Goal: Information Seeking & Learning: Learn about a topic

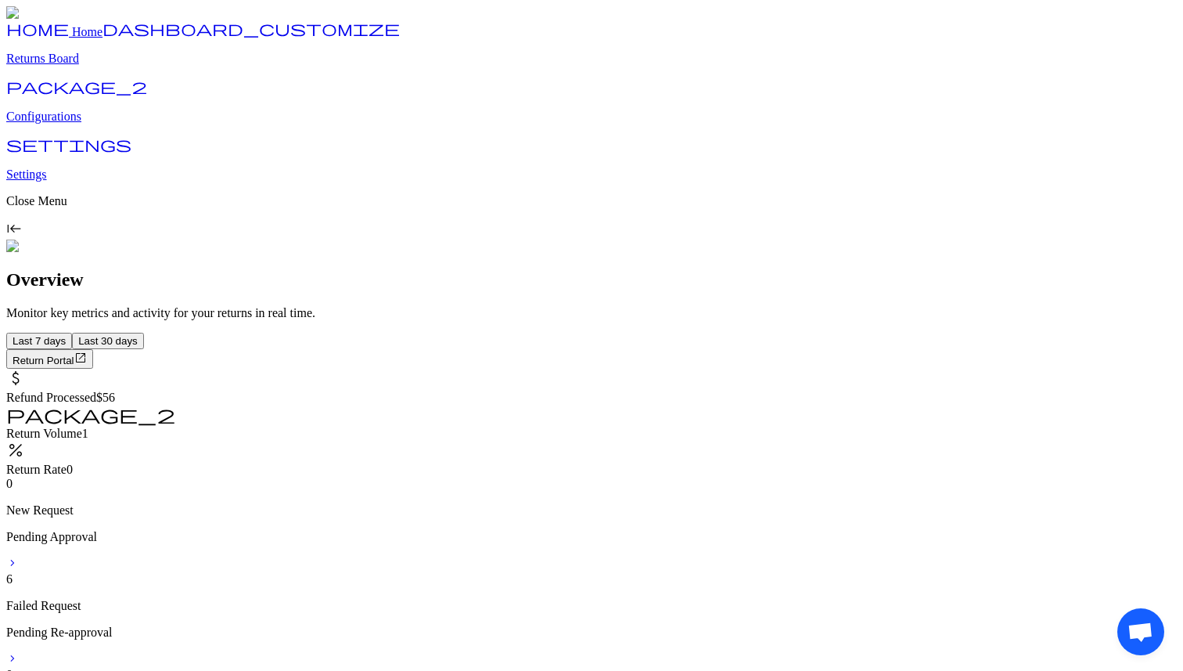
click at [115, 390] on span "$56" at bounding box center [105, 396] width 19 height 13
click at [506, 405] on div "package_2" at bounding box center [591, 416] width 1171 height 22
click at [73, 462] on span "0" at bounding box center [70, 468] width 6 height 13
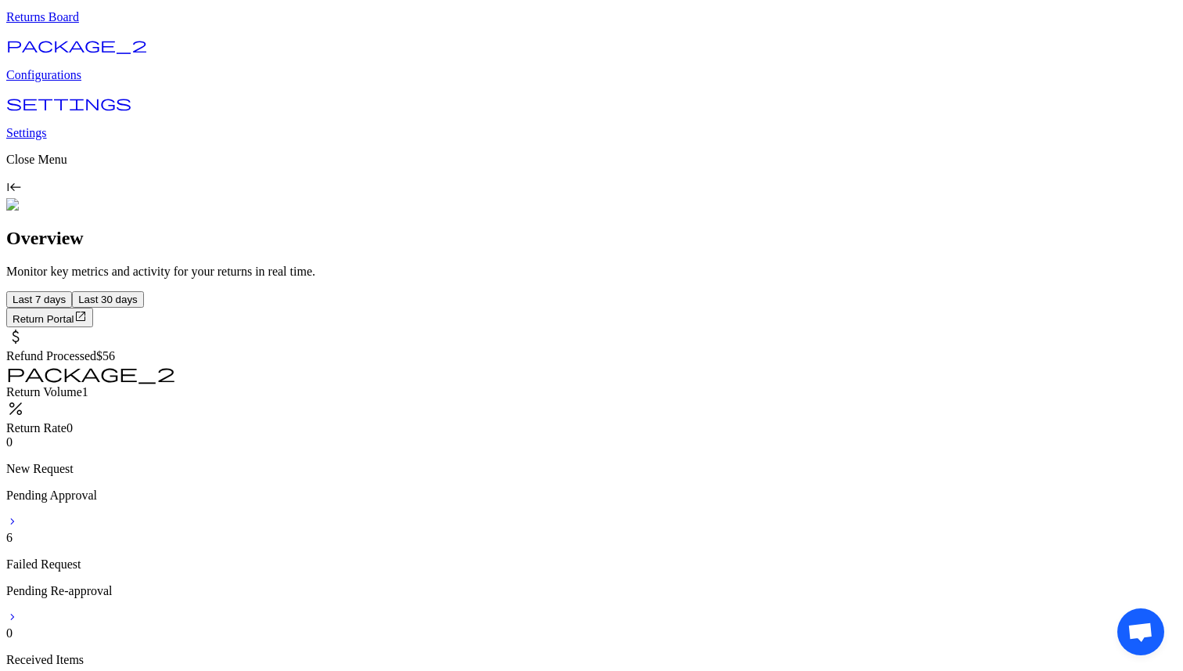
scroll to position [56, 0]
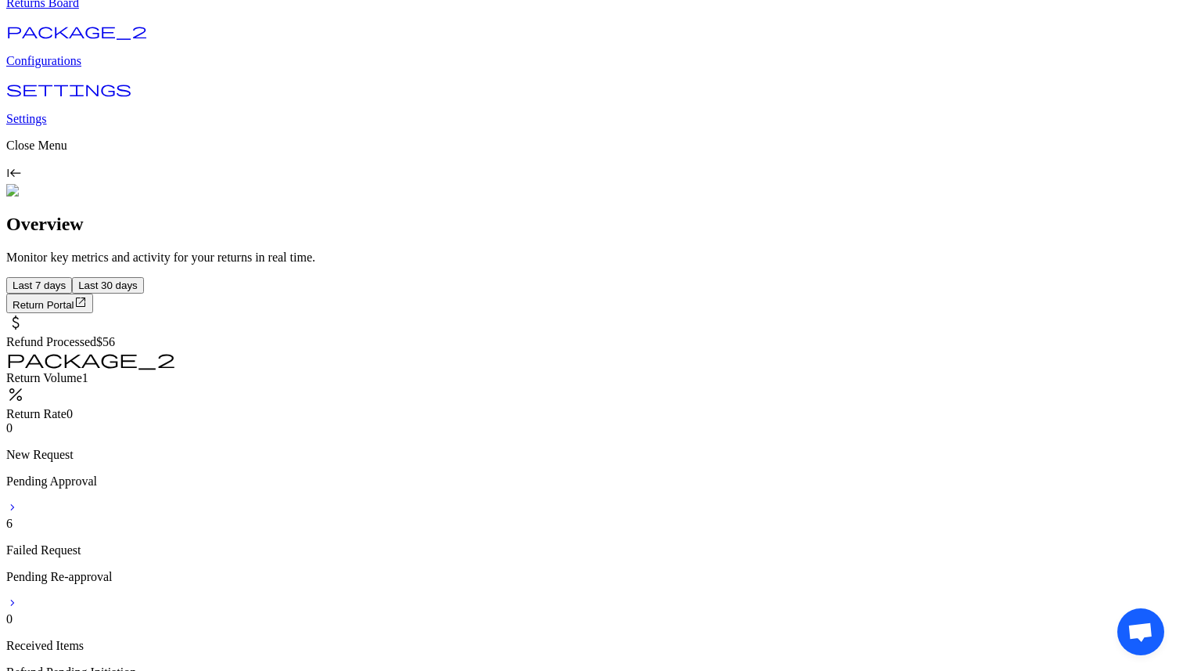
click at [93, 293] on button "Return Portal open_in_new" at bounding box center [49, 303] width 87 height 20
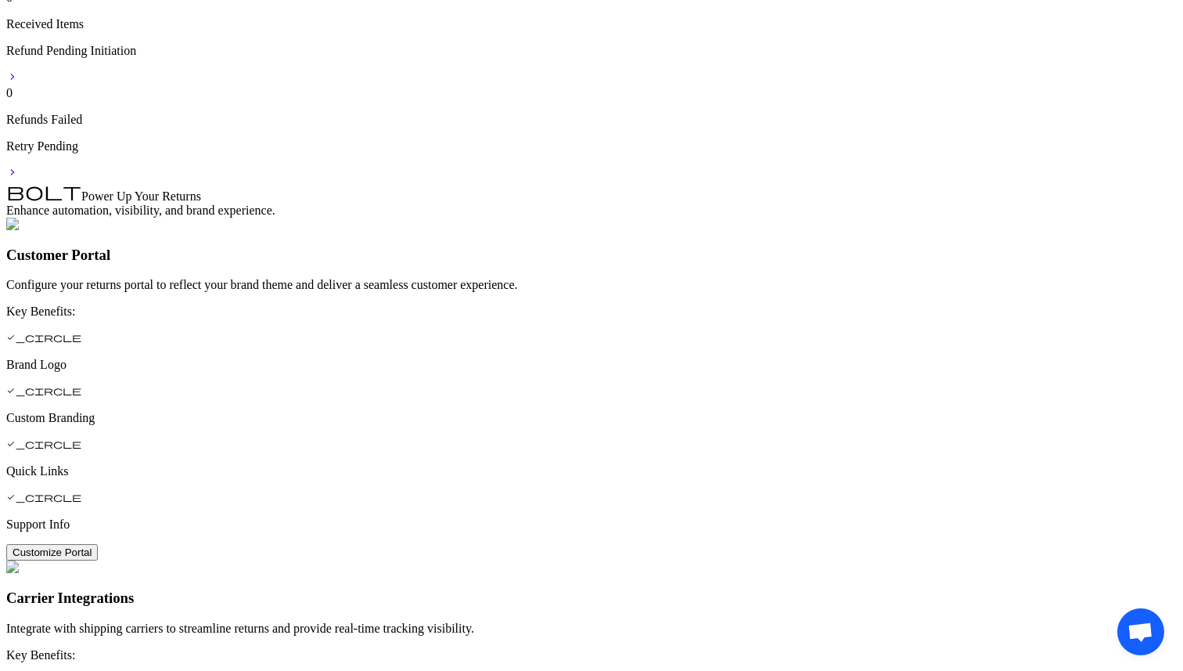
scroll to position [0, 0]
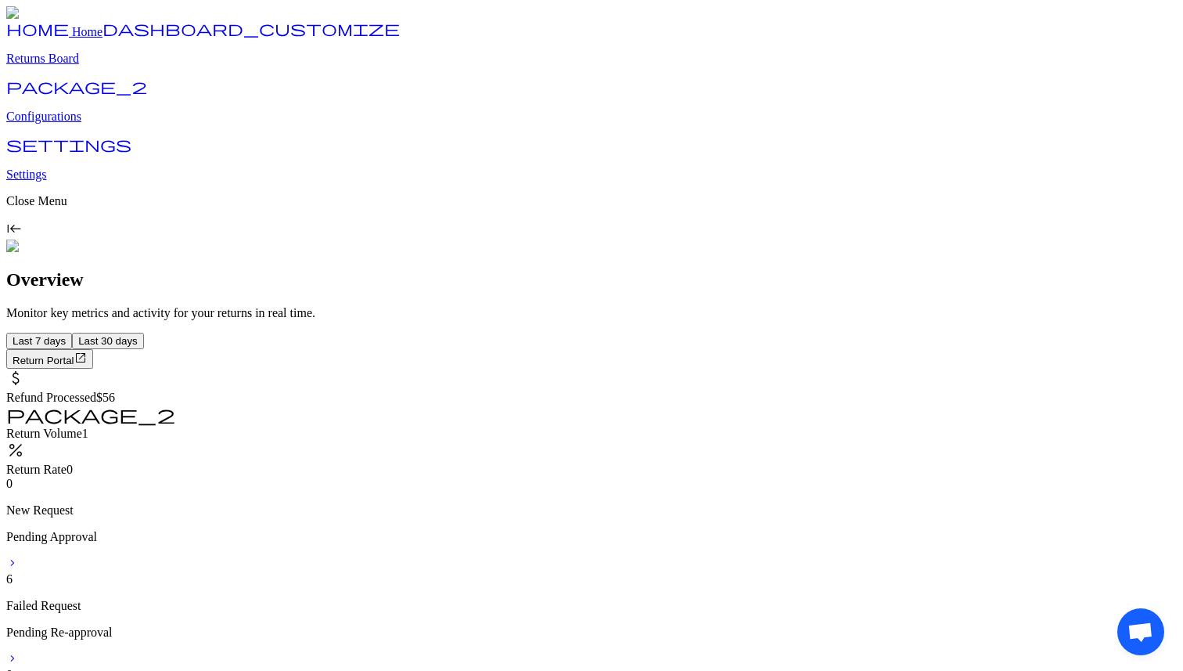
click at [71, 66] on p "Returns Board" at bounding box center [591, 59] width 1171 height 14
click at [115, 390] on span "$56" at bounding box center [105, 396] width 19 height 13
click at [88, 426] on span "1" at bounding box center [85, 432] width 6 height 13
click at [138, 335] on span "Last 30 days" at bounding box center [107, 341] width 59 height 12
click at [66, 335] on span "Last 7 days" at bounding box center [39, 341] width 53 height 12
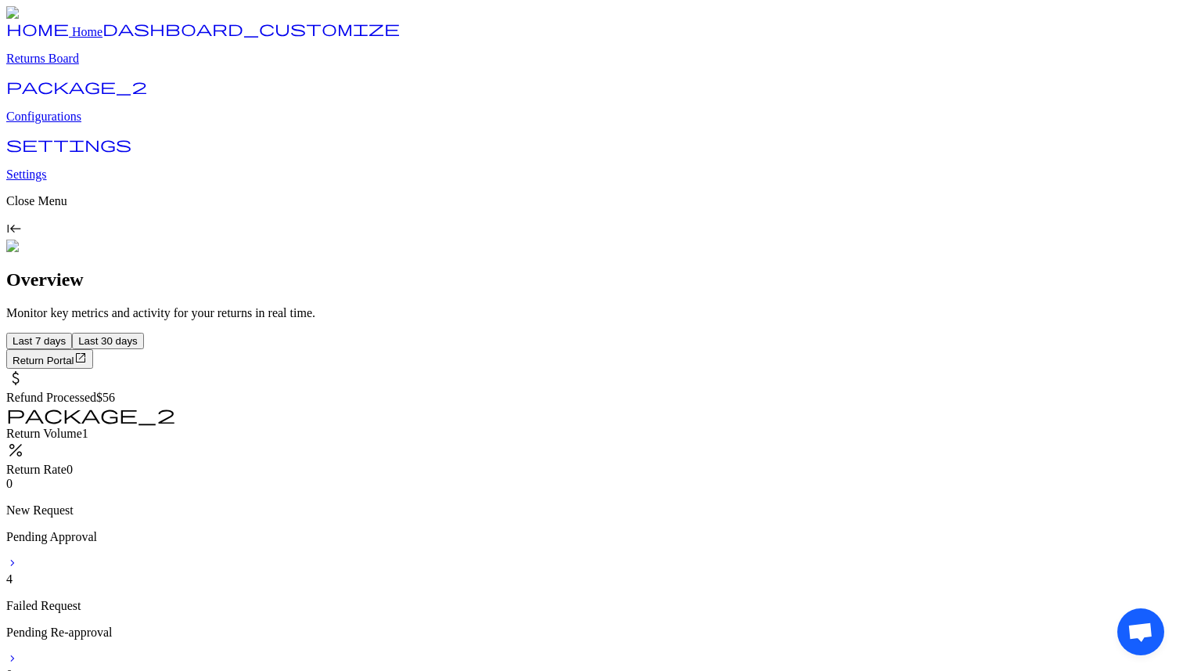
click at [19, 556] on span "chevron_forward" at bounding box center [12, 562] width 13 height 13
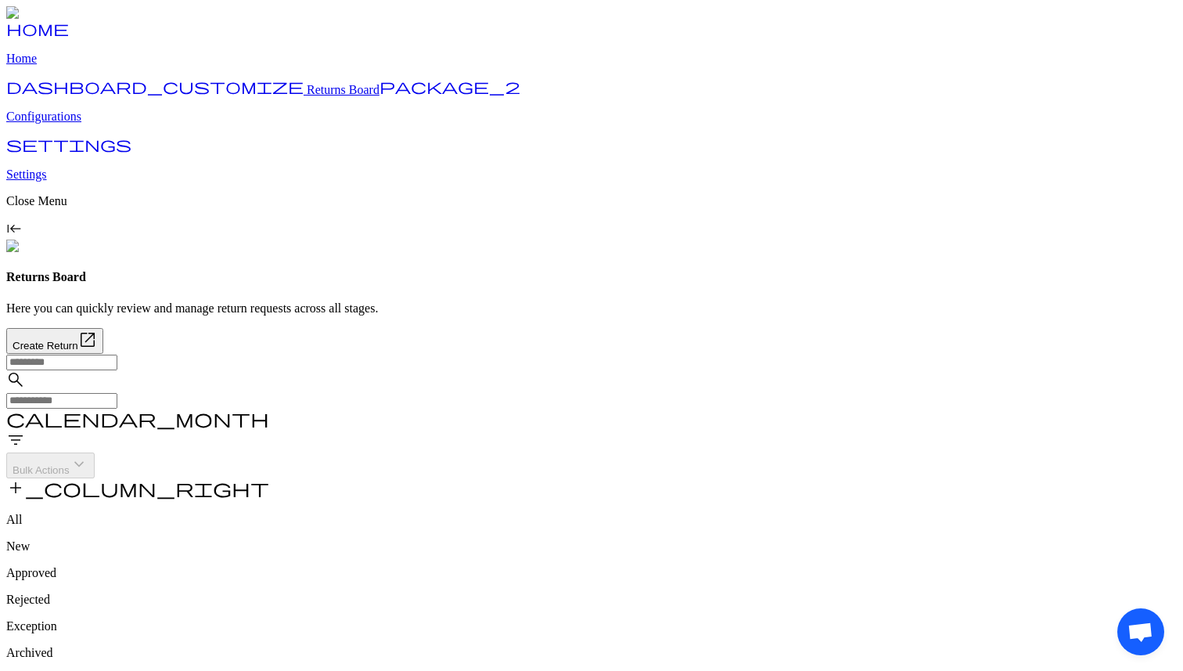
click at [269, 478] on span "add_column_right" at bounding box center [137, 487] width 263 height 19
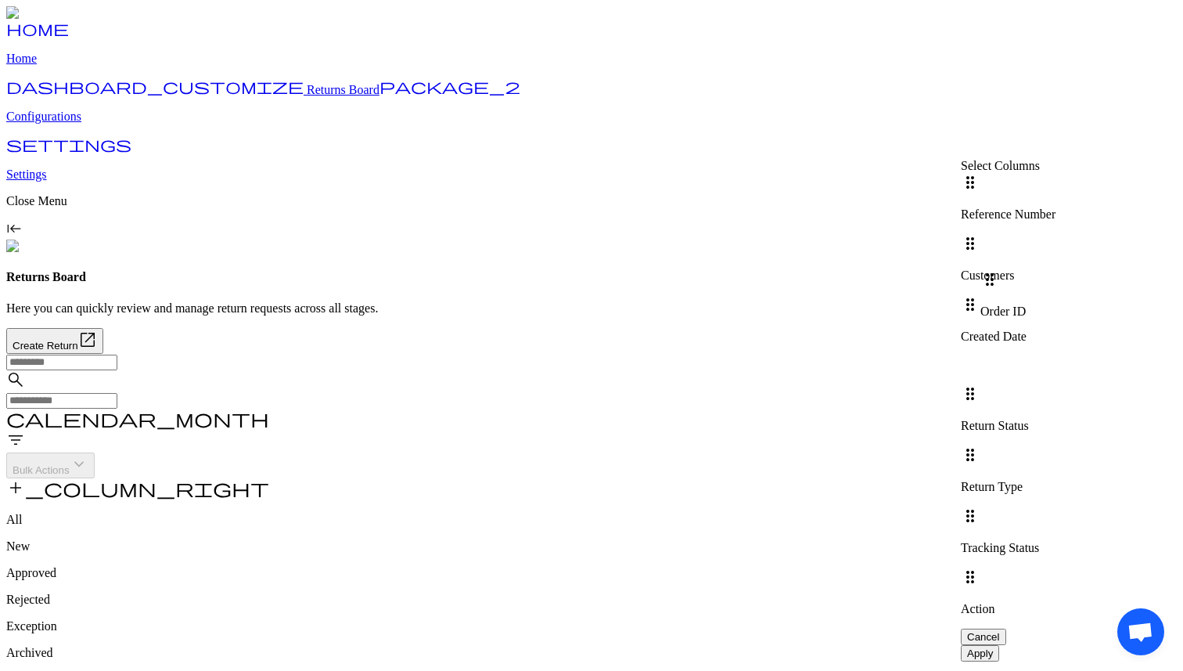
drag, startPoint x: 999, startPoint y: 237, endPoint x: 1006, endPoint y: 288, distance: 51.2
click at [1006, 288] on div "drag_indicator Reference Number drag_indicator Order ID drag_indicator Customer…" at bounding box center [1055, 400] width 188 height 455
drag, startPoint x: 999, startPoint y: 332, endPoint x: 999, endPoint y: 279, distance: 53.2
click at [999, 279] on div "drag_indicator Reference Number drag_indicator Customers drag_indicator Created…" at bounding box center [1055, 400] width 188 height 455
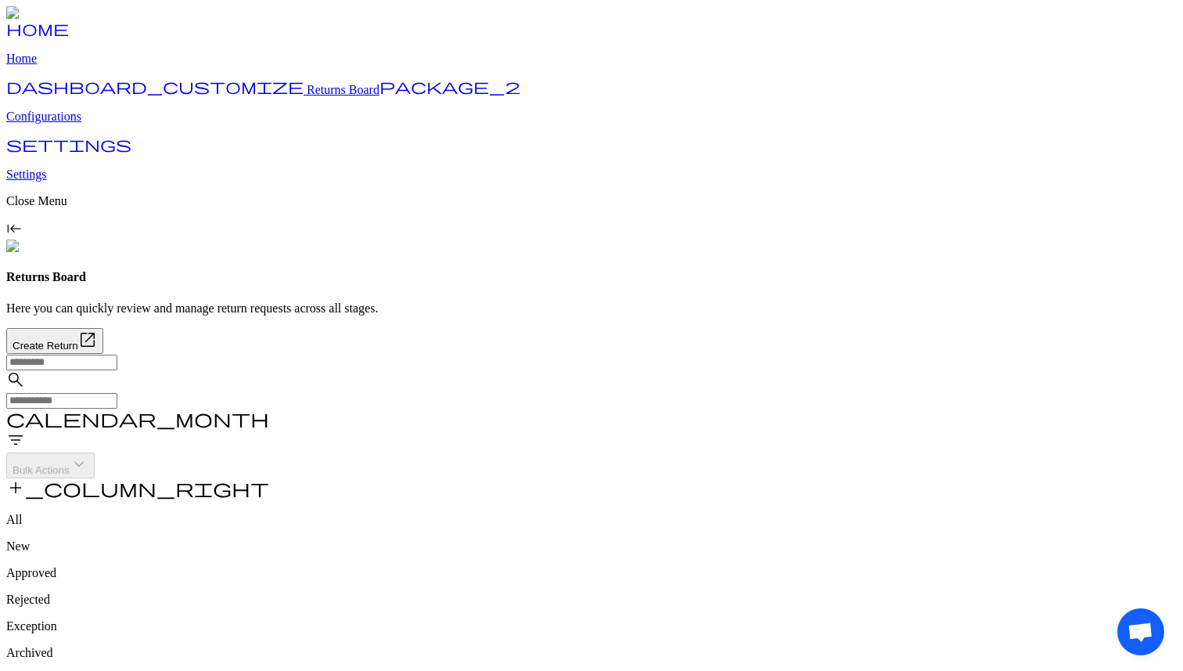
click at [117, 393] on input "text" at bounding box center [61, 401] width 111 height 16
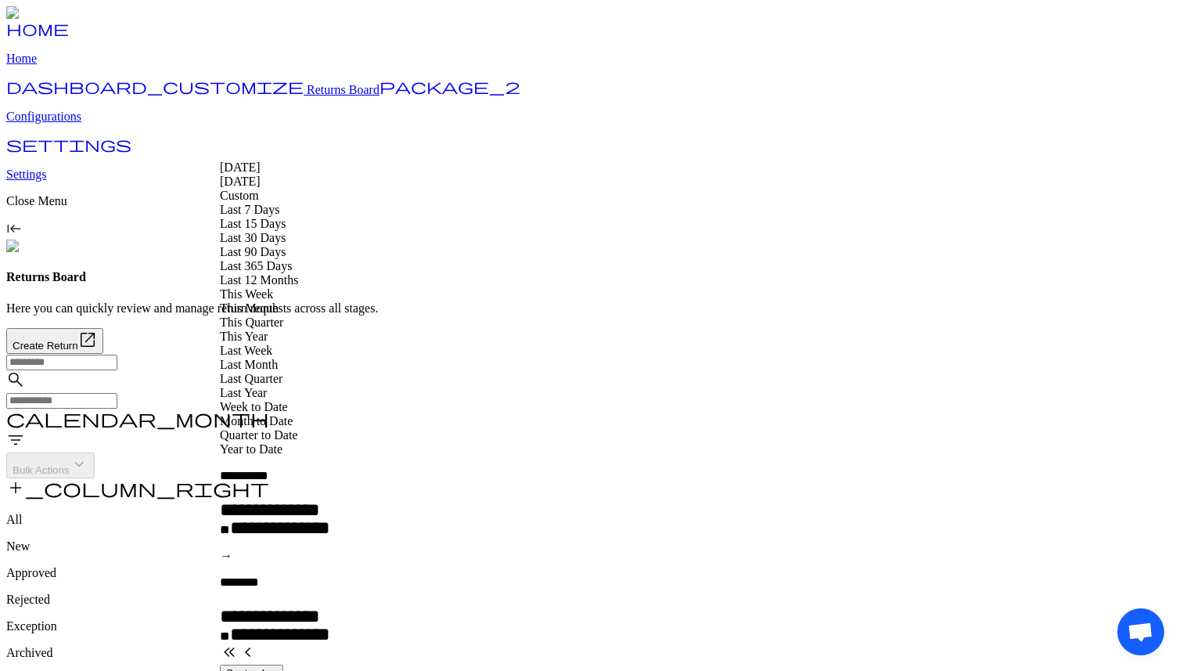
click at [268, 286] on span "Last 12 Months" at bounding box center [259, 279] width 78 height 13
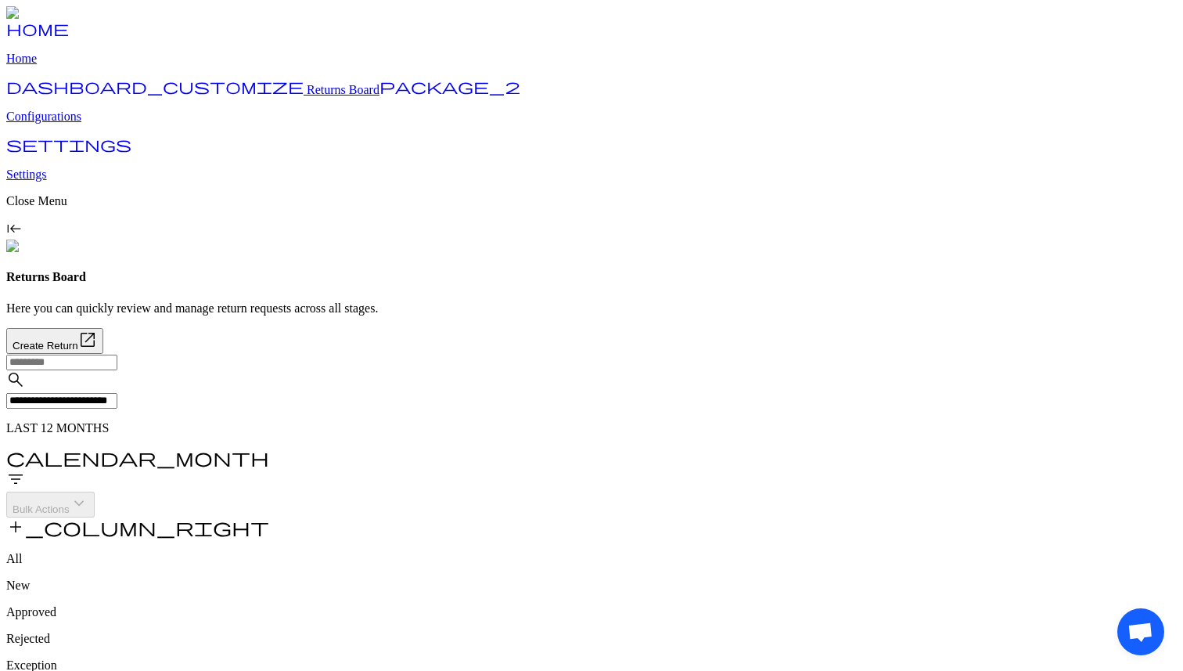
click at [88, 124] on p "Configurations" at bounding box center [591, 117] width 1171 height 14
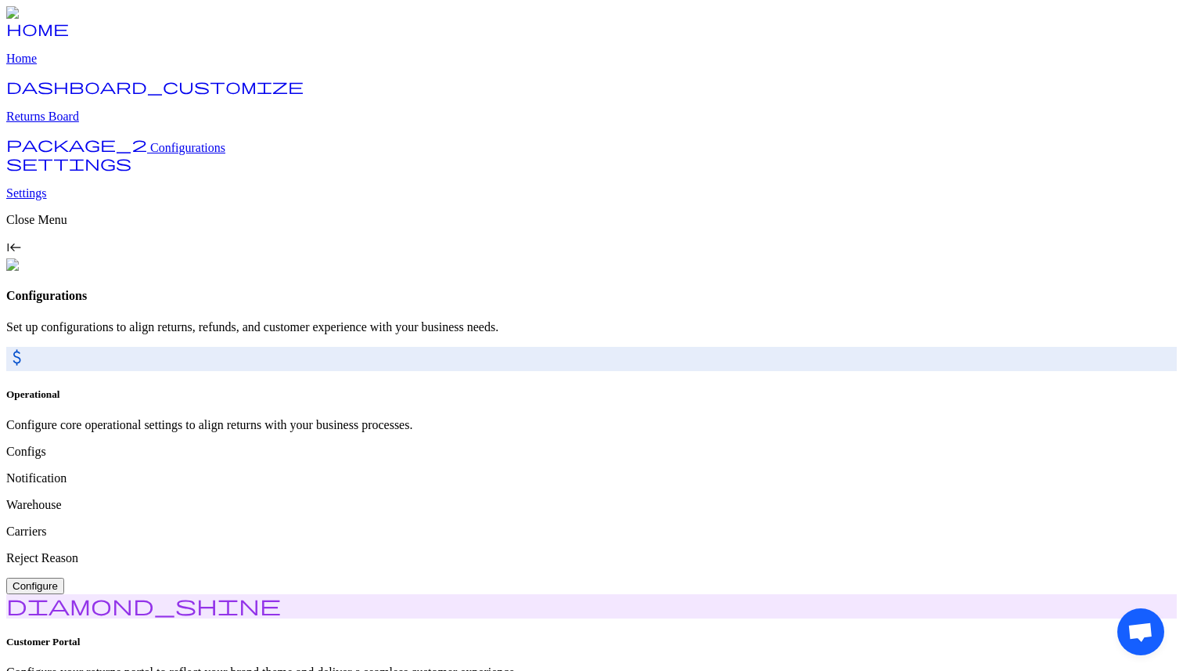
click at [150, 154] on span "Configurations" at bounding box center [187, 147] width 75 height 13
click at [80, 124] on p "Returns Board" at bounding box center [591, 117] width 1171 height 14
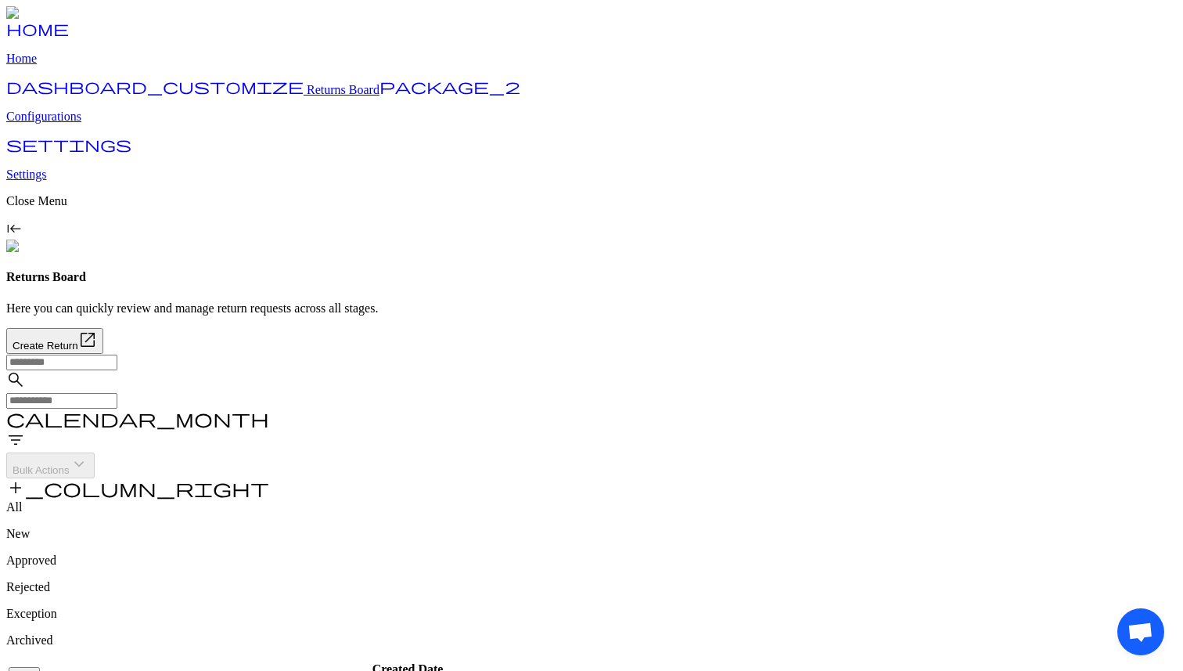
click at [1132, 628] on span "Open chat" at bounding box center [1141, 633] width 26 height 22
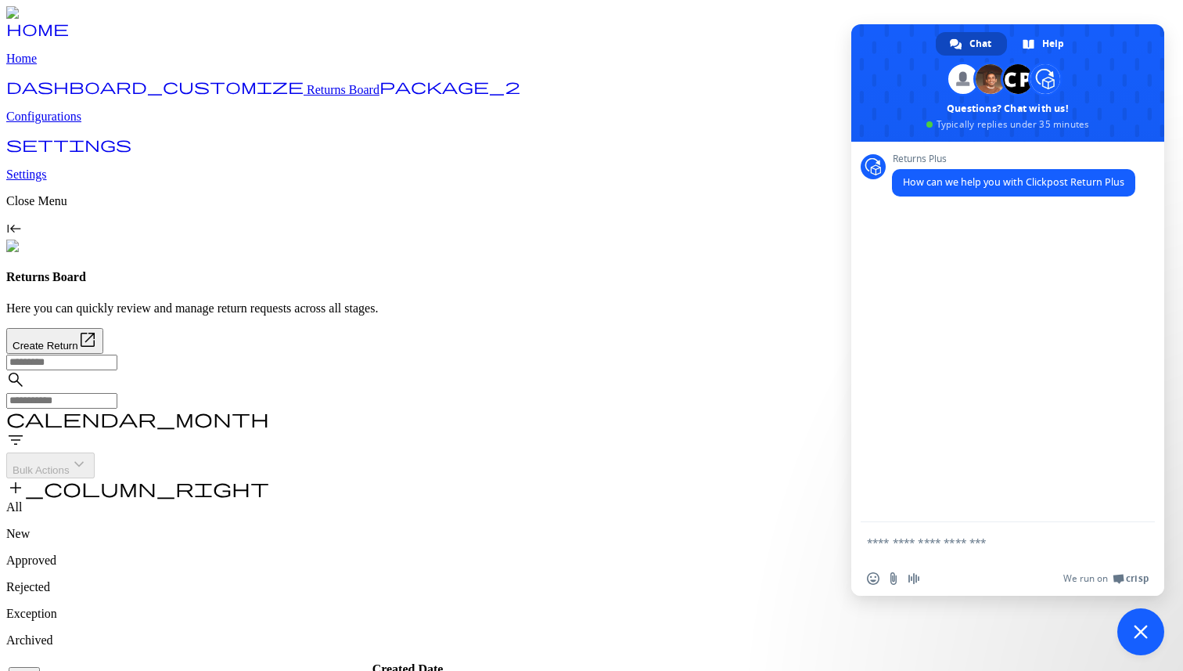
click at [1144, 628] on span "Close chat" at bounding box center [1141, 631] width 14 height 14
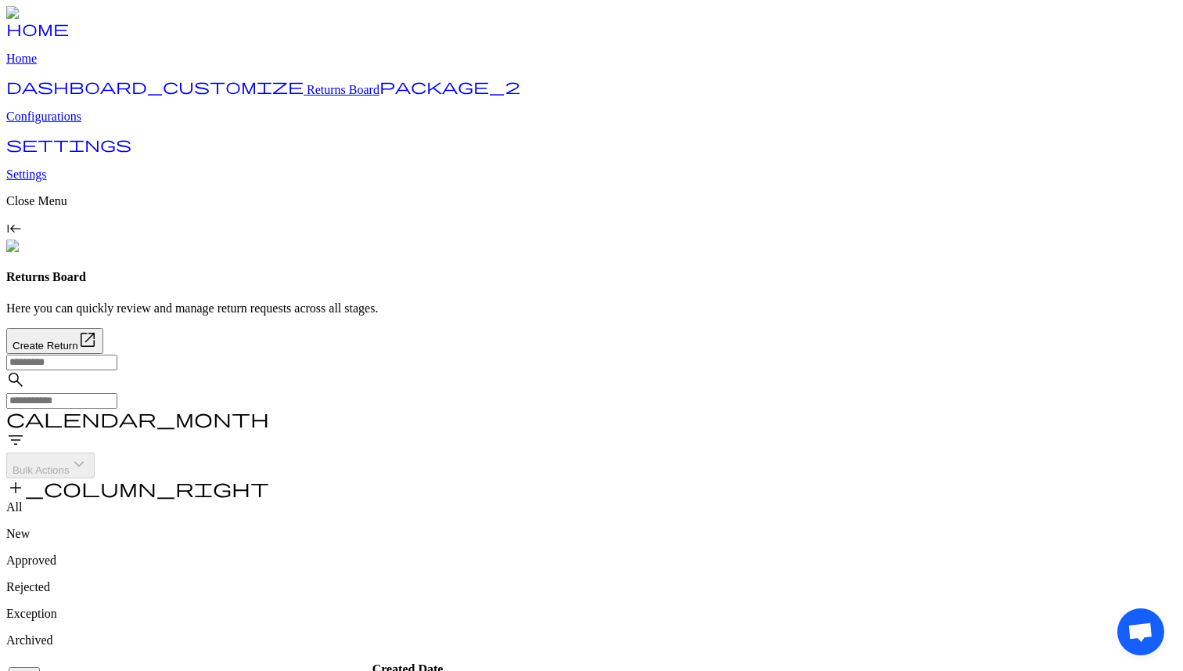
click at [1138, 629] on span "Open chat" at bounding box center [1141, 633] width 26 height 22
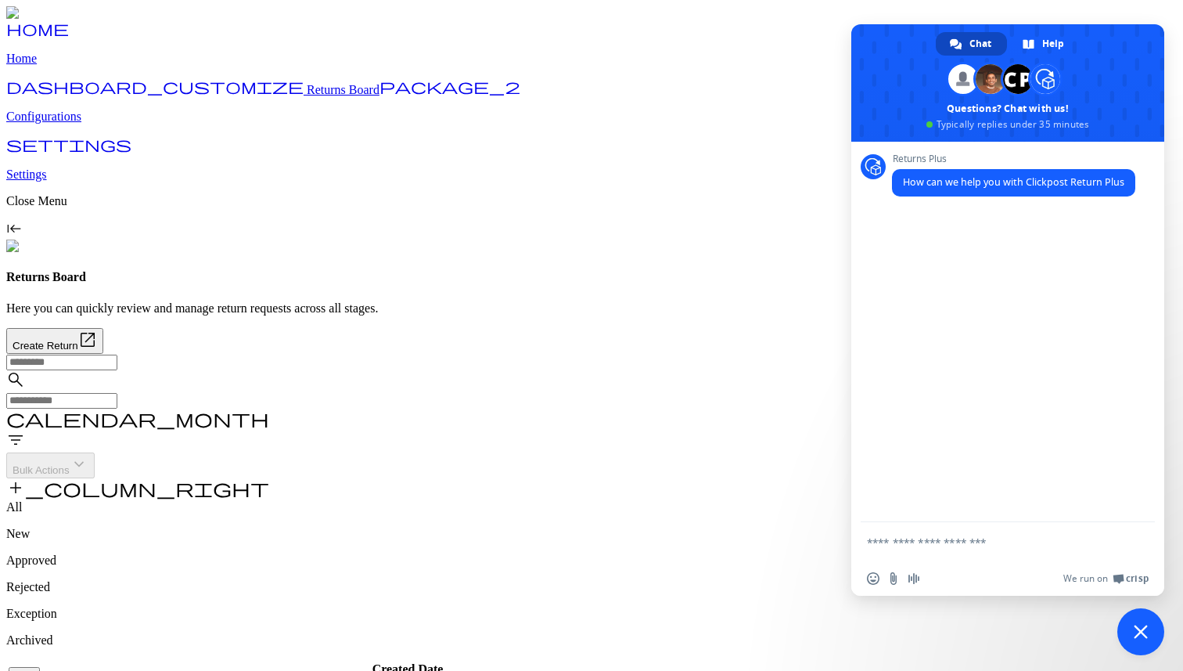
click at [1117, 559] on div at bounding box center [1007, 543] width 313 height 42
click at [1134, 628] on span "Close chat" at bounding box center [1141, 631] width 14 height 14
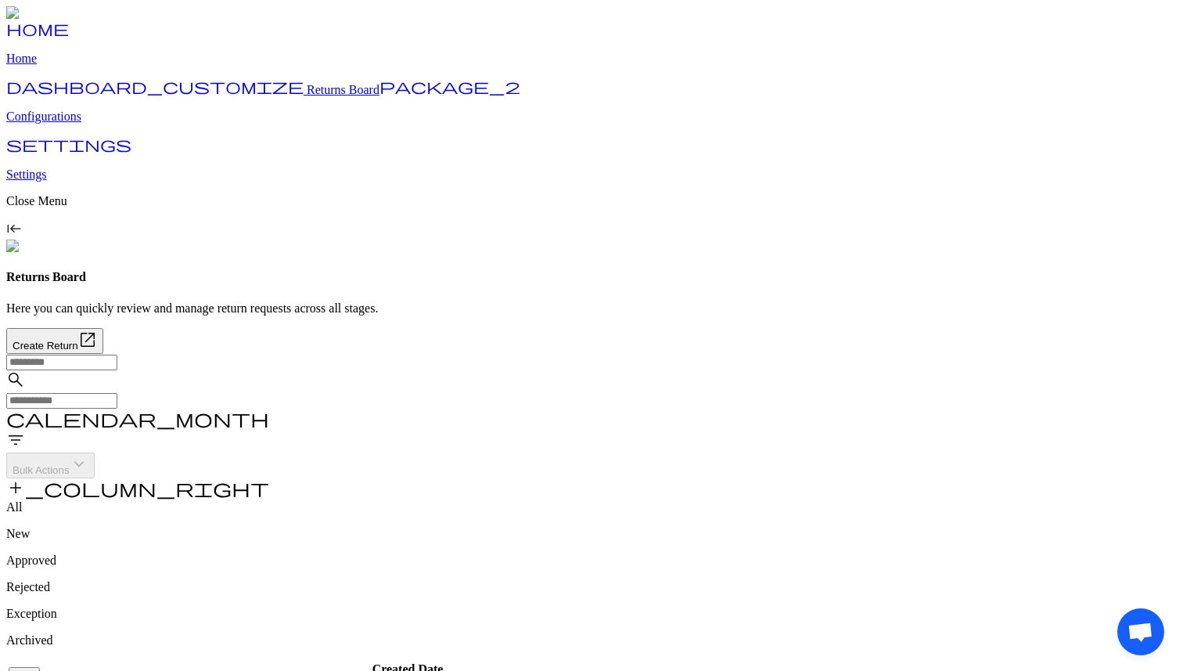
drag, startPoint x: 1142, startPoint y: 609, endPoint x: 1041, endPoint y: 376, distance: 253.4
click at [1041, 376] on body "home Home dashboard_customize Returns Board package_2 Configurations settings S…" at bounding box center [591, 619] width 1171 height 1226
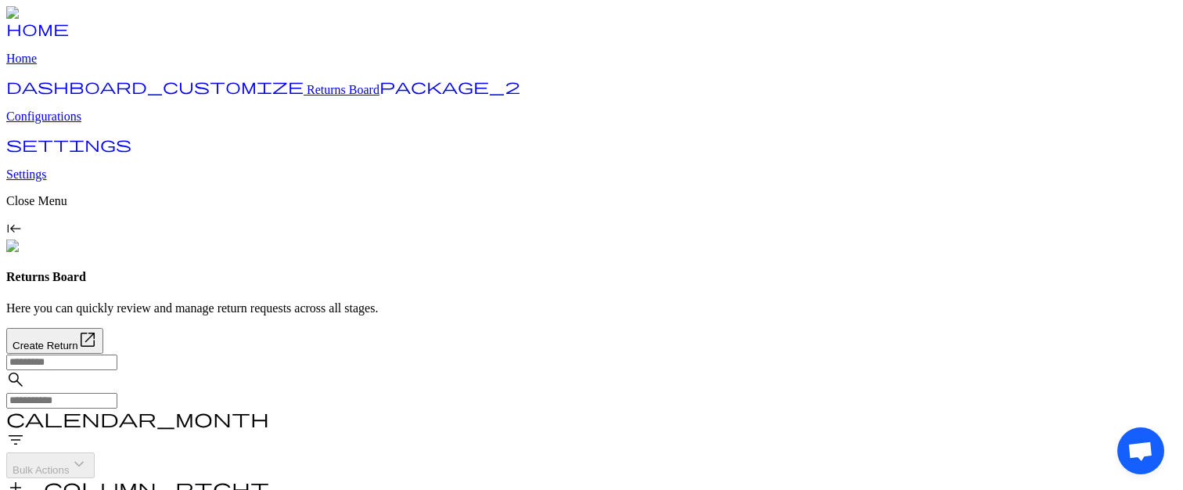
drag, startPoint x: 1129, startPoint y: 446, endPoint x: 1011, endPoint y: 300, distance: 187.5
drag, startPoint x: 1151, startPoint y: 457, endPoint x: 855, endPoint y: 42, distance: 509.9
drag, startPoint x: 1142, startPoint y: 470, endPoint x: 1048, endPoint y: 332, distance: 167.1
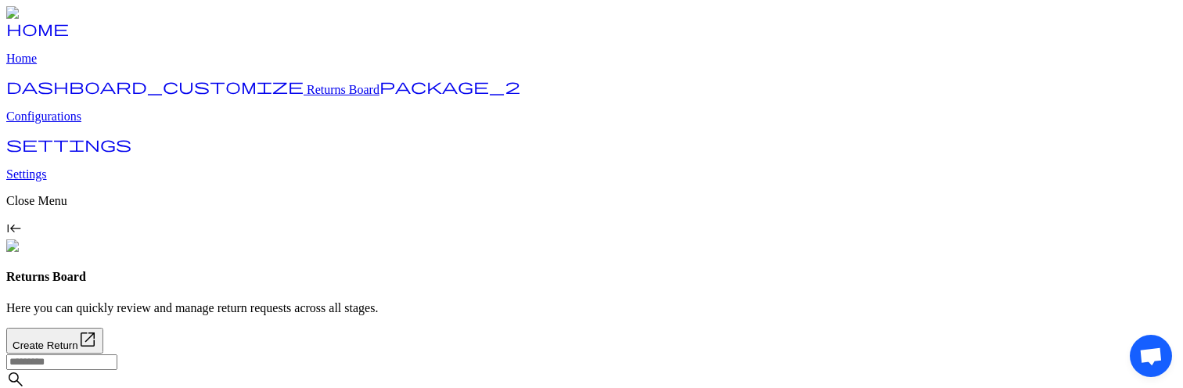
drag, startPoint x: 1155, startPoint y: 344, endPoint x: 822, endPoint y: 182, distance: 370.3
drag, startPoint x: 1153, startPoint y: 344, endPoint x: 906, endPoint y: 125, distance: 329.8
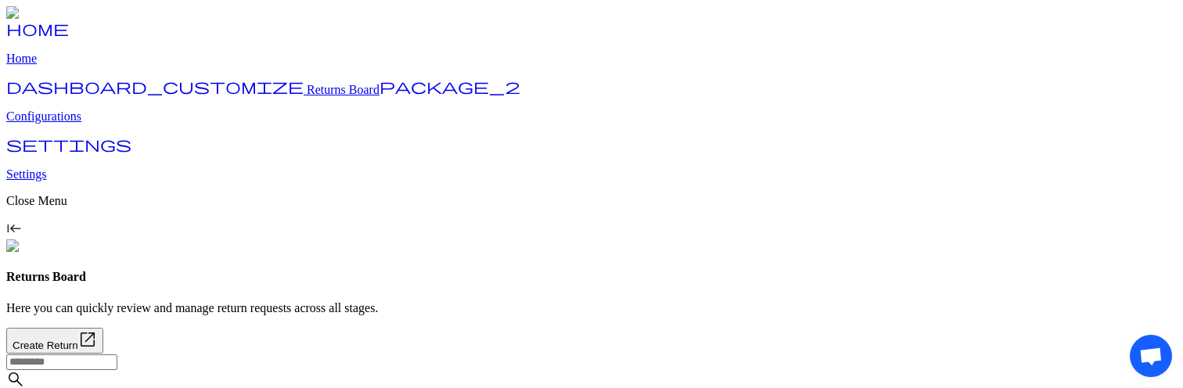
drag, startPoint x: 1142, startPoint y: 341, endPoint x: 1009, endPoint y: 329, distance: 132.8
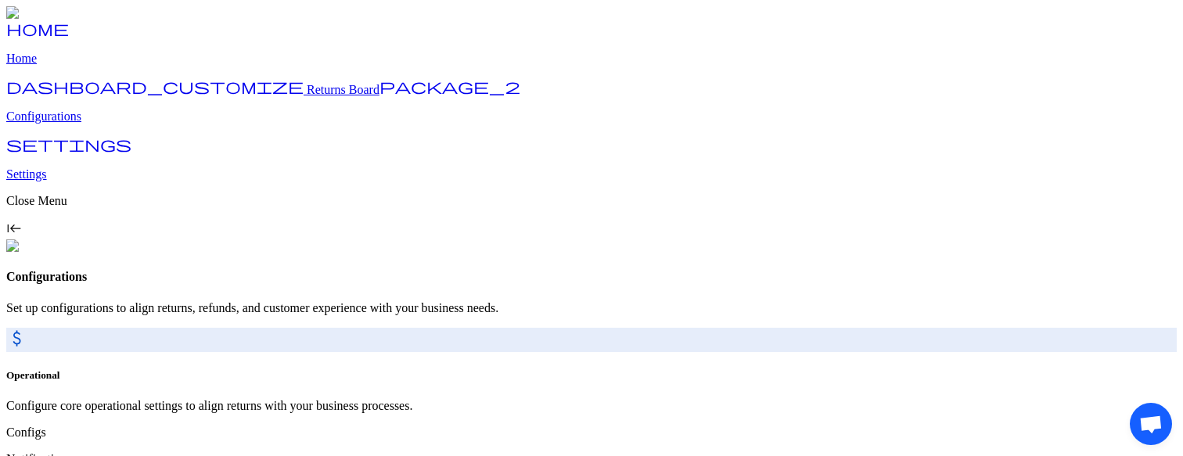
drag, startPoint x: 1142, startPoint y: 415, endPoint x: 1106, endPoint y: 414, distance: 36.0
drag, startPoint x: 1137, startPoint y: 408, endPoint x: 1045, endPoint y: 363, distance: 101.8
drag, startPoint x: 1148, startPoint y: 423, endPoint x: 1076, endPoint y: 389, distance: 79.8
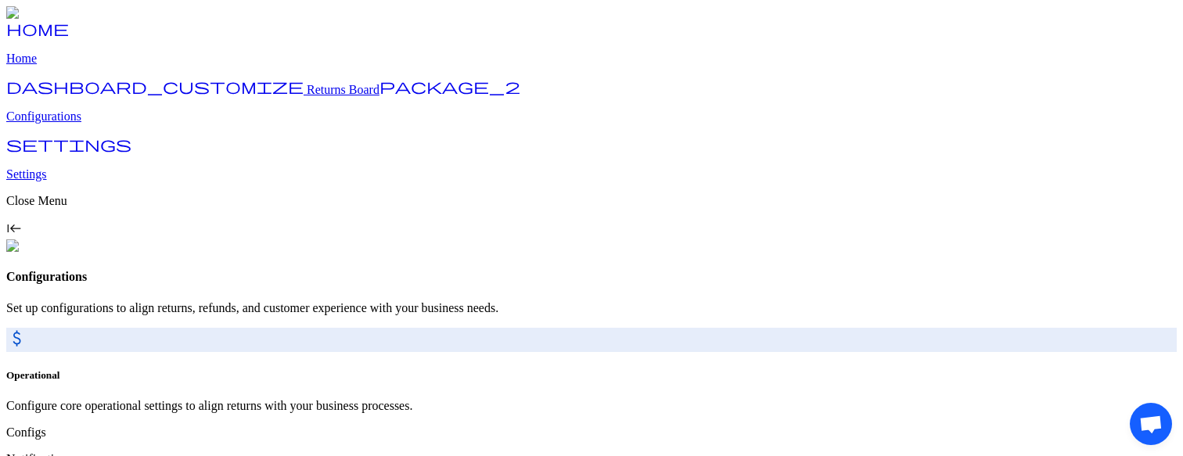
drag, startPoint x: 1137, startPoint y: 410, endPoint x: 926, endPoint y: 261, distance: 258.8
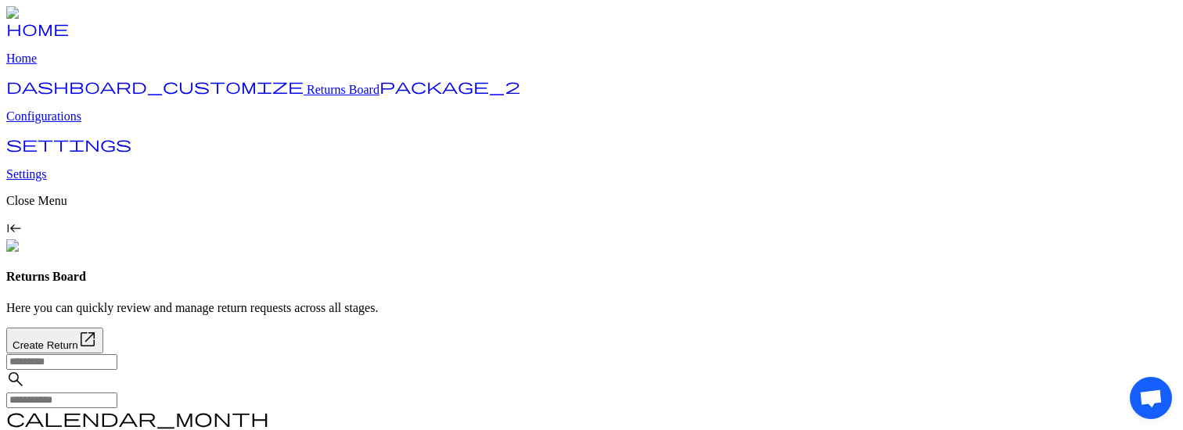
scroll to position [40, 0]
drag, startPoint x: 1139, startPoint y: 387, endPoint x: 950, endPoint y: 290, distance: 212.8
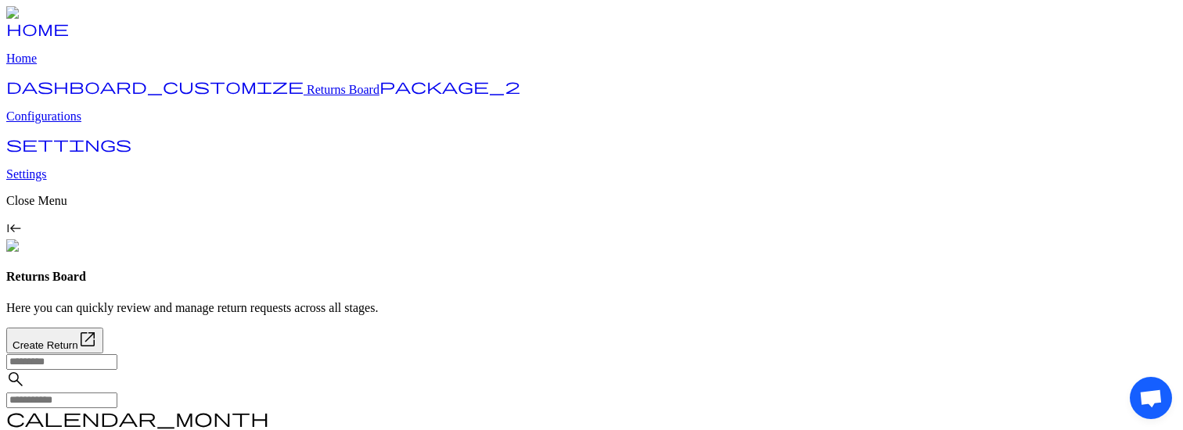
drag, startPoint x: 1152, startPoint y: 403, endPoint x: 741, endPoint y: 117, distance: 500.8
drag, startPoint x: 1146, startPoint y: 384, endPoint x: 1097, endPoint y: 357, distance: 55.7
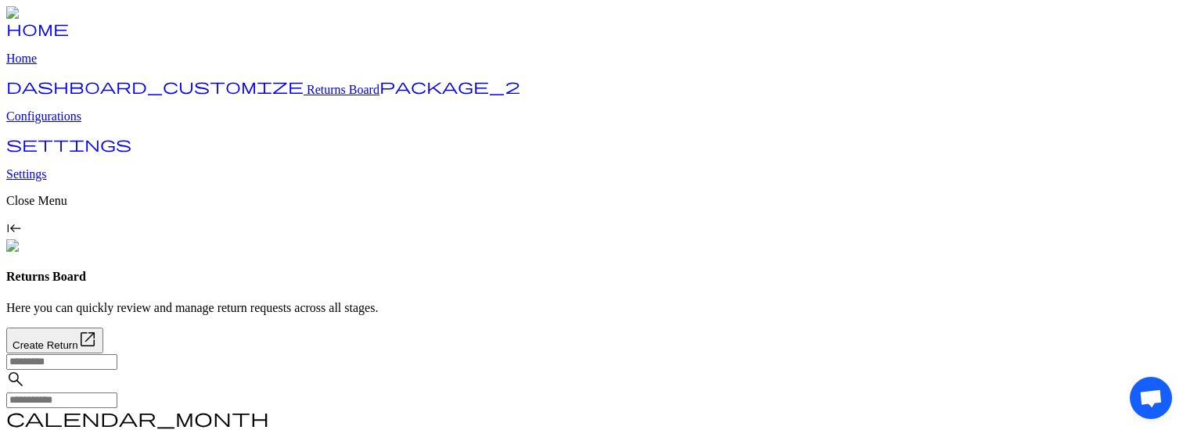
drag, startPoint x: 1139, startPoint y: 383, endPoint x: 1114, endPoint y: 368, distance: 29.8
drag, startPoint x: 1150, startPoint y: 409, endPoint x: 1007, endPoint y: 290, distance: 185.6
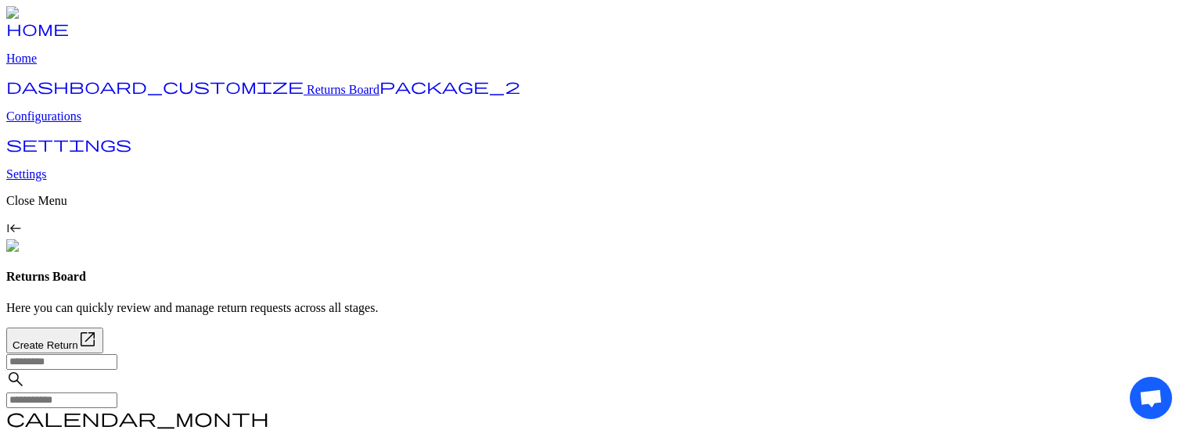
drag, startPoint x: 1136, startPoint y: 382, endPoint x: 876, endPoint y: 221, distance: 305.7
drag, startPoint x: 1132, startPoint y: 385, endPoint x: 1040, endPoint y: 337, distance: 103.3
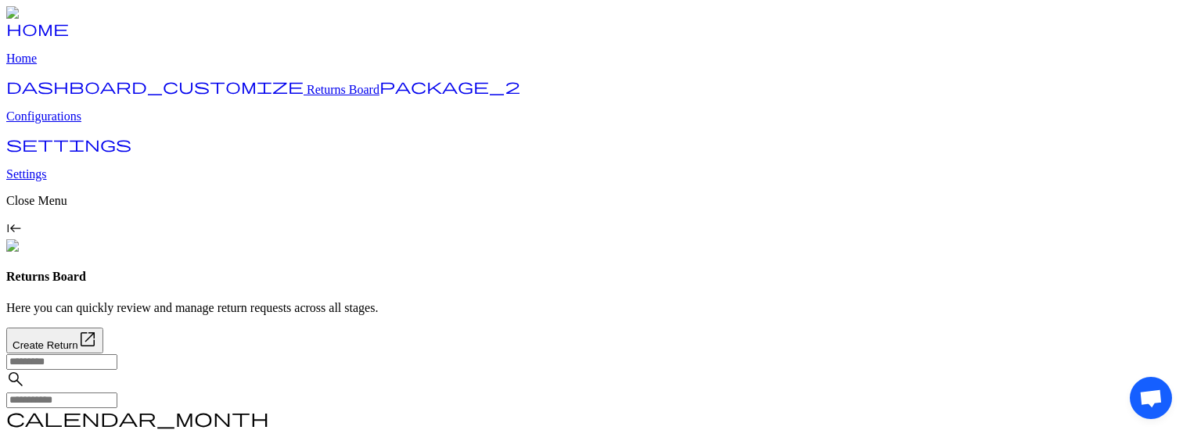
drag, startPoint x: 1152, startPoint y: 391, endPoint x: 1072, endPoint y: 351, distance: 89.2
drag, startPoint x: 1138, startPoint y: 387, endPoint x: 924, endPoint y: 313, distance: 226.2
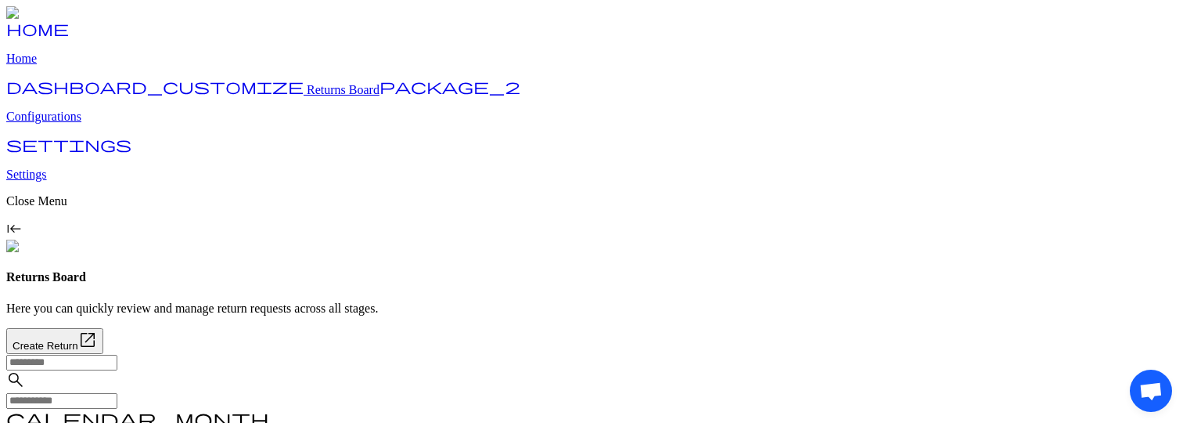
scroll to position [50, 0]
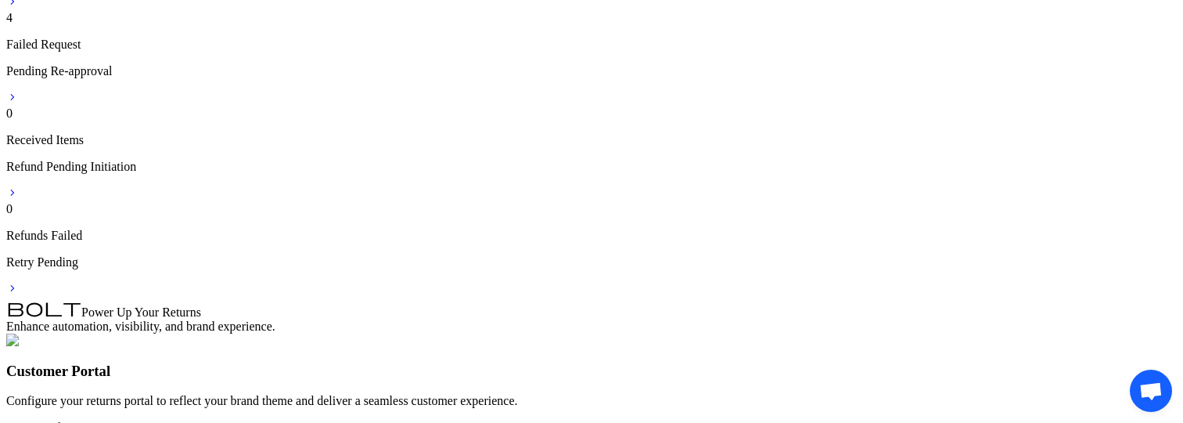
scroll to position [579, 0]
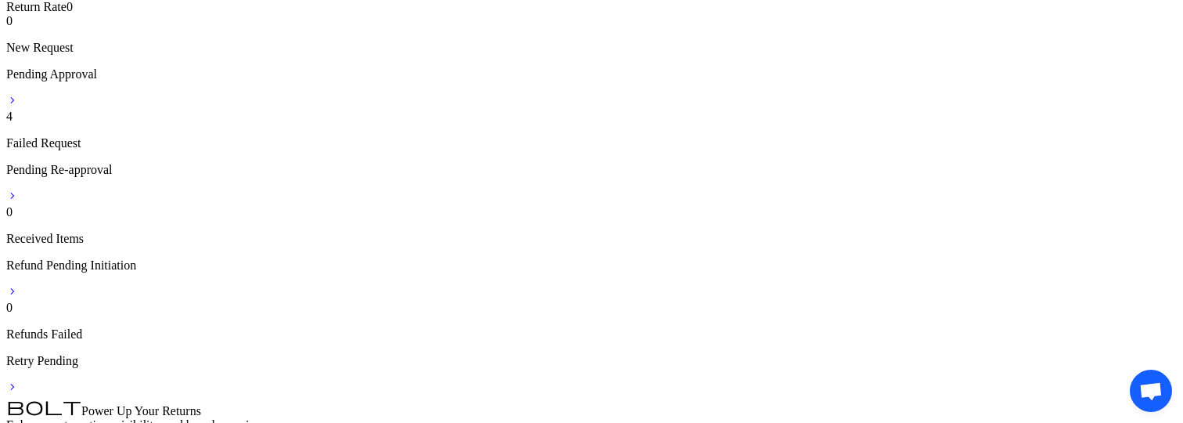
scroll to position [729, 0]
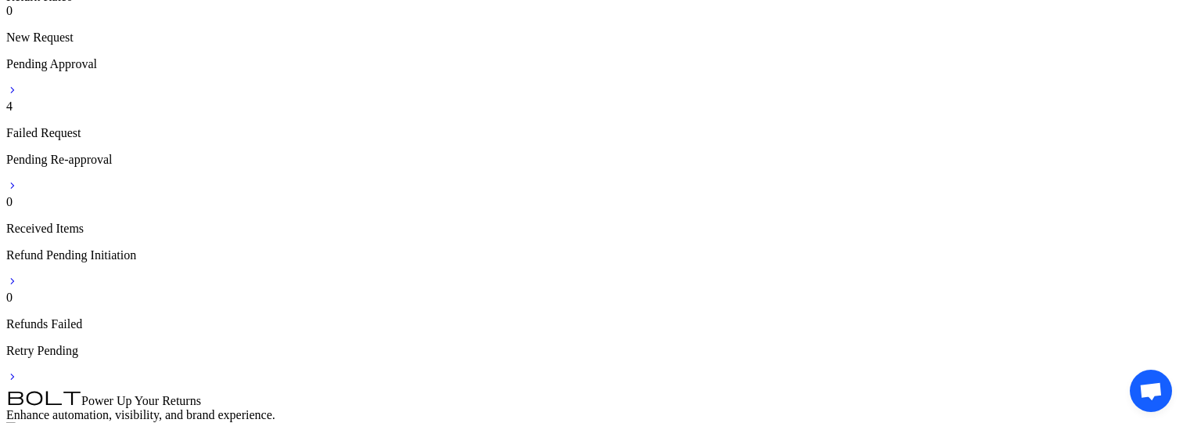
click at [1146, 385] on span "Open chat" at bounding box center [1151, 392] width 25 height 20
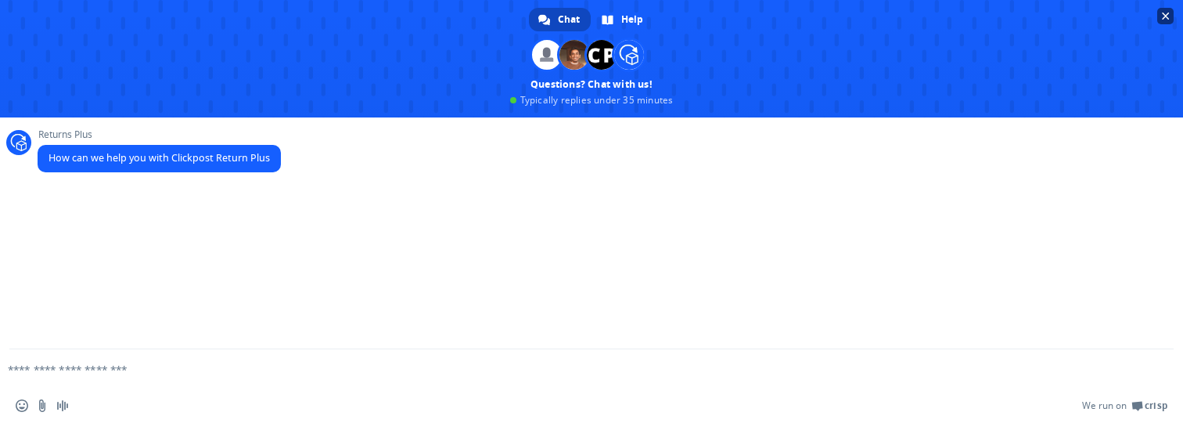
click at [1165, 9] on span "Close chat" at bounding box center [1165, 16] width 16 height 16
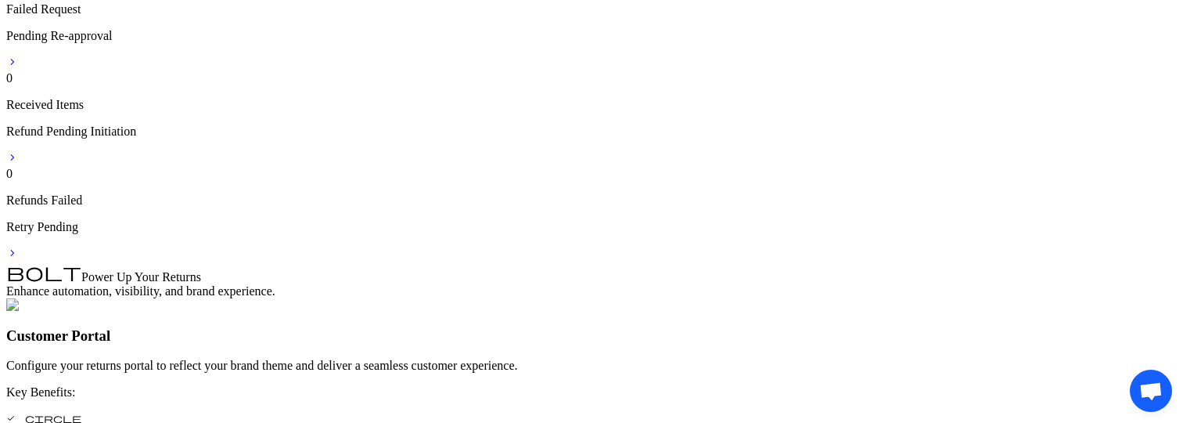
scroll to position [925, 0]
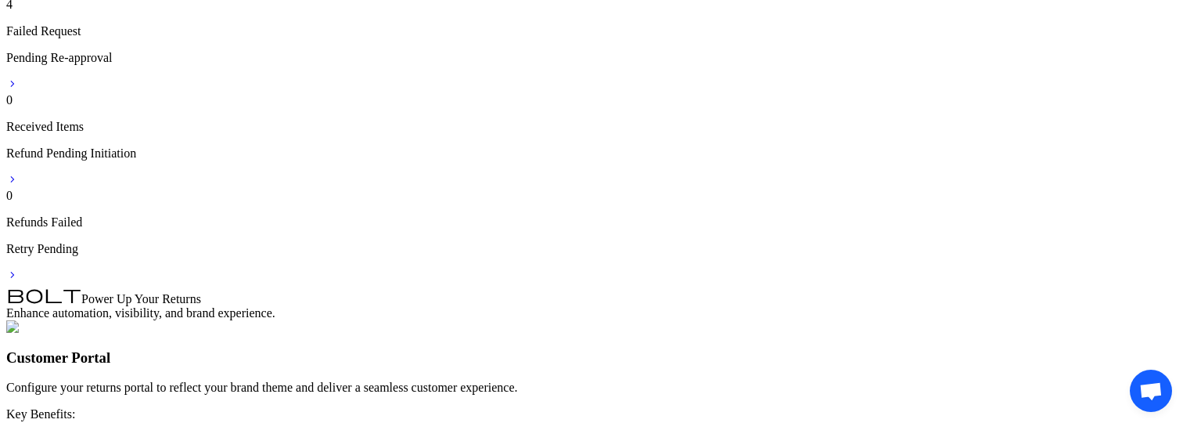
scroll to position [833, 0]
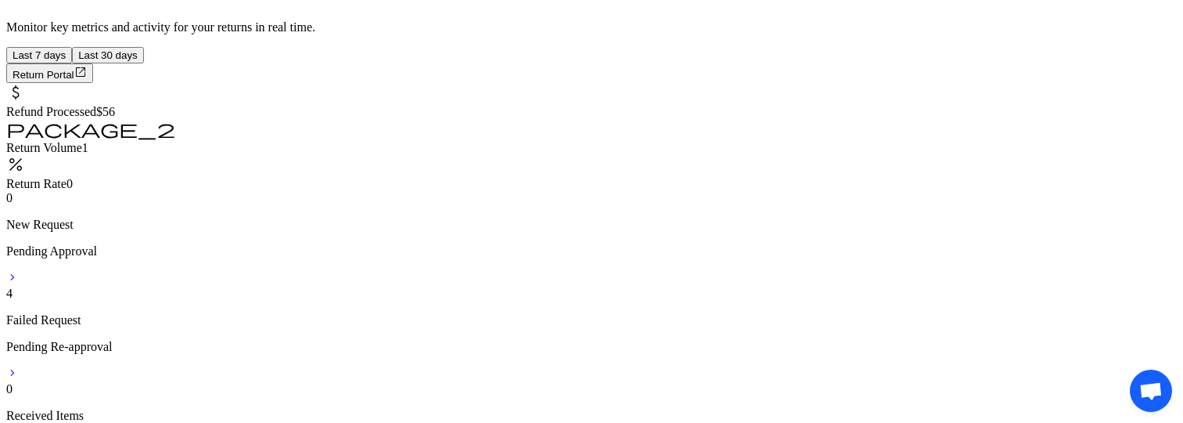
scroll to position [710, 0]
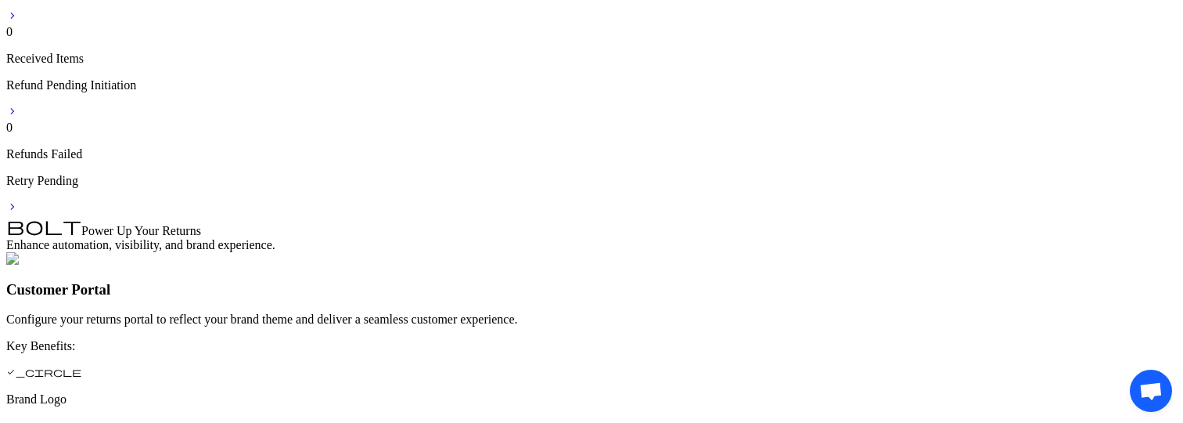
drag, startPoint x: 1144, startPoint y: 381, endPoint x: 1075, endPoint y: 361, distance: 71.8
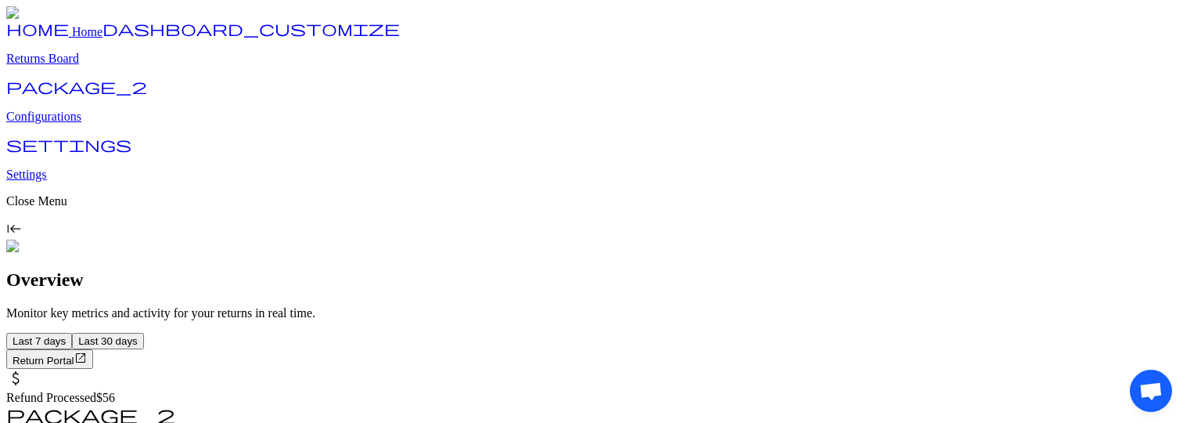
drag, startPoint x: 1139, startPoint y: 380, endPoint x: 1056, endPoint y: 333, distance: 94.6
drag, startPoint x: 1131, startPoint y: 384, endPoint x: 1082, endPoint y: 257, distance: 135.7
drag, startPoint x: 1116, startPoint y: 366, endPoint x: 1023, endPoint y: 247, distance: 151.1
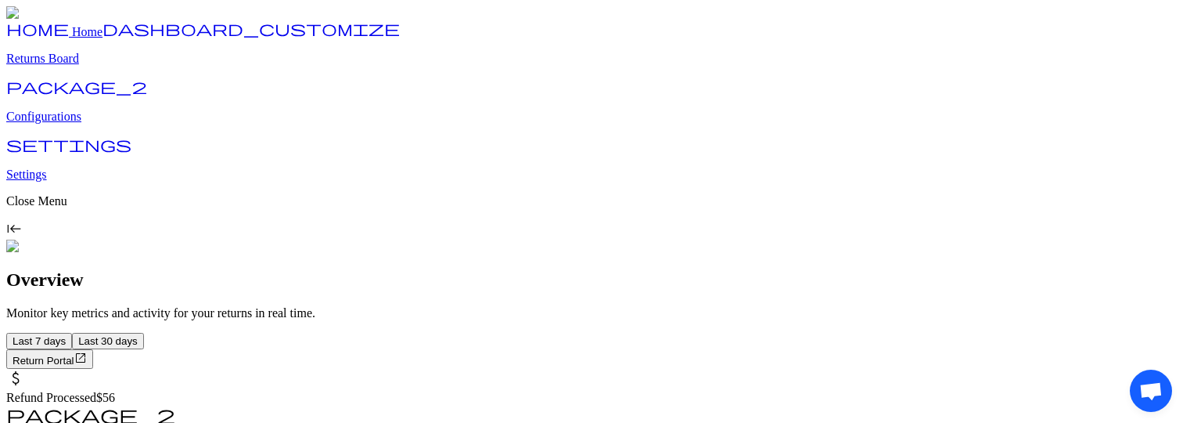
drag, startPoint x: 1140, startPoint y: 402, endPoint x: 1136, endPoint y: 285, distance: 117.4
drag, startPoint x: 1145, startPoint y: 389, endPoint x: 1114, endPoint y: 274, distance: 119.2
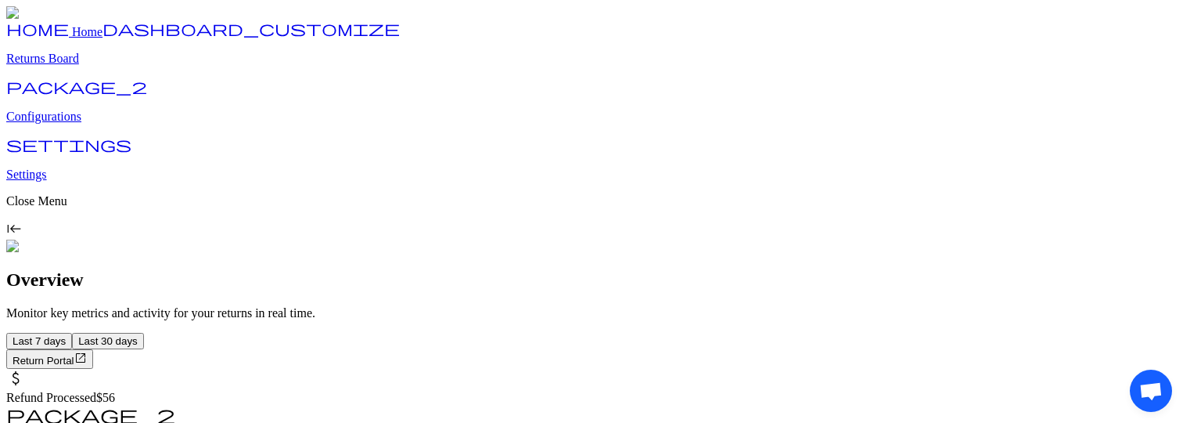
drag, startPoint x: 1132, startPoint y: 385, endPoint x: 1070, endPoint y: 368, distance: 64.2
drag, startPoint x: 1155, startPoint y: 402, endPoint x: 1147, endPoint y: 290, distance: 113.0
drag, startPoint x: 1136, startPoint y: 386, endPoint x: 1012, endPoint y: 300, distance: 151.3
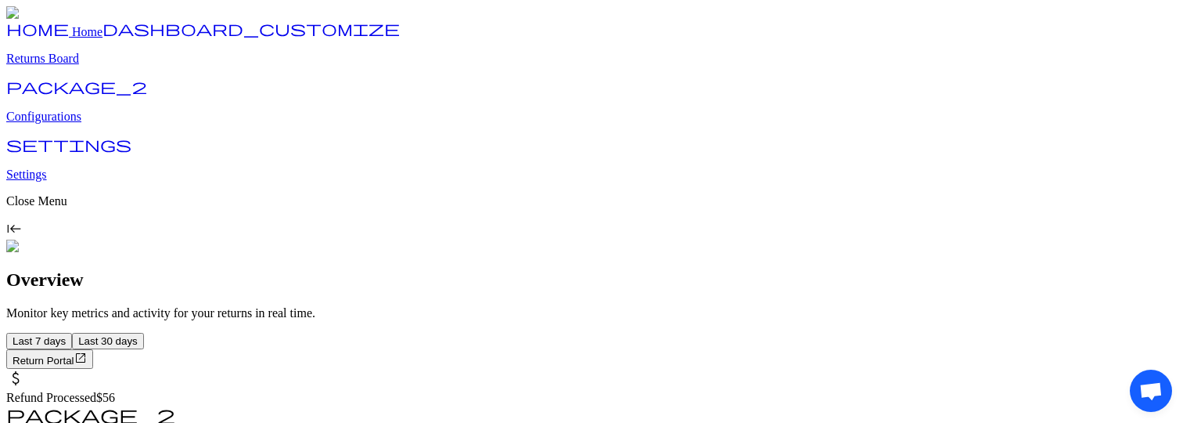
drag, startPoint x: 1156, startPoint y: 390, endPoint x: 1091, endPoint y: 321, distance: 94.7
drag, startPoint x: 1150, startPoint y: 383, endPoint x: 905, endPoint y: 279, distance: 265.4
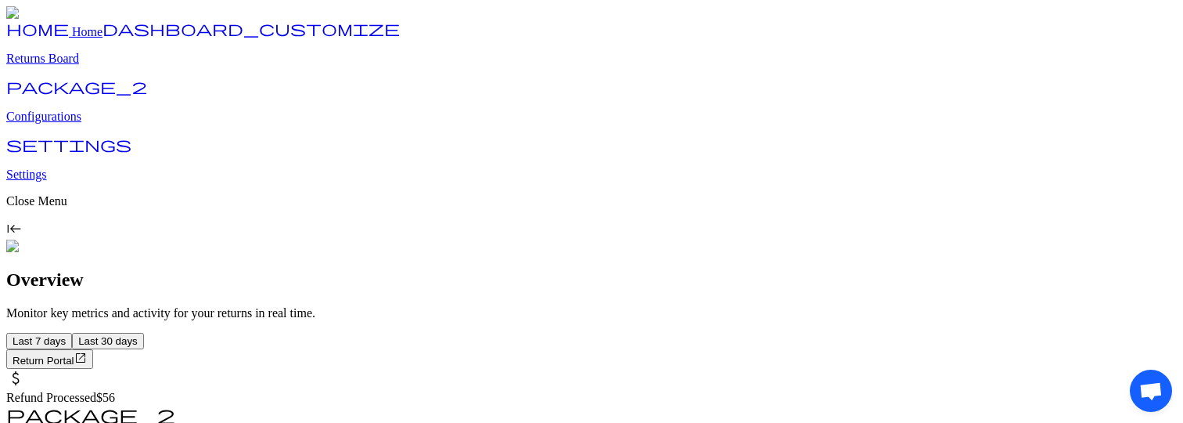
drag, startPoint x: 1153, startPoint y: 400, endPoint x: 950, endPoint y: 408, distance: 203.6
drag, startPoint x: 1140, startPoint y: 383, endPoint x: 946, endPoint y: 383, distance: 194.1
drag, startPoint x: 1126, startPoint y: 376, endPoint x: 1045, endPoint y: 340, distance: 89.3
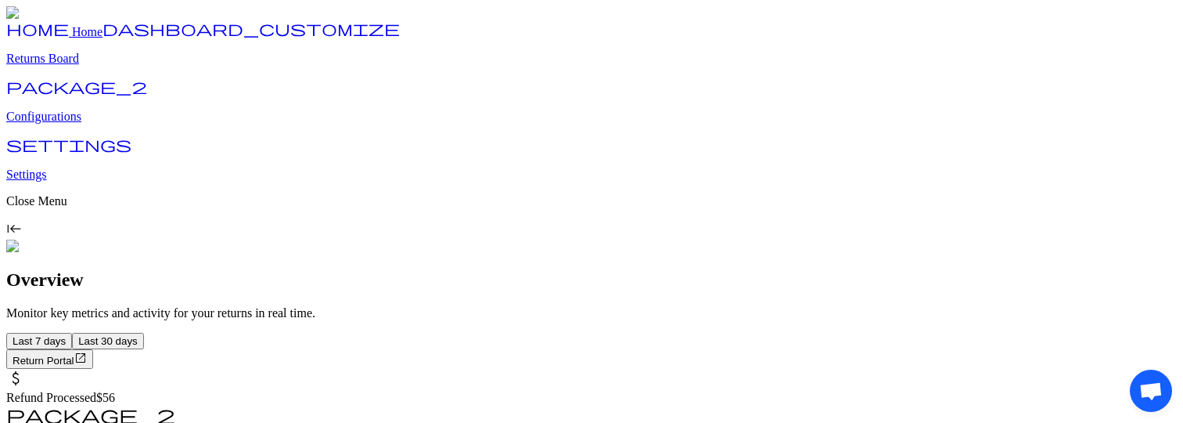
drag, startPoint x: 1146, startPoint y: 382, endPoint x: 825, endPoint y: 234, distance: 354.0
drag, startPoint x: 1146, startPoint y: 380, endPoint x: 1067, endPoint y: 352, distance: 83.9
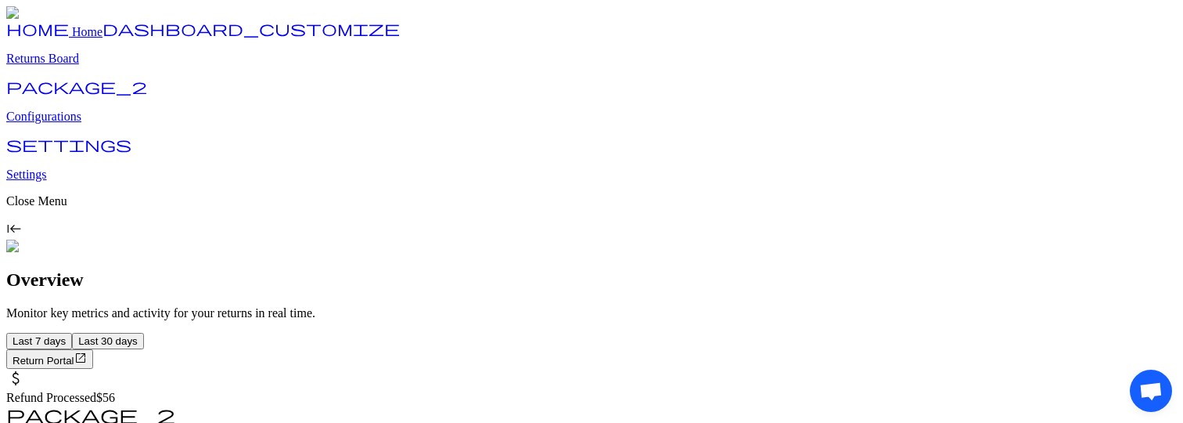
drag, startPoint x: 1143, startPoint y: 378, endPoint x: 1093, endPoint y: 368, distance: 51.1
drag, startPoint x: 1150, startPoint y: 379, endPoint x: 1132, endPoint y: 303, distance: 77.8
drag, startPoint x: 1138, startPoint y: 387, endPoint x: 941, endPoint y: 288, distance: 220.8
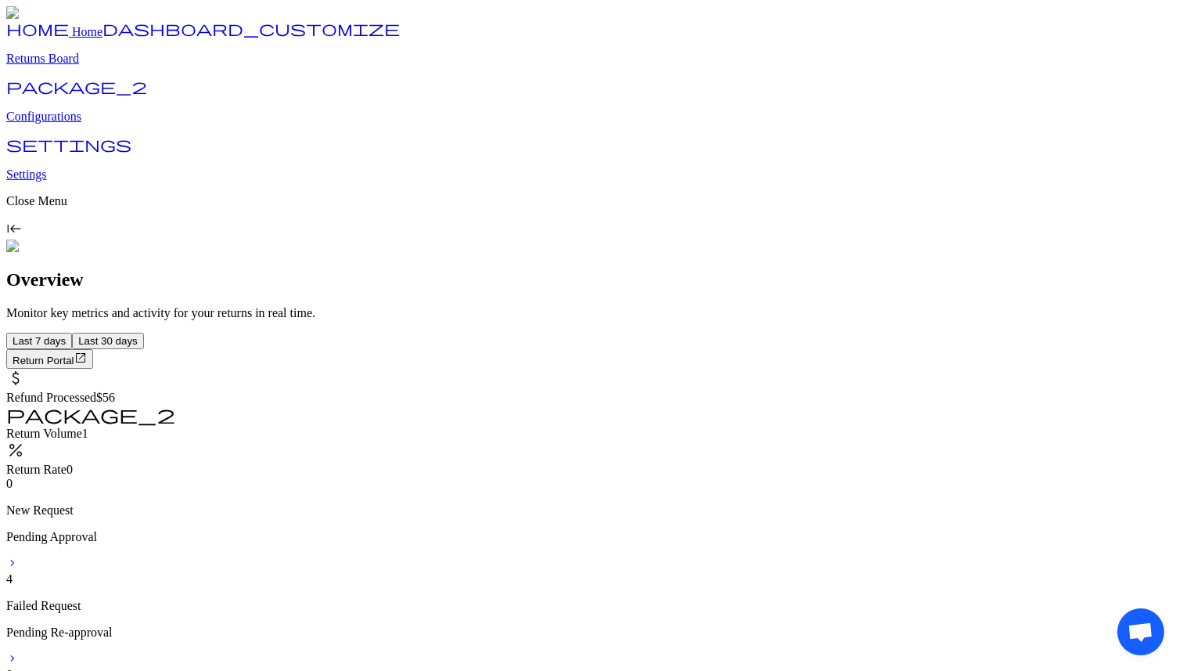
drag, startPoint x: 1138, startPoint y: 624, endPoint x: 967, endPoint y: 570, distance: 178.9
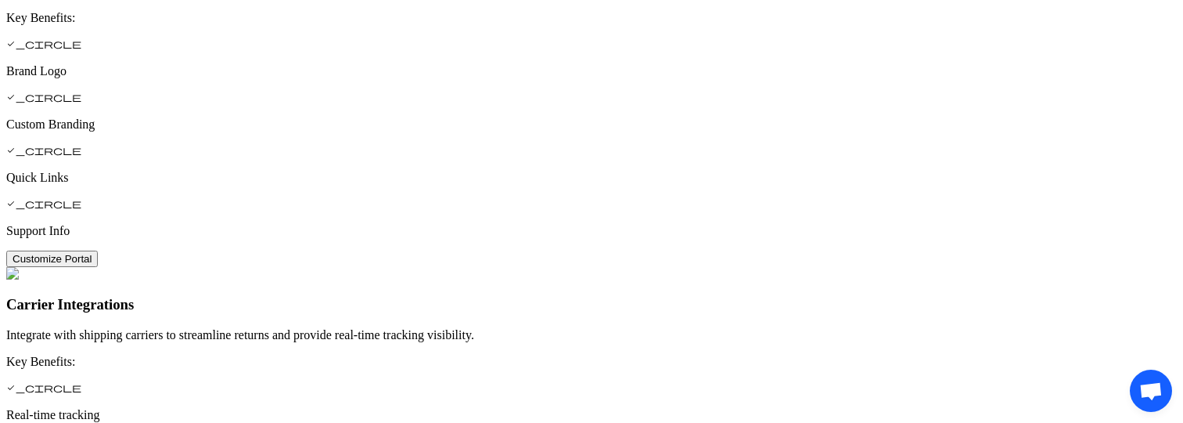
scroll to position [1115, 0]
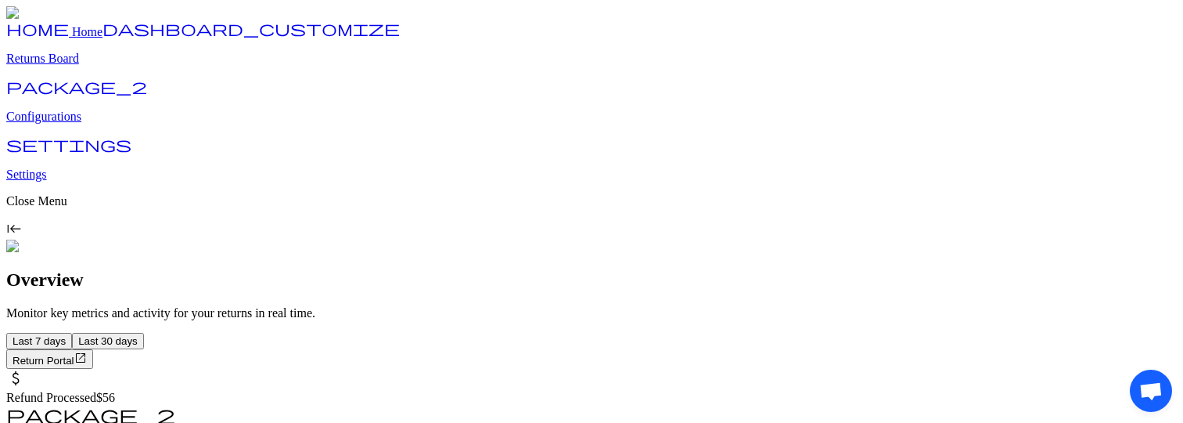
drag, startPoint x: 1149, startPoint y: 375, endPoint x: 1072, endPoint y: 330, distance: 88.7
drag, startPoint x: 1155, startPoint y: 377, endPoint x: 1144, endPoint y: 201, distance: 176.4
drag, startPoint x: 1142, startPoint y: 389, endPoint x: 939, endPoint y: 389, distance: 202.7
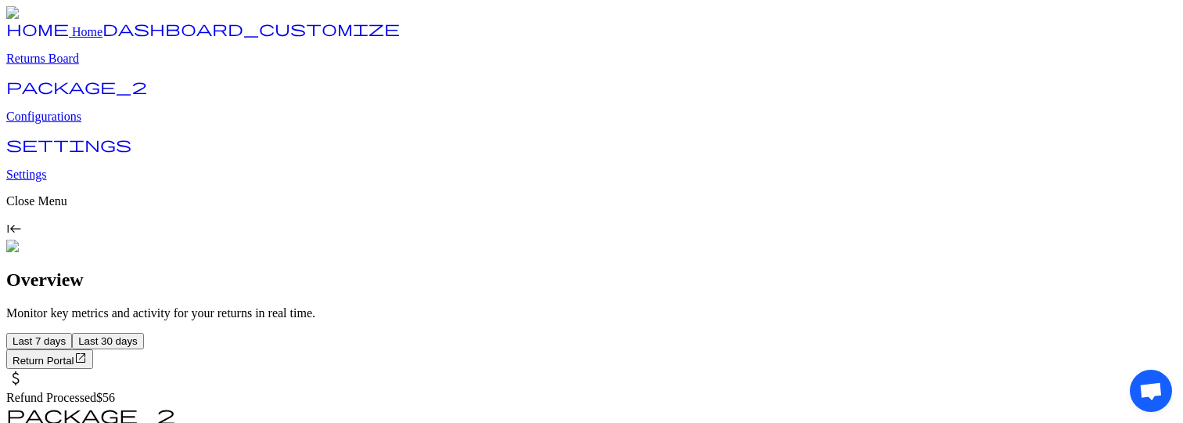
drag, startPoint x: 1146, startPoint y: 367, endPoint x: 1074, endPoint y: 272, distance: 118.5
click at [1148, 375] on span "Open chat" at bounding box center [1151, 390] width 42 height 42
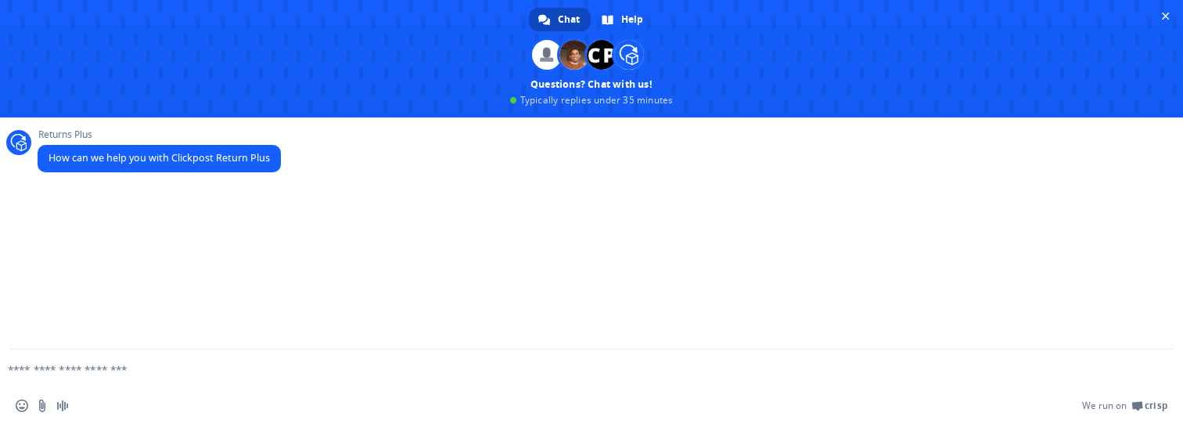
click at [1148, 375] on div at bounding box center [1154, 369] width 25 height 23
click at [1163, 13] on span "Close chat" at bounding box center [1166, 17] width 8 height 8
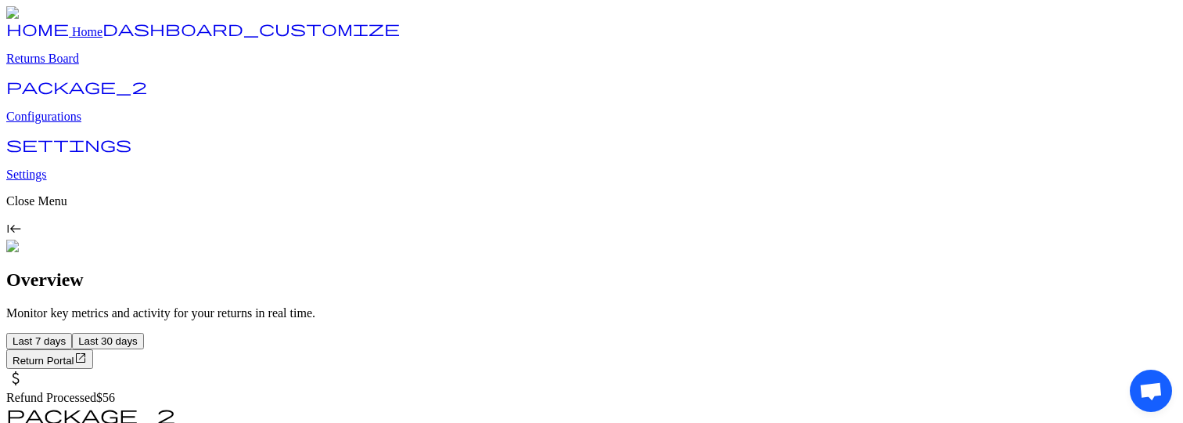
drag, startPoint x: 1149, startPoint y: 386, endPoint x: 1088, endPoint y: 340, distance: 76.1
drag, startPoint x: 1154, startPoint y: 395, endPoint x: 1051, endPoint y: 352, distance: 111.9
drag, startPoint x: 1154, startPoint y: 372, endPoint x: 928, endPoint y: 247, distance: 258.5
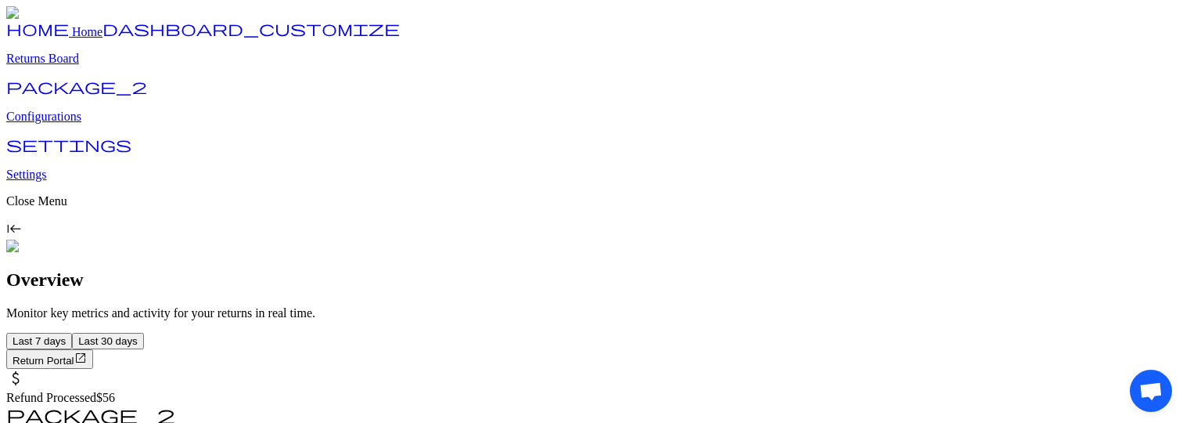
drag, startPoint x: 1152, startPoint y: 378, endPoint x: 1051, endPoint y: 344, distance: 106.7
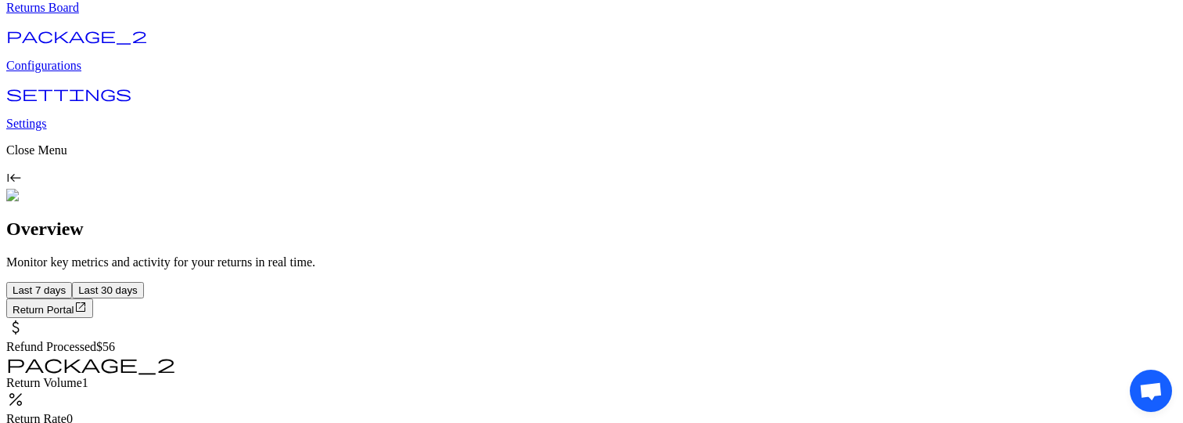
scroll to position [120, 0]
drag, startPoint x: 1153, startPoint y: 380, endPoint x: 898, endPoint y: 380, distance: 255.9
drag, startPoint x: 1165, startPoint y: 388, endPoint x: 1150, endPoint y: 359, distance: 32.5
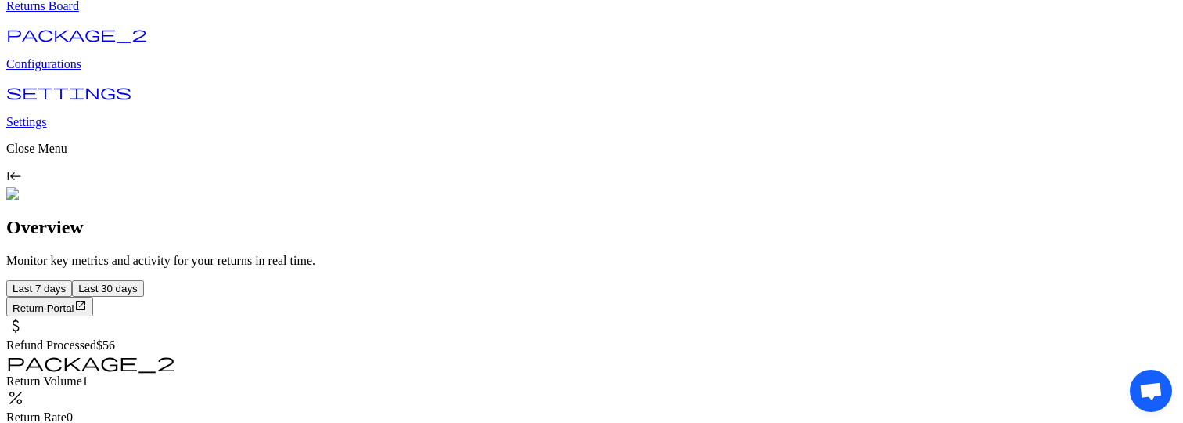
drag, startPoint x: 1141, startPoint y: 396, endPoint x: 668, endPoint y: 232, distance: 500.1
drag, startPoint x: 1142, startPoint y: 394, endPoint x: 992, endPoint y: 386, distance: 149.7
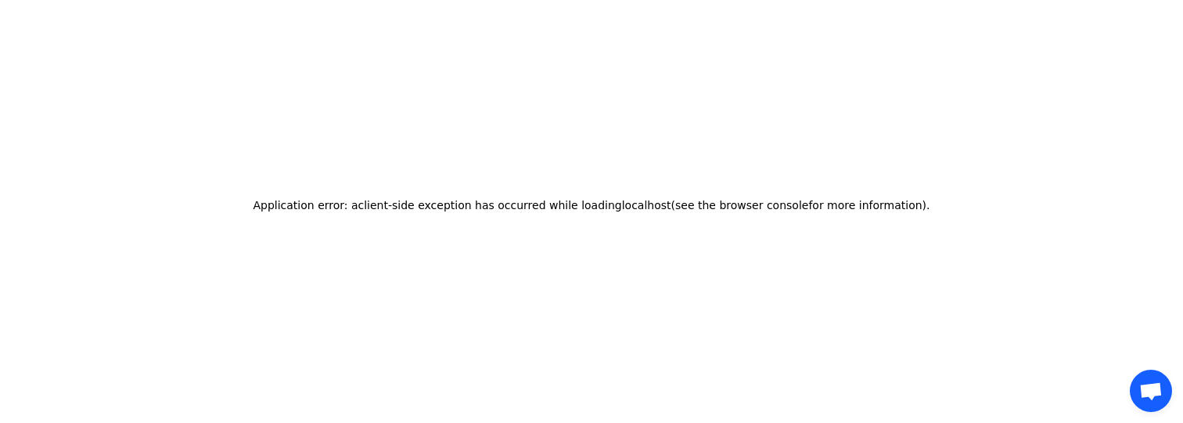
scroll to position [0, 0]
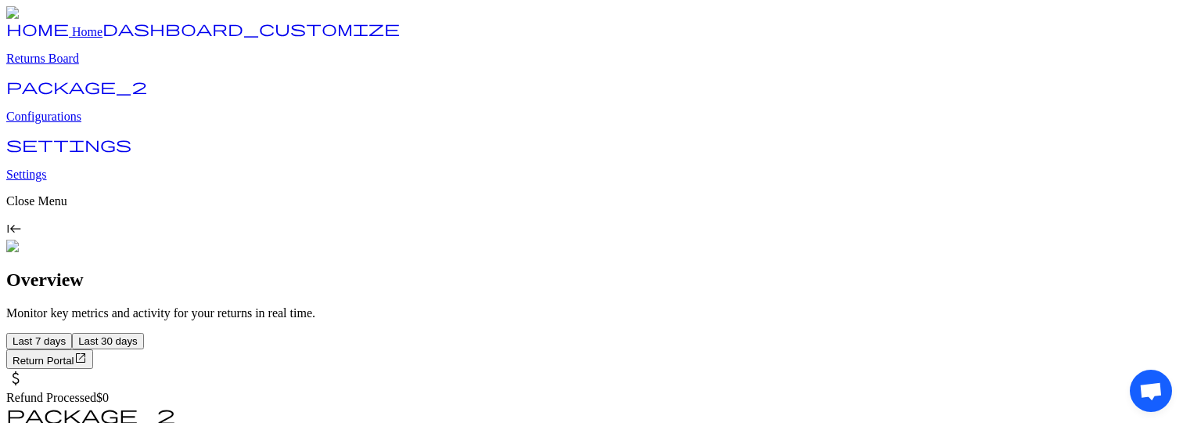
drag, startPoint x: 1132, startPoint y: 389, endPoint x: 1095, endPoint y: 372, distance: 41.0
drag, startPoint x: 1146, startPoint y: 372, endPoint x: 1045, endPoint y: 323, distance: 112.0
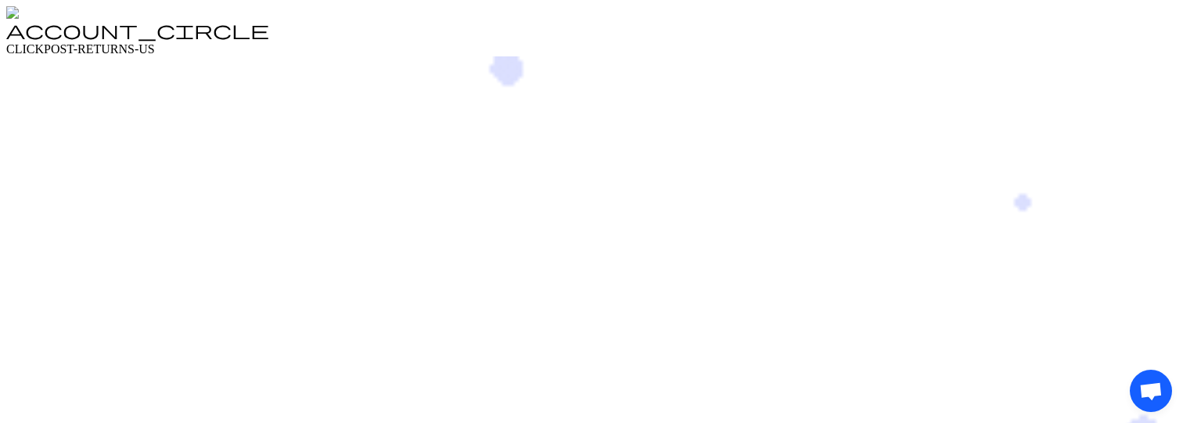
drag, startPoint x: 1149, startPoint y: 374, endPoint x: 1044, endPoint y: 333, distance: 112.8
drag, startPoint x: 1099, startPoint y: 388, endPoint x: 990, endPoint y: 380, distance: 109.1
drag, startPoint x: 1135, startPoint y: 393, endPoint x: 994, endPoint y: 393, distance: 140.9
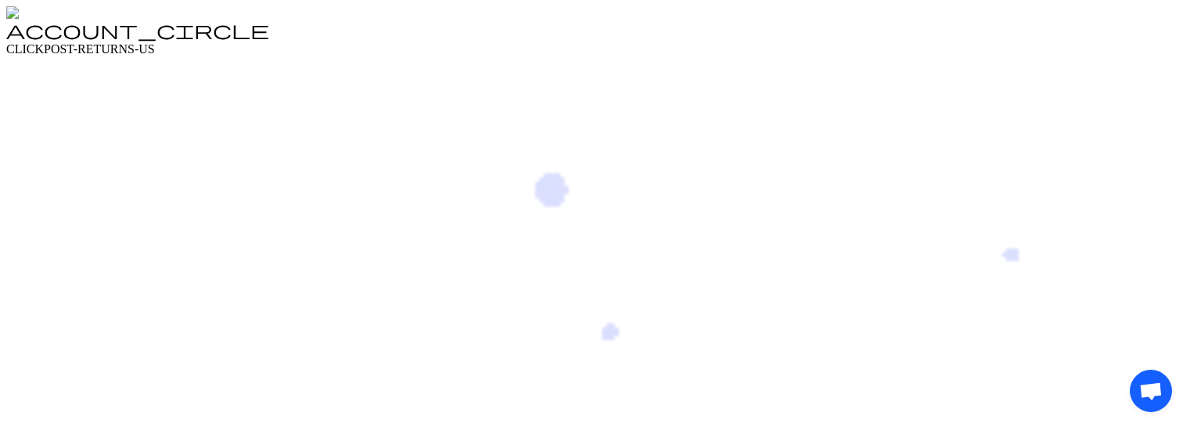
drag, startPoint x: 1141, startPoint y: 383, endPoint x: 1070, endPoint y: 362, distance: 74.3
drag, startPoint x: 1147, startPoint y: 381, endPoint x: 1147, endPoint y: 295, distance: 86.1
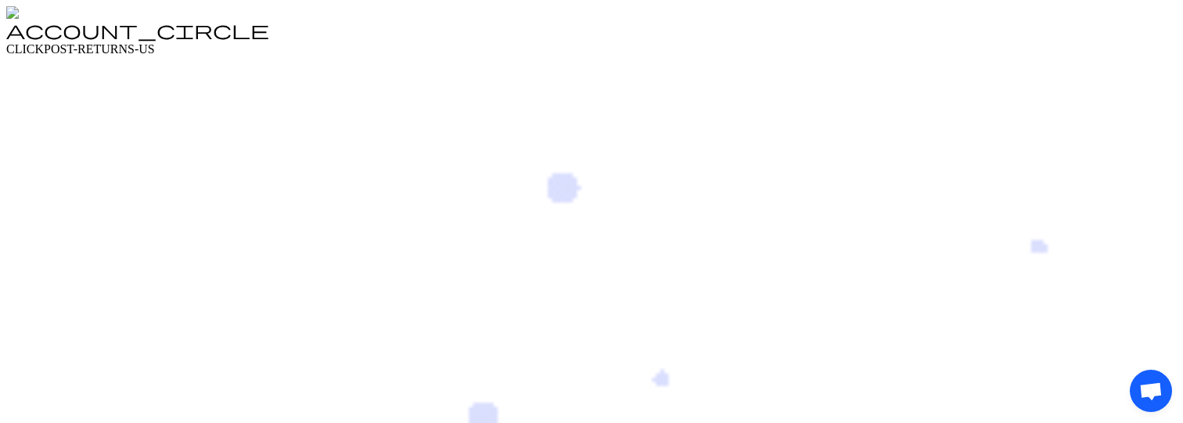
drag, startPoint x: 1139, startPoint y: 380, endPoint x: 1025, endPoint y: 343, distance: 119.5
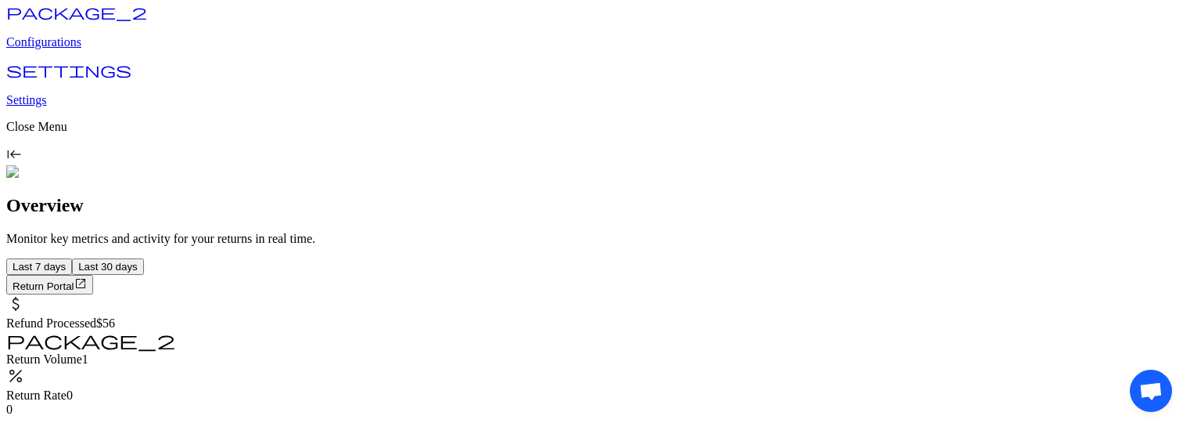
scroll to position [124, 0]
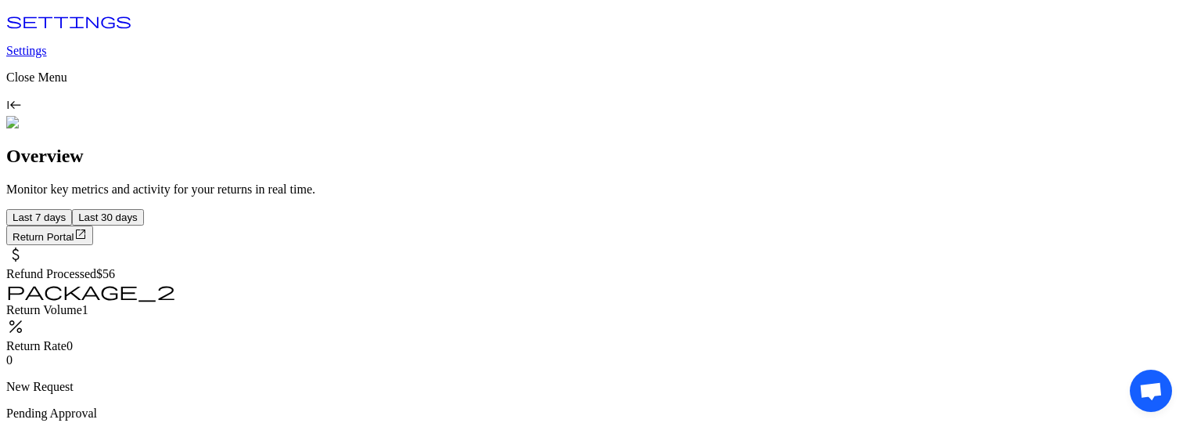
drag, startPoint x: 1145, startPoint y: 372, endPoint x: 1094, endPoint y: 254, distance: 127.9
drag, startPoint x: 1142, startPoint y: 392, endPoint x: 946, endPoint y: 369, distance: 196.9
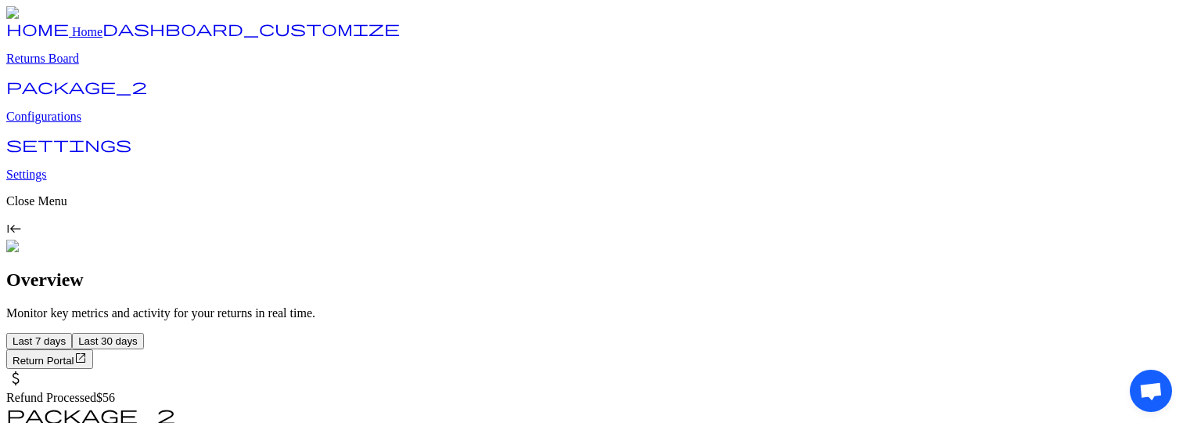
drag, startPoint x: 1141, startPoint y: 377, endPoint x: 1082, endPoint y: 373, distance: 58.8
drag, startPoint x: 1153, startPoint y: 380, endPoint x: 1141, endPoint y: 300, distance: 80.7
drag, startPoint x: 1148, startPoint y: 372, endPoint x: 1097, endPoint y: 350, distance: 55.4
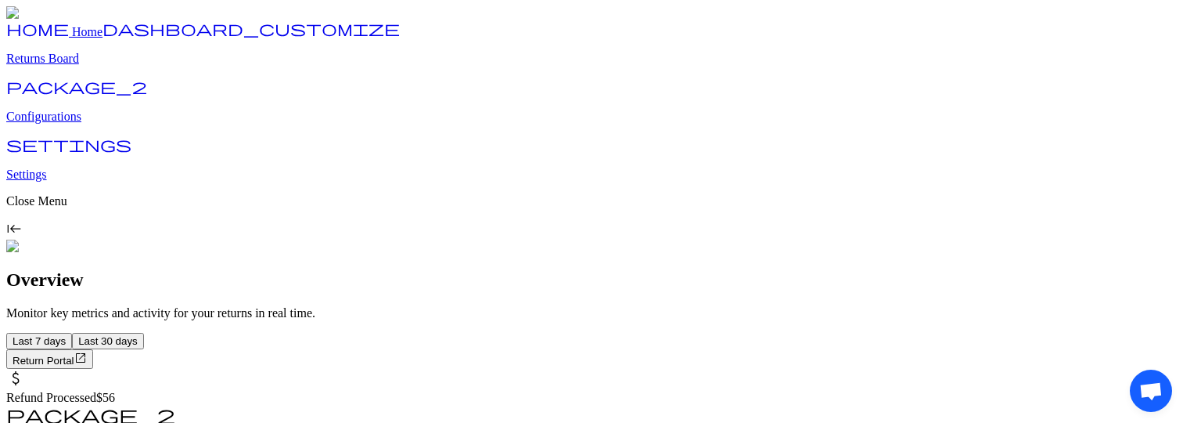
drag, startPoint x: 1139, startPoint y: 381, endPoint x: 1074, endPoint y: 361, distance: 68.1
drag, startPoint x: 1142, startPoint y: 377, endPoint x: 1142, endPoint y: 349, distance: 28.2
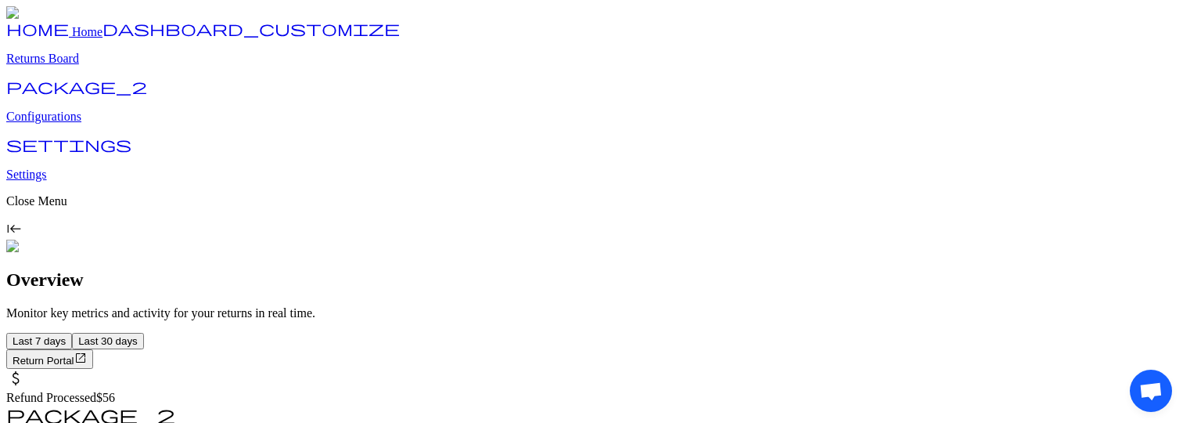
drag, startPoint x: 1142, startPoint y: 375, endPoint x: 1142, endPoint y: 327, distance: 47.7
drag, startPoint x: 1162, startPoint y: 377, endPoint x: 1049, endPoint y: 358, distance: 115.0
drag, startPoint x: 25, startPoint y: 207, endPoint x: 102, endPoint y: 198, distance: 77.3
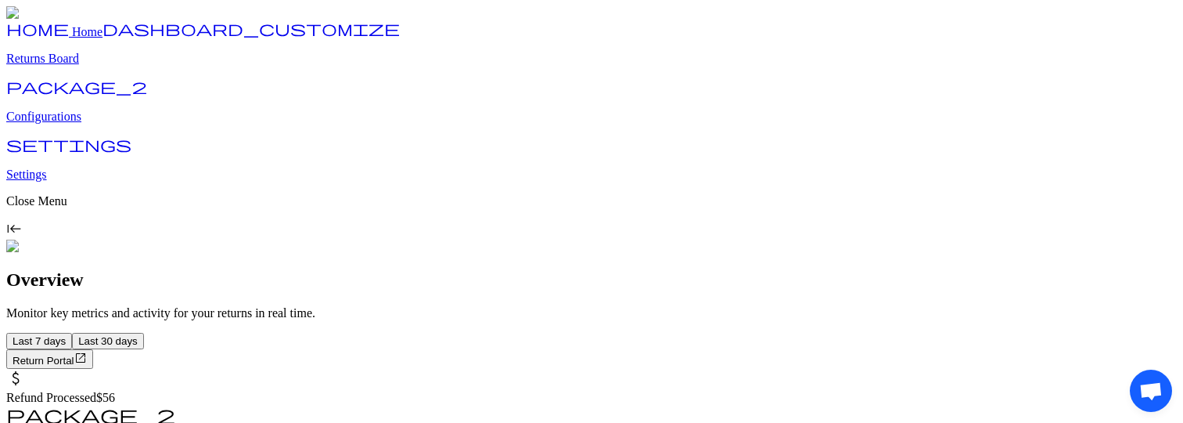
drag, startPoint x: 1157, startPoint y: 130, endPoint x: 1083, endPoint y: 130, distance: 74.3
drag, startPoint x: 20, startPoint y: 83, endPoint x: 150, endPoint y: 161, distance: 152.3
click at [1141, 380] on div "Open chat" at bounding box center [1162, 401] width 42 height 42
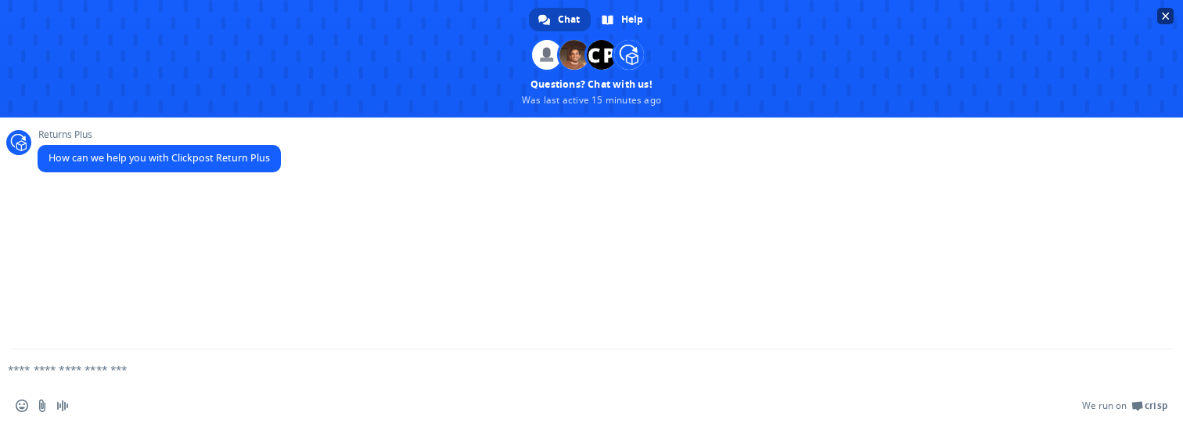
click at [1167, 18] on span "Close chat" at bounding box center [1166, 17] width 8 height 8
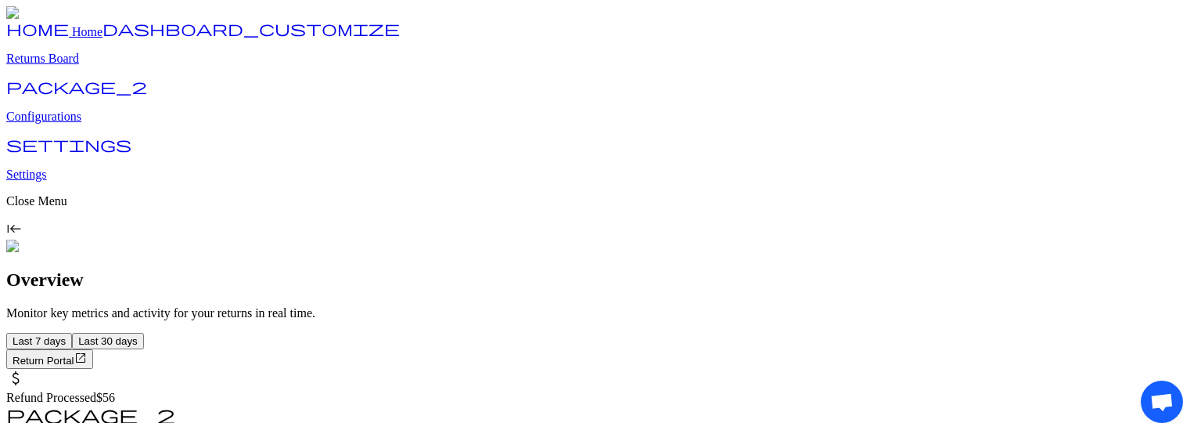
drag, startPoint x: 1155, startPoint y: 384, endPoint x: 1053, endPoint y: 305, distance: 128.8
drag, startPoint x: 1150, startPoint y: 376, endPoint x: 1081, endPoint y: 371, distance: 68.3
drag, startPoint x: 25, startPoint y: 223, endPoint x: 11, endPoint y: 306, distance: 84.1
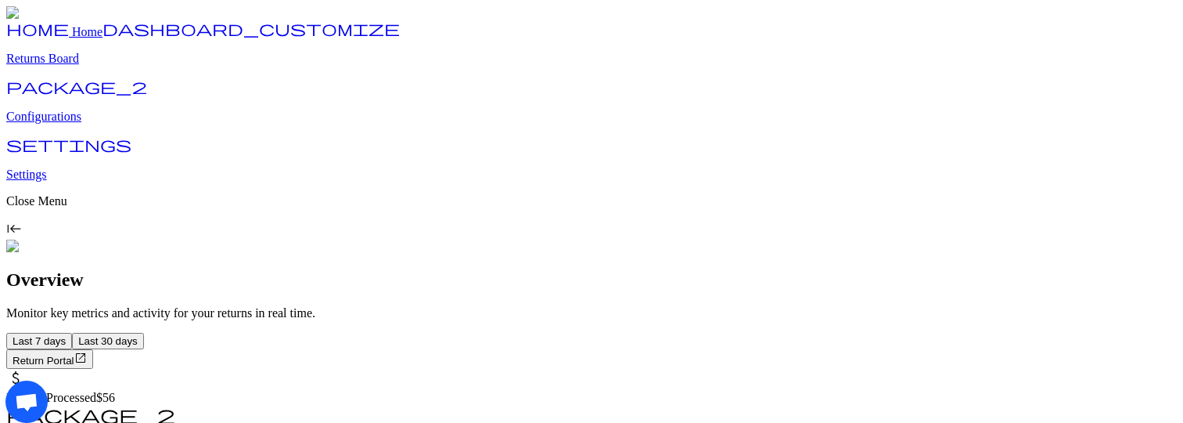
click at [11, 380] on div "Open chat" at bounding box center [588, 401] width 1167 height 42
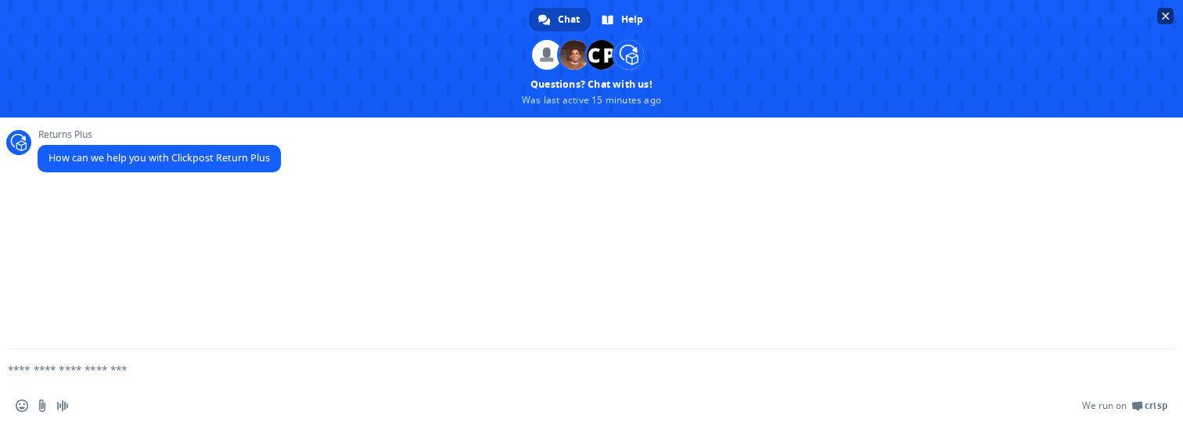
click at [1168, 17] on span "Close chat" at bounding box center [1166, 17] width 8 height 8
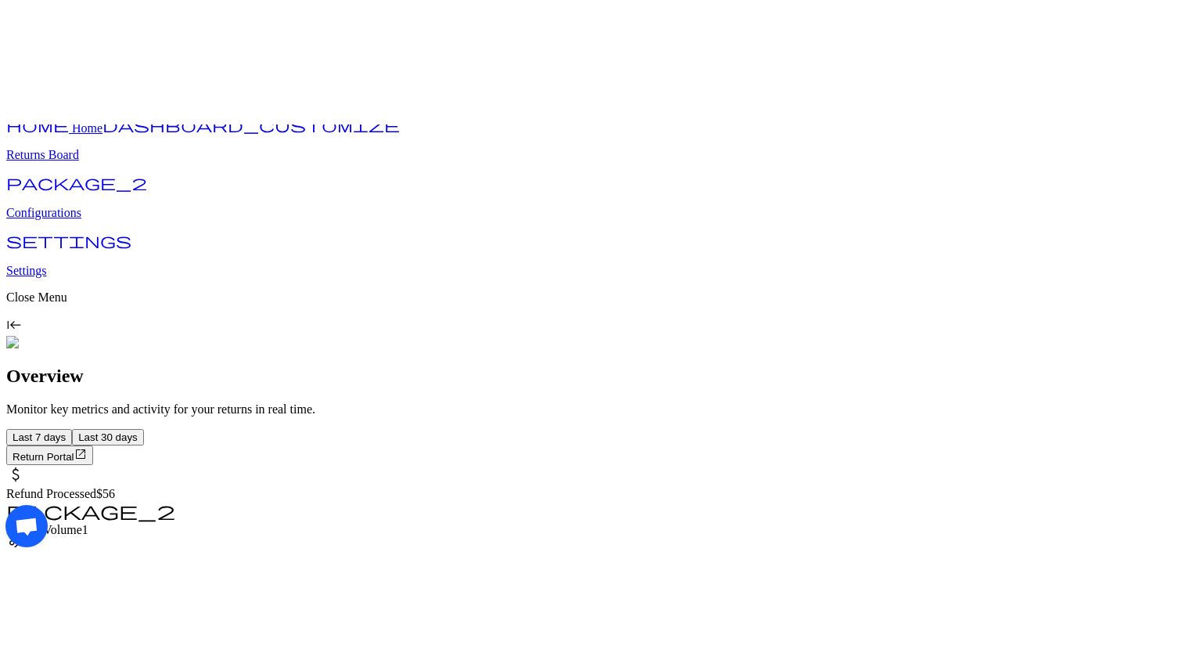
scroll to position [38, 0]
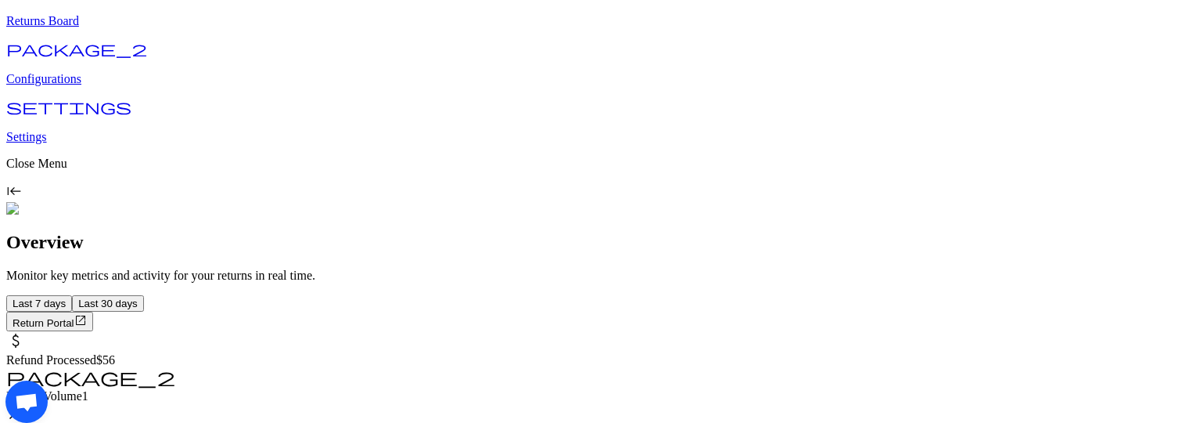
drag, startPoint x: 36, startPoint y: 387, endPoint x: 81, endPoint y: 385, distance: 44.6
drag, startPoint x: 1150, startPoint y: 223, endPoint x: 1043, endPoint y: 223, distance: 107.2
drag, startPoint x: 17, startPoint y: 128, endPoint x: 269, endPoint y: 254, distance: 281.7
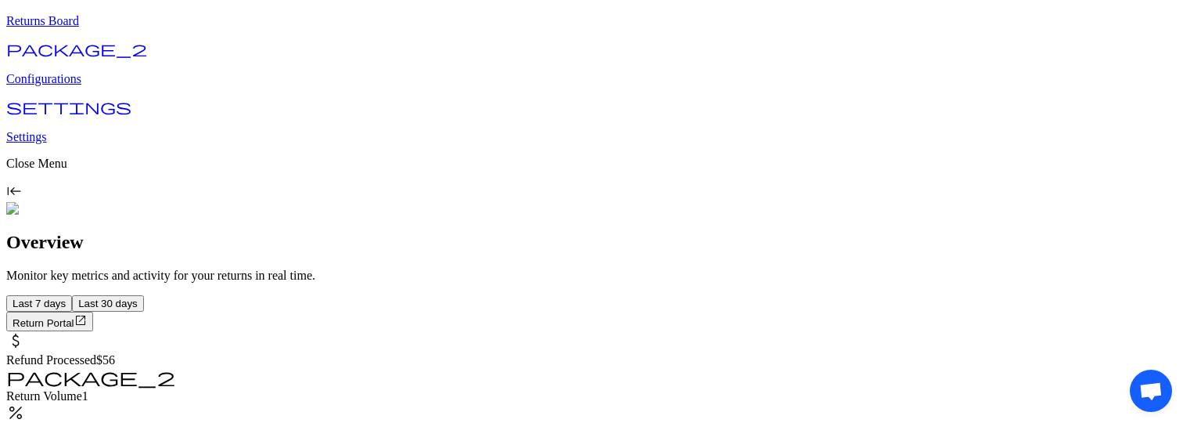
click at [1130, 369] on div "Open chat" at bounding box center [1151, 390] width 42 height 42
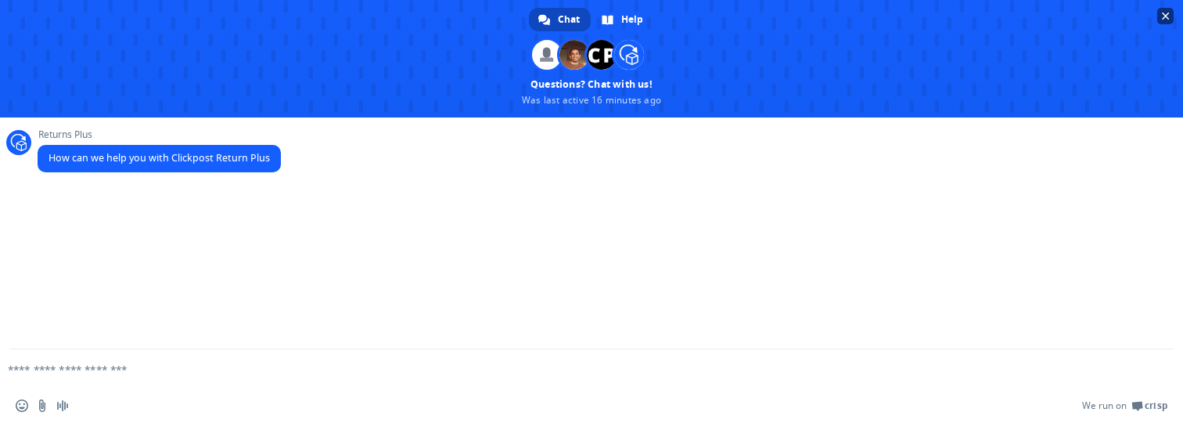
click at [1169, 23] on span "Close chat" at bounding box center [1165, 16] width 16 height 16
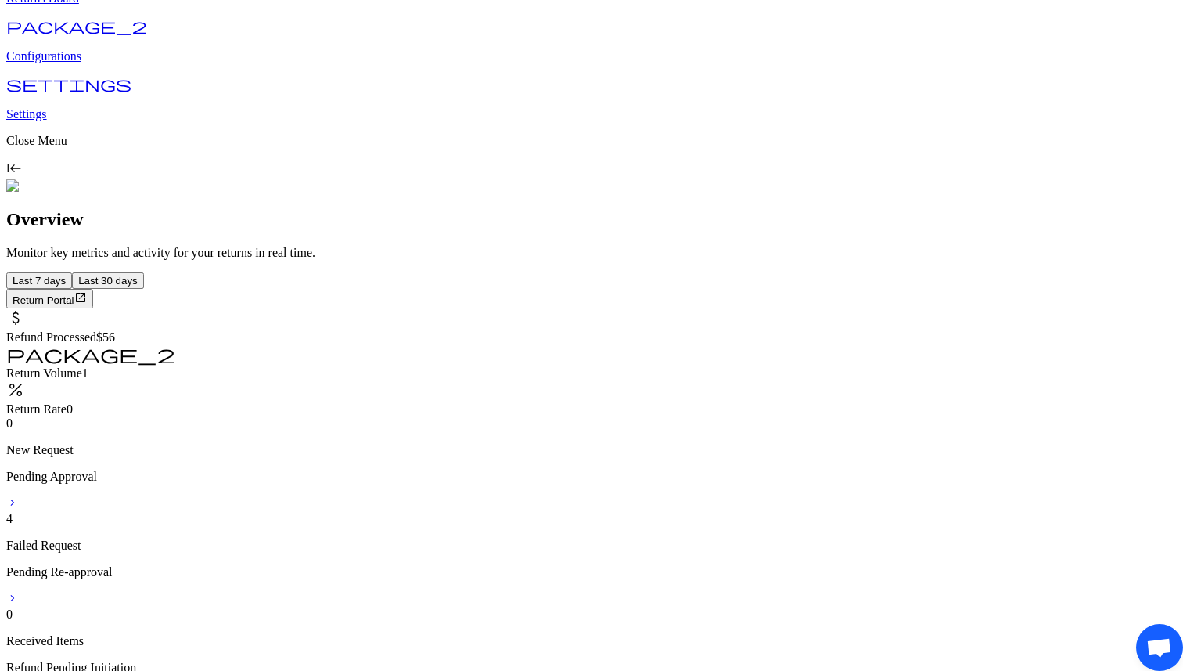
scroll to position [0, 0]
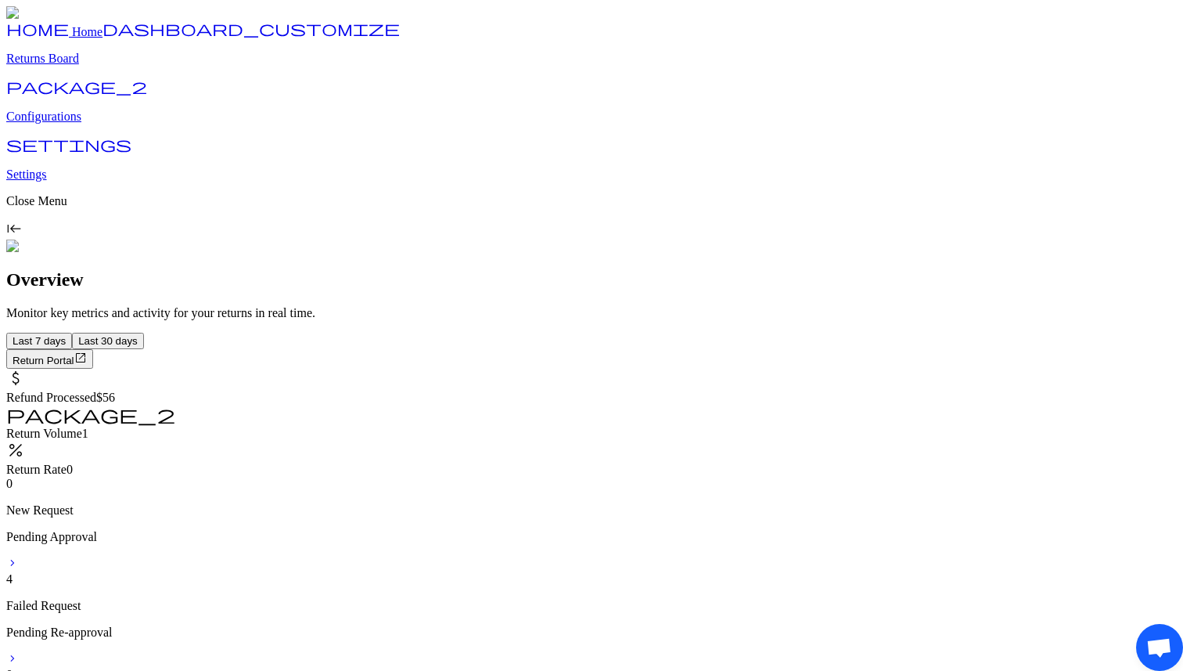
drag, startPoint x: 1160, startPoint y: 631, endPoint x: 1068, endPoint y: 607, distance: 95.3
drag, startPoint x: 39, startPoint y: 347, endPoint x: 104, endPoint y: 338, distance: 65.6
drag, startPoint x: 1153, startPoint y: 201, endPoint x: 1108, endPoint y: 225, distance: 50.8
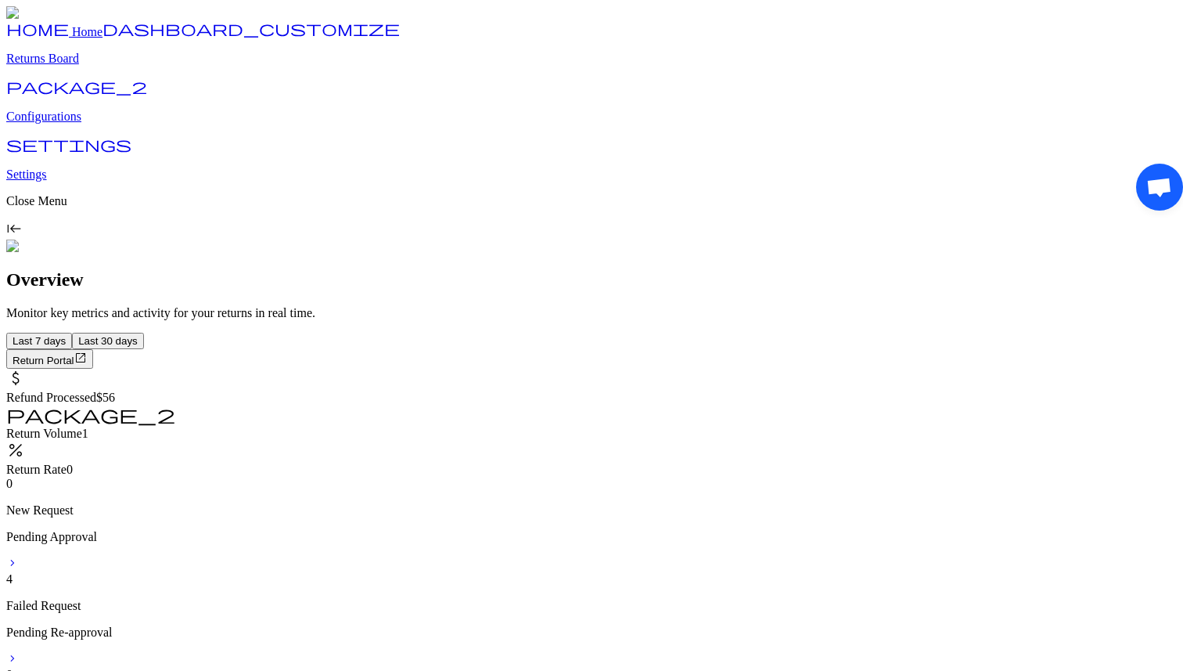
drag, startPoint x: 23, startPoint y: 628, endPoint x: 26, endPoint y: 576, distance: 52.5
drag, startPoint x: 51, startPoint y: 12, endPoint x: 146, endPoint y: 32, distance: 96.8
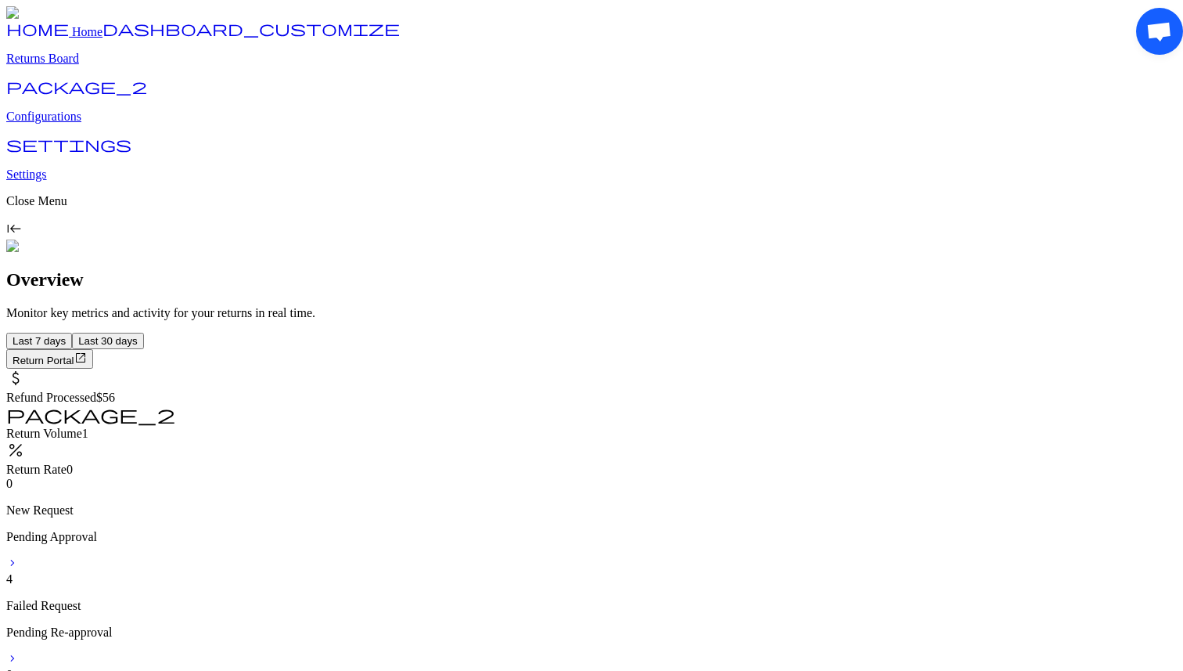
drag, startPoint x: 1156, startPoint y: 22, endPoint x: 1063, endPoint y: 34, distance: 93.2
drag, startPoint x: 21, startPoint y: 52, endPoint x: 218, endPoint y: 151, distance: 220.8
click at [218, 151] on div "Open chat" at bounding box center [582, 333] width 1164 height 643
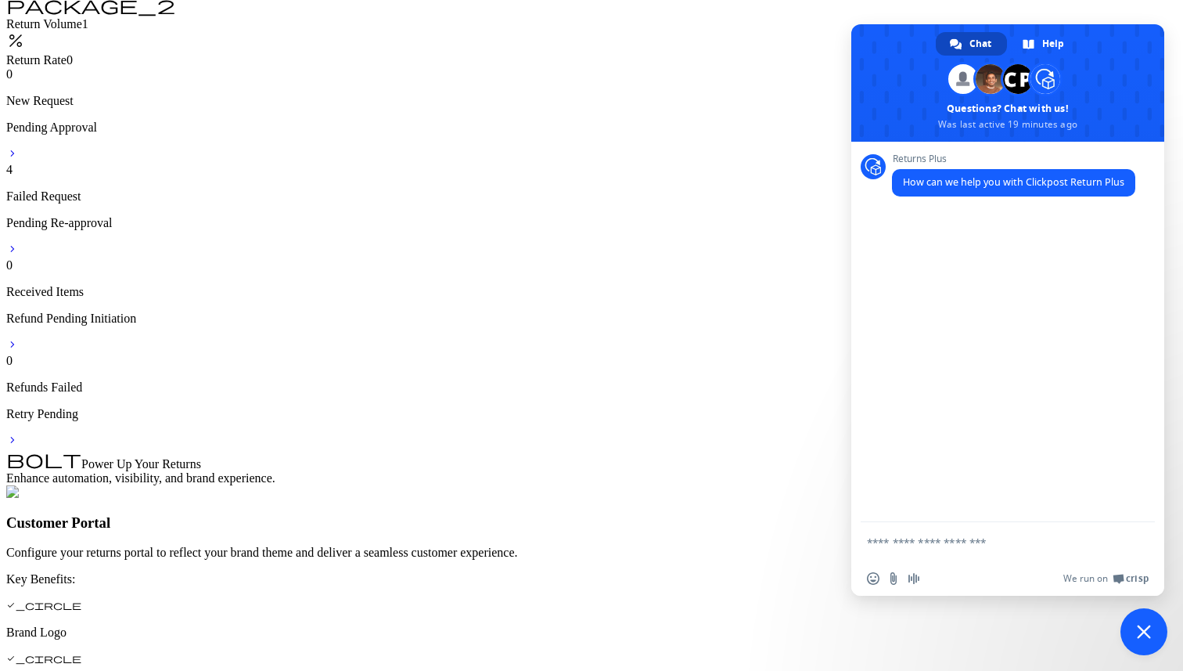
scroll to position [677, 0]
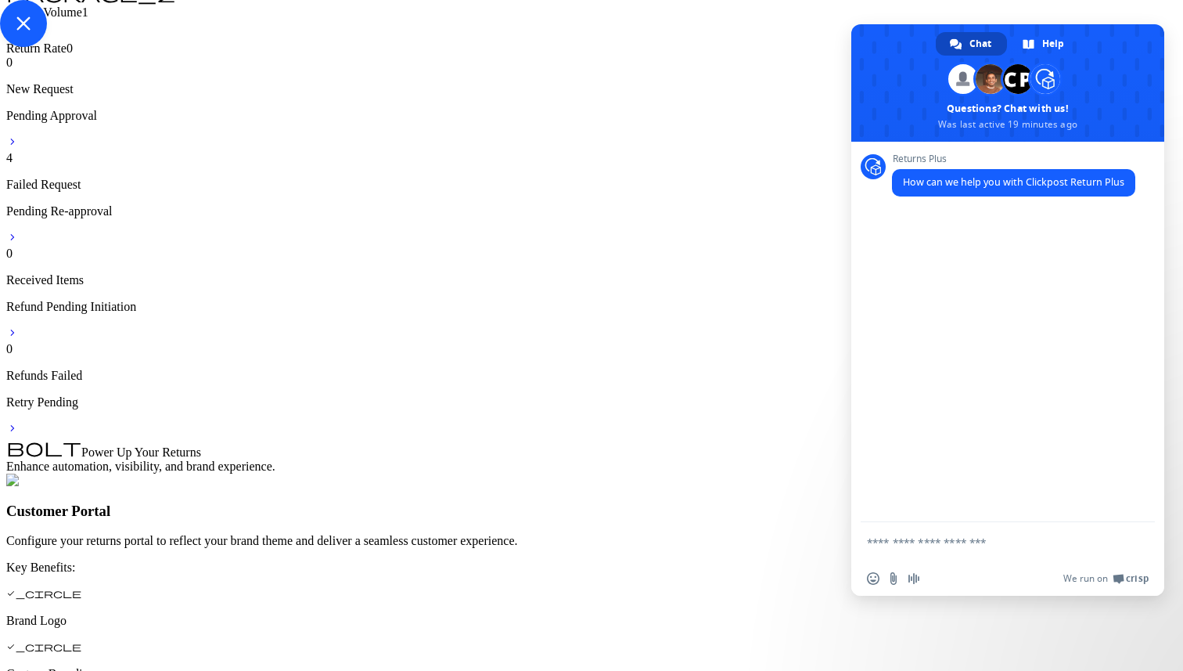
drag, startPoint x: 14, startPoint y: 2, endPoint x: 92, endPoint y: 67, distance: 101.1
drag, startPoint x: 1142, startPoint y: 659, endPoint x: 990, endPoint y: 659, distance: 151.8
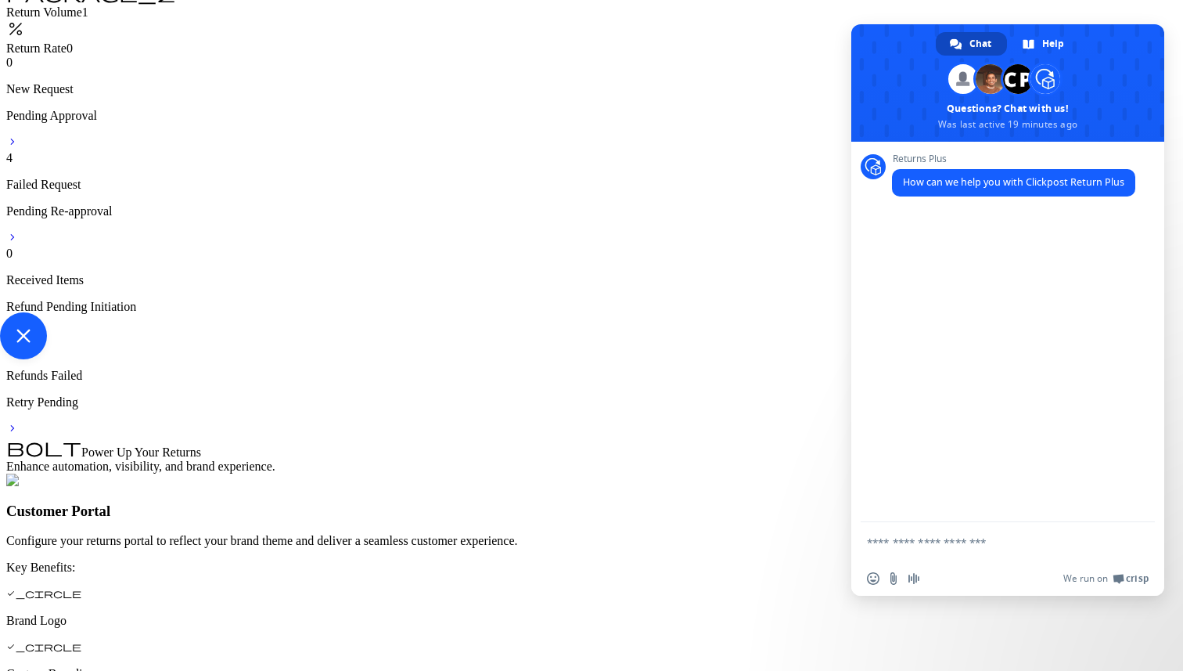
drag, startPoint x: 31, startPoint y: 341, endPoint x: 164, endPoint y: 325, distance: 133.3
drag, startPoint x: 1164, startPoint y: 196, endPoint x: 1164, endPoint y: 116, distance: 79.8
drag, startPoint x: 601, startPoint y: 38, endPoint x: 671, endPoint y: 196, distance: 172.0
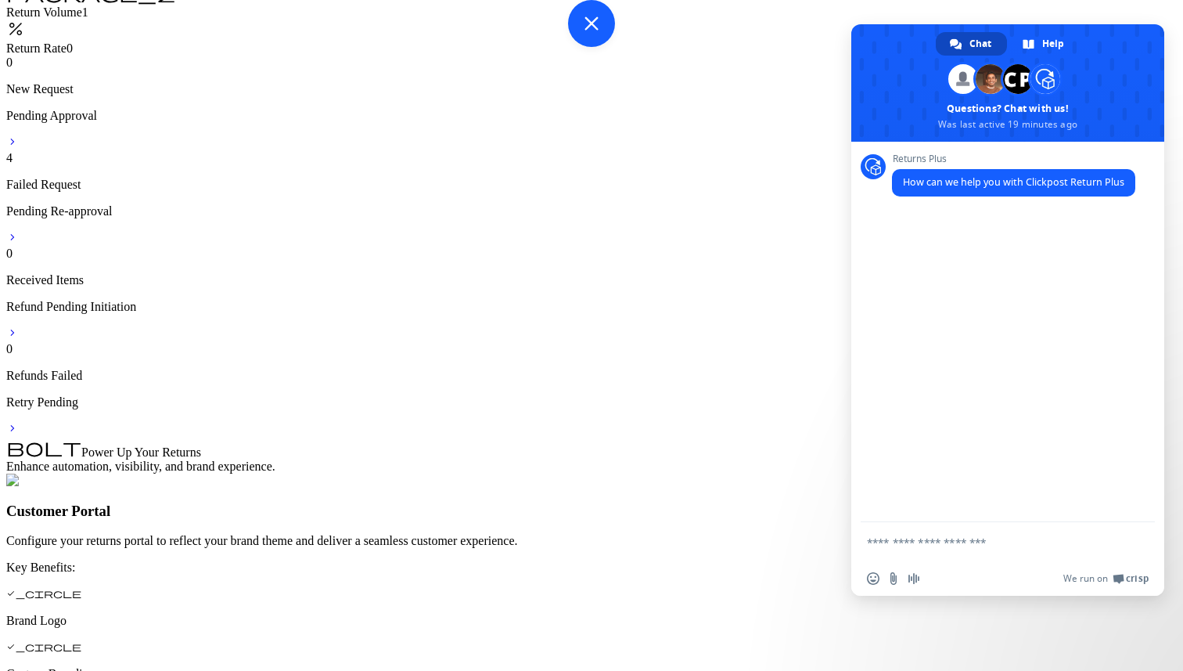
drag, startPoint x: 311, startPoint y: 633, endPoint x: 227, endPoint y: 591, distance: 94.5
drag, startPoint x: 11, startPoint y: 31, endPoint x: 139, endPoint y: 141, distance: 169.2
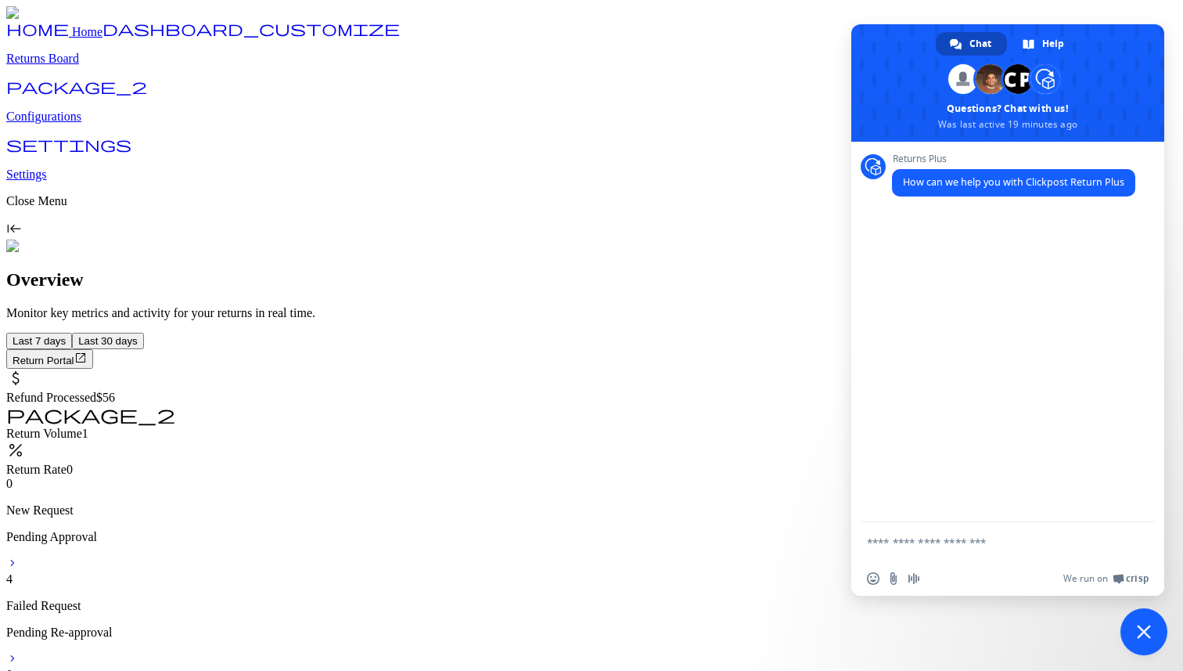
click at [775, 269] on h1 "Overview" at bounding box center [591, 279] width 1171 height 21
click at [1143, 622] on span "Close chat" at bounding box center [1144, 631] width 47 height 47
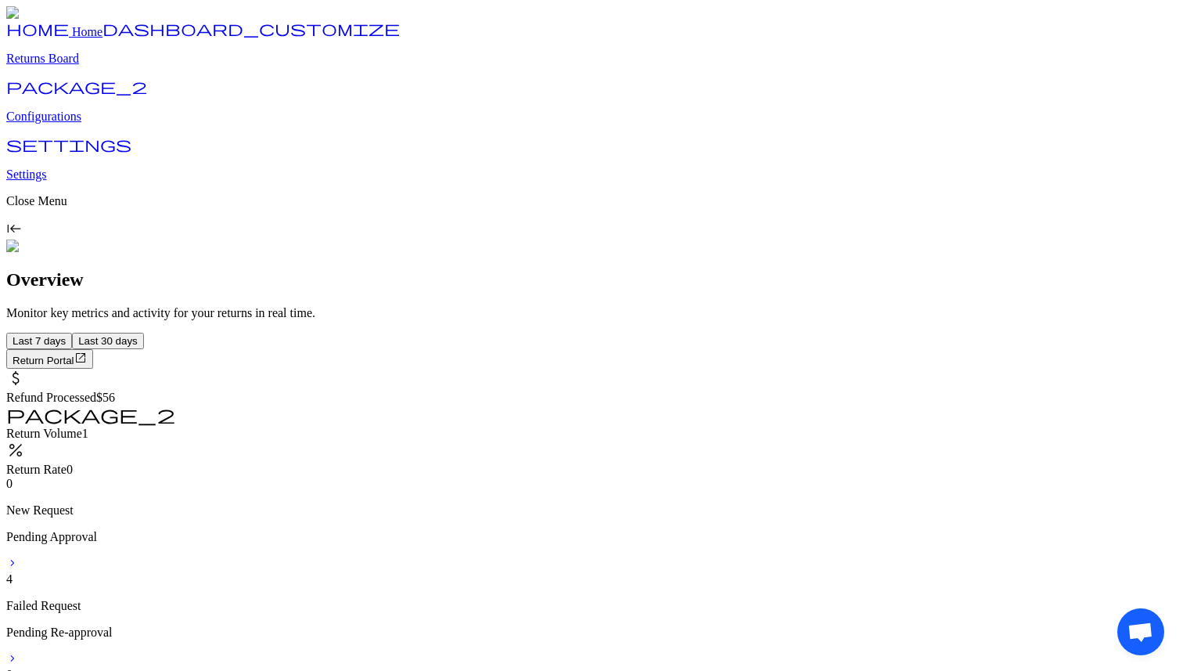
click at [1117, 608] on span "Open chat" at bounding box center [1140, 631] width 47 height 47
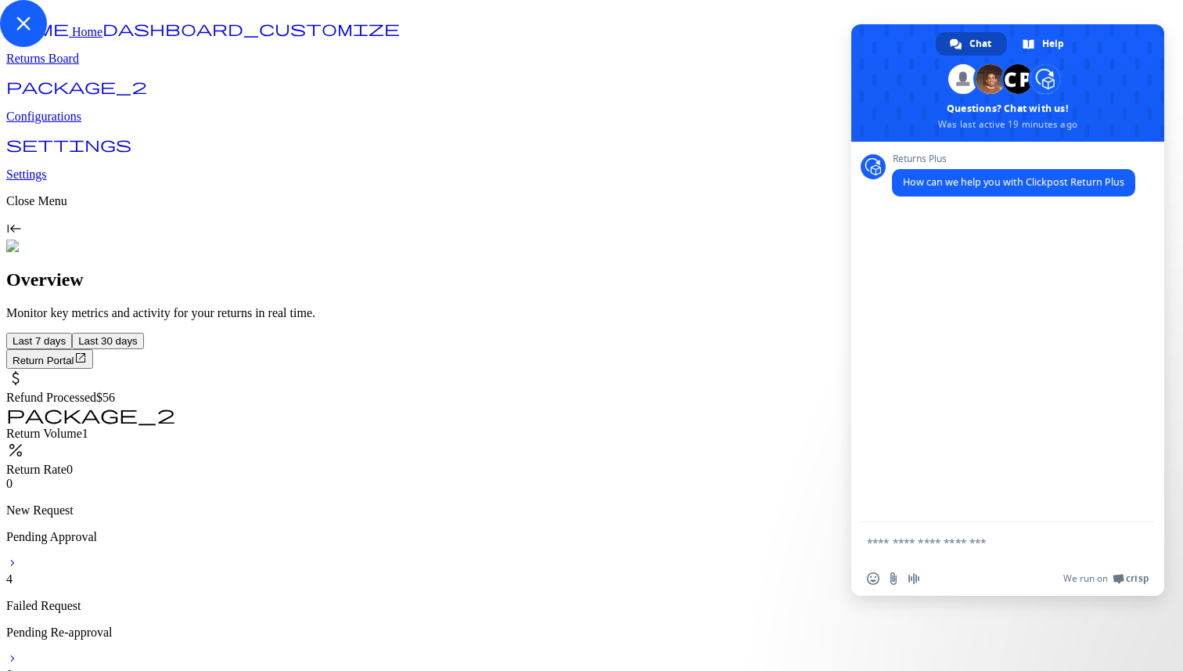
click at [7, 13] on span "Close chat" at bounding box center [23, 23] width 47 height 47
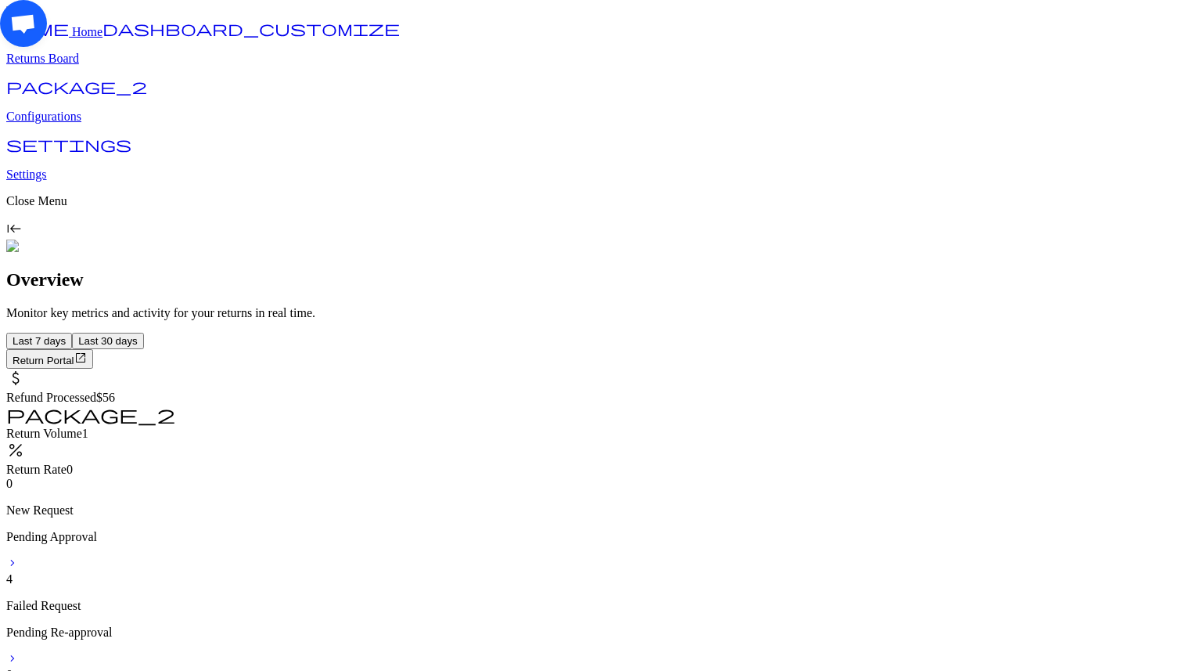
drag, startPoint x: 1161, startPoint y: 11, endPoint x: 1171, endPoint y: 88, distance: 77.4
click at [1171, 88] on div "Open chat" at bounding box center [1159, 331] width 47 height 647
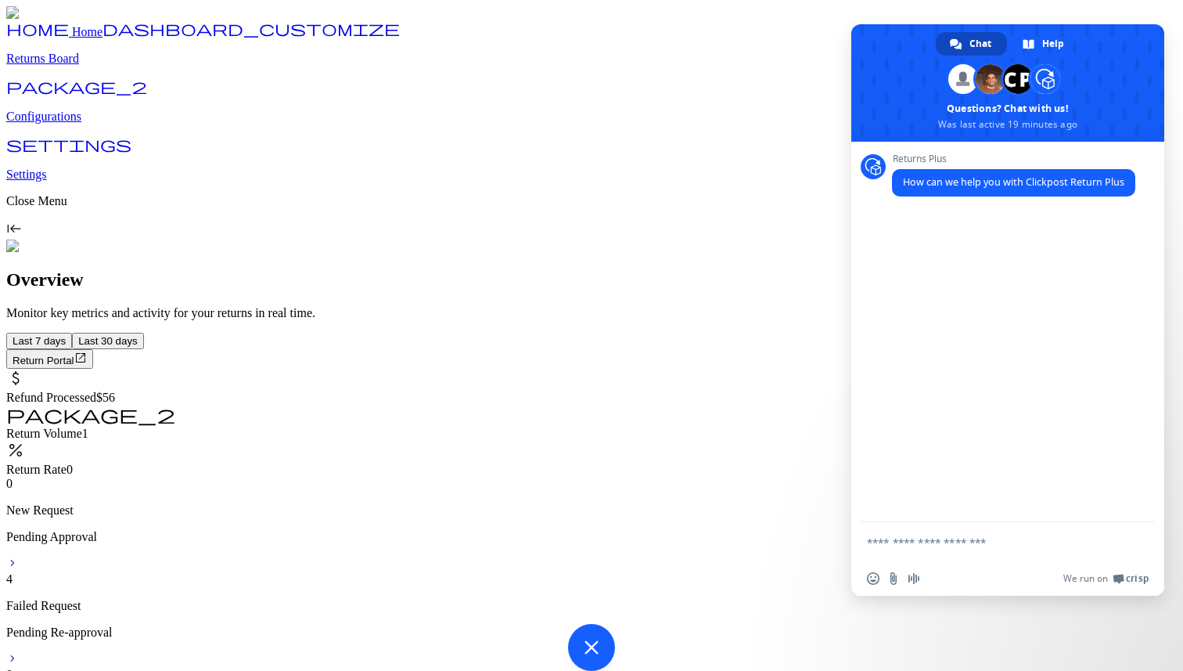
drag, startPoint x: 593, startPoint y: 623, endPoint x: 498, endPoint y: 605, distance: 97.2
click at [1136, 47] on span "Close chat" at bounding box center [1159, 23] width 47 height 47
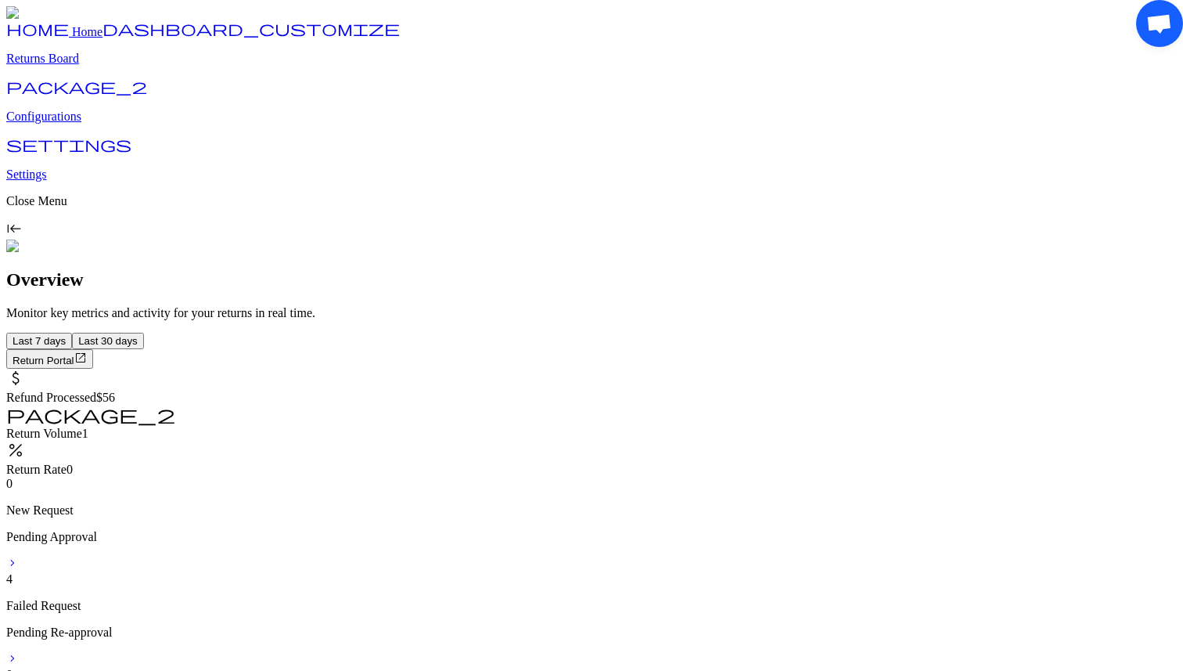
drag, startPoint x: 1139, startPoint y: 27, endPoint x: 1078, endPoint y: 81, distance: 81.6
drag, startPoint x: 27, startPoint y: 626, endPoint x: 121, endPoint y: 621, distance: 93.2
drag, startPoint x: 1158, startPoint y: 353, endPoint x: 1182, endPoint y: 566, distance: 214.2
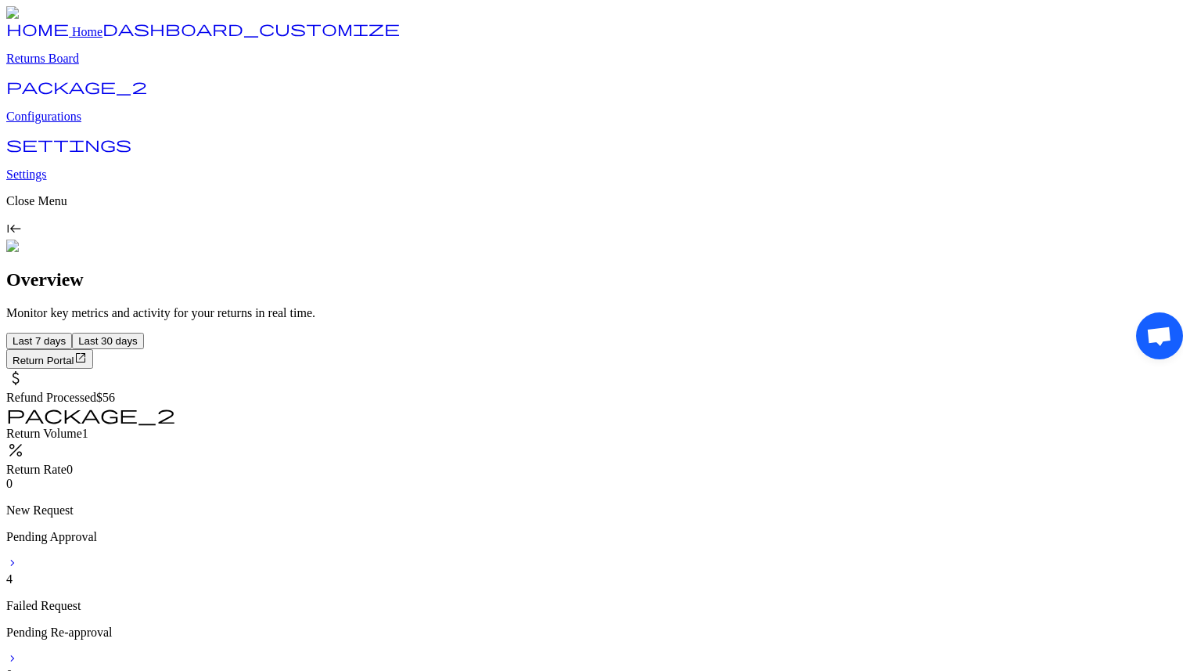
drag, startPoint x: 596, startPoint y: 631, endPoint x: 519, endPoint y: 574, distance: 95.2
drag, startPoint x: 13, startPoint y: 9, endPoint x: 104, endPoint y: 20, distance: 91.3
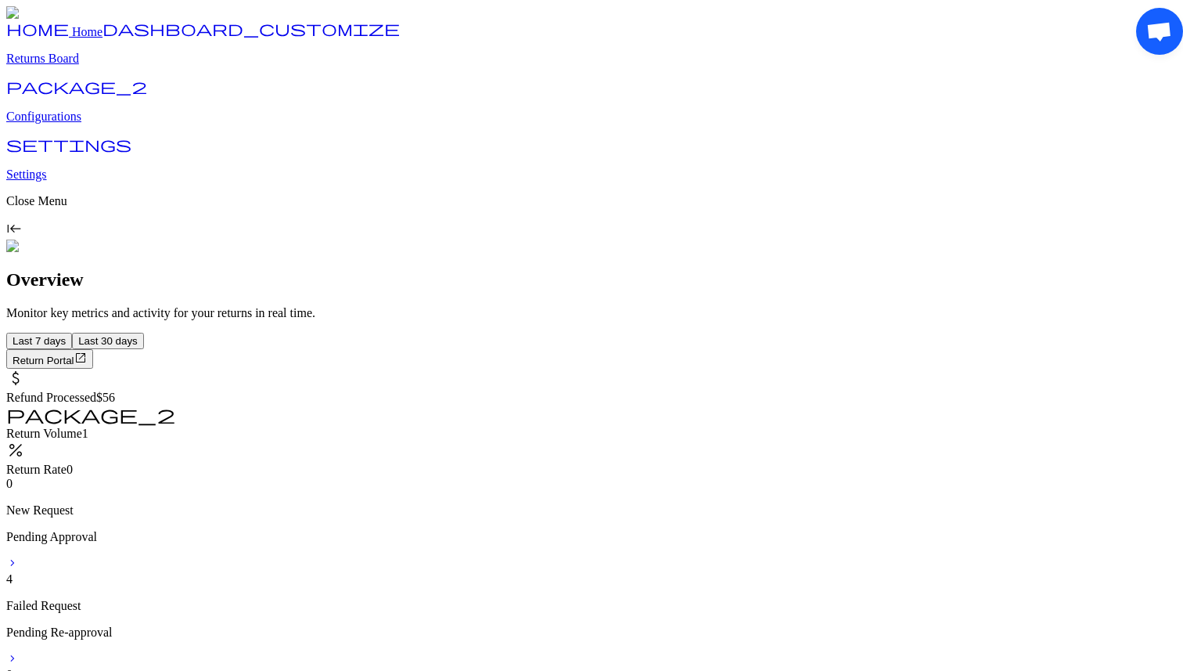
drag, startPoint x: 1157, startPoint y: 37, endPoint x: 1159, endPoint y: 73, distance: 36.0
click at [1159, 624] on div "Open chat" at bounding box center [866, 647] width 596 height 47
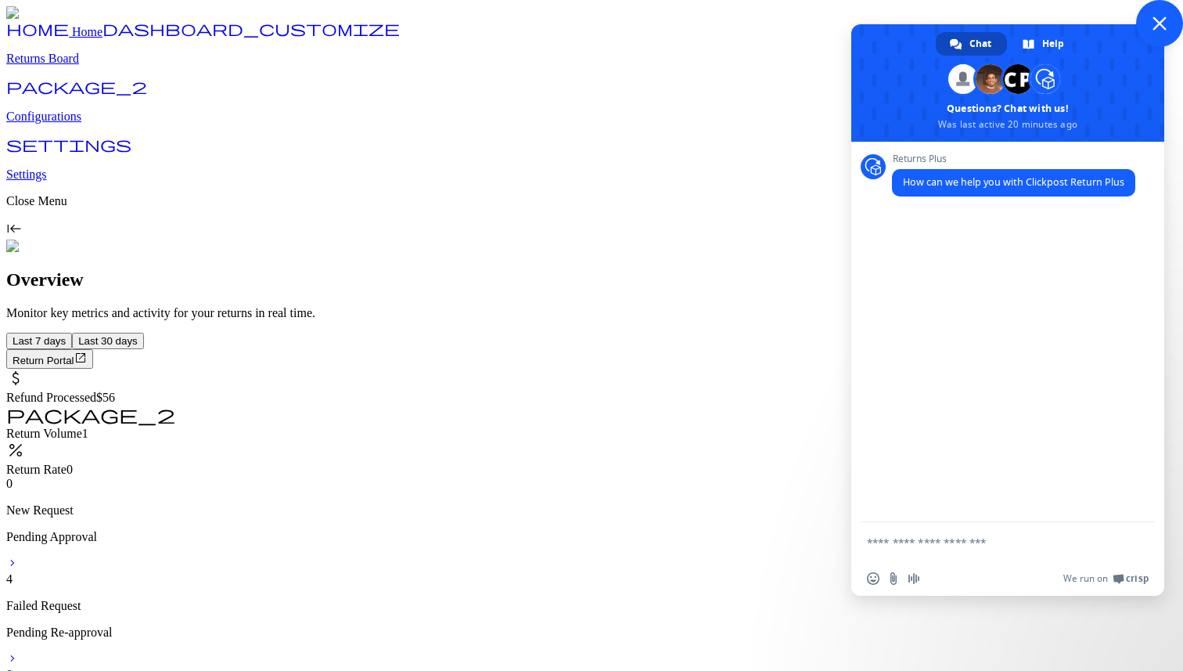
click at [1153, 31] on span "Close chat" at bounding box center [1160, 23] width 14 height 14
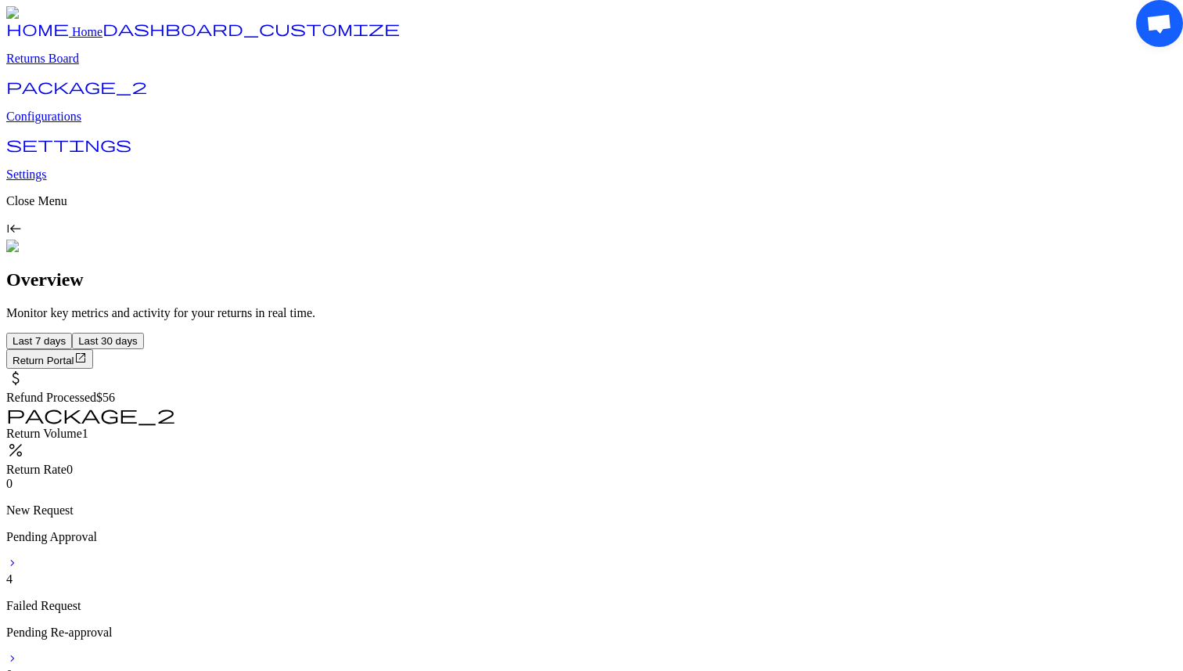
drag, startPoint x: 1152, startPoint y: 34, endPoint x: 1123, endPoint y: 79, distance: 53.2
drag, startPoint x: 38, startPoint y: 653, endPoint x: 98, endPoint y: 667, distance: 61.1
drag, startPoint x: 1164, startPoint y: 347, endPoint x: 1182, endPoint y: 454, distance: 108.1
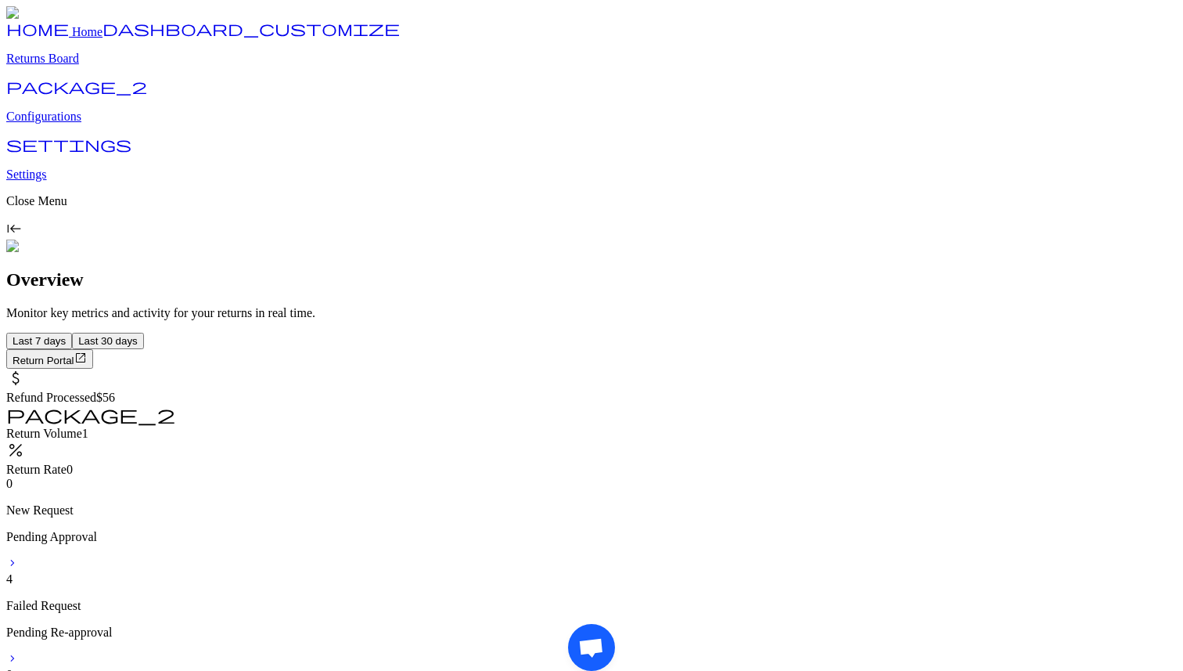
drag, startPoint x: 591, startPoint y: 629, endPoint x: 581, endPoint y: 603, distance: 27.5
drag, startPoint x: 315, startPoint y: 40, endPoint x: 344, endPoint y: 98, distance: 64.7
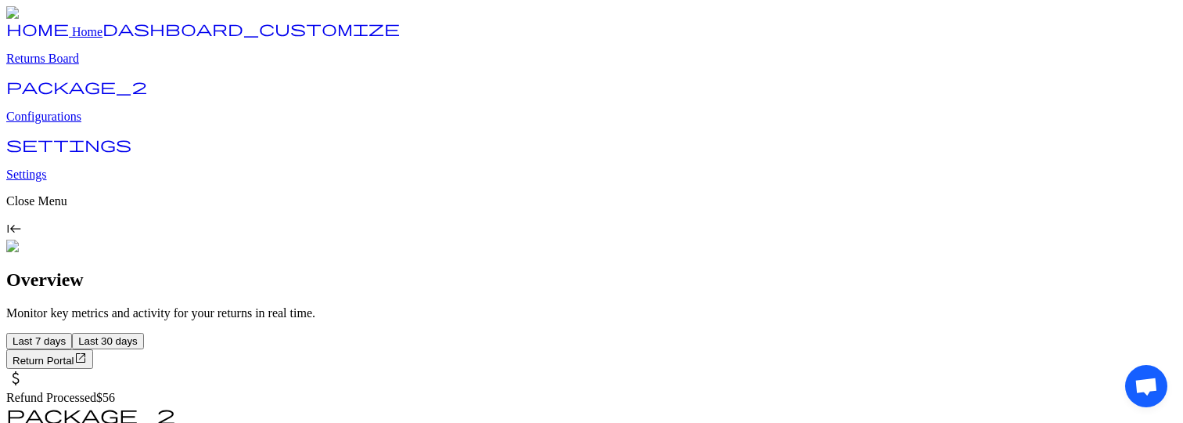
drag, startPoint x: 1129, startPoint y: 387, endPoint x: 1013, endPoint y: 378, distance: 116.2
click at [1141, 143] on span "Open chat" at bounding box center [1162, 122] width 42 height 42
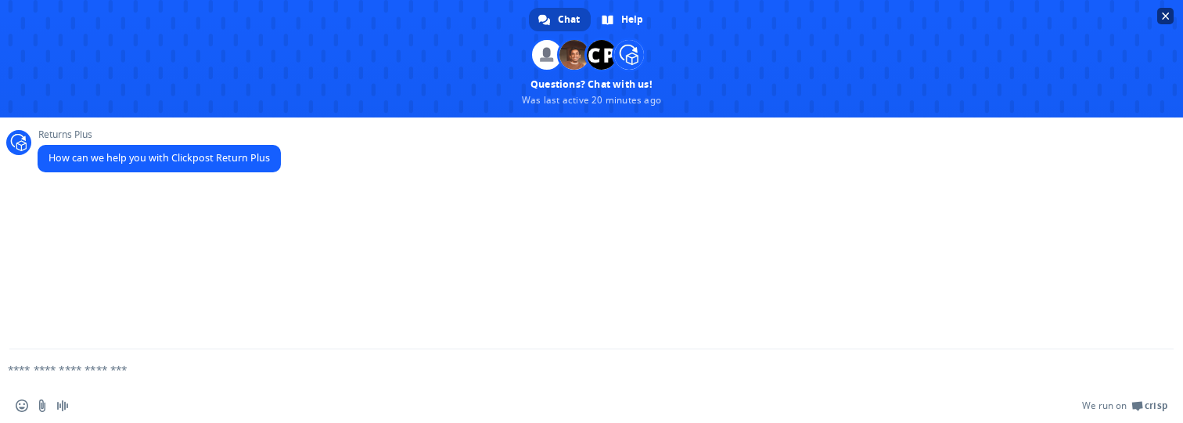
click at [1168, 23] on span "Close chat" at bounding box center [1165, 16] width 16 height 16
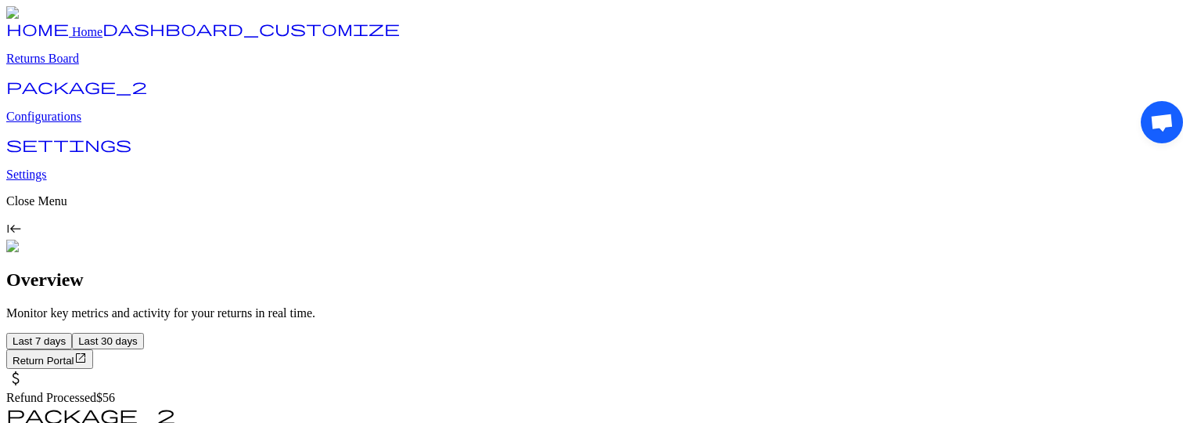
drag, startPoint x: 1157, startPoint y: 138, endPoint x: 1139, endPoint y: 138, distance: 17.2
drag, startPoint x: 28, startPoint y: 90, endPoint x: 182, endPoint y: 203, distance: 190.8
click at [1141, 380] on div "Open chat" at bounding box center [1162, 401] width 42 height 42
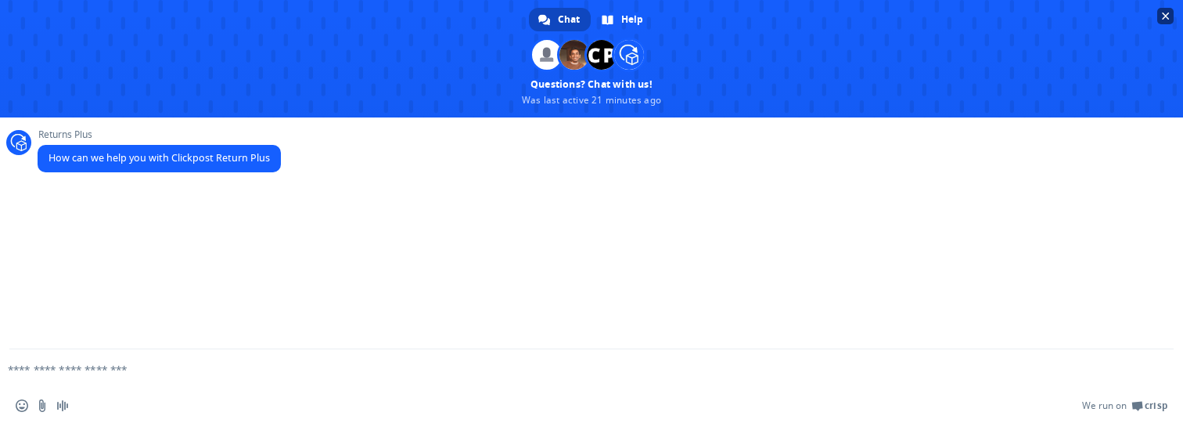
click at [1165, 16] on span "Close chat" at bounding box center [1166, 17] width 8 height 8
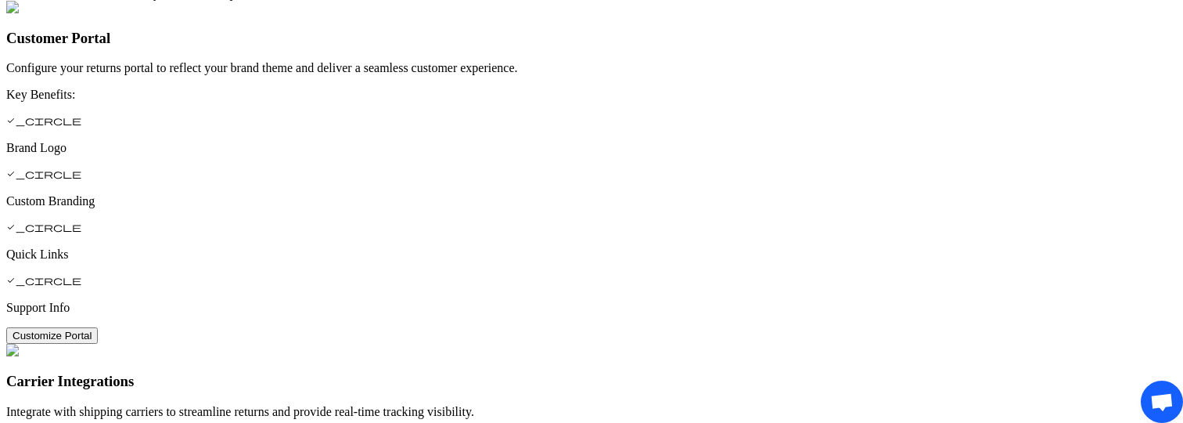
scroll to position [925, 0]
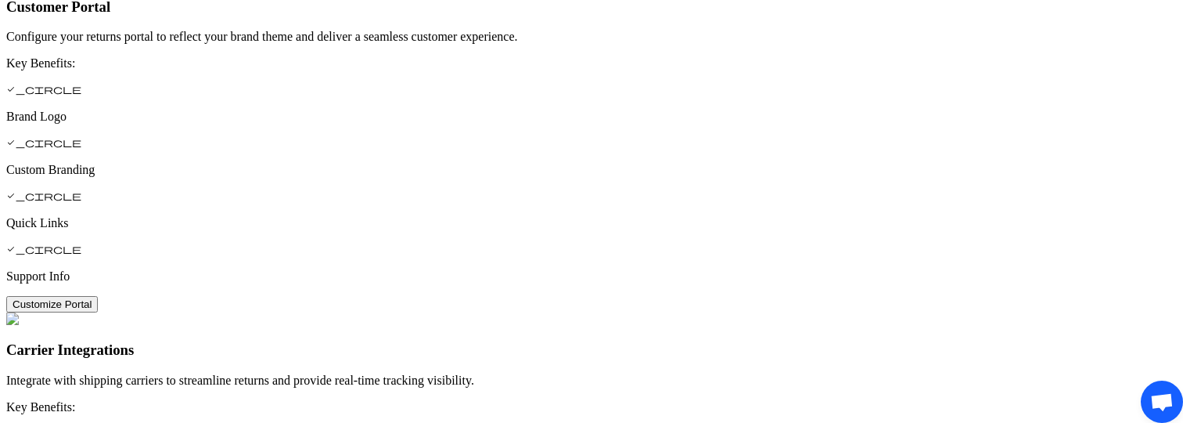
drag, startPoint x: 1144, startPoint y: 405, endPoint x: 999, endPoint y: 404, distance: 144.8
click at [999, 404] on body "home Home dashboard_customize Returns Board package_2 Configurations settings S…" at bounding box center [591, 366] width 1171 height 2571
drag, startPoint x: 18, startPoint y: 225, endPoint x: 139, endPoint y: 228, distance: 120.5
click at [139, 228] on body "home Home dashboard_customize Returns Board package_2 Configurations settings S…" at bounding box center [591, 366] width 1171 height 2571
drag, startPoint x: 1150, startPoint y: 131, endPoint x: 1120, endPoint y: 134, distance: 29.8
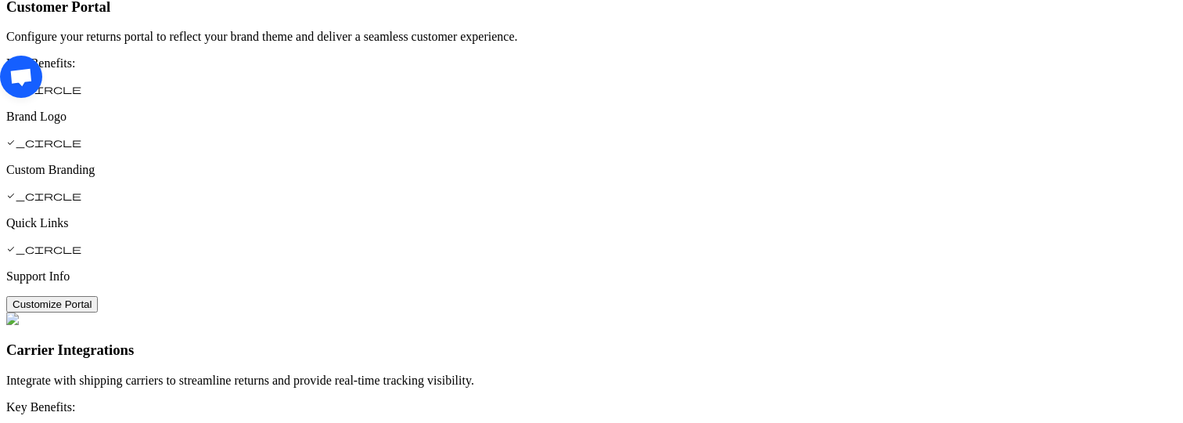
click at [1121, 134] on body "home Home dashboard_customize Returns Board package_2 Configurations settings S…" at bounding box center [591, 366] width 1171 height 2571
drag, startPoint x: 27, startPoint y: 80, endPoint x: 112, endPoint y: 80, distance: 84.5
click at [112, 80] on body "home Home dashboard_customize Returns Board package_2 Configurations settings S…" at bounding box center [591, 366] width 1171 height 2571
drag, startPoint x: 1146, startPoint y: 49, endPoint x: 1083, endPoint y: 88, distance: 74.5
click at [1084, 88] on body "home Home dashboard_customize Returns Board package_2 Configurations settings S…" at bounding box center [591, 366] width 1171 height 2571
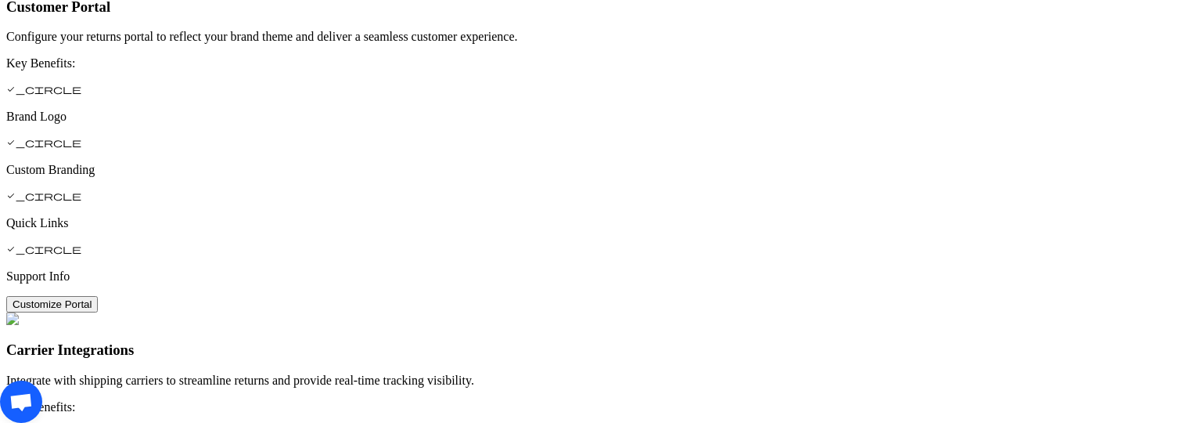
drag, startPoint x: 23, startPoint y: 381, endPoint x: 81, endPoint y: 354, distance: 64.4
click at [81, 354] on body "home Home dashboard_customize Returns Board package_2 Configurations settings S…" at bounding box center [591, 366] width 1171 height 2571
drag, startPoint x: 1153, startPoint y: 33, endPoint x: 1096, endPoint y: 55, distance: 60.5
click at [1096, 55] on body "home Home dashboard_customize Returns Board package_2 Configurations settings S…" at bounding box center [591, 366] width 1171 height 2571
drag, startPoint x: 22, startPoint y: 11, endPoint x: 140, endPoint y: 47, distance: 123.5
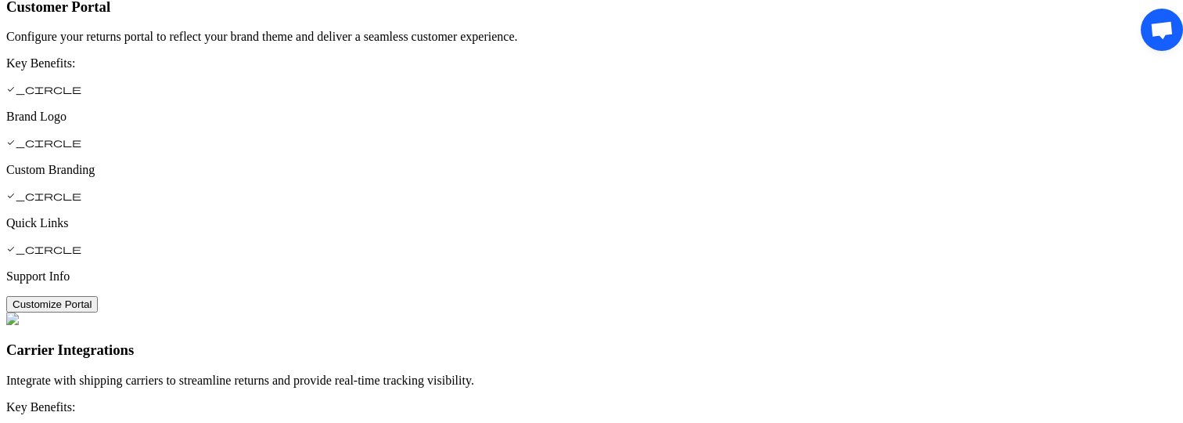
click at [140, 47] on body "home Home dashboard_customize Returns Board package_2 Configurations settings S…" at bounding box center [591, 366] width 1171 height 2571
click at [34, 31] on span "Open chat" at bounding box center [21, 32] width 25 height 20
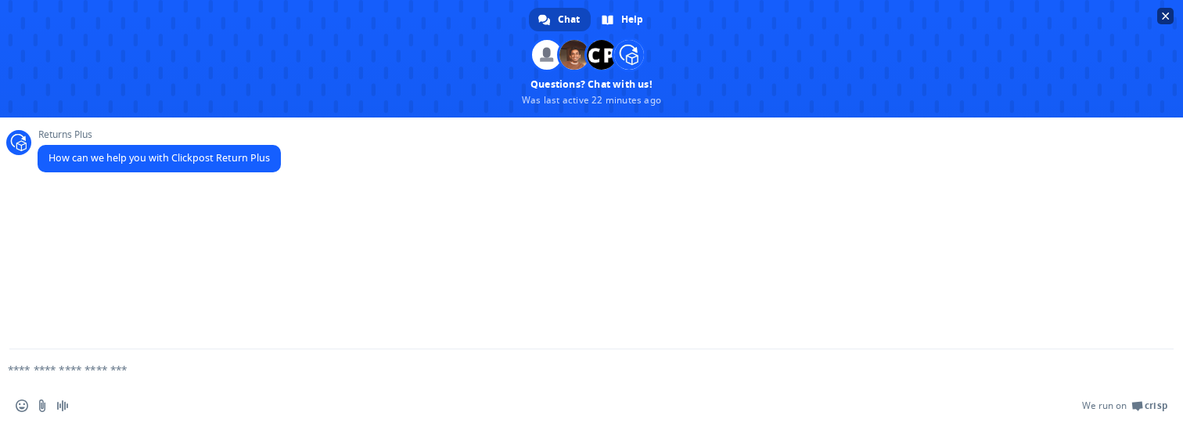
click at [1168, 17] on span "Close chat" at bounding box center [1166, 17] width 8 height 8
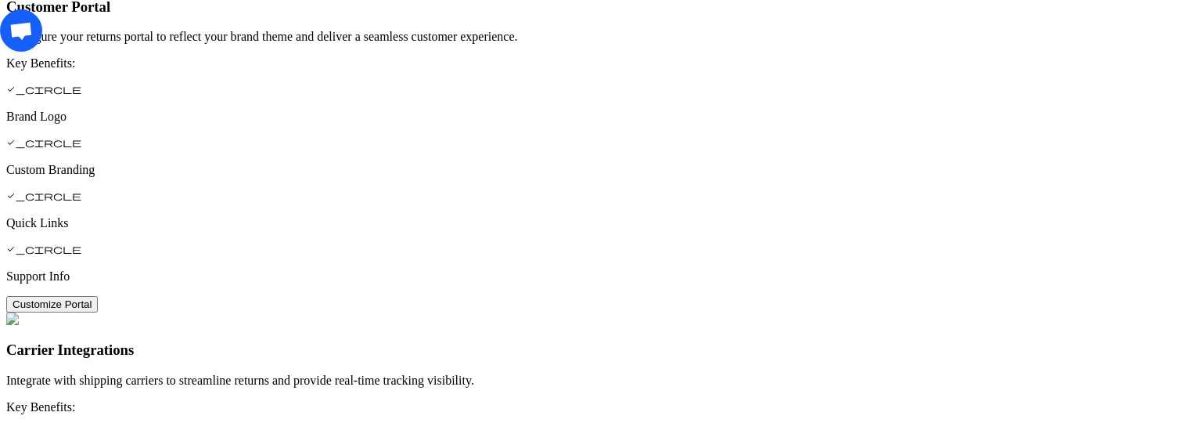
drag, startPoint x: 18, startPoint y: 45, endPoint x: 69, endPoint y: 53, distance: 51.6
click at [69, 53] on body "home Home dashboard_customize Returns Board package_2 Configurations settings S…" at bounding box center [591, 366] width 1171 height 2571
drag, startPoint x: 1160, startPoint y: 45, endPoint x: 1160, endPoint y: 95, distance: 50.1
click at [1160, 380] on div "Open chat" at bounding box center [871, 401] width 602 height 42
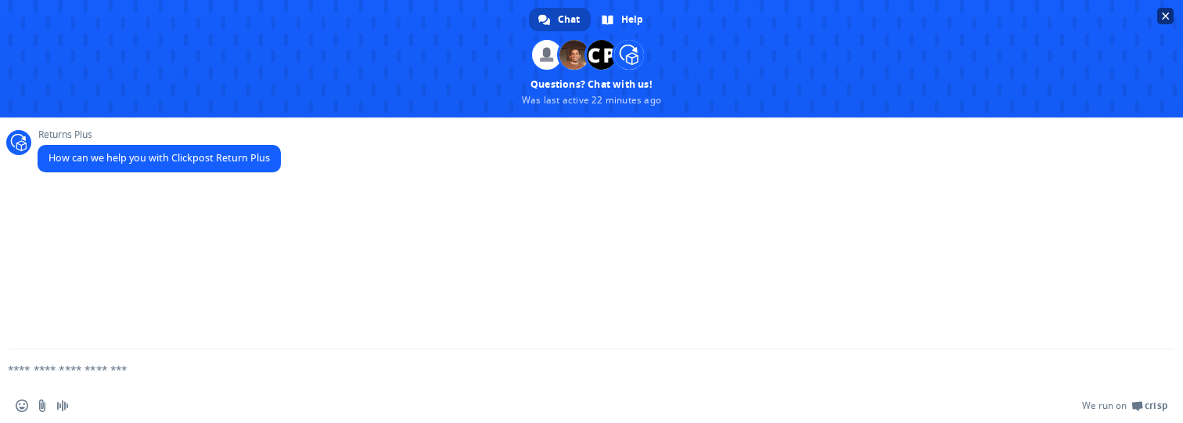
click at [1168, 16] on span "Close chat" at bounding box center [1166, 17] width 8 height 8
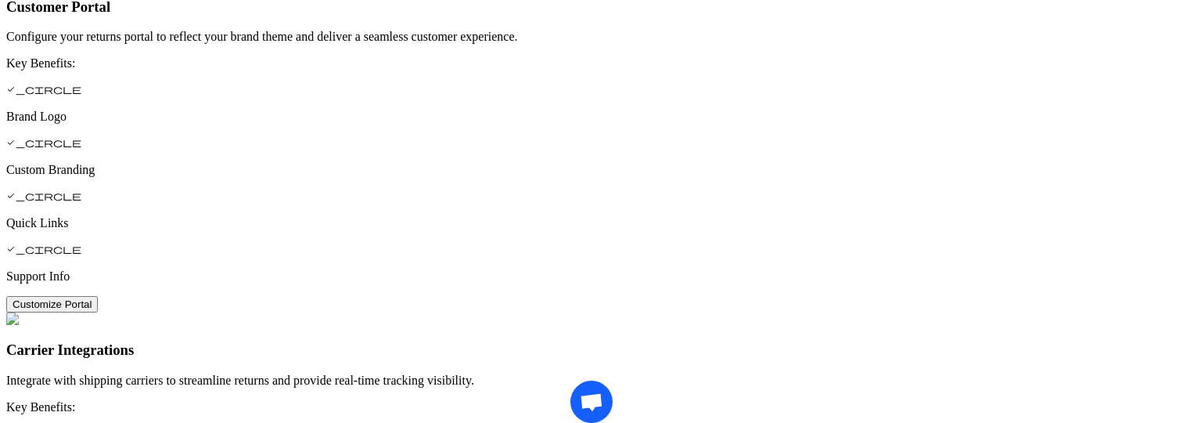
drag, startPoint x: 598, startPoint y: 408, endPoint x: 544, endPoint y: 406, distance: 54.0
click at [547, 408] on body "home Home dashboard_customize Returns Board package_2 Configurations settings S…" at bounding box center [591, 366] width 1171 height 2571
drag, startPoint x: 38, startPoint y: 213, endPoint x: 98, endPoint y: 213, distance: 59.5
click at [98, 213] on body "home Home dashboard_customize Returns Board package_2 Configurations settings S…" at bounding box center [591, 366] width 1171 height 2571
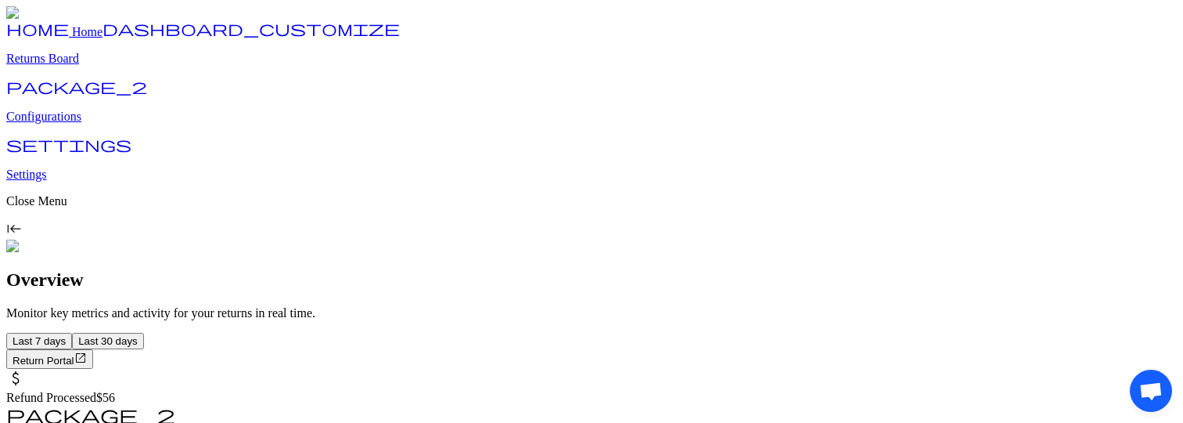
drag, startPoint x: 1135, startPoint y: 392, endPoint x: 1042, endPoint y: 380, distance: 93.1
drag, startPoint x: 1163, startPoint y: 374, endPoint x: 1158, endPoint y: 325, distance: 49.5
drag, startPoint x: 1145, startPoint y: 374, endPoint x: 1054, endPoint y: 354, distance: 92.9
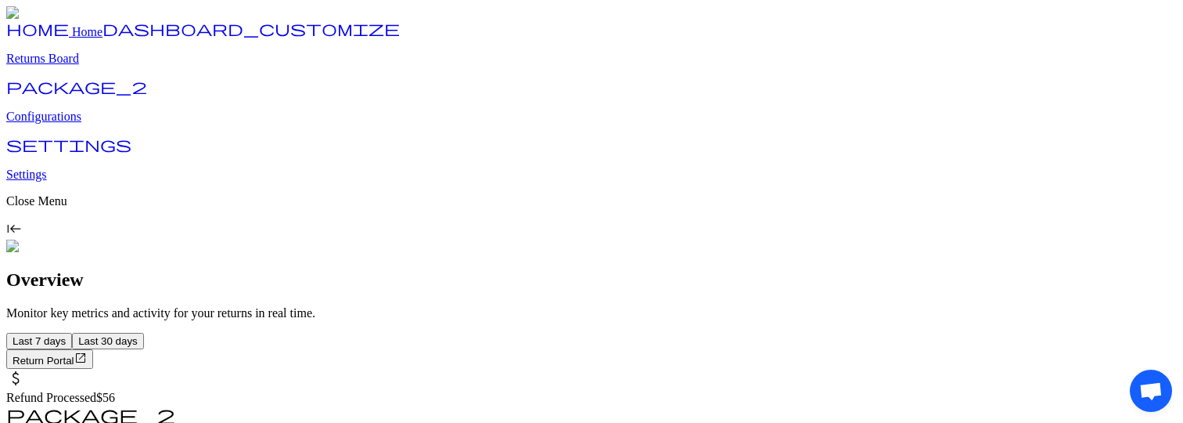
drag, startPoint x: 1146, startPoint y: 372, endPoint x: 1068, endPoint y: 239, distance: 153.9
drag, startPoint x: 1145, startPoint y: 382, endPoint x: 1018, endPoint y: 366, distance: 127.7
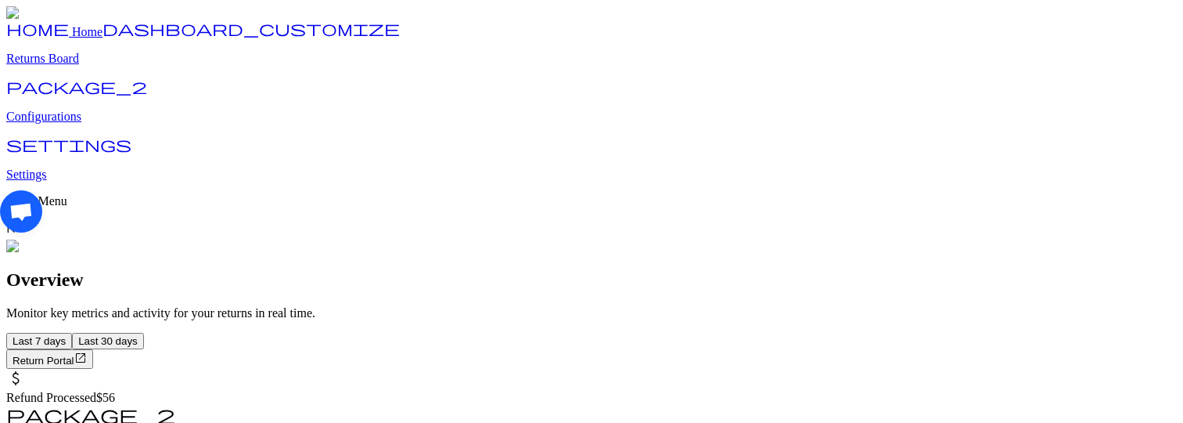
drag, startPoint x: 25, startPoint y: 223, endPoint x: 202, endPoint y: 223, distance: 176.9
click at [1130, 369] on div "Open chat" at bounding box center [1151, 390] width 42 height 42
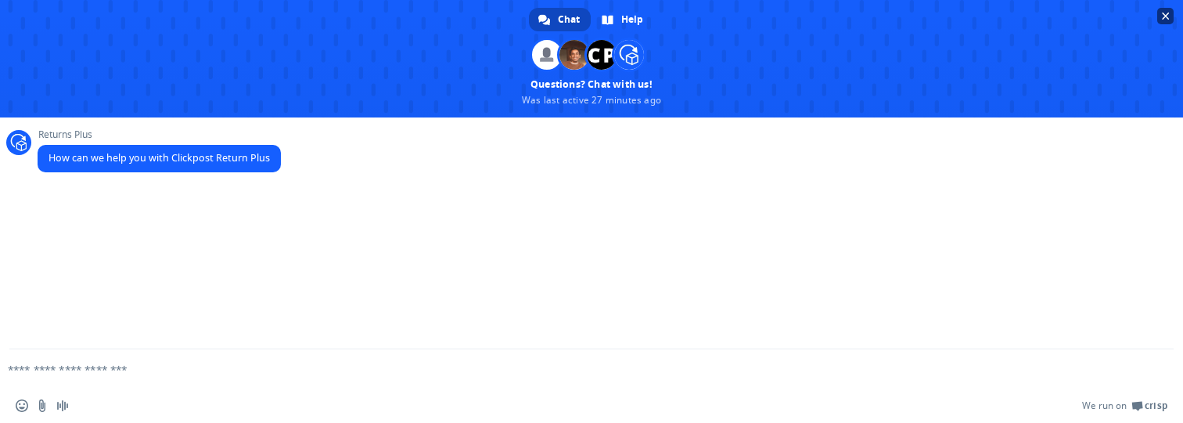
click at [1165, 14] on span "Close chat" at bounding box center [1166, 17] width 8 height 8
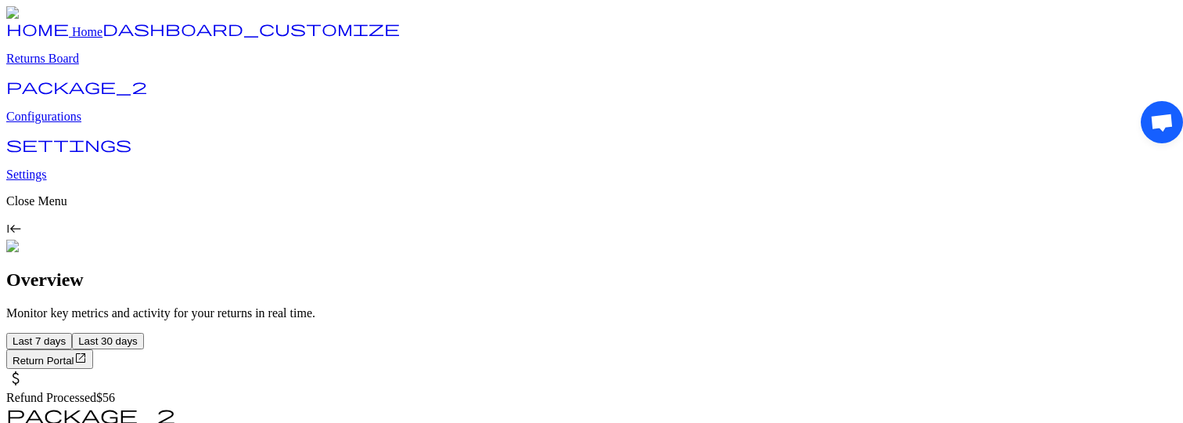
drag, startPoint x: 1156, startPoint y: 135, endPoint x: 1117, endPoint y: 135, distance: 39.1
click at [1141, 76] on span "Open chat" at bounding box center [1162, 55] width 42 height 42
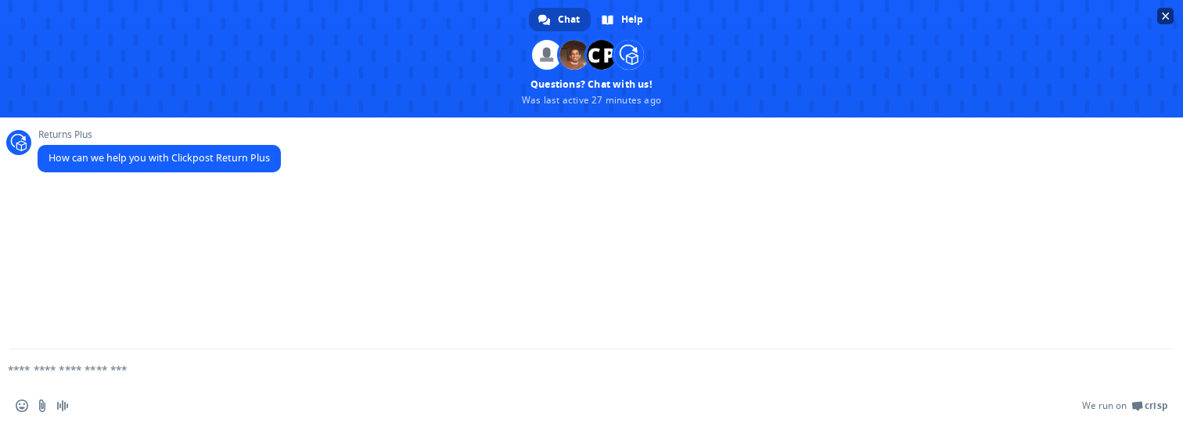
click at [1169, 18] on span "Close chat" at bounding box center [1166, 17] width 8 height 8
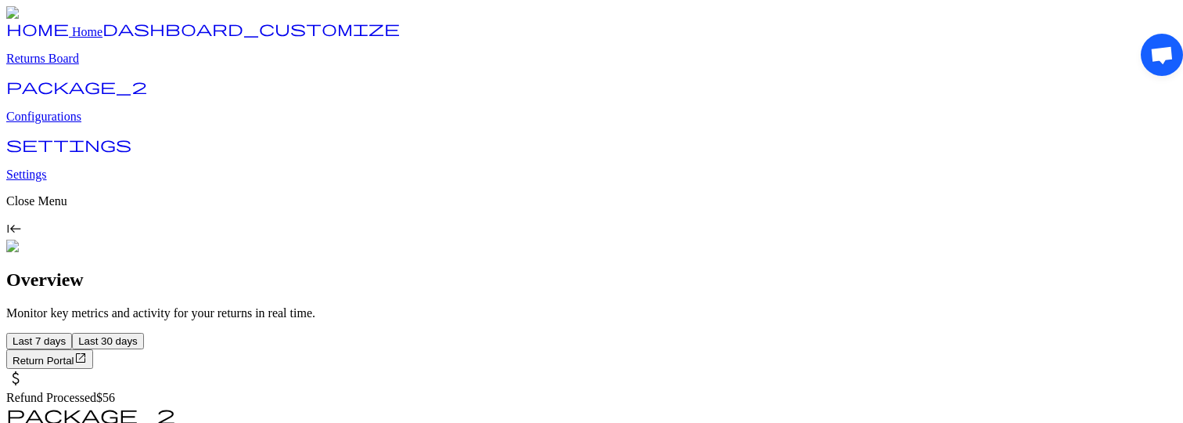
drag, startPoint x: 1145, startPoint y: 50, endPoint x: 1142, endPoint y: 106, distance: 56.4
drag, startPoint x: 586, startPoint y: 390, endPoint x: 678, endPoint y: 380, distance: 92.9
drag, startPoint x: 1162, startPoint y: 225, endPoint x: 1170, endPoint y: 285, distance: 60.0
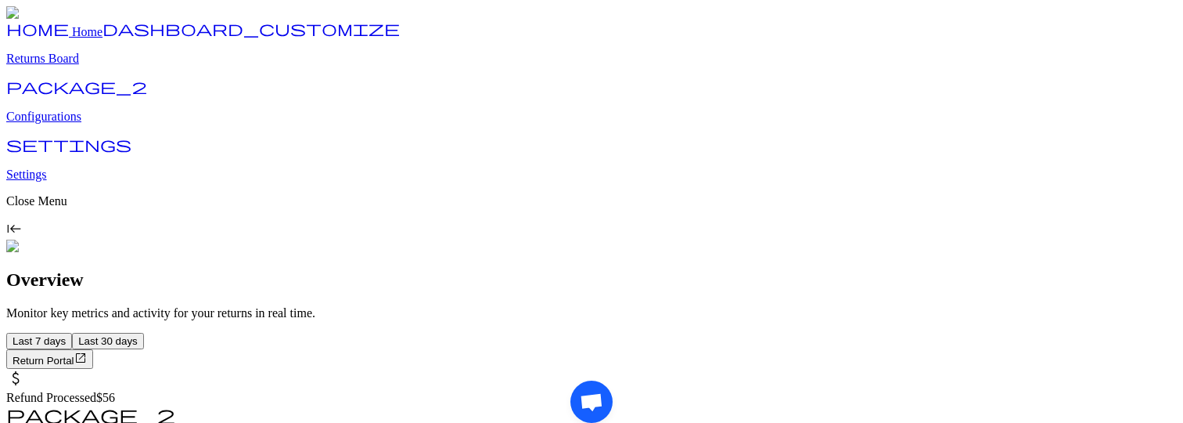
click at [1170, 380] on div "Open chat" at bounding box center [871, 401] width 602 height 42
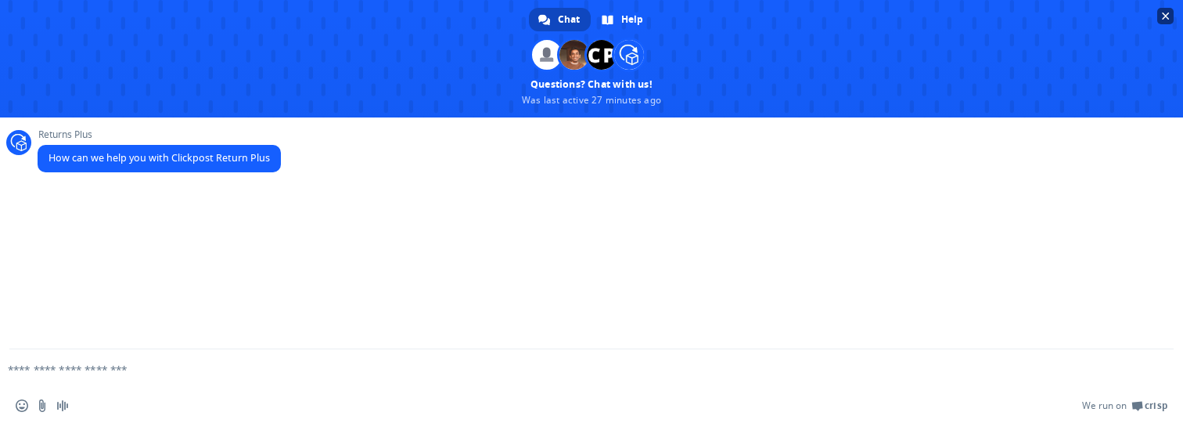
click at [1163, 13] on span "Close chat" at bounding box center [1166, 17] width 8 height 8
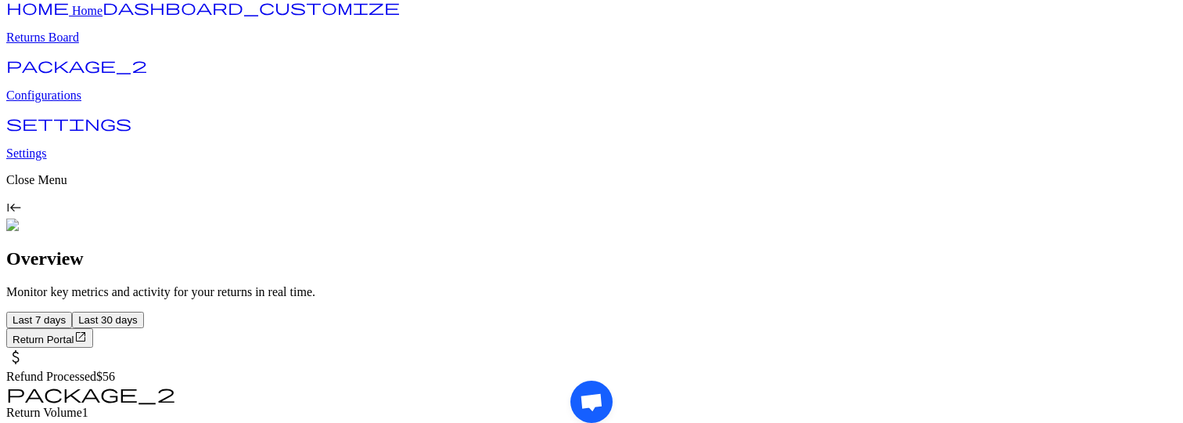
scroll to position [24, 0]
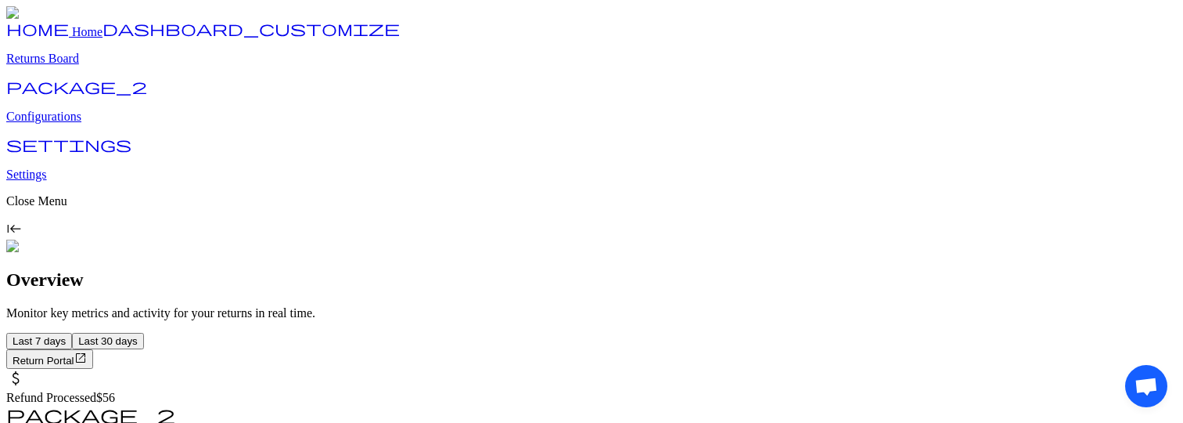
drag, startPoint x: 1134, startPoint y: 390, endPoint x: 1073, endPoint y: 375, distance: 62.8
drag, startPoint x: 24, startPoint y: 9, endPoint x: 86, endPoint y: 9, distance: 61.8
drag, startPoint x: 1146, startPoint y: 29, endPoint x: 1099, endPoint y: 54, distance: 53.9
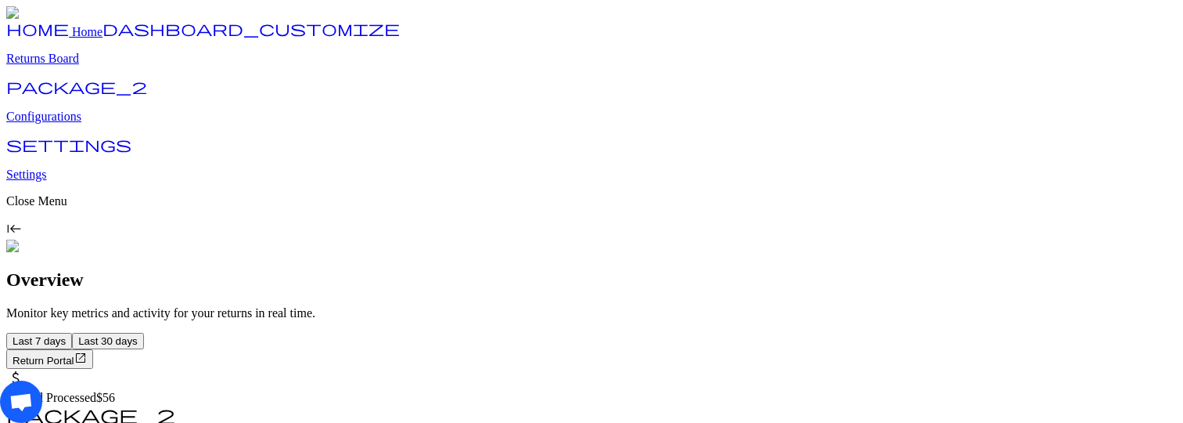
drag, startPoint x: 39, startPoint y: 404, endPoint x: 154, endPoint y: 400, distance: 115.1
click at [1141, 400] on div "Open chat" at bounding box center [1162, 206] width 42 height 412
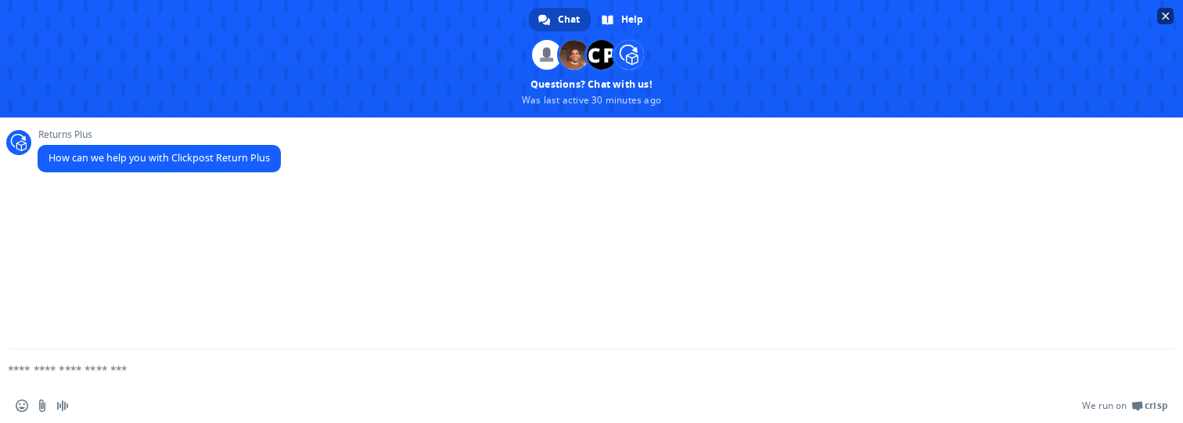
click at [1165, 19] on span "Close chat" at bounding box center [1166, 17] width 8 height 8
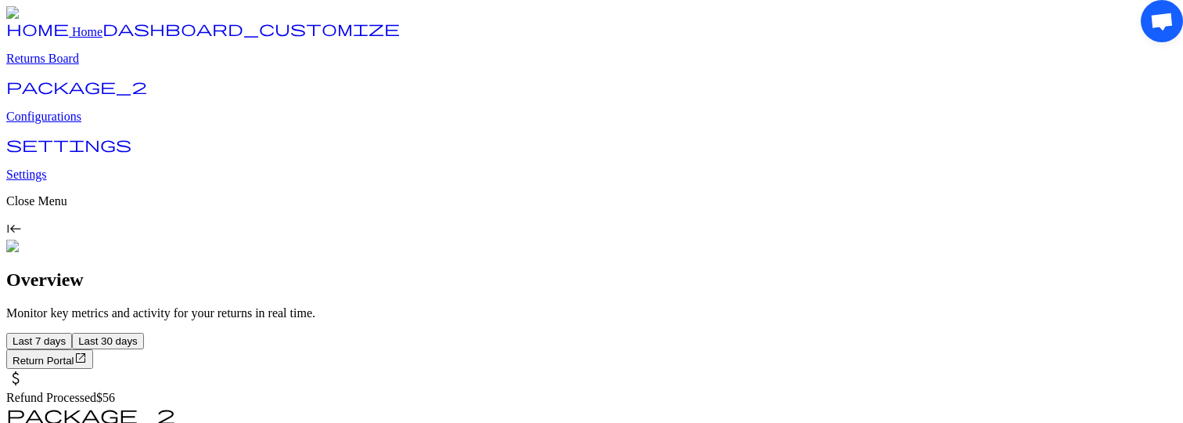
drag, startPoint x: 1169, startPoint y: 36, endPoint x: 1168, endPoint y: 122, distance: 86.1
click at [1168, 380] on div "Open chat" at bounding box center [586, 401] width 1172 height 42
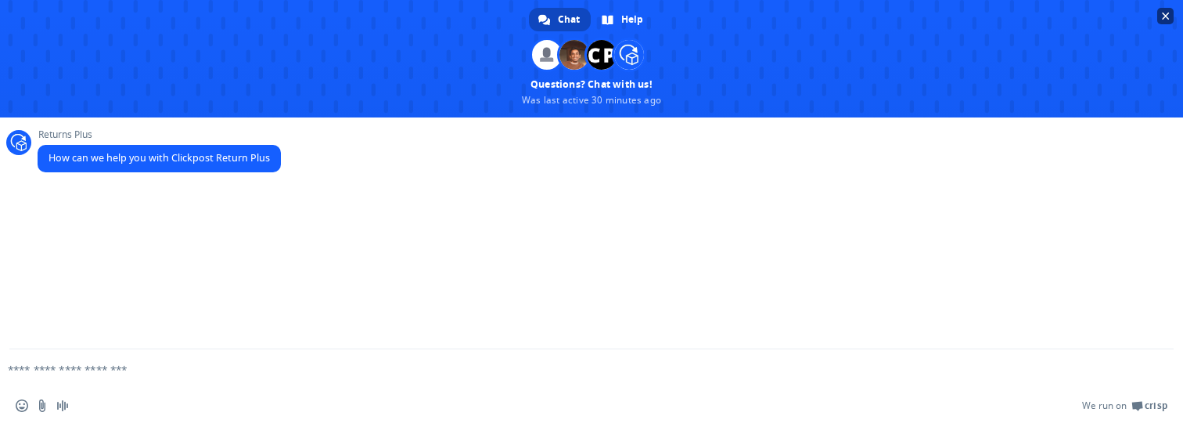
click at [1171, 18] on span "Close chat" at bounding box center [1165, 16] width 16 height 16
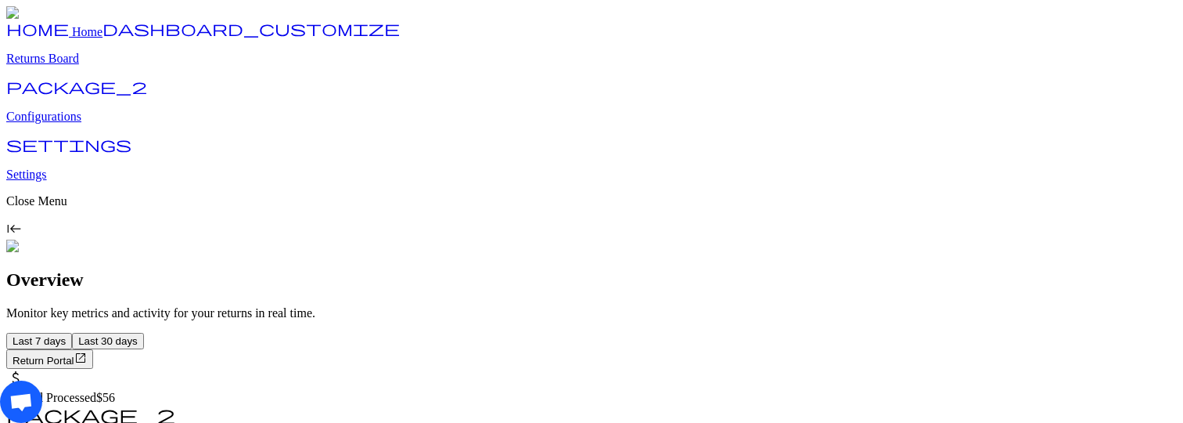
drag, startPoint x: 38, startPoint y: 411, endPoint x: 177, endPoint y: 442, distance: 142.8
drag, startPoint x: 1153, startPoint y: 387, endPoint x: 1103, endPoint y: 351, distance: 61.7
drag, startPoint x: 29, startPoint y: 9, endPoint x: 76, endPoint y: 8, distance: 47.0
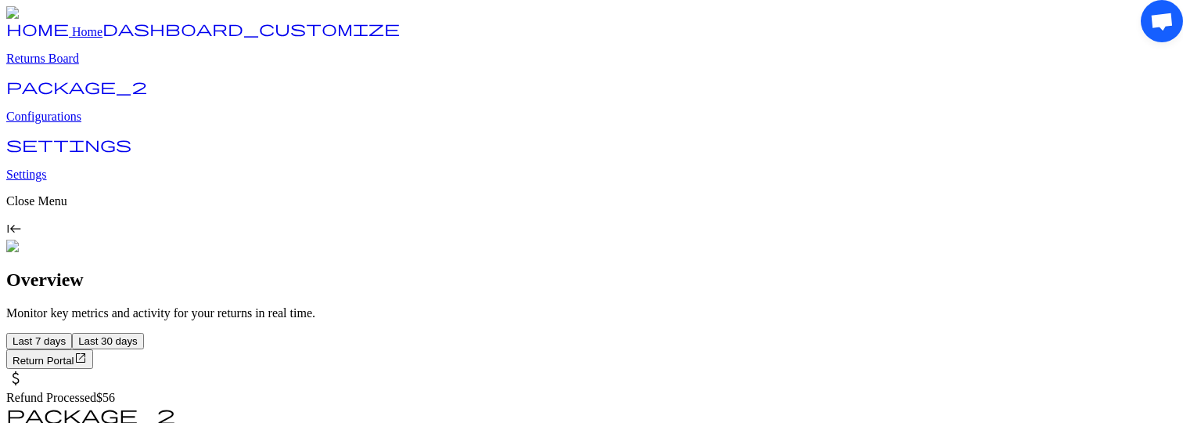
drag, startPoint x: 1168, startPoint y: 37, endPoint x: 1178, endPoint y: 102, distance: 65.6
click at [1178, 380] on div "Open chat" at bounding box center [1162, 401] width 42 height 42
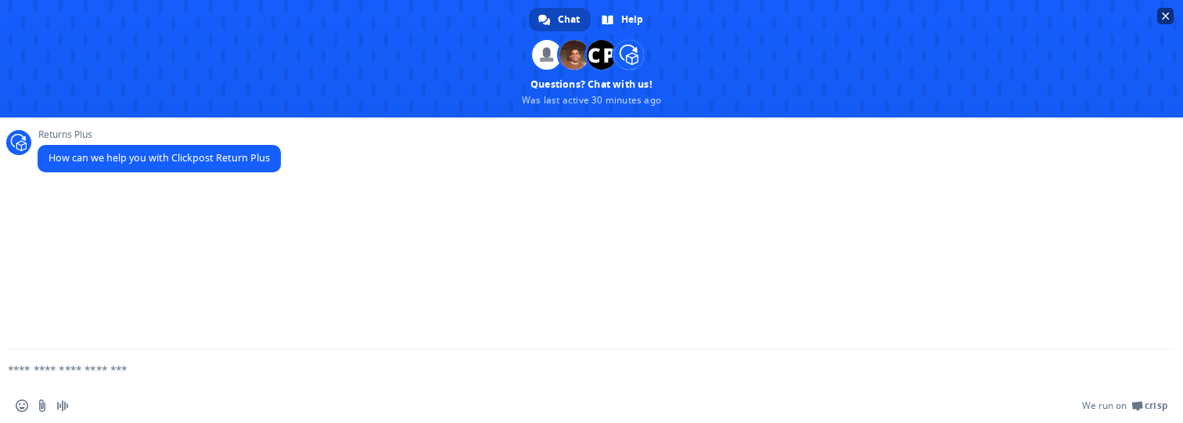
click at [1168, 19] on span "Close chat" at bounding box center [1166, 17] width 8 height 8
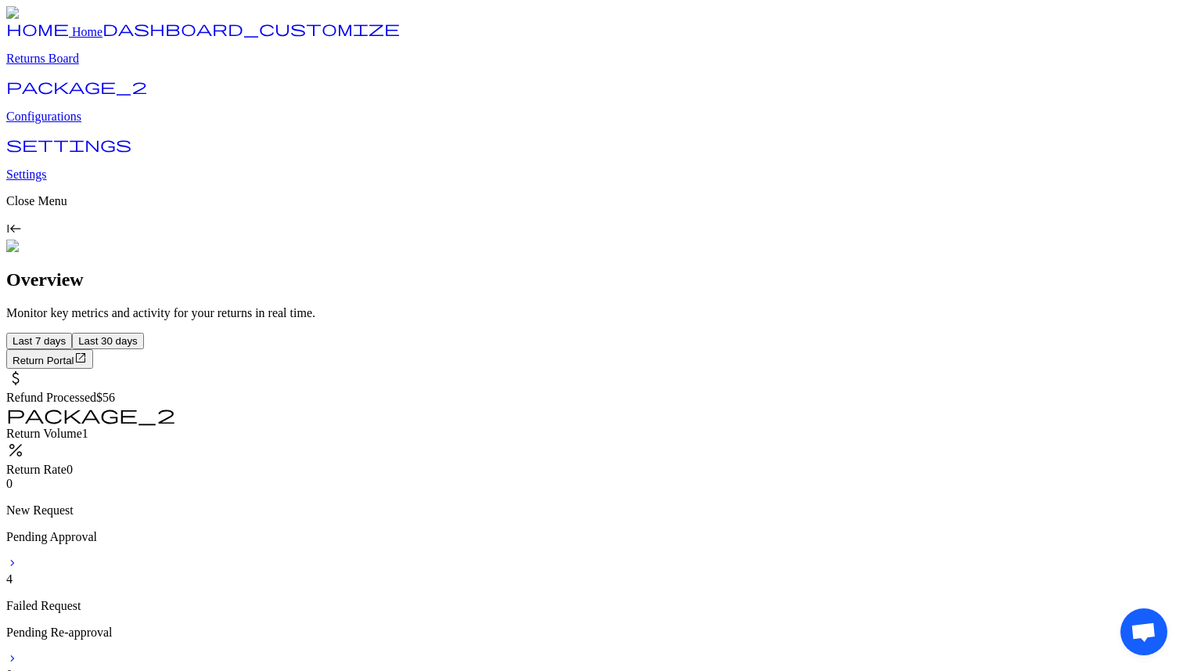
drag, startPoint x: 1141, startPoint y: 613, endPoint x: 1083, endPoint y: 602, distance: 58.9
drag, startPoint x: 38, startPoint y: 12, endPoint x: 101, endPoint y: 9, distance: 62.6
drag, startPoint x: 1141, startPoint y: 49, endPoint x: 1128, endPoint y: 66, distance: 21.3
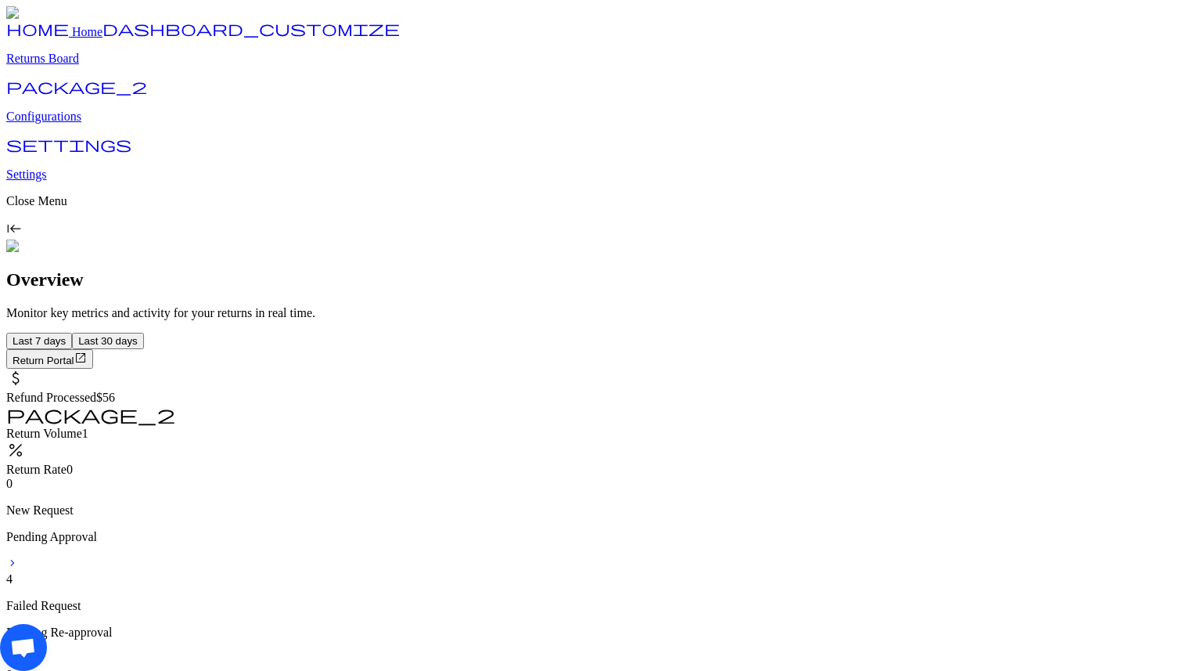
drag, startPoint x: 40, startPoint y: 638, endPoint x: 86, endPoint y: 635, distance: 46.2
click at [1117, 635] on div "Open chat" at bounding box center [1140, 631] width 47 height 47
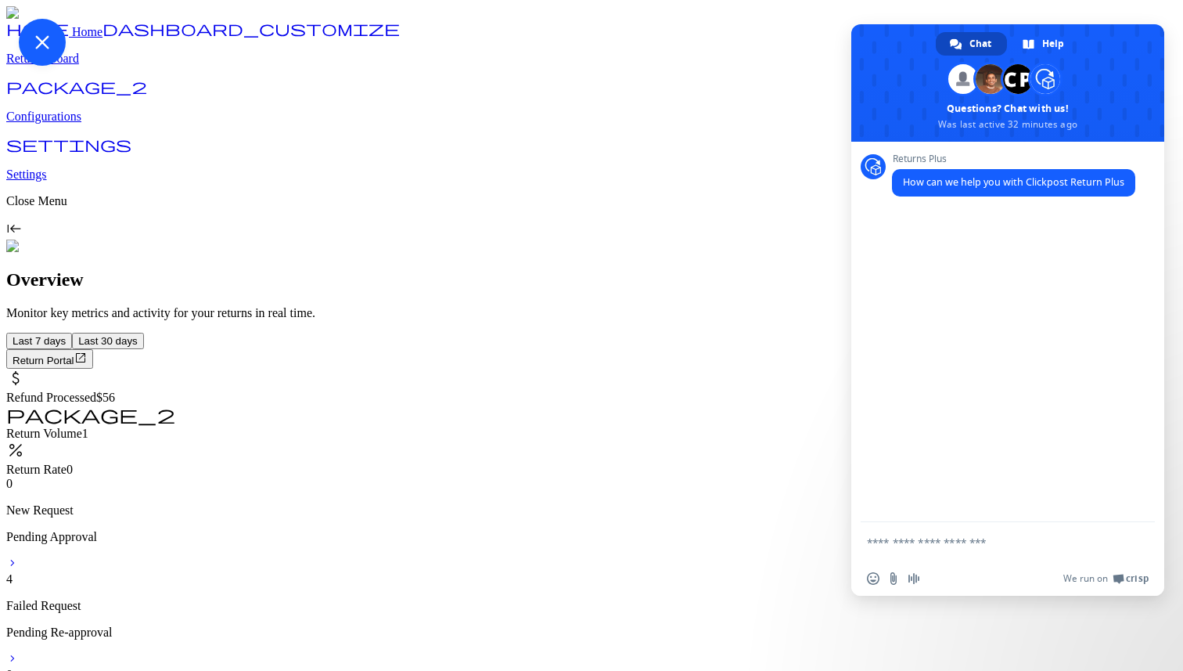
click at [49, 49] on span "Close chat" at bounding box center [42, 42] width 14 height 14
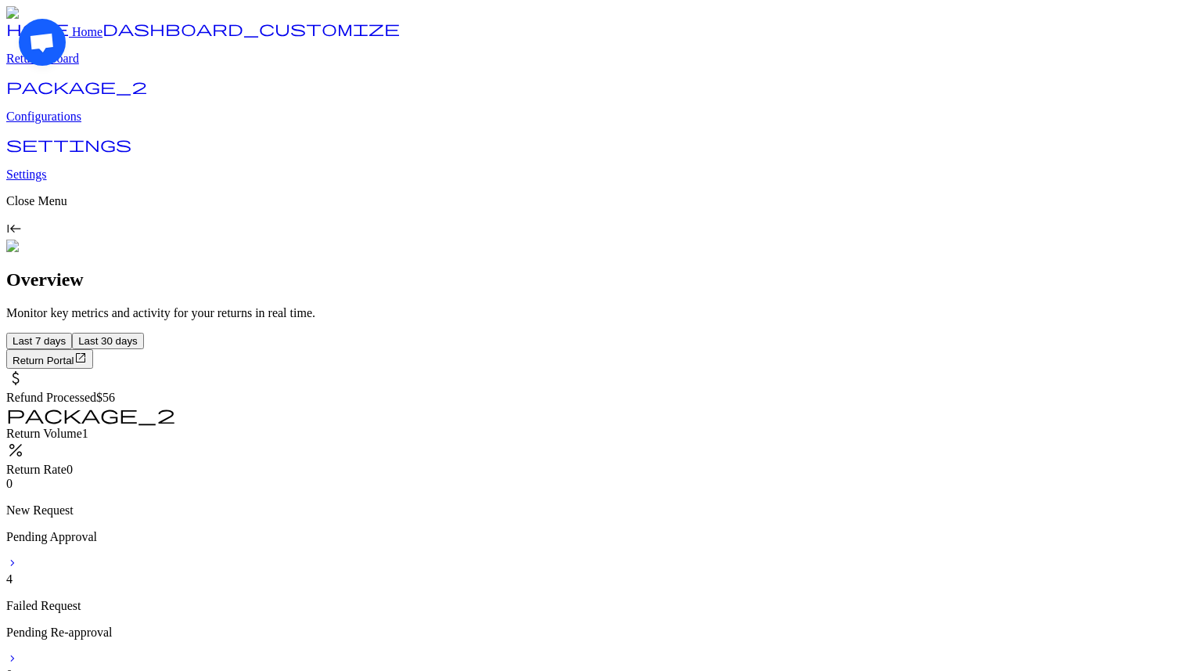
drag, startPoint x: 48, startPoint y: 57, endPoint x: 86, endPoint y: 68, distance: 39.9
drag, startPoint x: 1147, startPoint y: 642, endPoint x: 1096, endPoint y: 642, distance: 50.9
drag, startPoint x: 50, startPoint y: 52, endPoint x: 110, endPoint y: 61, distance: 60.1
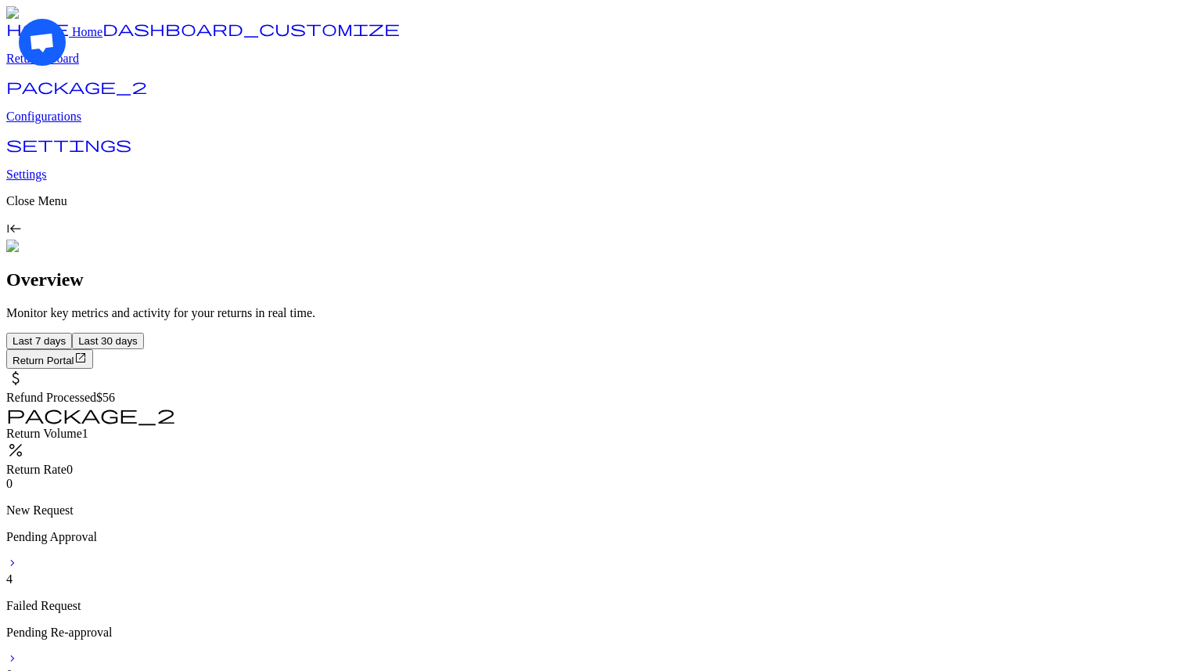
drag, startPoint x: 1143, startPoint y: 648, endPoint x: 1103, endPoint y: 648, distance: 39.9
drag, startPoint x: 47, startPoint y: 56, endPoint x: 85, endPoint y: 56, distance: 38.3
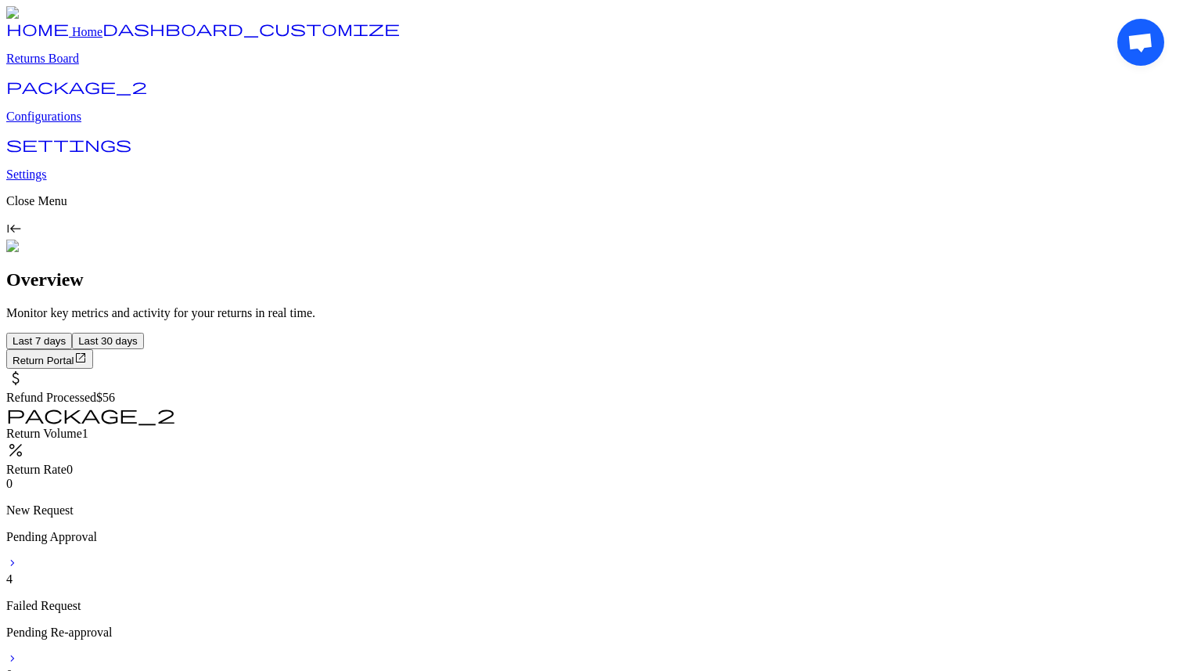
drag, startPoint x: 1135, startPoint y: 59, endPoint x: 1092, endPoint y: 83, distance: 48.3
drag, startPoint x: 52, startPoint y: 645, endPoint x: 143, endPoint y: 645, distance: 90.8
drag, startPoint x: 1124, startPoint y: 51, endPoint x: 1038, endPoint y: 62, distance: 86.8
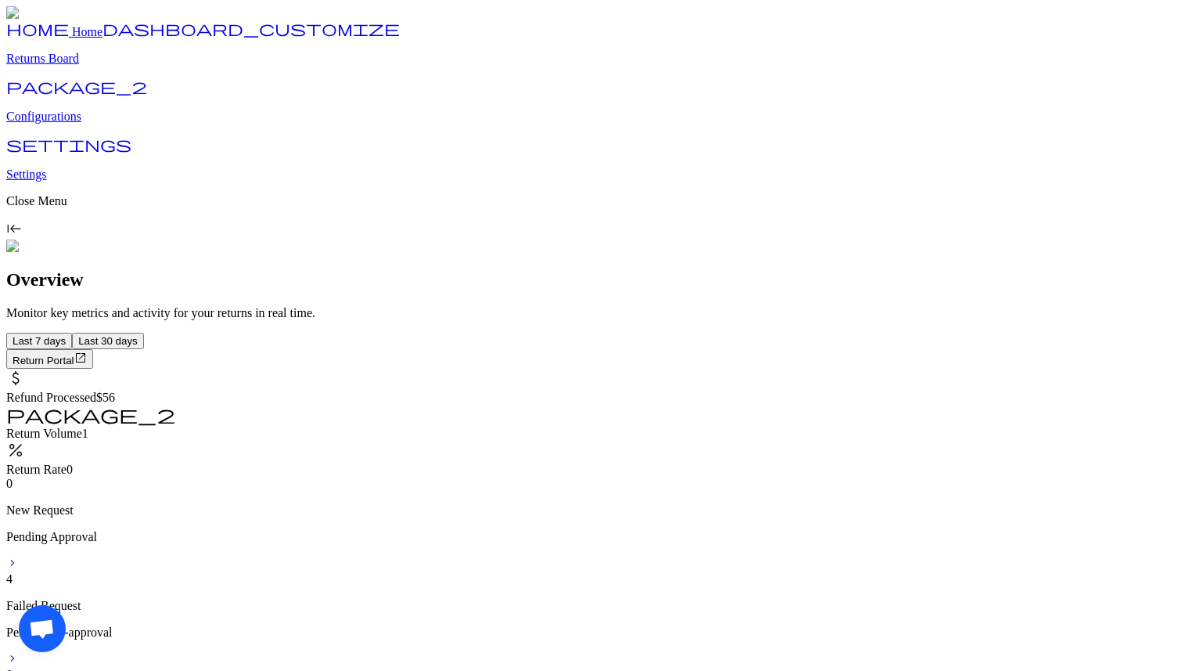
click at [1128, 622] on span "Open chat" at bounding box center [1141, 633] width 26 height 22
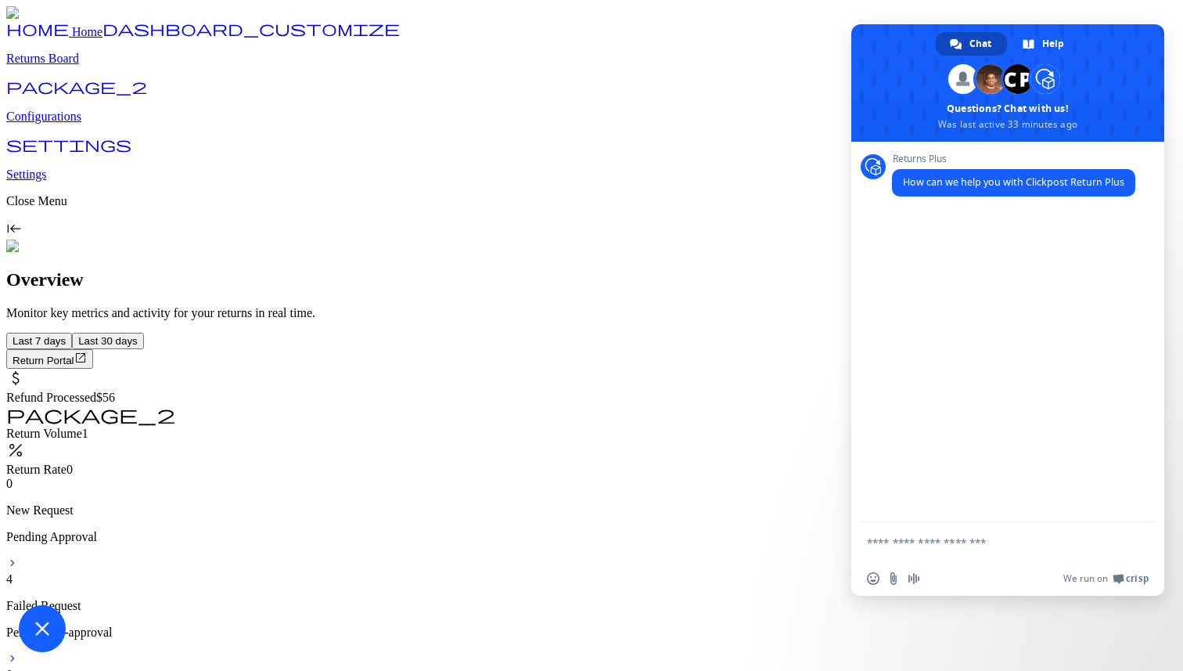
click at [49, 621] on span "Close chat" at bounding box center [42, 628] width 14 height 14
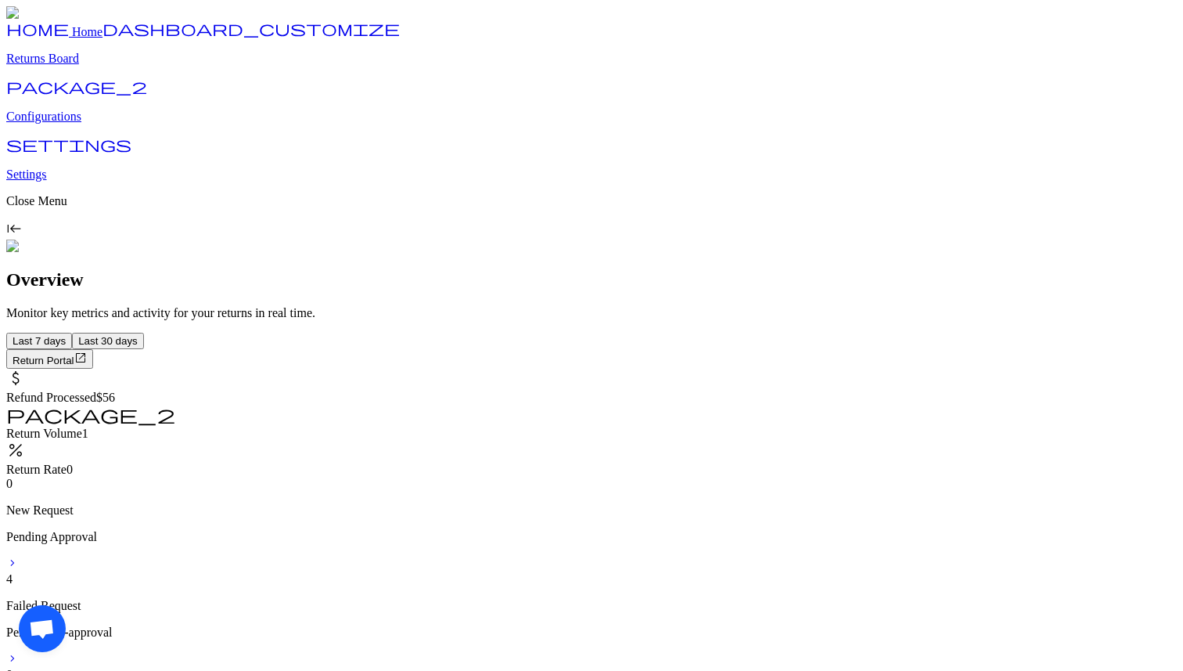
drag, startPoint x: 52, startPoint y: 639, endPoint x: 97, endPoint y: 639, distance: 45.4
click at [1117, 639] on div "Open chat" at bounding box center [1140, 337] width 47 height 636
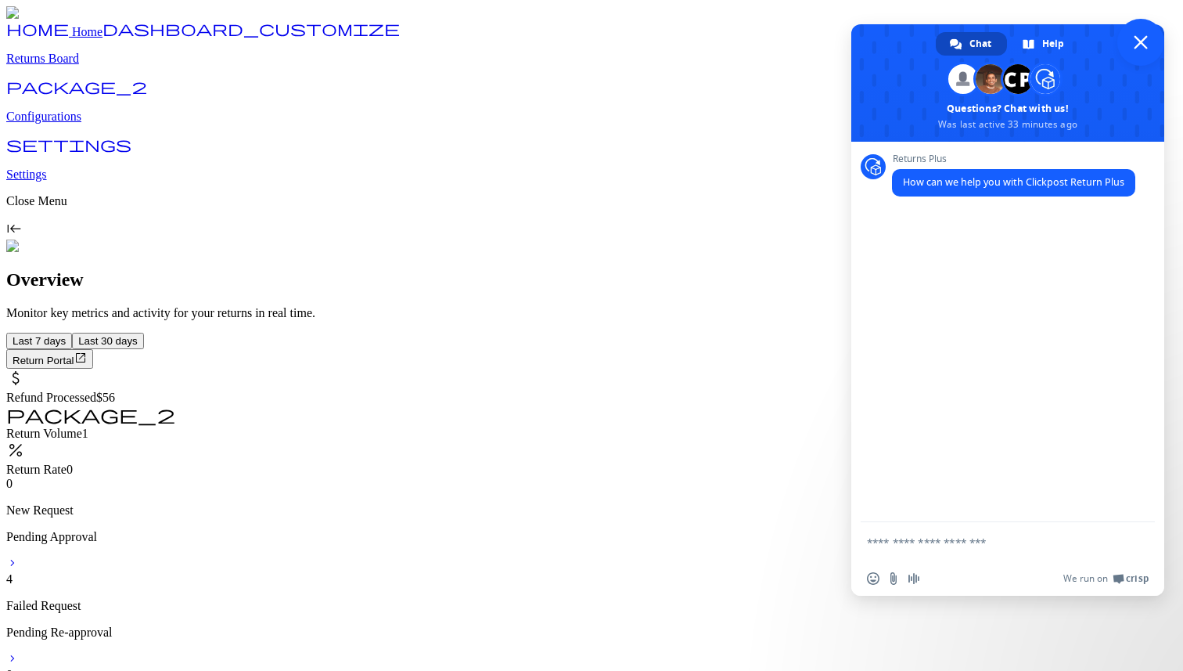
click at [1139, 45] on span "Close chat" at bounding box center [1141, 42] width 14 height 14
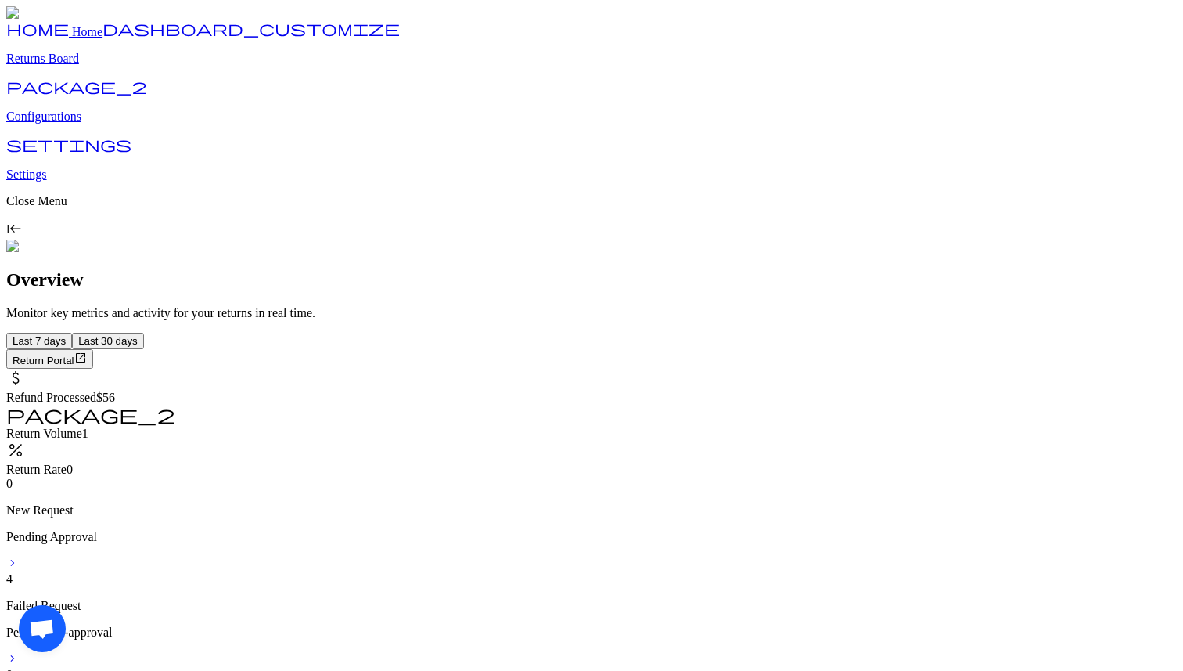
drag, startPoint x: 46, startPoint y: 647, endPoint x: 77, endPoint y: 647, distance: 30.5
drag, startPoint x: 1125, startPoint y: 59, endPoint x: 1074, endPoint y: 61, distance: 51.7
drag, startPoint x: 58, startPoint y: 639, endPoint x: 102, endPoint y: 639, distance: 43.8
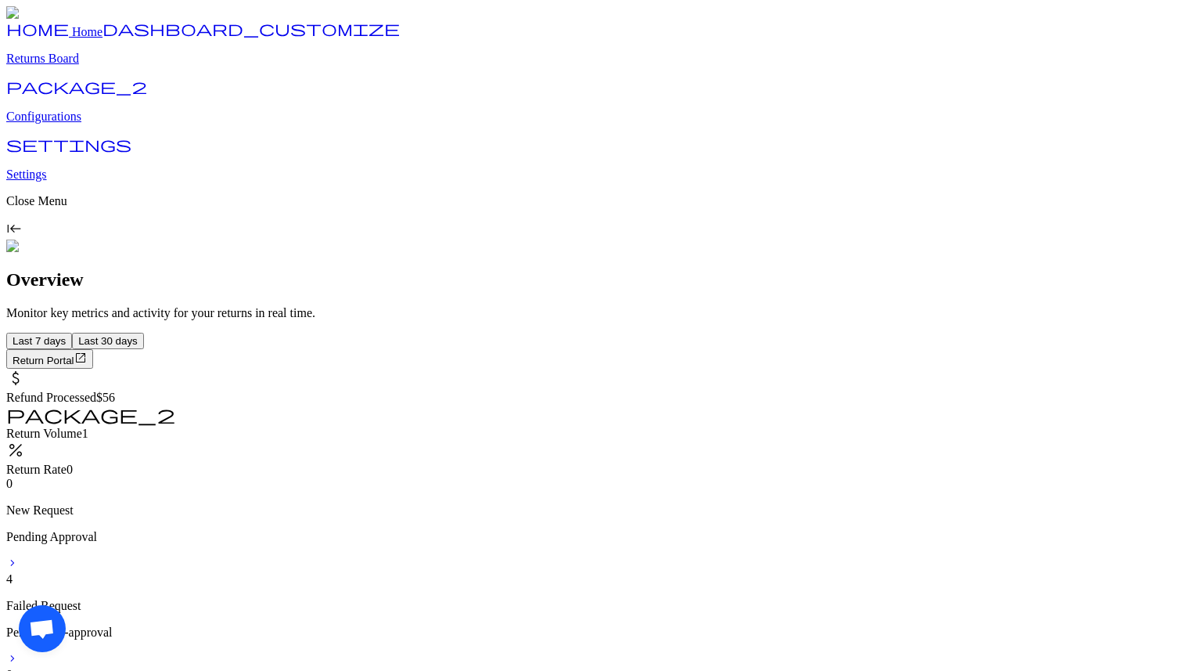
click at [102, 639] on div "Open chat" at bounding box center [592, 628] width 1146 height 47
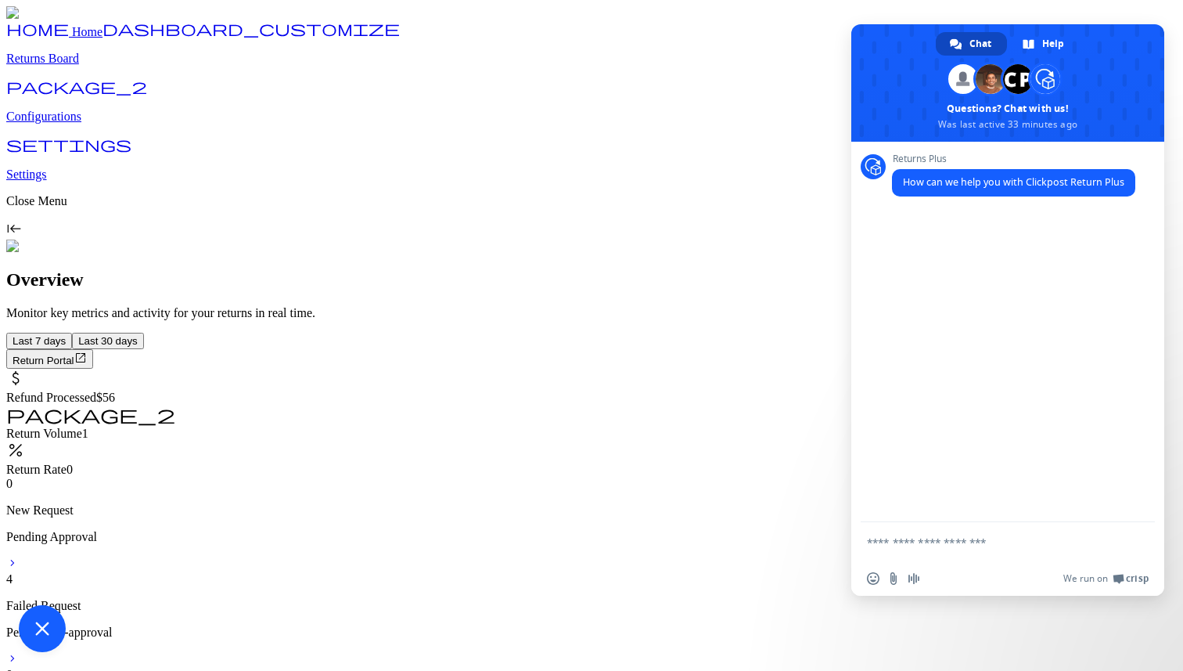
click at [49, 621] on span "Close chat" at bounding box center [42, 628] width 14 height 14
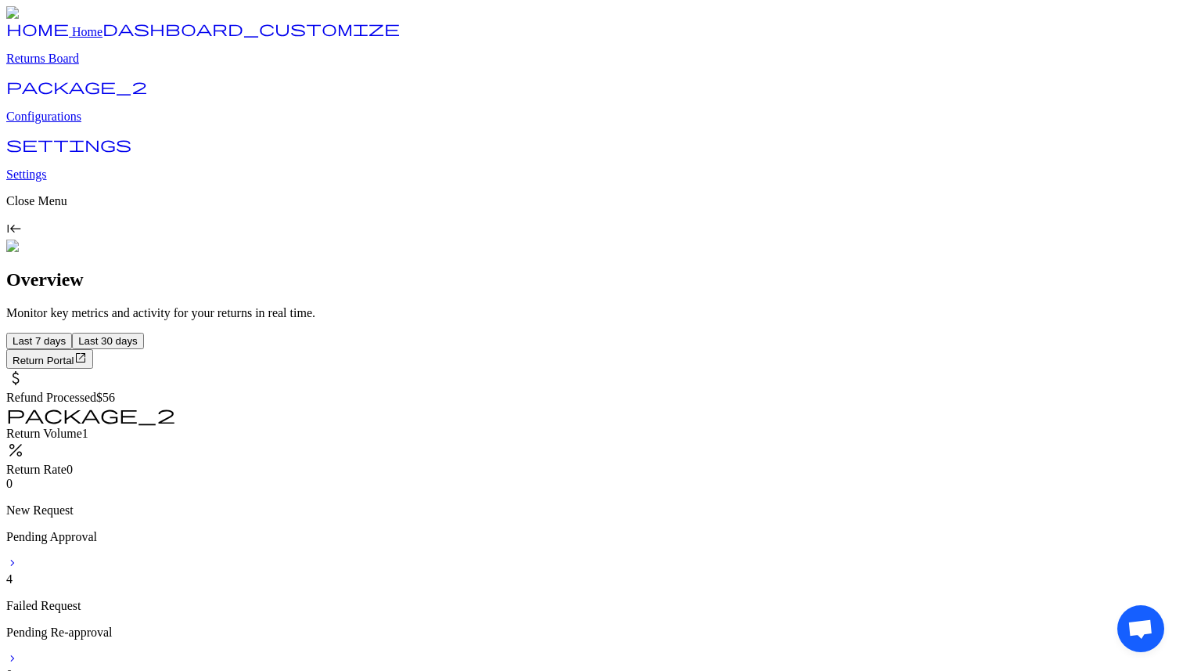
drag, startPoint x: 1140, startPoint y: 642, endPoint x: 1114, endPoint y: 642, distance: 25.8
drag, startPoint x: 44, startPoint y: 61, endPoint x: 82, endPoint y: 56, distance: 38.6
drag, startPoint x: 1129, startPoint y: 62, endPoint x: 1092, endPoint y: 84, distance: 43.5
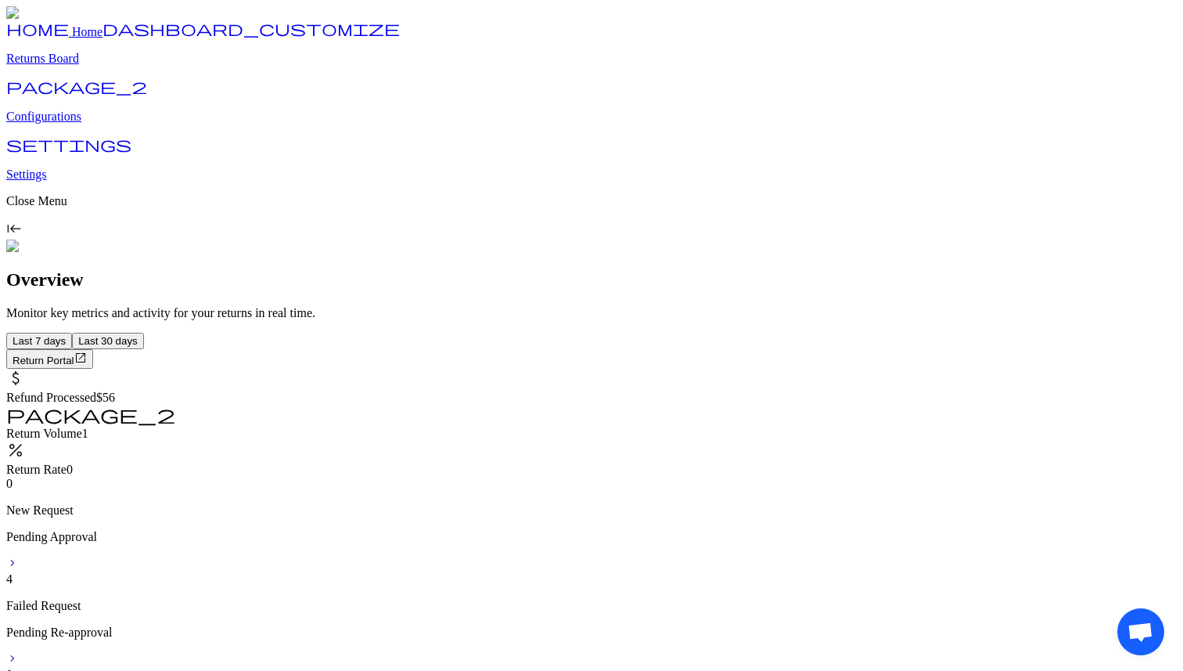
click at [1128, 55] on span "Open chat" at bounding box center [1141, 44] width 26 height 22
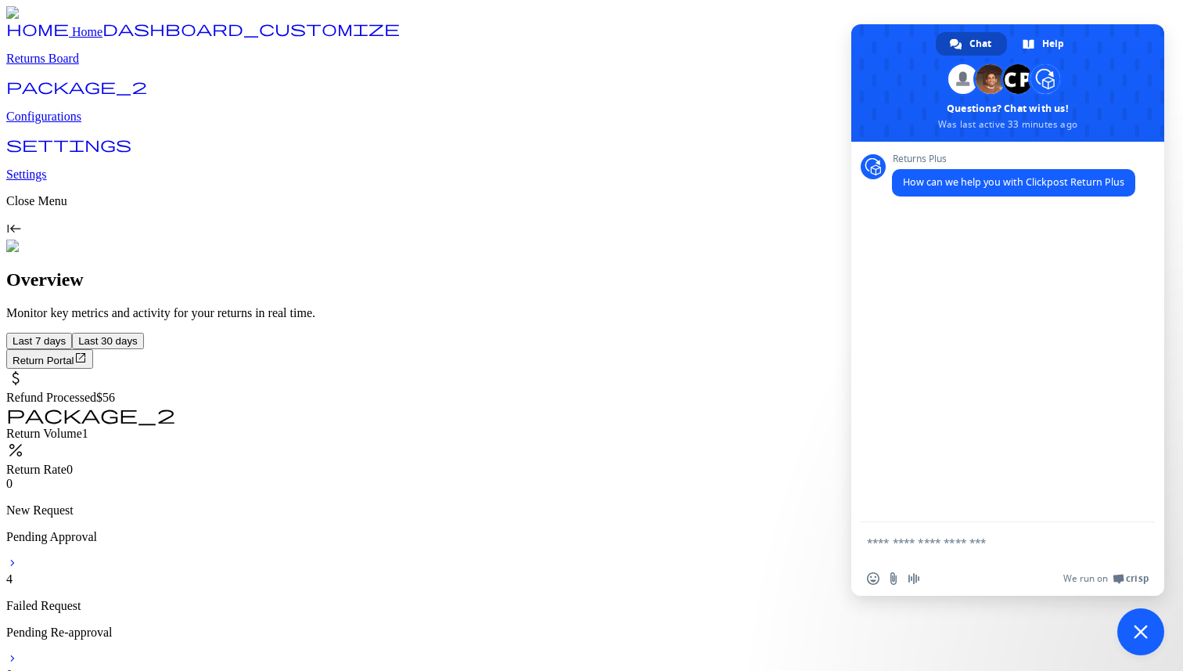
click at [1144, 624] on span "Close chat" at bounding box center [1141, 631] width 14 height 14
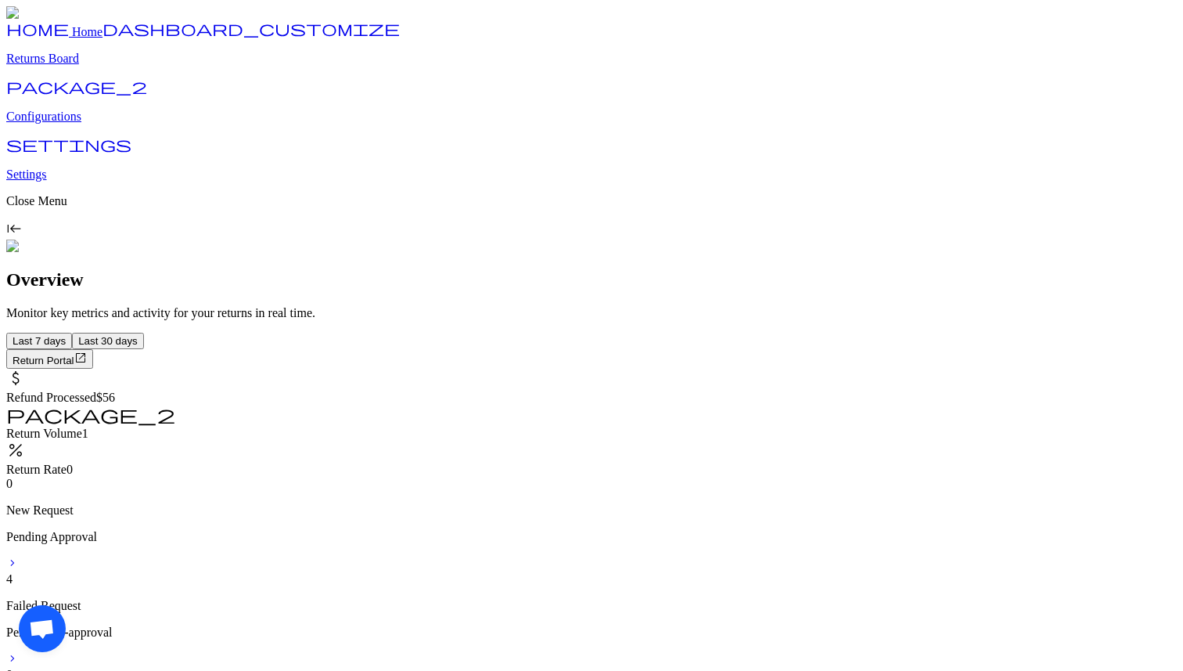
drag, startPoint x: 44, startPoint y: 639, endPoint x: 79, endPoint y: 637, distance: 35.3
click at [1117, 637] on div "Open chat" at bounding box center [1140, 337] width 47 height 636
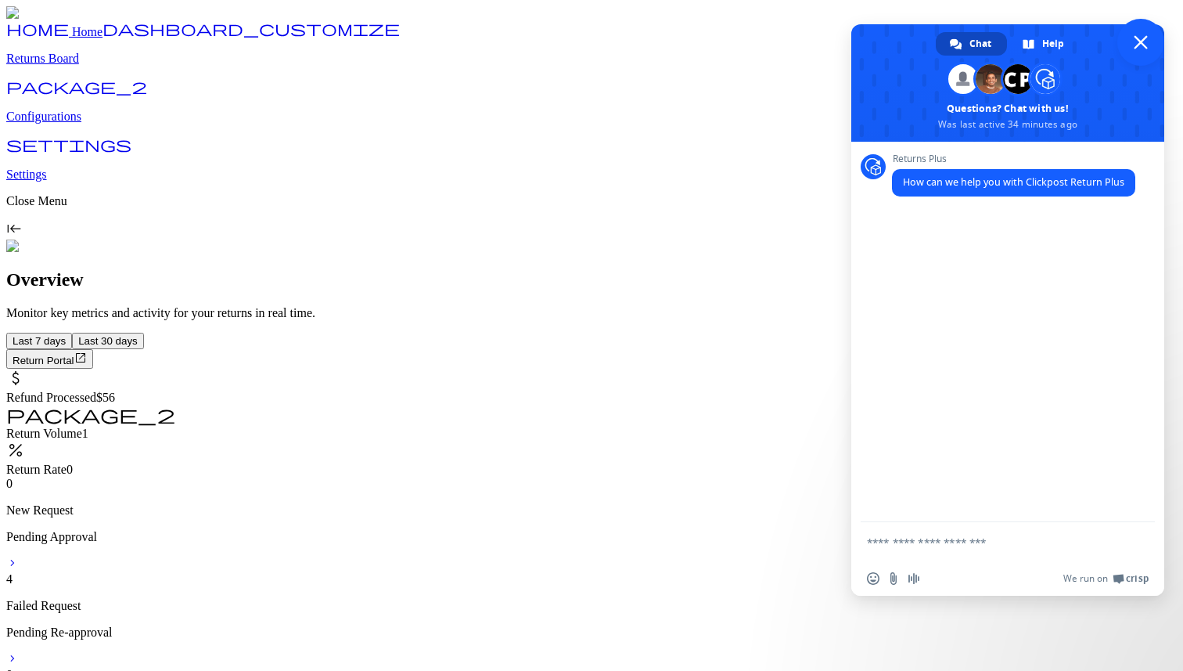
click at [632, 269] on h1 "Overview" at bounding box center [591, 279] width 1171 height 21
click at [49, 621] on span "Close chat" at bounding box center [42, 628] width 14 height 14
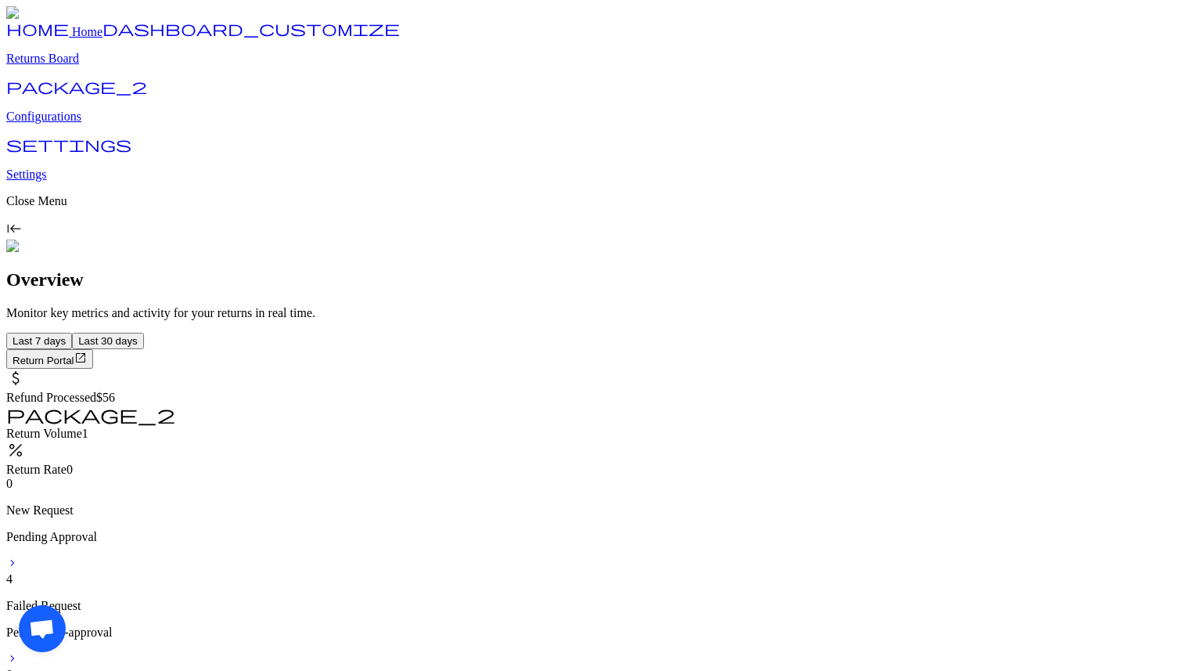
drag, startPoint x: 61, startPoint y: 629, endPoint x: 225, endPoint y: 637, distance: 164.5
click at [1117, 637] on div "Open chat" at bounding box center [1140, 628] width 47 height 47
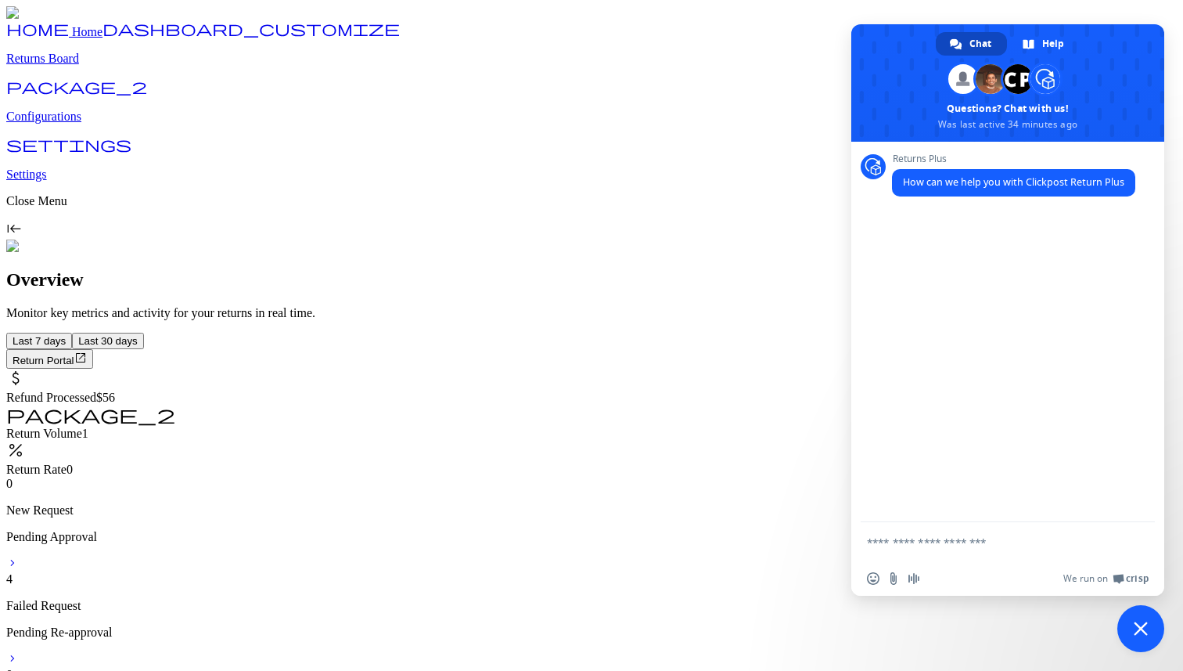
click at [1143, 621] on span "Close chat" at bounding box center [1141, 628] width 14 height 14
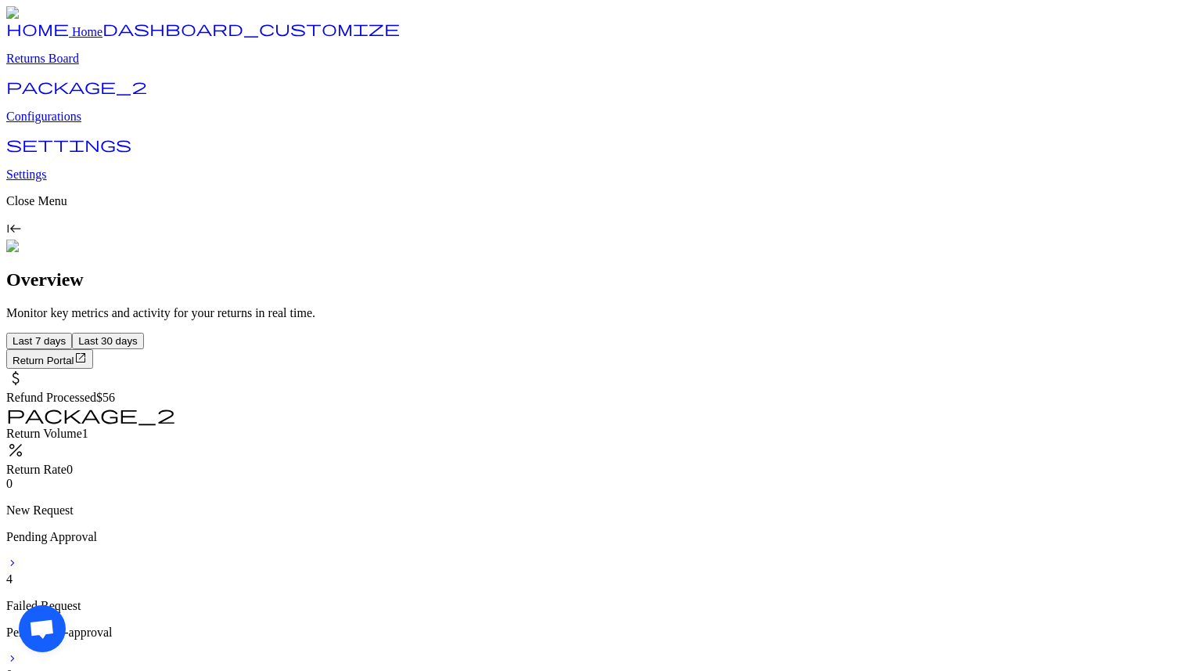
drag, startPoint x: 55, startPoint y: 641, endPoint x: 141, endPoint y: 644, distance: 86.1
drag, startPoint x: 1132, startPoint y: 642, endPoint x: 1043, endPoint y: 595, distance: 100.8
drag, startPoint x: 49, startPoint y: 56, endPoint x: 193, endPoint y: 172, distance: 185.3
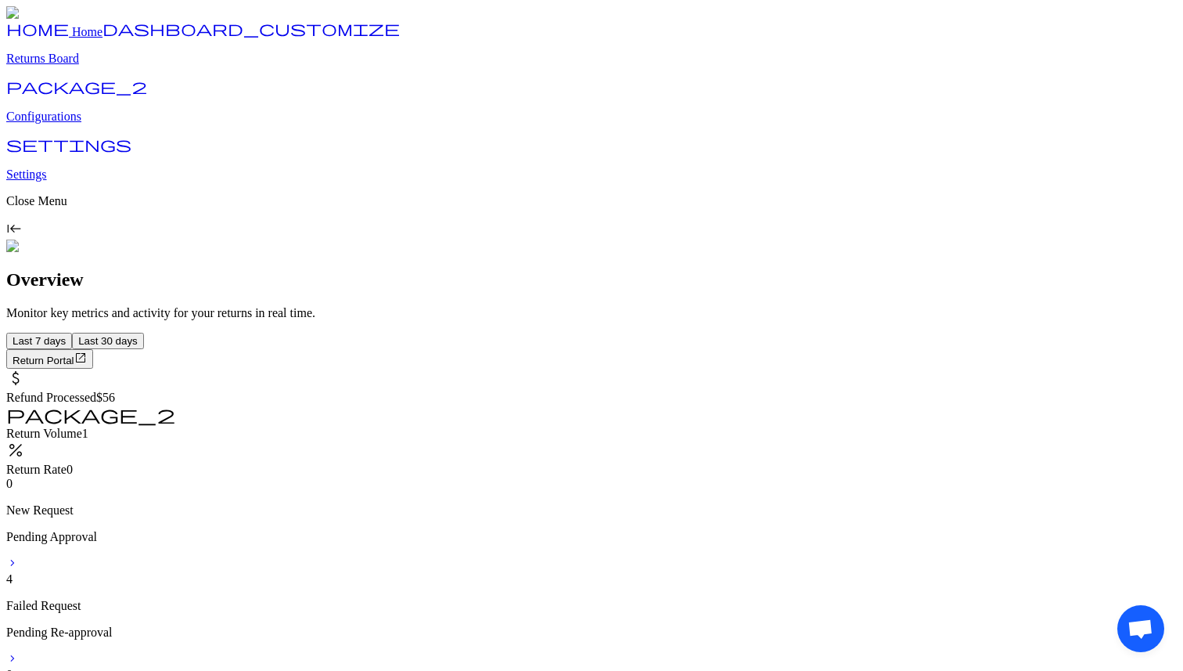
click at [1117, 605] on div "Open chat" at bounding box center [1140, 628] width 47 height 47
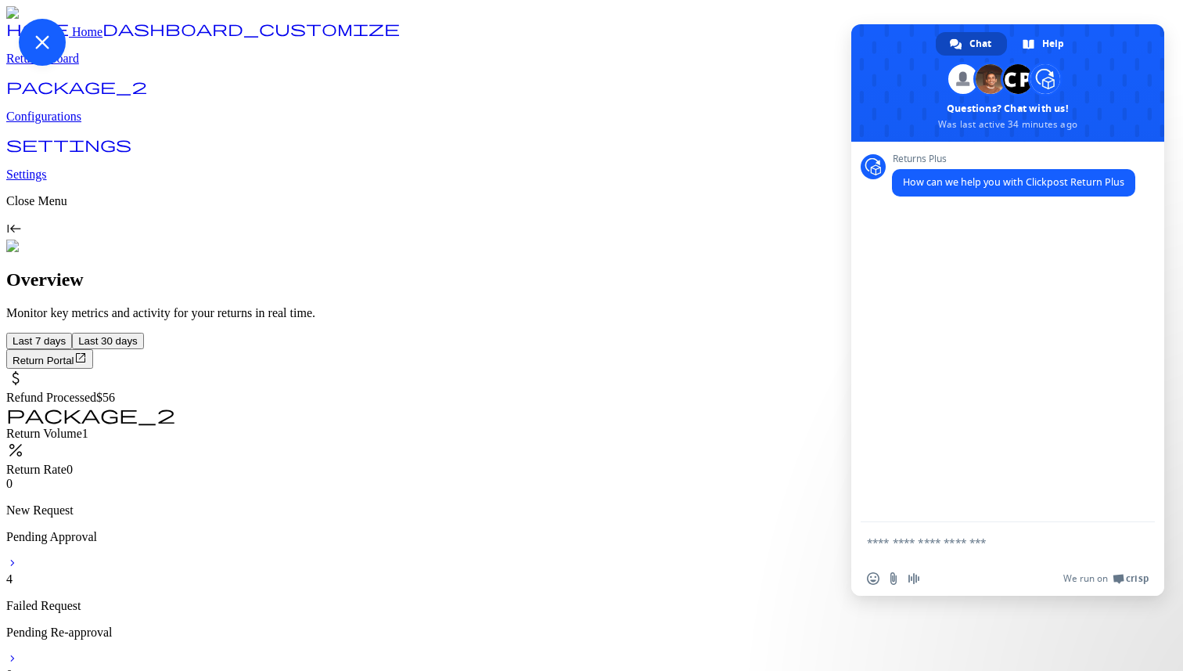
click at [66, 66] on span "Close chat" at bounding box center [42, 42] width 47 height 47
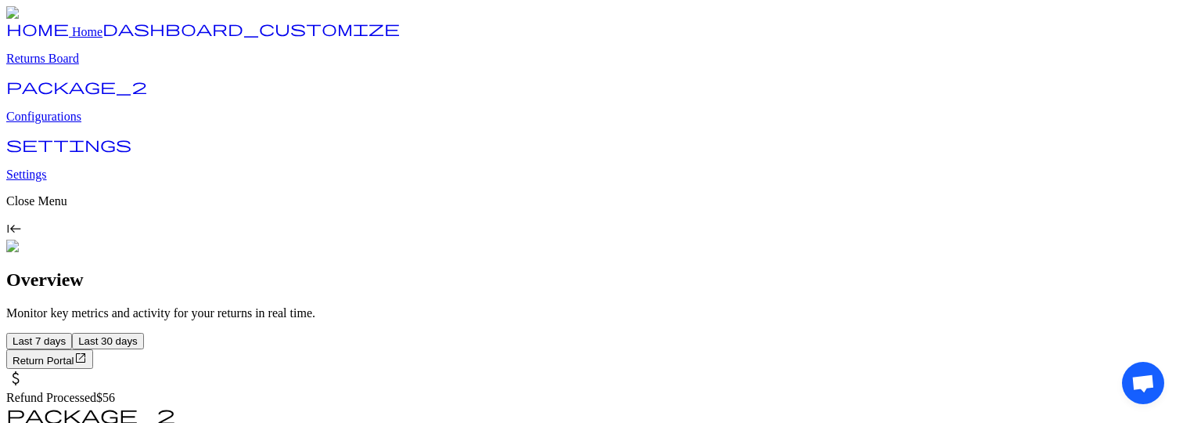
drag, startPoint x: 1136, startPoint y: 365, endPoint x: 1097, endPoint y: 349, distance: 42.4
drag, startPoint x: 51, startPoint y: 52, endPoint x: 88, endPoint y: 52, distance: 37.6
drag, startPoint x: 1137, startPoint y: 368, endPoint x: 1058, endPoint y: 310, distance: 98.0
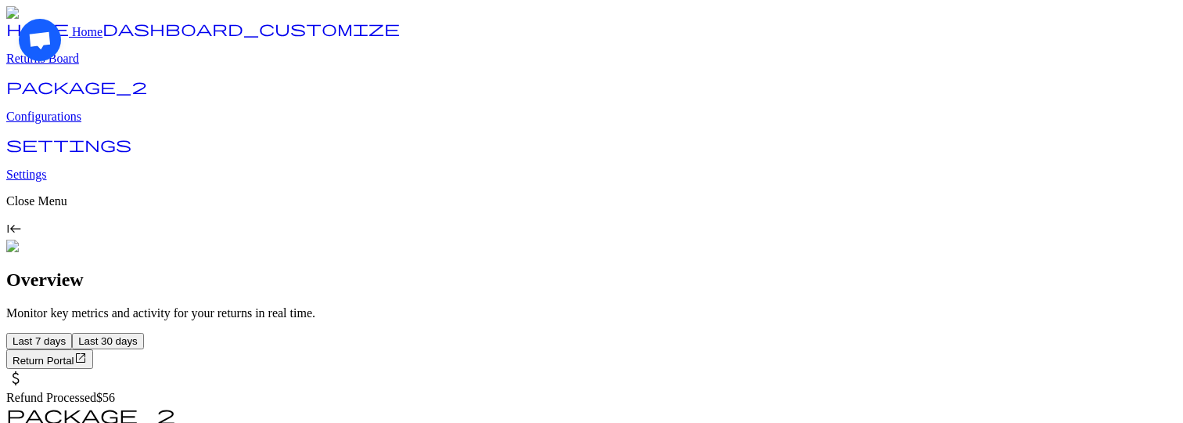
drag, startPoint x: 1136, startPoint y: 370, endPoint x: 1052, endPoint y: 292, distance: 114.6
drag, startPoint x: 52, startPoint y: 50, endPoint x: 94, endPoint y: 50, distance: 42.3
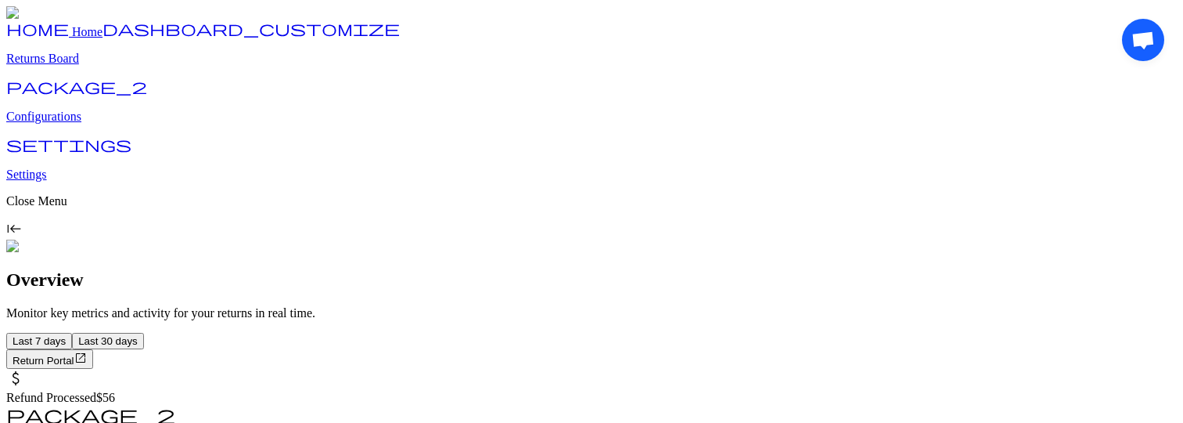
drag, startPoint x: 1127, startPoint y: 52, endPoint x: 1092, endPoint y: 66, distance: 36.9
drag, startPoint x: 44, startPoint y: 398, endPoint x: 85, endPoint y: 406, distance: 42.4
drag, startPoint x: 1150, startPoint y: 370, endPoint x: 1130, endPoint y: 365, distance: 21.1
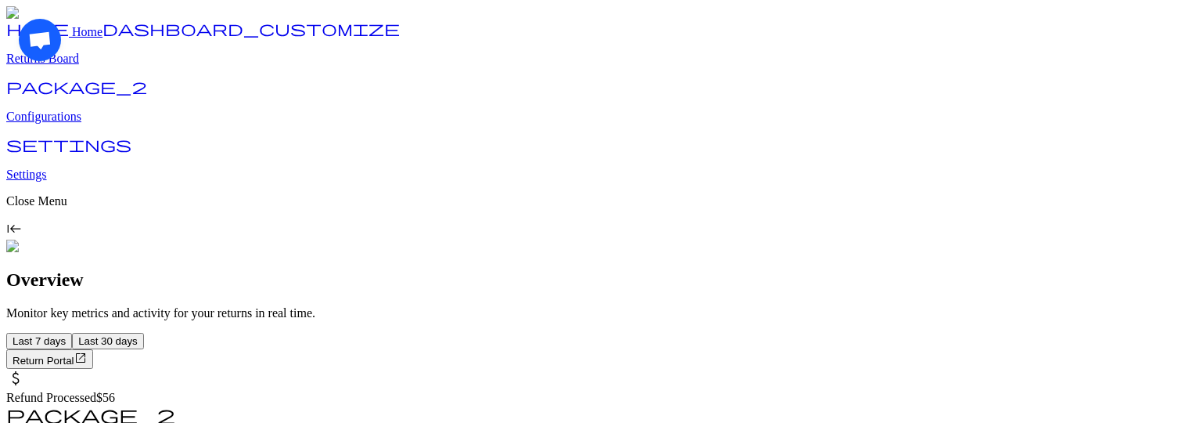
click at [1130, 365] on div "Open chat" at bounding box center [595, 215] width 1153 height 393
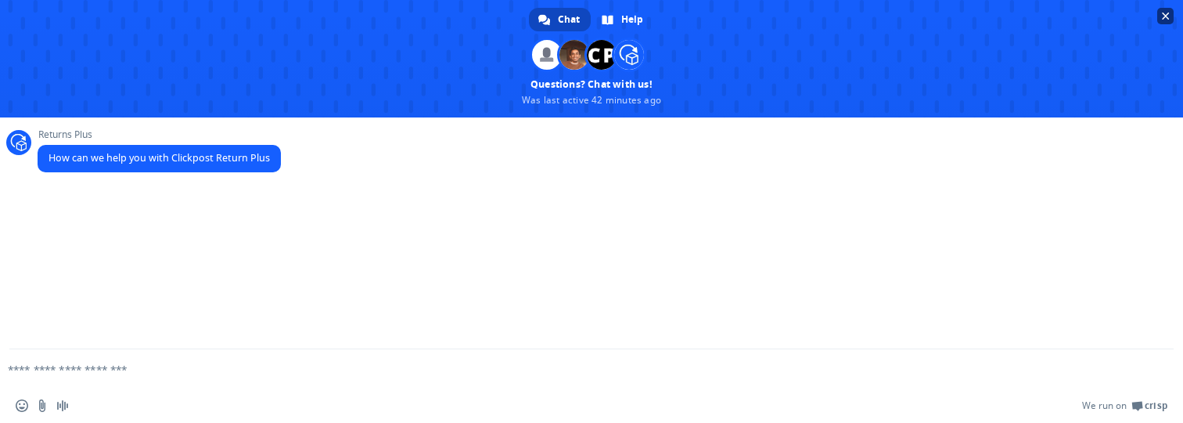
click at [1168, 16] on span "Close chat" at bounding box center [1166, 17] width 8 height 8
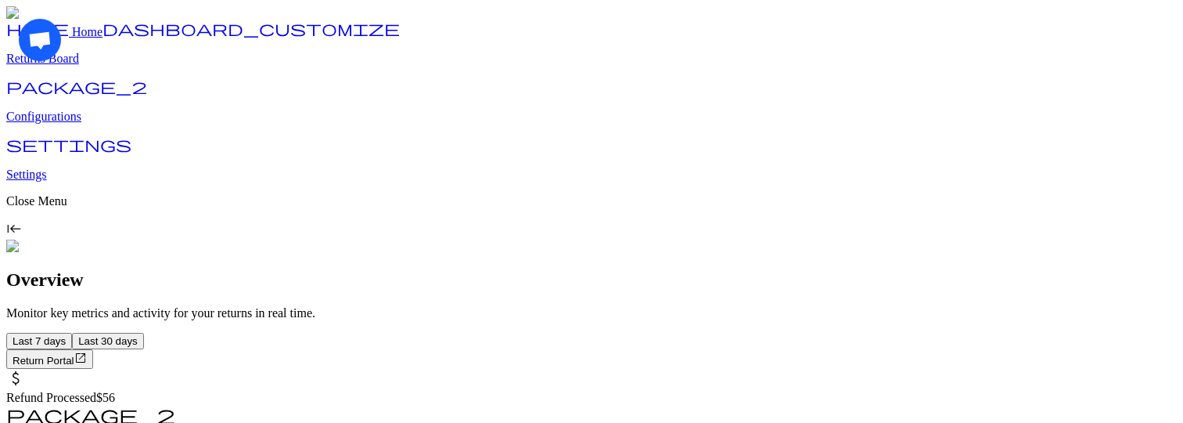
drag, startPoint x: 43, startPoint y: 52, endPoint x: 73, endPoint y: 65, distance: 32.3
drag, startPoint x: 1149, startPoint y: 371, endPoint x: 1085, endPoint y: 355, distance: 65.3
drag, startPoint x: 1135, startPoint y: 365, endPoint x: 1088, endPoint y: 360, distance: 48.0
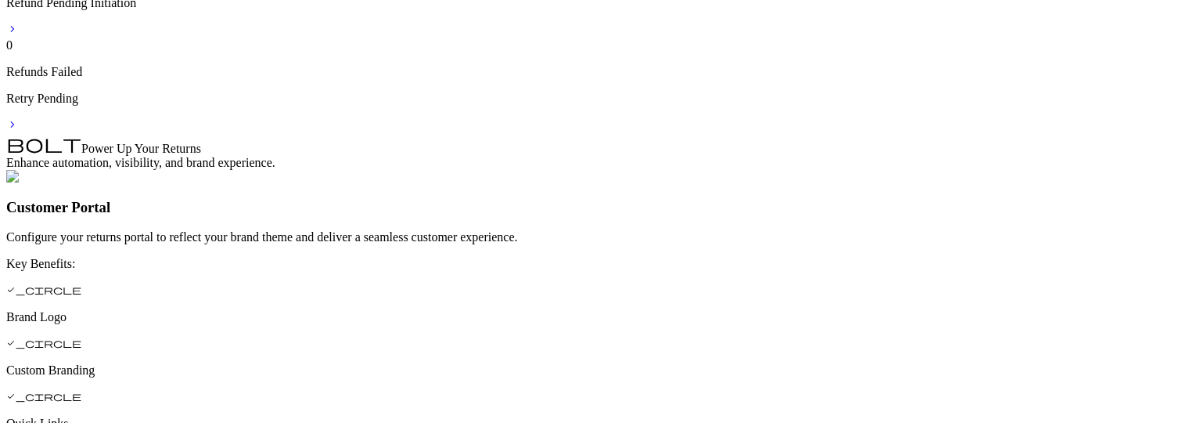
scroll to position [925, 0]
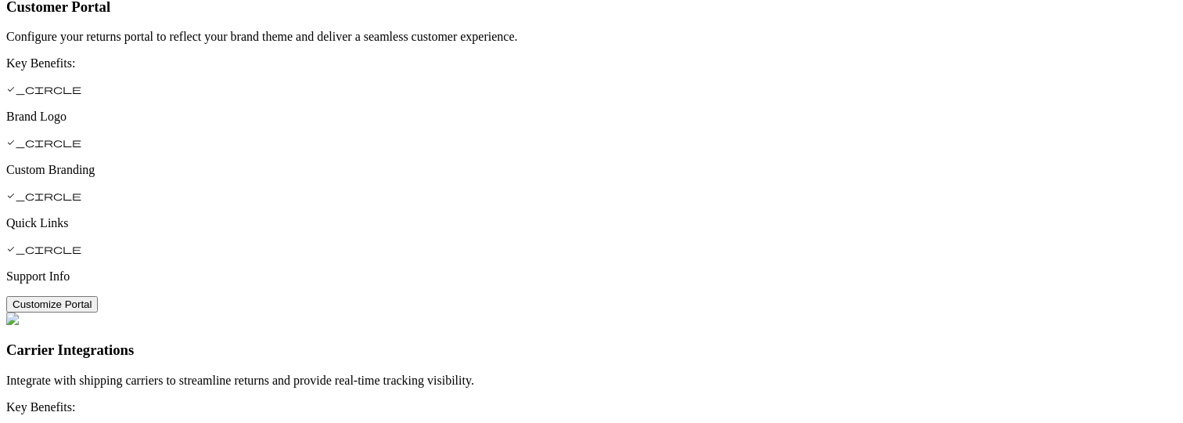
drag, startPoint x: 935, startPoint y: 422, endPoint x: 945, endPoint y: 562, distance: 140.4
click at [945, 422] on html "home Home dashboard_customize Returns Board package_2 Configurations settings S…" at bounding box center [591, 366] width 1183 height 2583
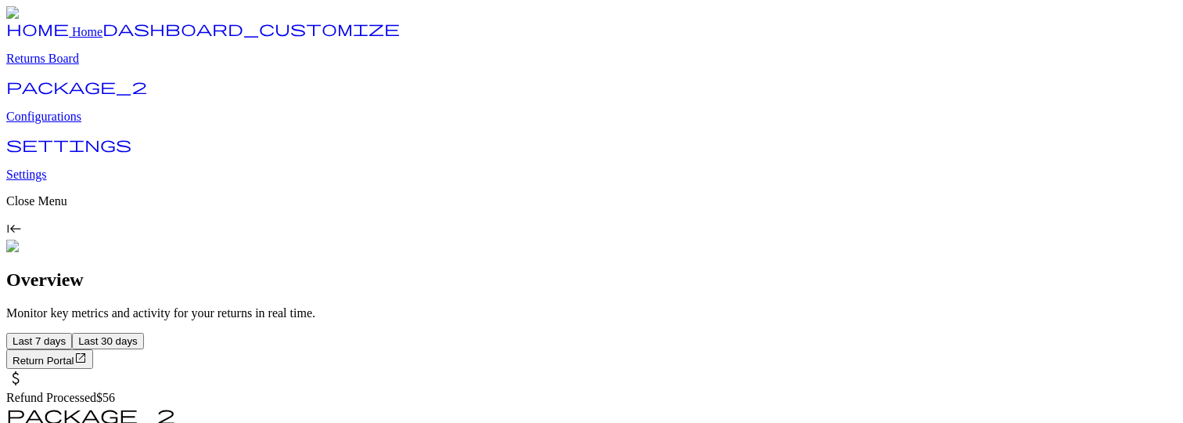
drag, startPoint x: 1143, startPoint y: 369, endPoint x: 1114, endPoint y: 364, distance: 30.1
drag, startPoint x: 1147, startPoint y: 374, endPoint x: 1124, endPoint y: 367, distance: 24.5
click at [760, 185] on div "Open chat" at bounding box center [595, 215] width 1153 height 393
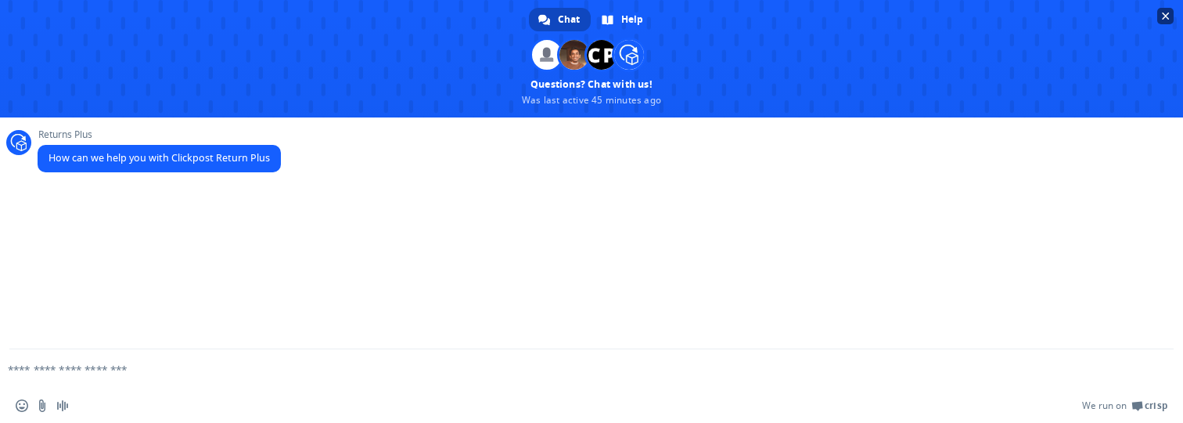
click at [1168, 16] on span "Close chat" at bounding box center [1166, 17] width 8 height 8
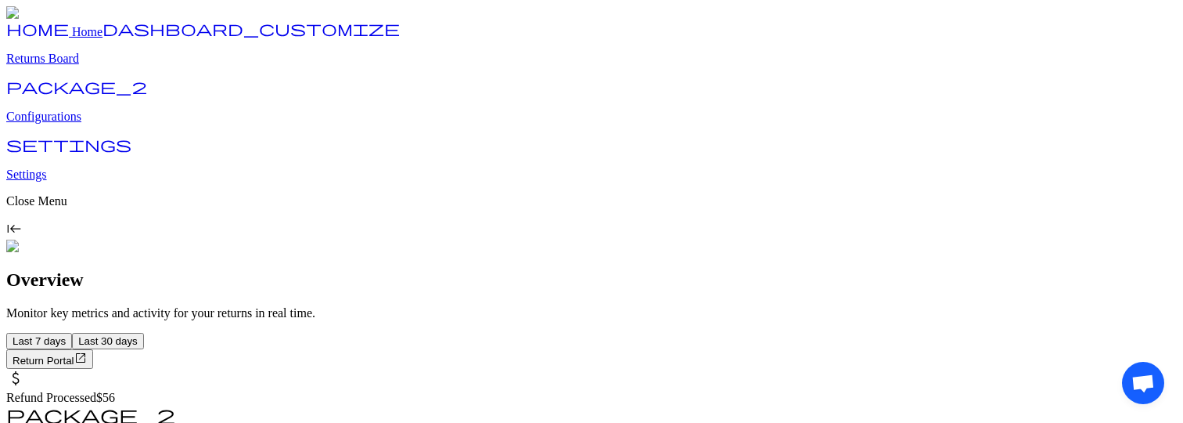
click at [1097, 306] on p "Monitor key metrics and activity for your returns in real time." at bounding box center [591, 313] width 1171 height 14
click at [963, 269] on h1 "Overview" at bounding box center [591, 279] width 1171 height 21
drag, startPoint x: 1147, startPoint y: 367, endPoint x: 1119, endPoint y: 364, distance: 28.3
drag, startPoint x: 49, startPoint y: 36, endPoint x: 74, endPoint y: 36, distance: 25.0
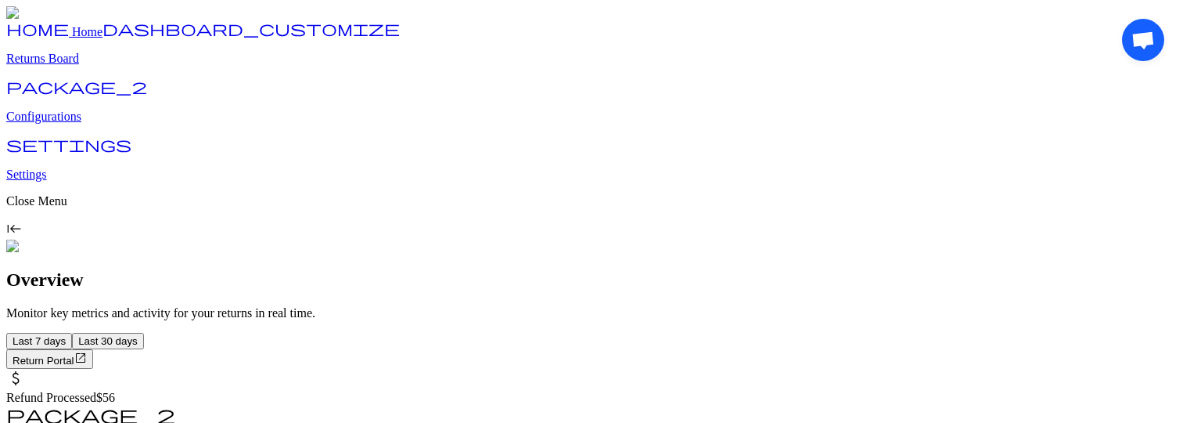
drag, startPoint x: 1128, startPoint y: 43, endPoint x: 1096, endPoint y: 51, distance: 32.3
drag, startPoint x: 30, startPoint y: 370, endPoint x: 71, endPoint y: 363, distance: 42.1
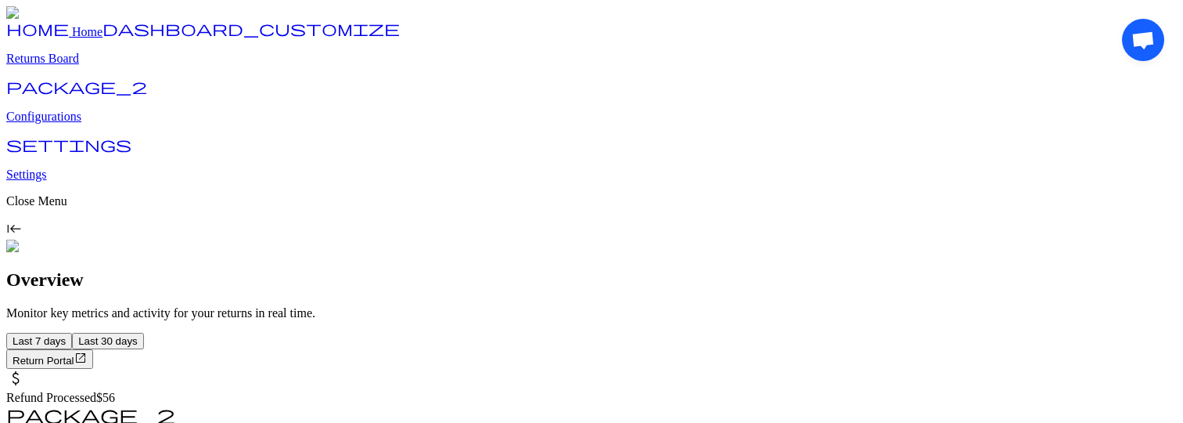
drag, startPoint x: 1142, startPoint y: 48, endPoint x: 1143, endPoint y: 108, distance: 60.3
click at [1143, 362] on div "Open chat" at bounding box center [1143, 383] width 42 height 42
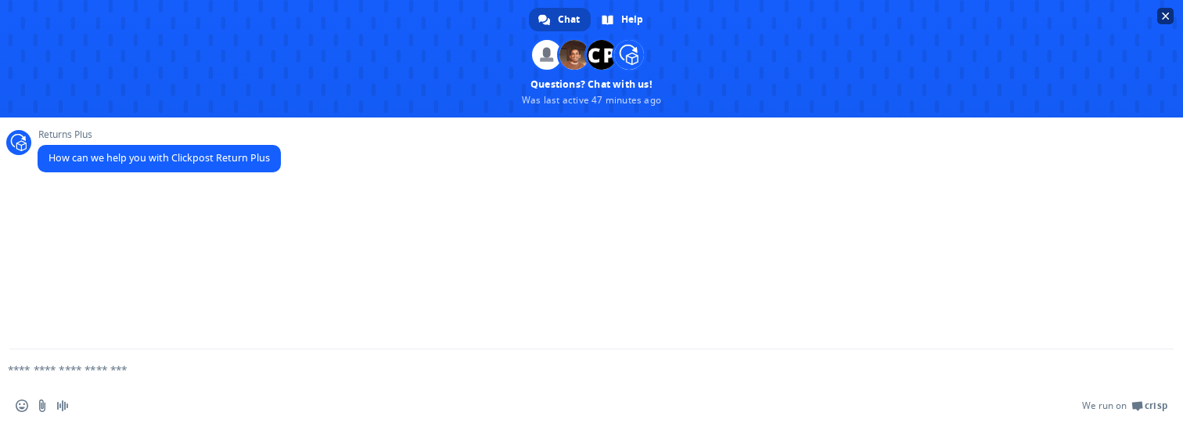
click at [1168, 21] on span "Close chat" at bounding box center [1165, 16] width 16 height 16
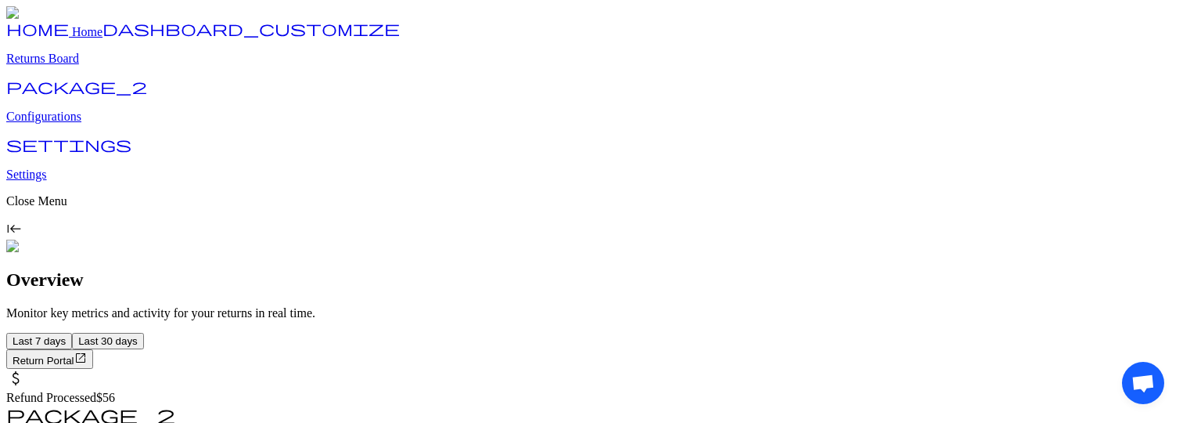
drag, startPoint x: 1138, startPoint y: 366, endPoint x: 1113, endPoint y: 366, distance: 25.0
drag, startPoint x: 1137, startPoint y: 369, endPoint x: 1070, endPoint y: 347, distance: 70.3
drag, startPoint x: 50, startPoint y: 50, endPoint x: 122, endPoint y: 50, distance: 72.0
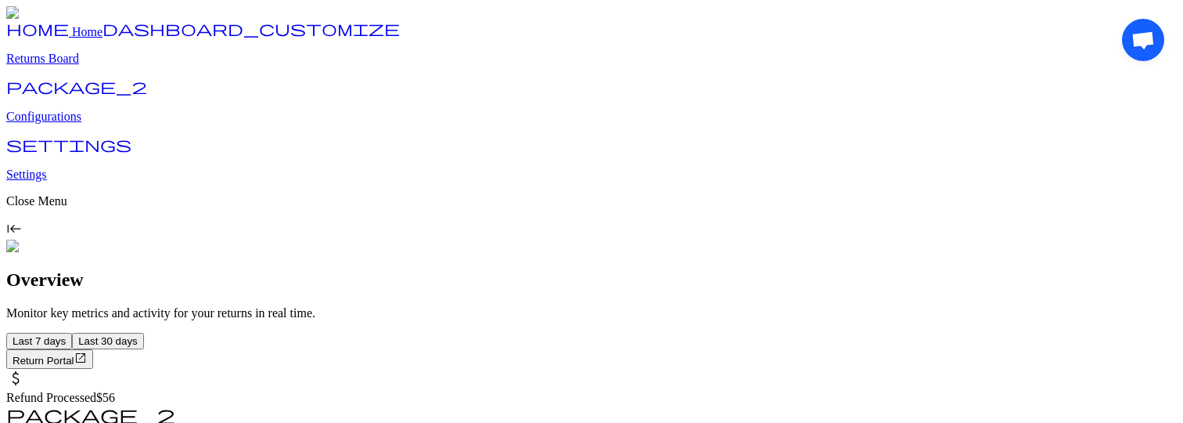
drag, startPoint x: 1132, startPoint y: 52, endPoint x: 1102, endPoint y: 76, distance: 38.5
drag, startPoint x: 46, startPoint y: 365, endPoint x: 88, endPoint y: 365, distance: 42.3
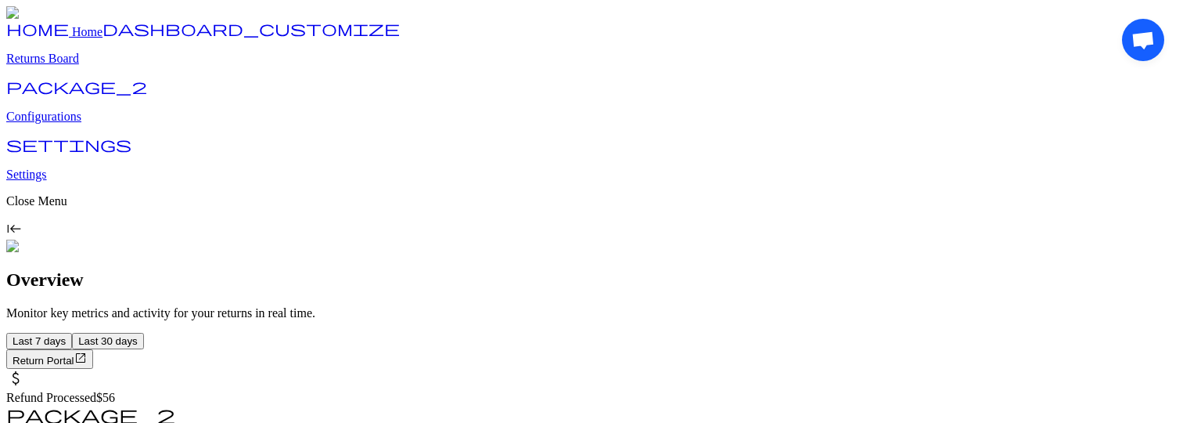
drag, startPoint x: 1139, startPoint y: 48, endPoint x: 1142, endPoint y: 103, distance: 54.9
click at [1142, 362] on div "Open chat" at bounding box center [1143, 383] width 42 height 42
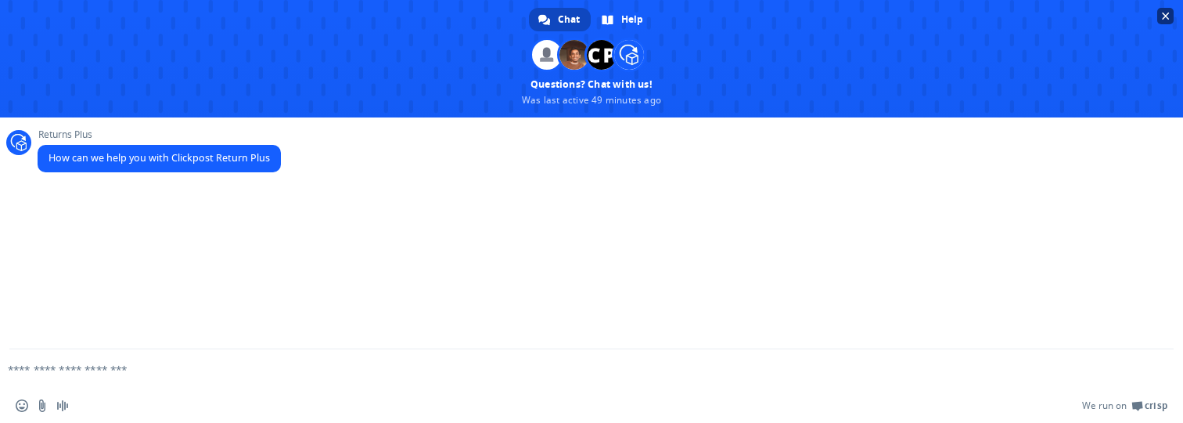
click at [1171, 16] on span "Close chat" at bounding box center [1165, 16] width 16 height 16
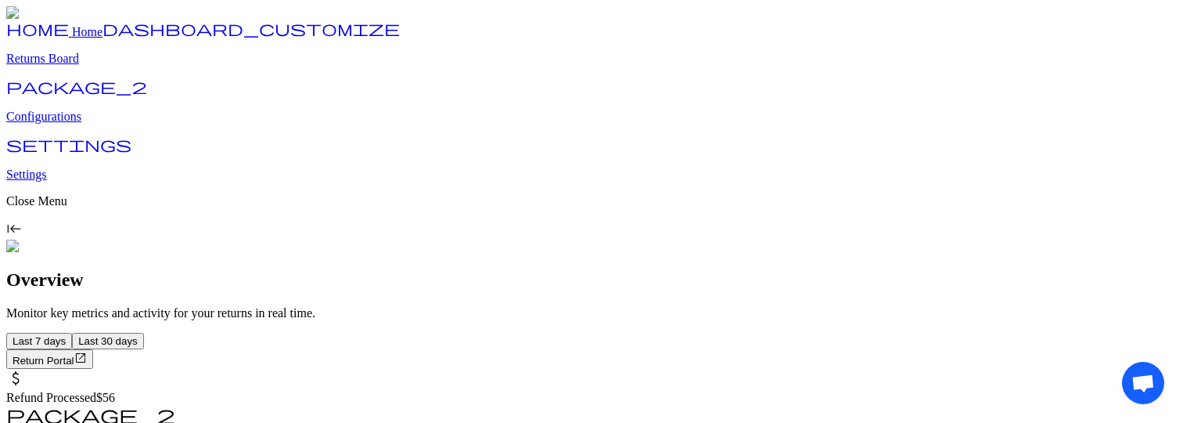
drag, startPoint x: 1133, startPoint y: 367, endPoint x: 1112, endPoint y: 367, distance: 21.1
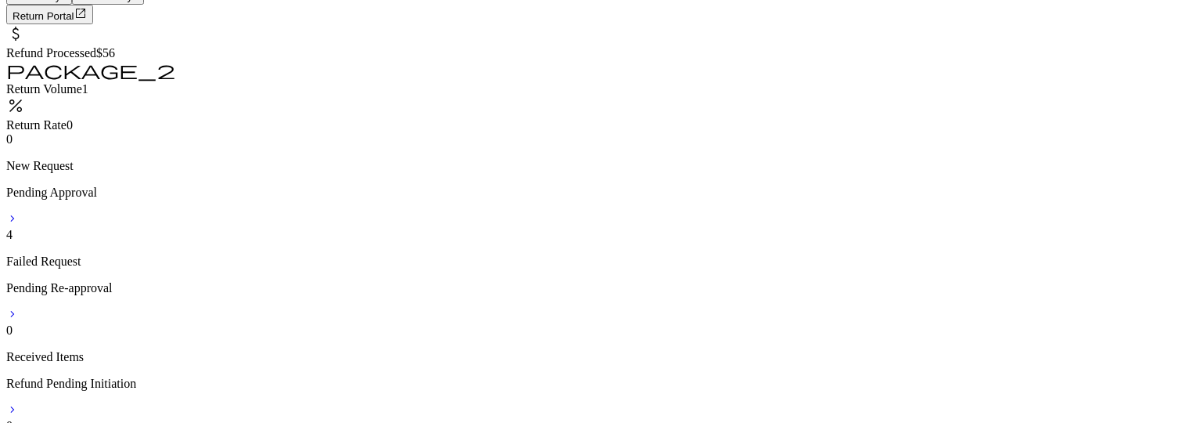
scroll to position [925, 0]
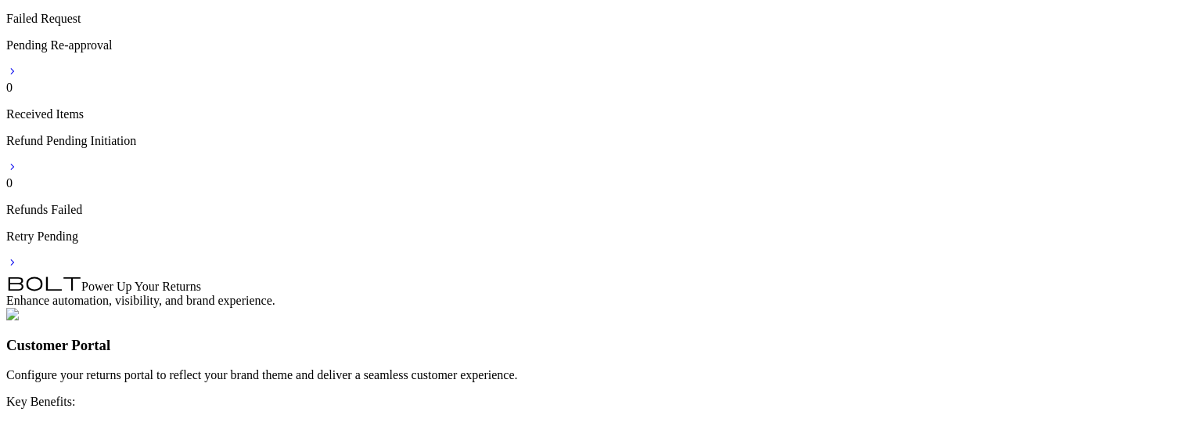
scroll to position [925, 0]
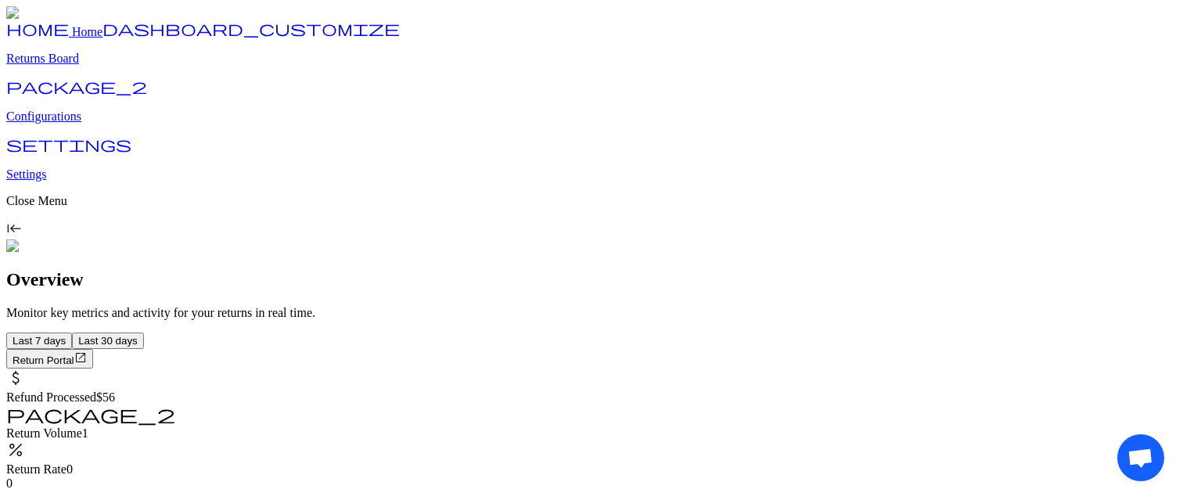
drag, startPoint x: 1138, startPoint y: 441, endPoint x: 987, endPoint y: 380, distance: 162.9
drag, startPoint x: 45, startPoint y: 61, endPoint x: 135, endPoint y: 50, distance: 89.9
drag, startPoint x: 1117, startPoint y: 63, endPoint x: 1089, endPoint y: 76, distance: 30.1
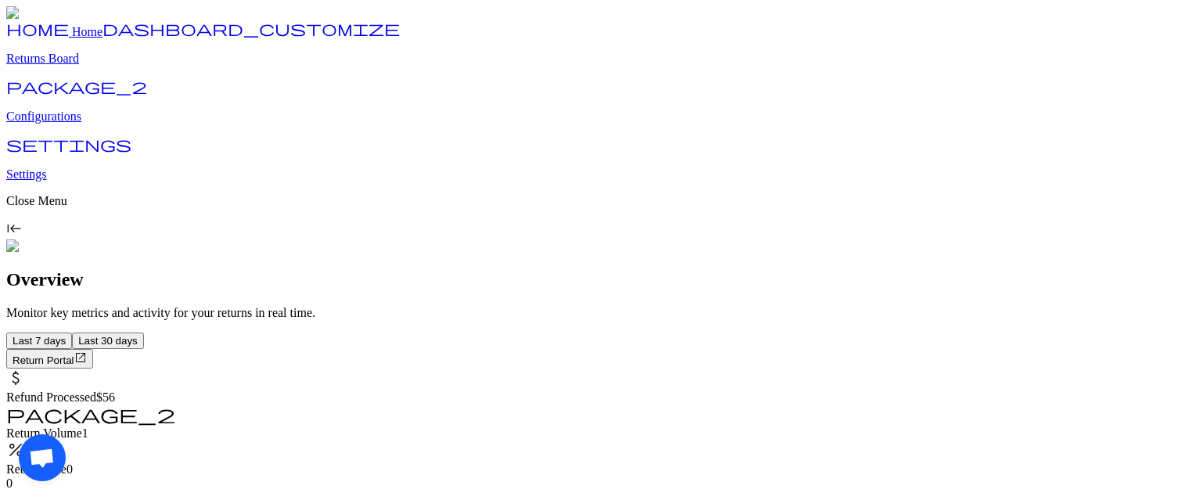
drag, startPoint x: 44, startPoint y: 438, endPoint x: 200, endPoint y: 446, distance: 155.9
click at [1117, 422] on div "Open chat" at bounding box center [1140, 457] width 47 height 47
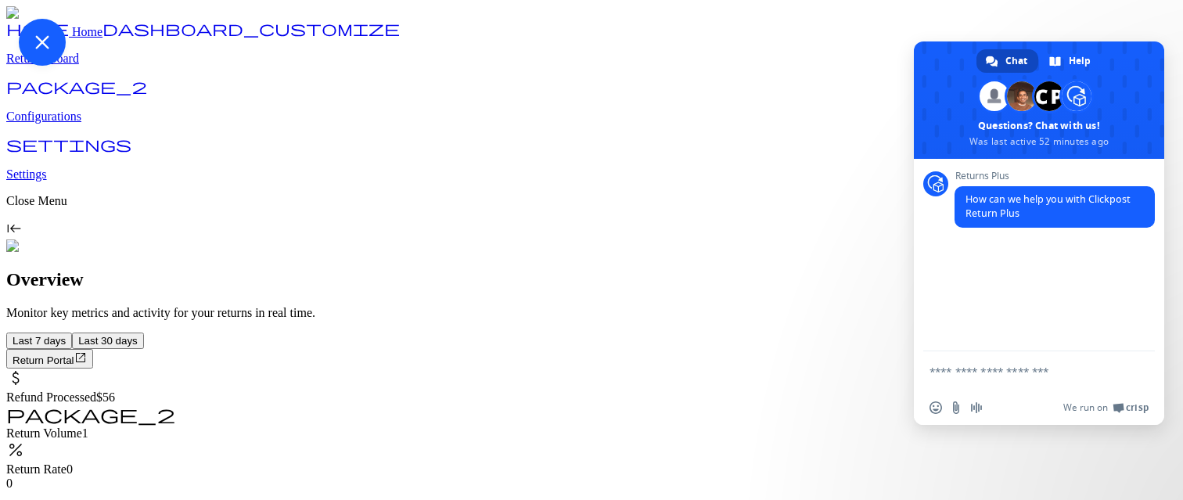
click at [66, 66] on span "Close chat" at bounding box center [42, 42] width 47 height 47
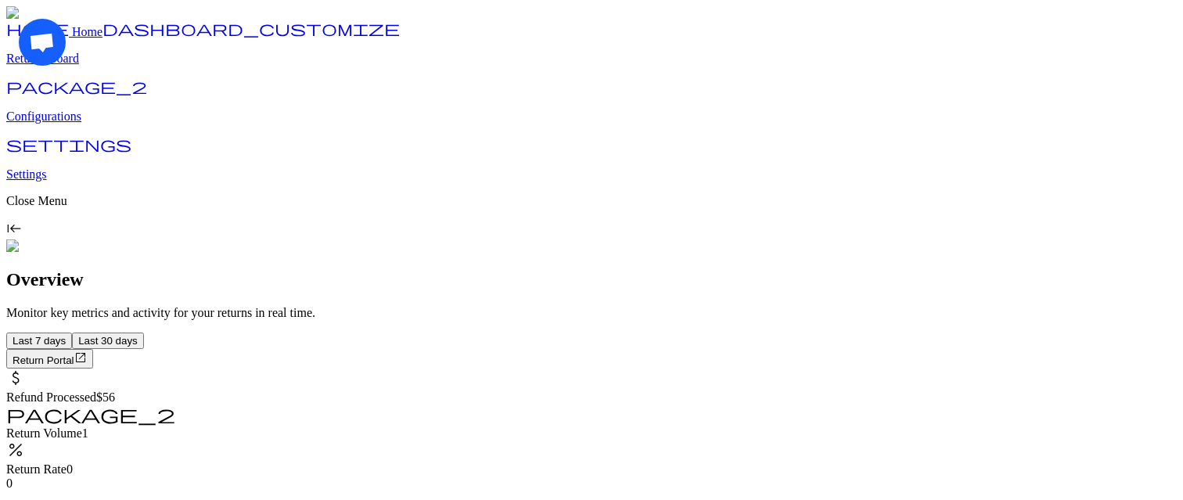
drag, startPoint x: 57, startPoint y: 51, endPoint x: 147, endPoint y: 110, distance: 107.9
click at [1117, 422] on div "Open chat" at bounding box center [1140, 457] width 47 height 47
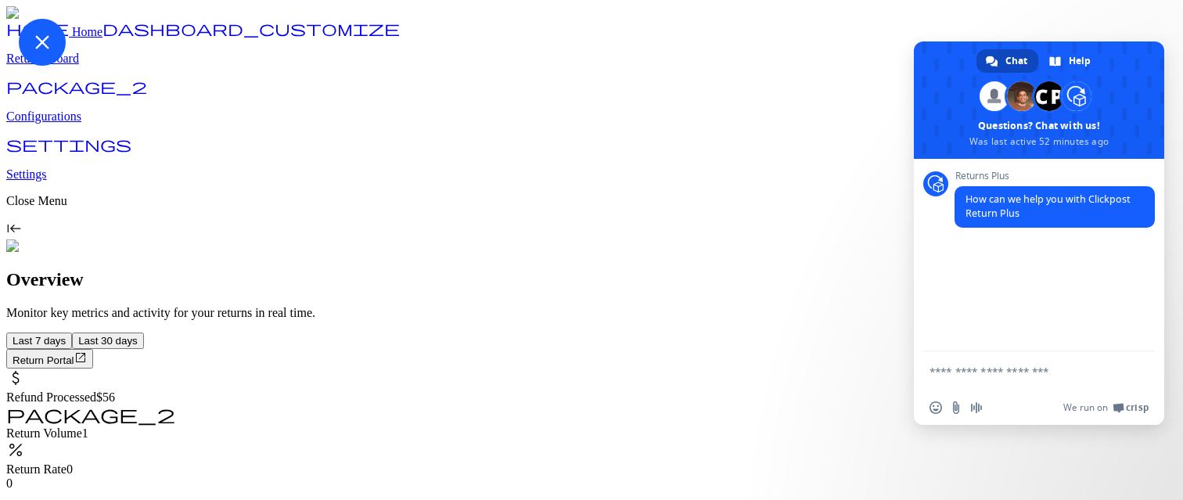
click at [49, 49] on span "Close chat" at bounding box center [42, 42] width 14 height 14
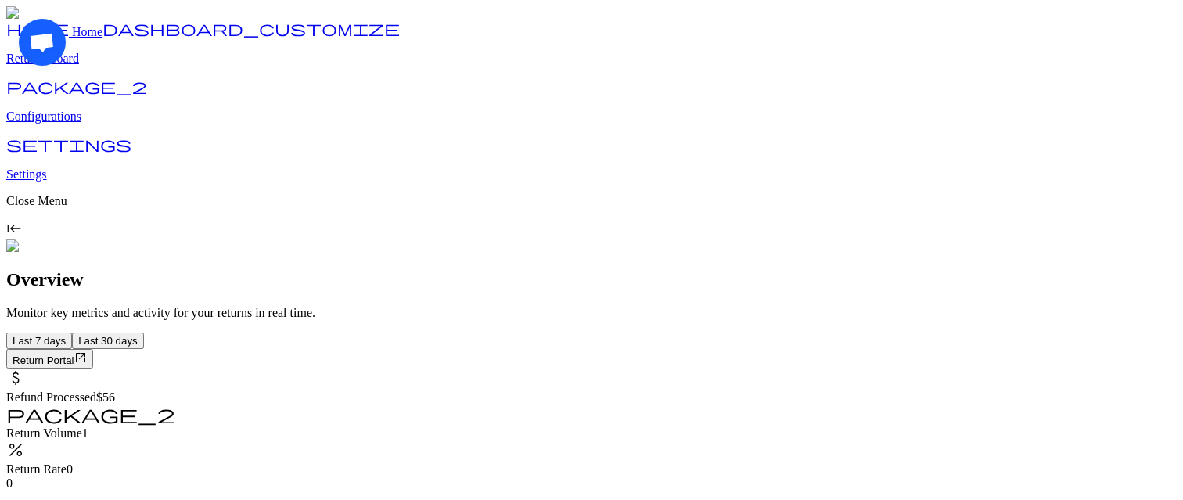
drag, startPoint x: 49, startPoint y: 56, endPoint x: 466, endPoint y: 396, distance: 538.4
click at [1117, 422] on div "Open chat" at bounding box center [1140, 457] width 47 height 47
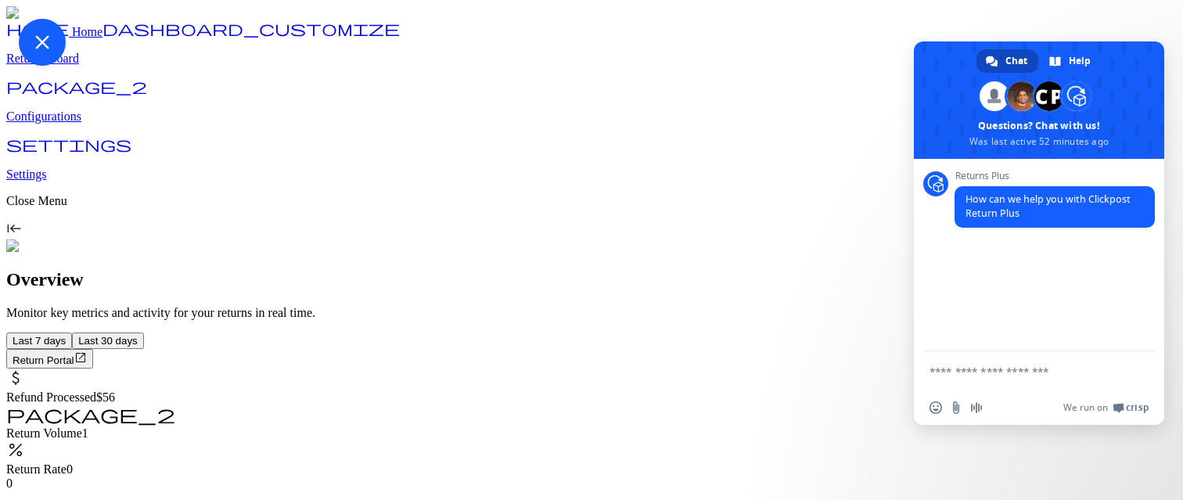
click at [66, 66] on span "Close chat" at bounding box center [42, 42] width 47 height 47
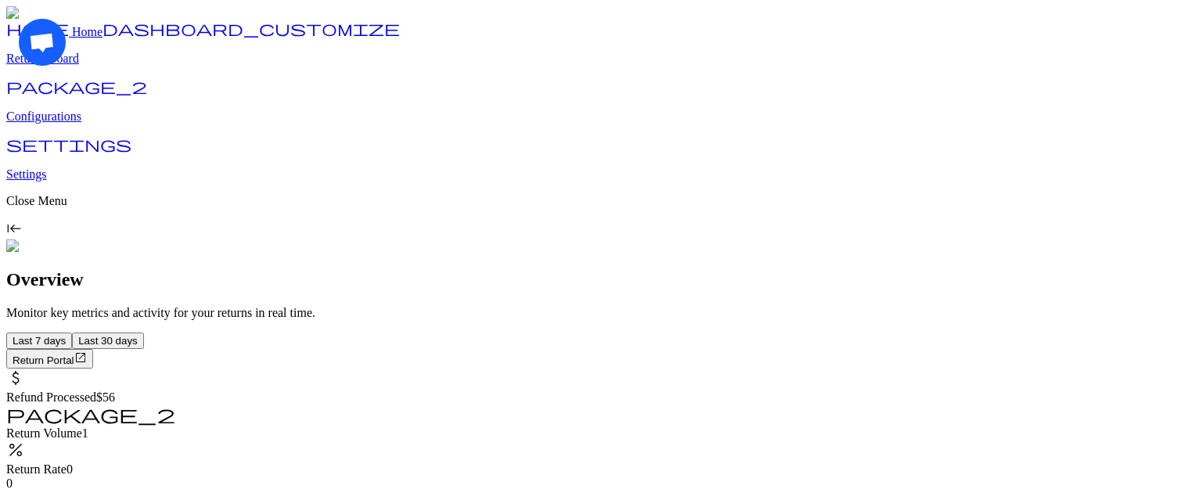
drag, startPoint x: 38, startPoint y: 23, endPoint x: 416, endPoint y: 68, distance: 380.7
click at [1117, 422] on div "Open chat" at bounding box center [1140, 457] width 47 height 47
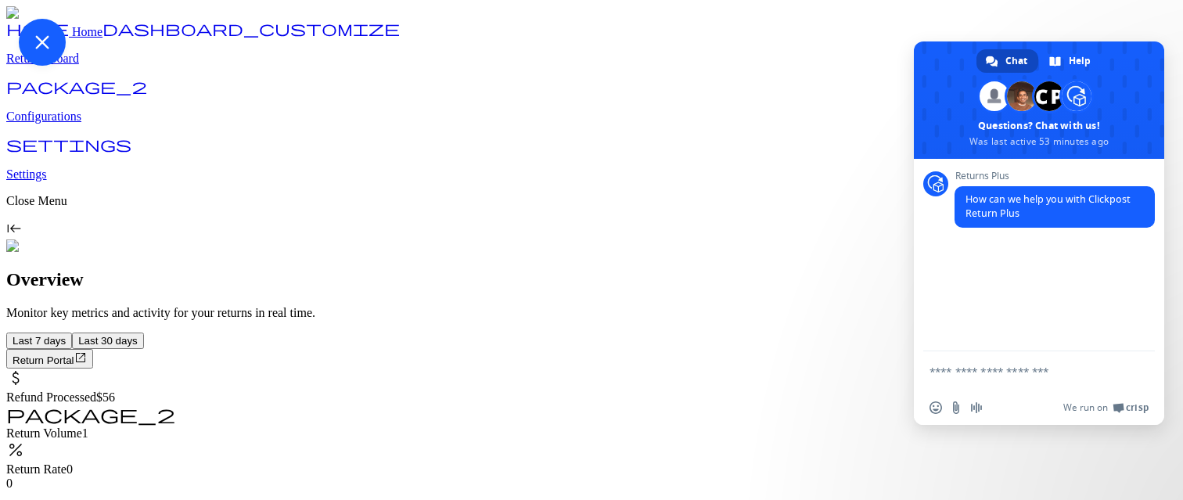
click at [66, 66] on span "Close chat" at bounding box center [42, 42] width 47 height 47
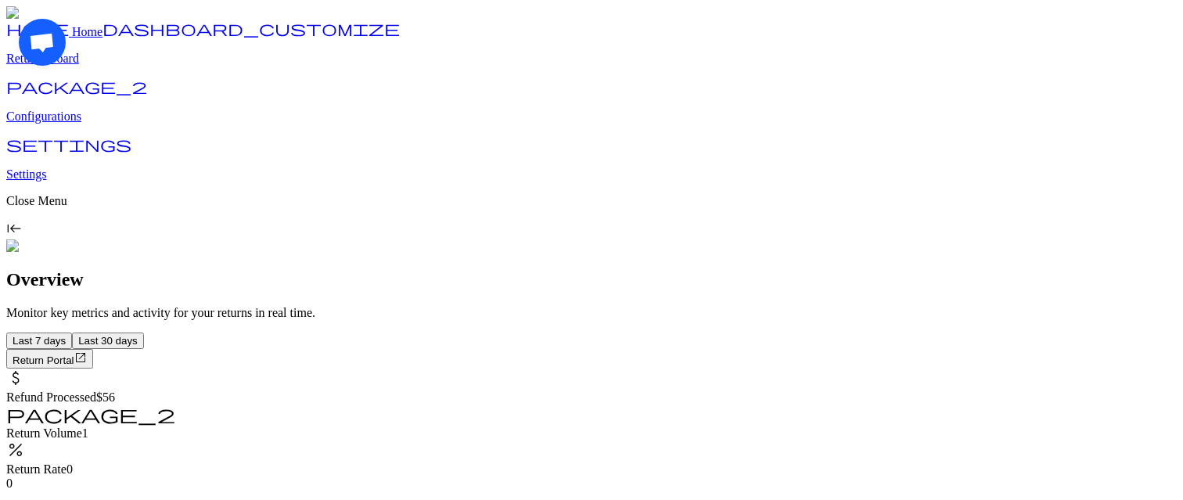
drag, startPoint x: 49, startPoint y: 57, endPoint x: 104, endPoint y: 81, distance: 59.6
drag, startPoint x: 1152, startPoint y: 445, endPoint x: 1025, endPoint y: 369, distance: 147.8
drag, startPoint x: 48, startPoint y: 56, endPoint x: 251, endPoint y: 124, distance: 214.8
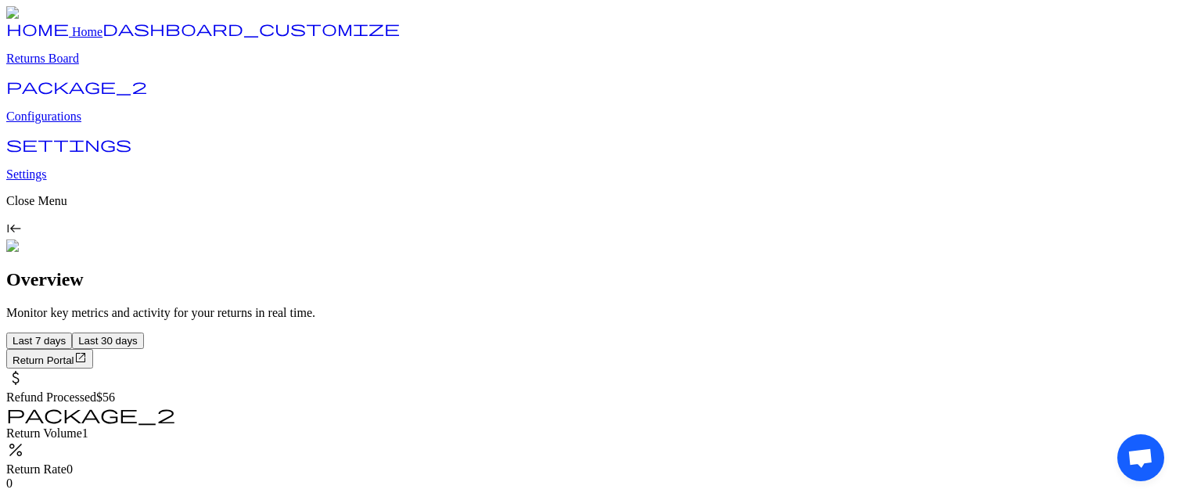
click at [1117, 434] on div "Open chat" at bounding box center [1140, 457] width 47 height 47
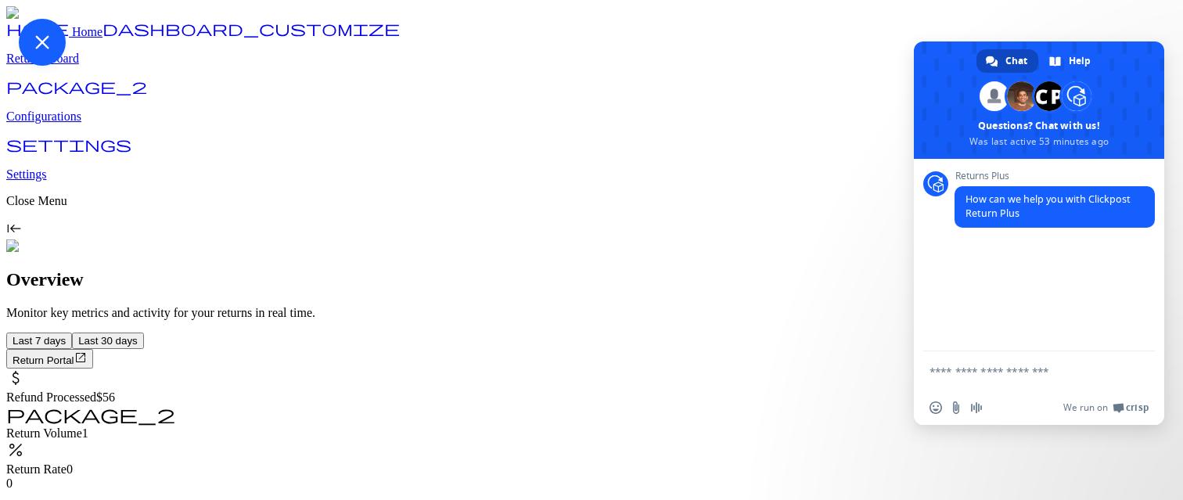
click at [49, 49] on span "Close chat" at bounding box center [42, 42] width 14 height 14
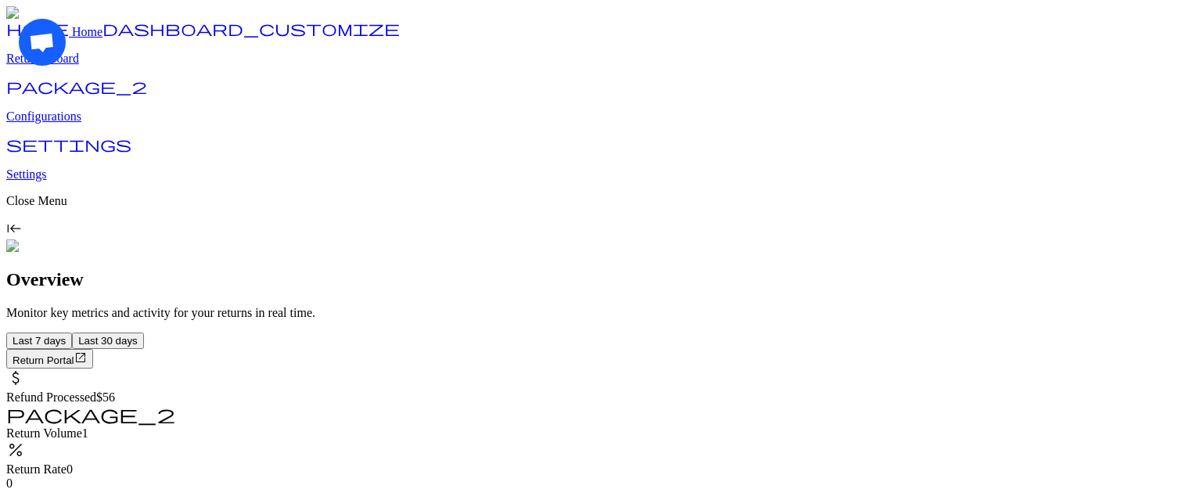
drag, startPoint x: 52, startPoint y: 48, endPoint x: 322, endPoint y: 98, distance: 275.3
click at [1117, 434] on div "Open chat" at bounding box center [1140, 457] width 47 height 47
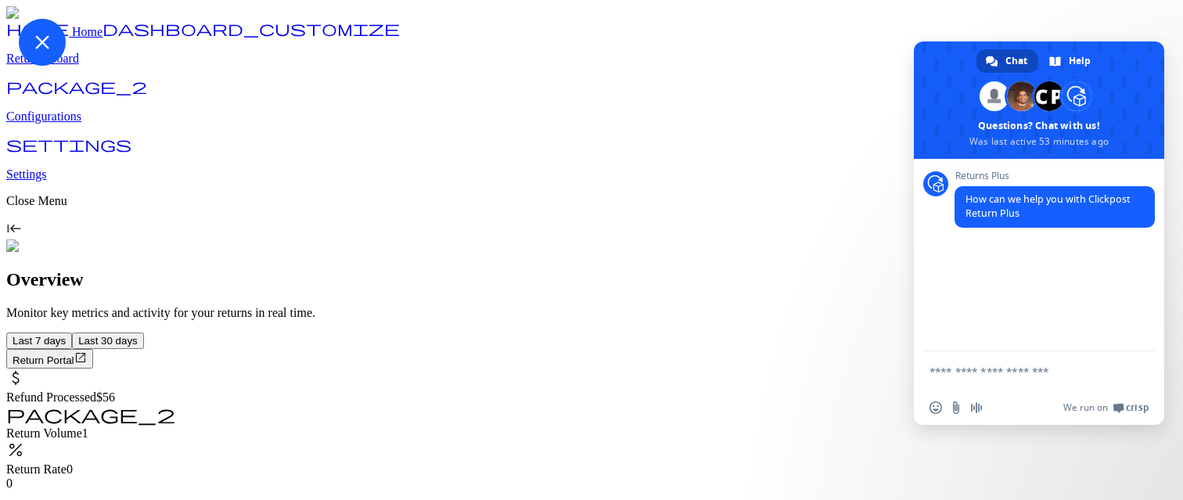
click at [66, 66] on span "Close chat" at bounding box center [42, 42] width 47 height 47
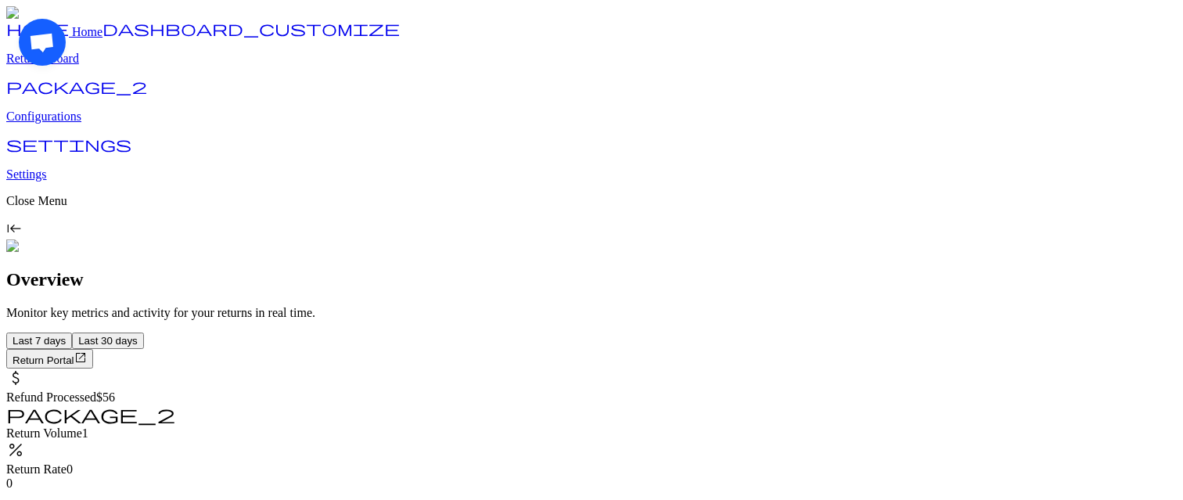
drag, startPoint x: 36, startPoint y: 20, endPoint x: 317, endPoint y: 41, distance: 281.7
drag, startPoint x: 1140, startPoint y: 437, endPoint x: 905, endPoint y: 348, distance: 251.1
drag, startPoint x: 49, startPoint y: 61, endPoint x: 30, endPoint y: 172, distance: 112.7
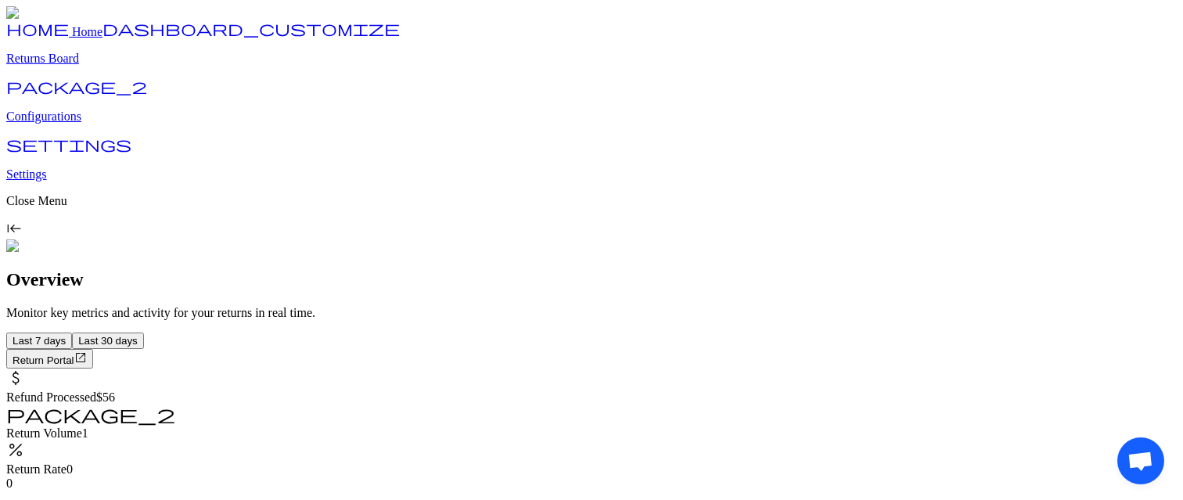
drag, startPoint x: 44, startPoint y: 444, endPoint x: 134, endPoint y: 397, distance: 101.9
drag, startPoint x: 1131, startPoint y: 61, endPoint x: 1018, endPoint y: 61, distance: 112.7
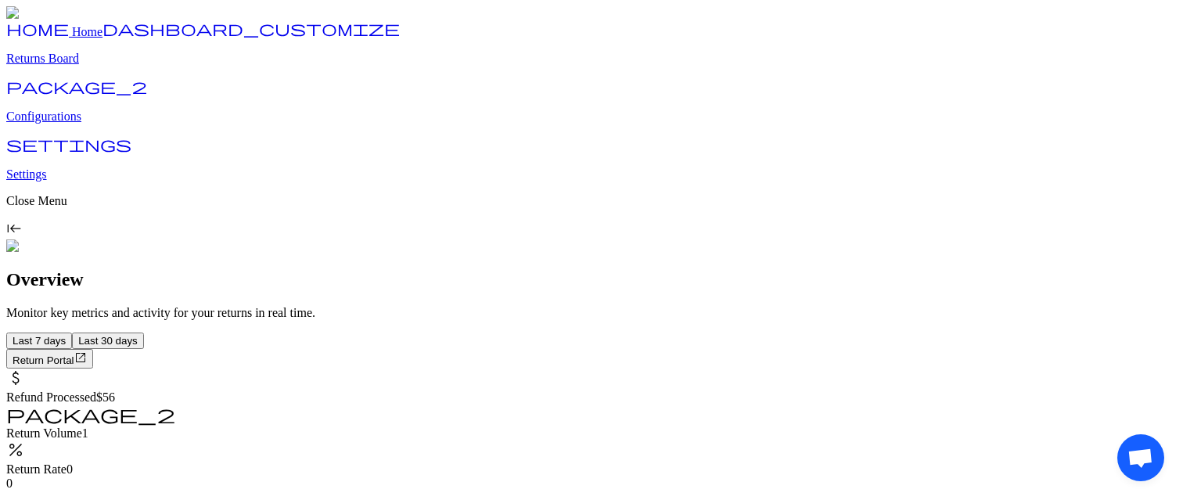
click at [66, 66] on span "Open chat" at bounding box center [42, 42] width 47 height 47
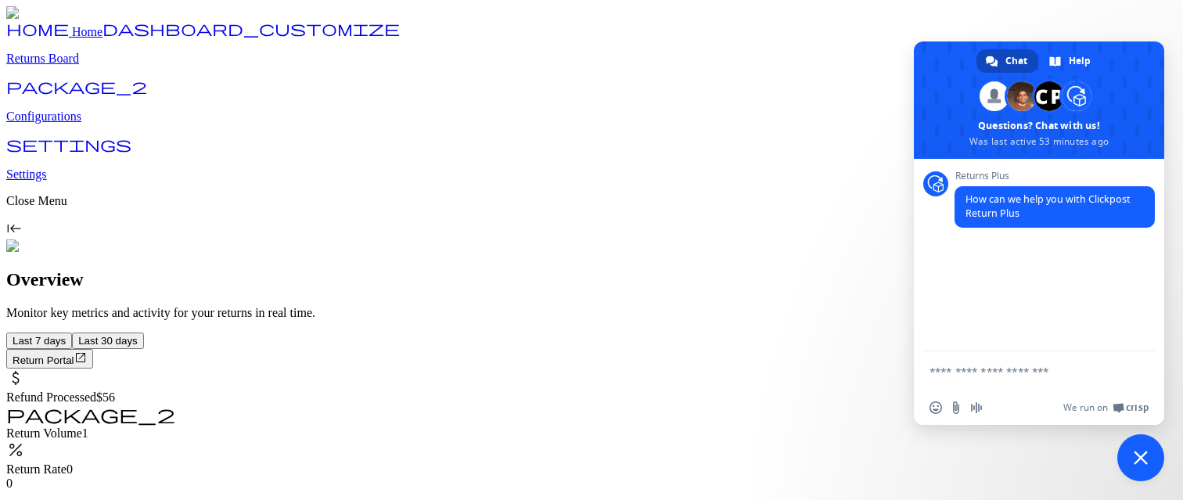
click at [1117, 434] on span "Close chat" at bounding box center [1140, 457] width 47 height 47
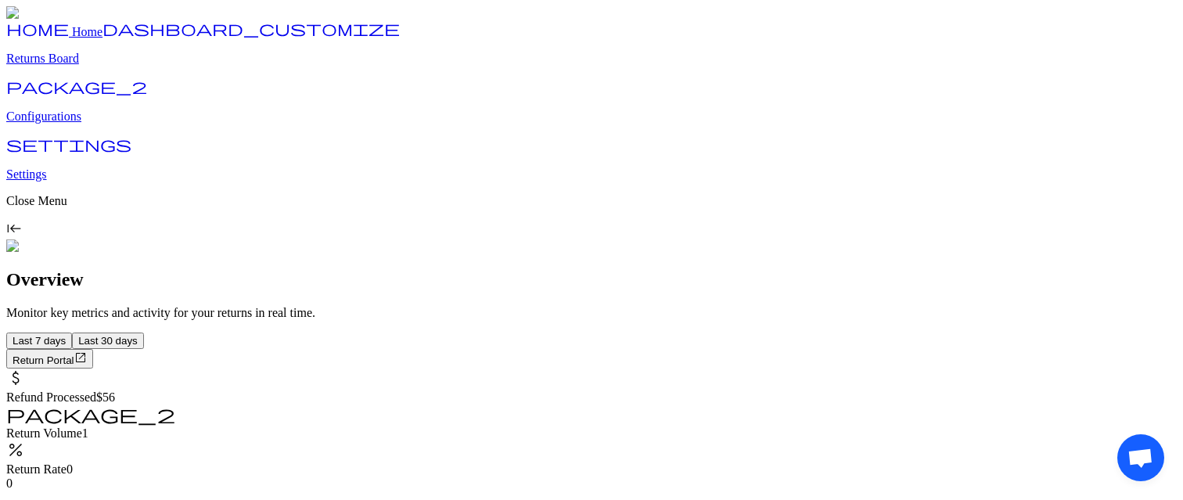
drag, startPoint x: 1117, startPoint y: 448, endPoint x: 844, endPoint y: 287, distance: 316.5
drag, startPoint x: 54, startPoint y: 53, endPoint x: 406, endPoint y: 129, distance: 360.2
click at [1117, 434] on div "Open chat" at bounding box center [1140, 457] width 47 height 47
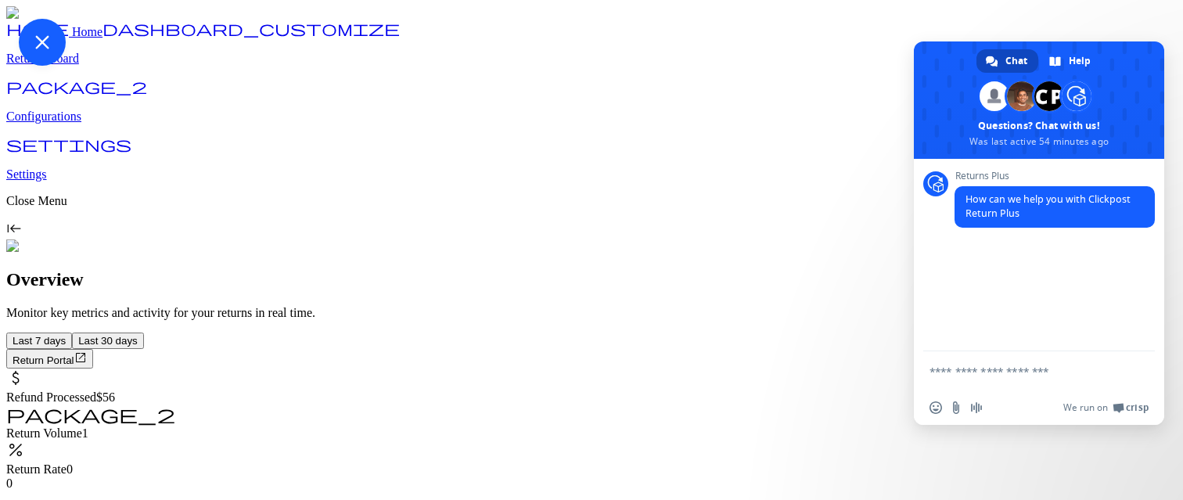
click at [66, 66] on span "Close chat" at bounding box center [42, 42] width 47 height 47
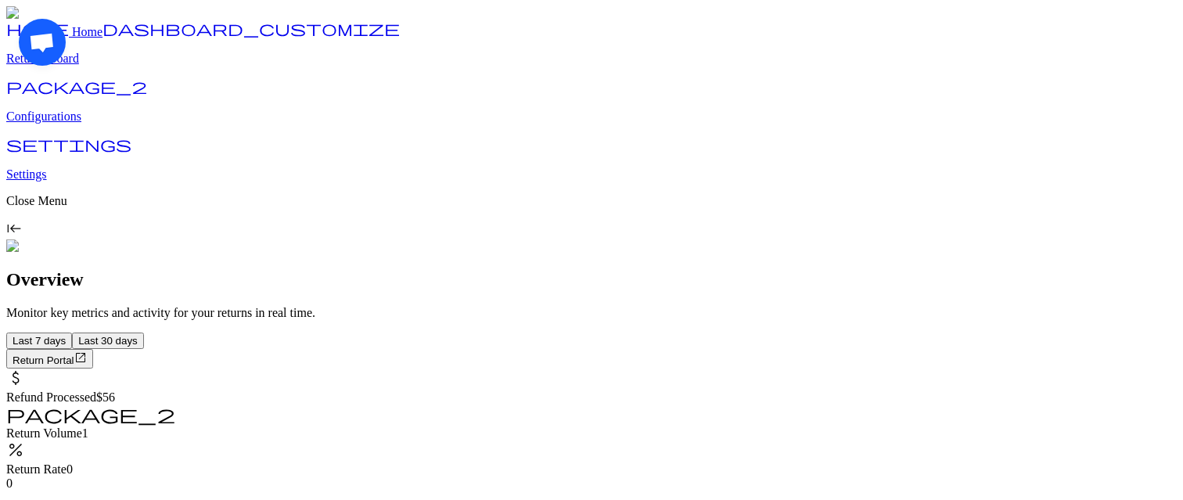
drag, startPoint x: 44, startPoint y: 34, endPoint x: 554, endPoint y: 149, distance: 523.0
click at [1117, 434] on div "Open chat" at bounding box center [1140, 457] width 47 height 47
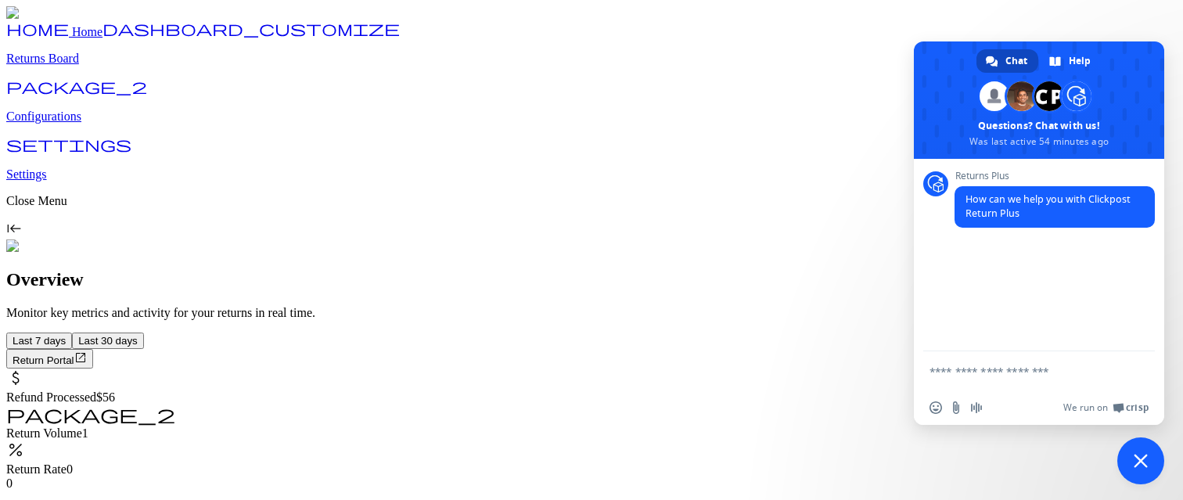
click at [1138, 448] on span "Close chat" at bounding box center [1140, 460] width 47 height 47
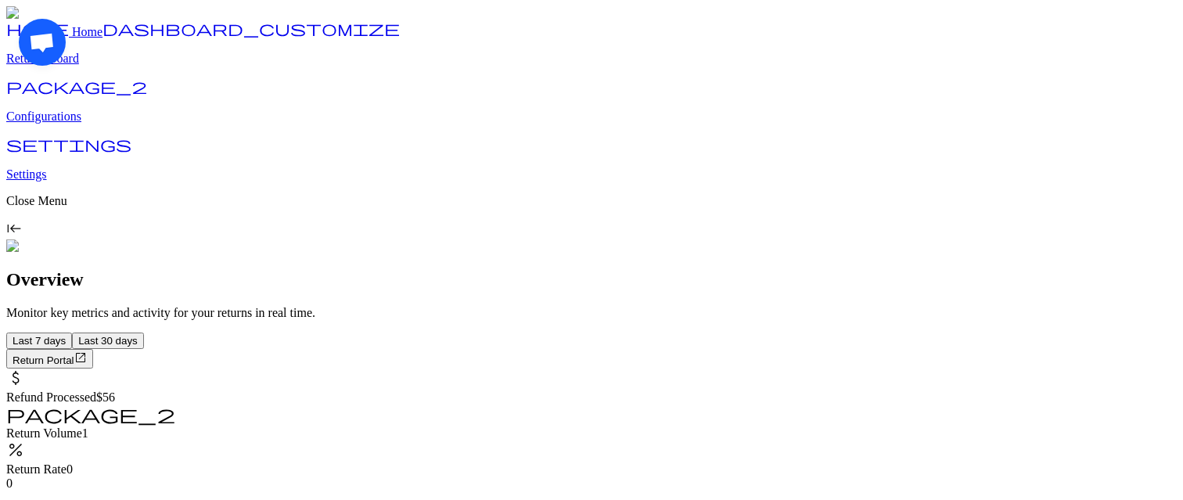
drag, startPoint x: 36, startPoint y: 23, endPoint x: 604, endPoint y: 171, distance: 587.1
click at [1117, 434] on div "Open chat" at bounding box center [1140, 457] width 47 height 47
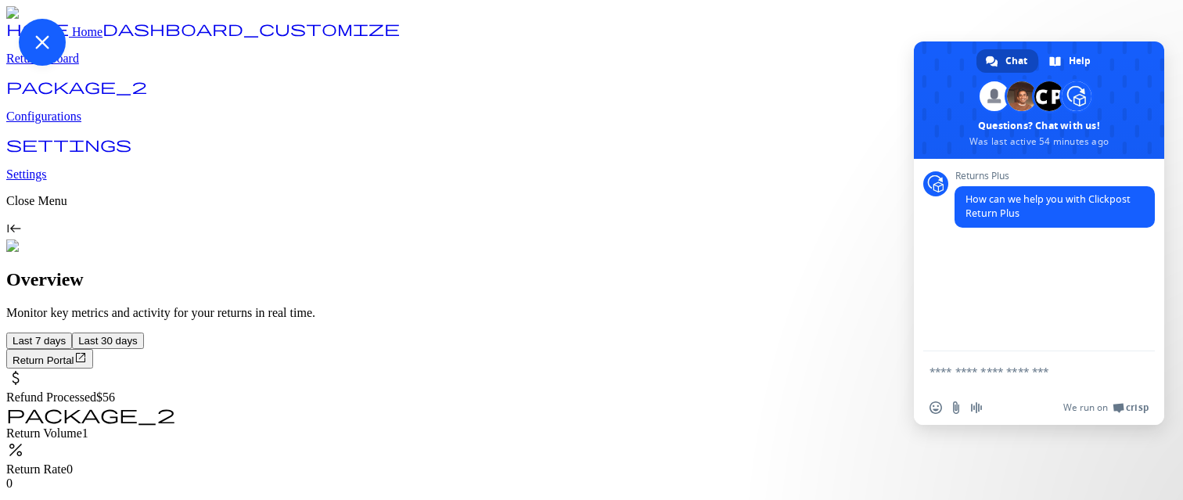
click at [49, 49] on span "Close chat" at bounding box center [42, 42] width 14 height 14
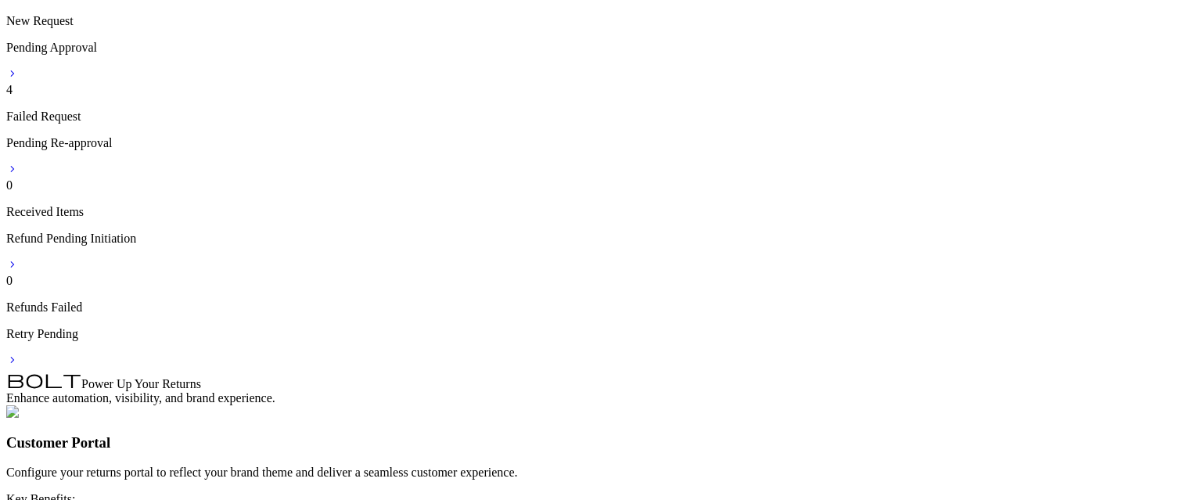
scroll to position [847, 0]
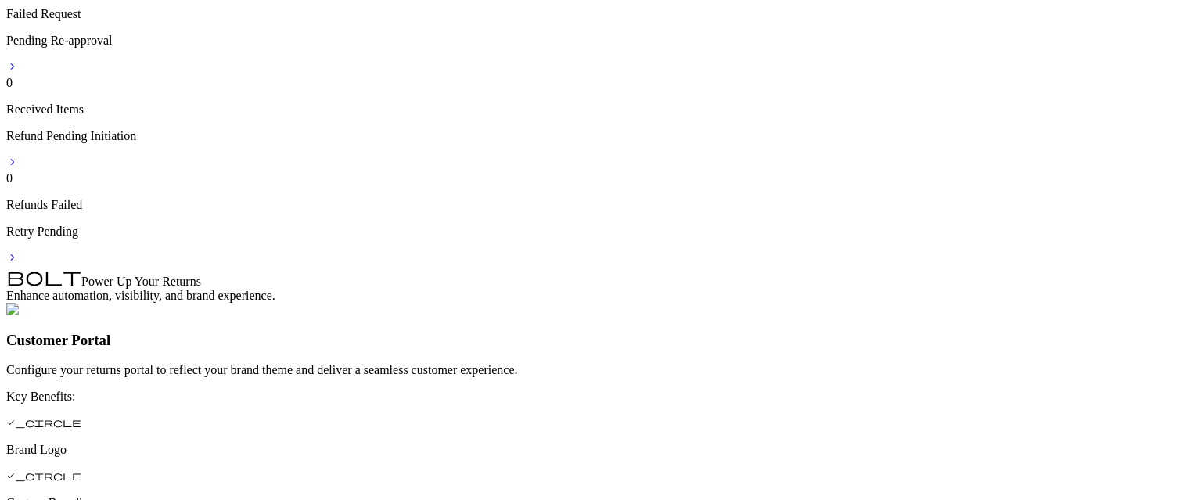
drag, startPoint x: 1132, startPoint y: 446, endPoint x: 1098, endPoint y: 446, distance: 33.6
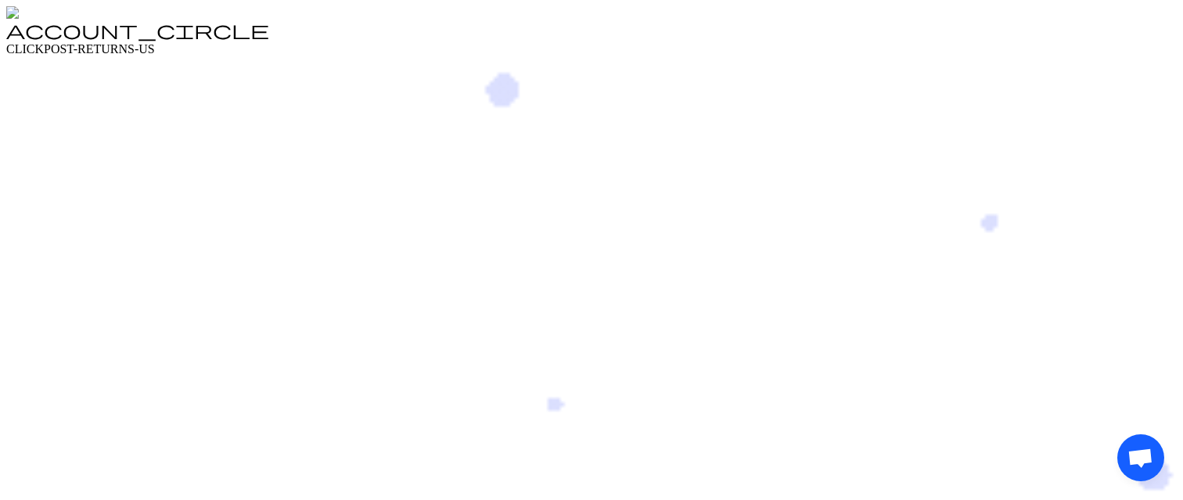
drag, startPoint x: 1139, startPoint y: 437, endPoint x: 1063, endPoint y: 427, distance: 77.4
drag, startPoint x: 1139, startPoint y: 444, endPoint x: 994, endPoint y: 376, distance: 160.0
drag, startPoint x: 1134, startPoint y: 434, endPoint x: 963, endPoint y: 369, distance: 182.5
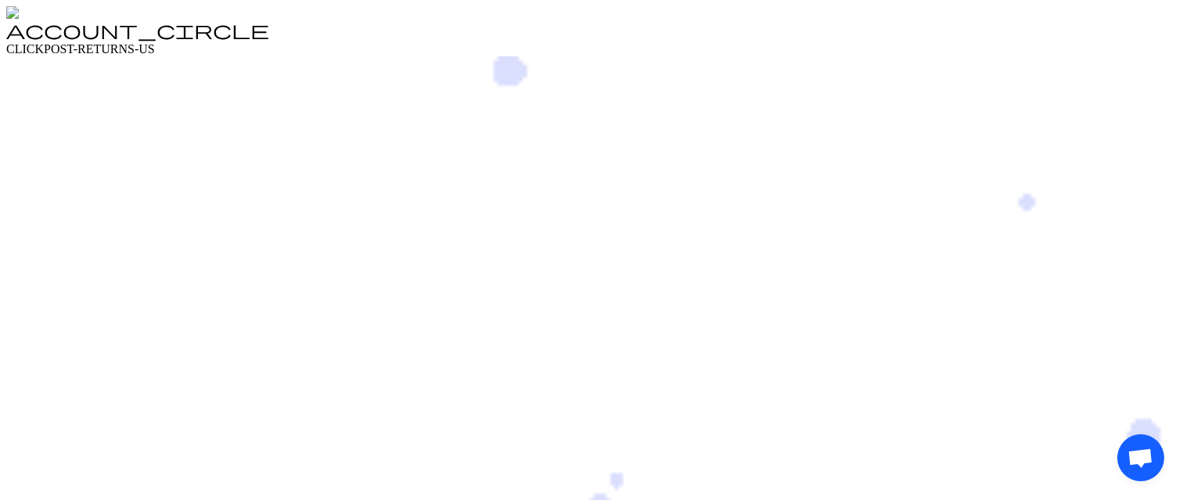
drag, startPoint x: 1130, startPoint y: 446, endPoint x: 963, endPoint y: 400, distance: 173.7
drag, startPoint x: 1145, startPoint y: 446, endPoint x: 1027, endPoint y: 381, distance: 134.2
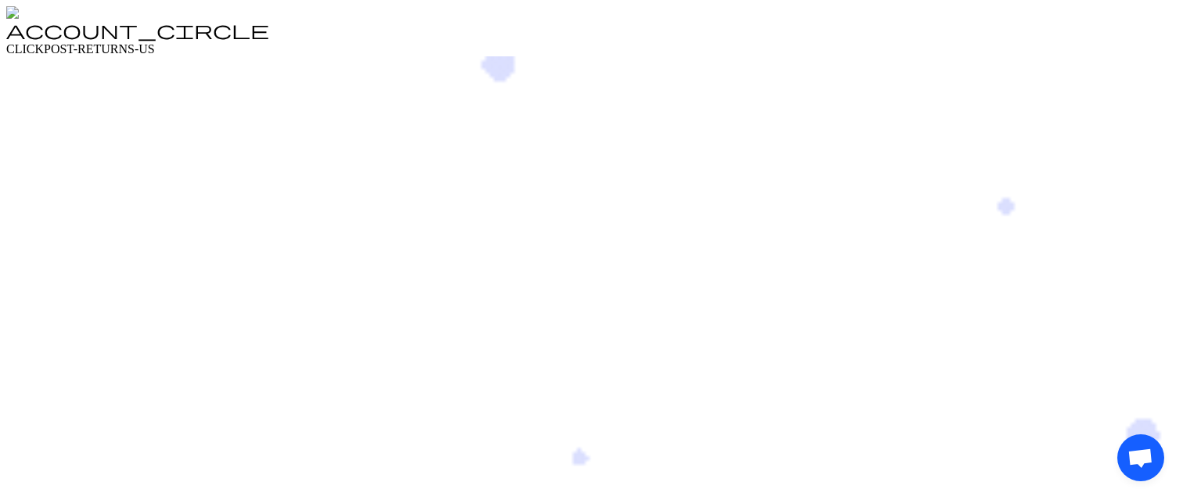
drag, startPoint x: 1146, startPoint y: 444, endPoint x: 1037, endPoint y: 360, distance: 137.9
click at [1139, 459] on span "Open chat" at bounding box center [1141, 459] width 26 height 22
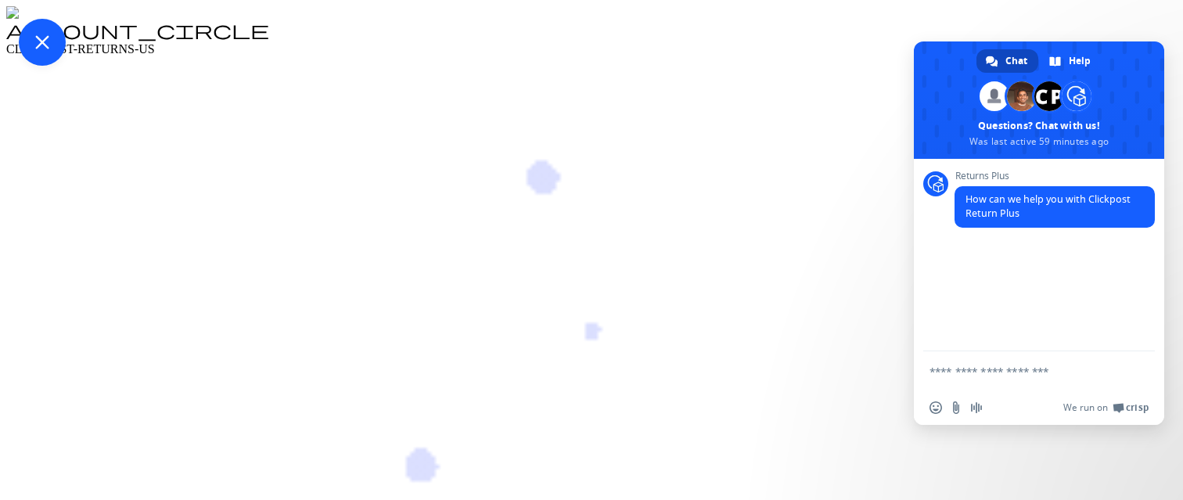
click at [49, 49] on span "Close chat" at bounding box center [42, 42] width 14 height 14
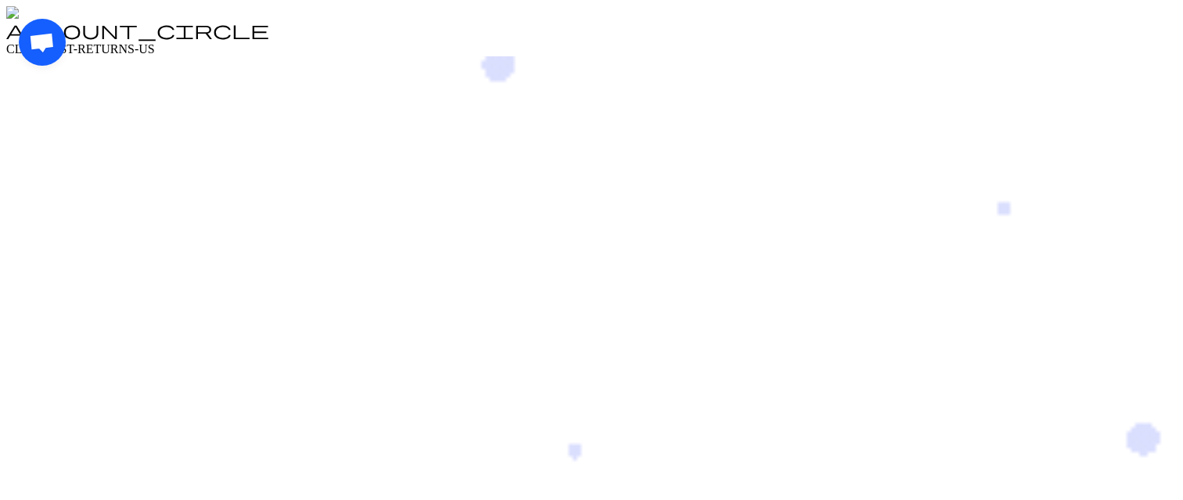
drag, startPoint x: 52, startPoint y: 54, endPoint x: 105, endPoint y: 95, distance: 66.4
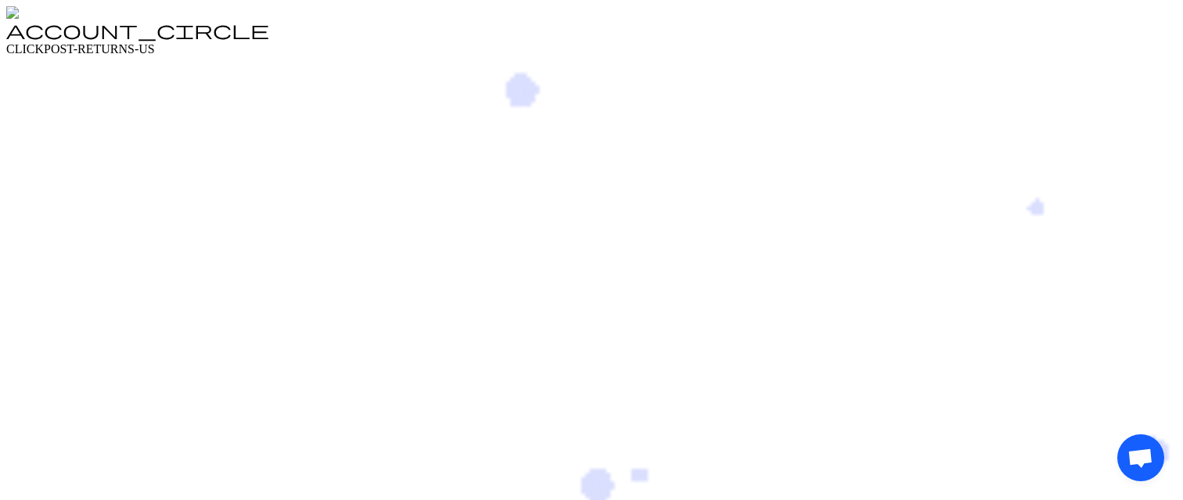
drag, startPoint x: 1136, startPoint y: 437, endPoint x: 1128, endPoint y: 420, distance: 18.6
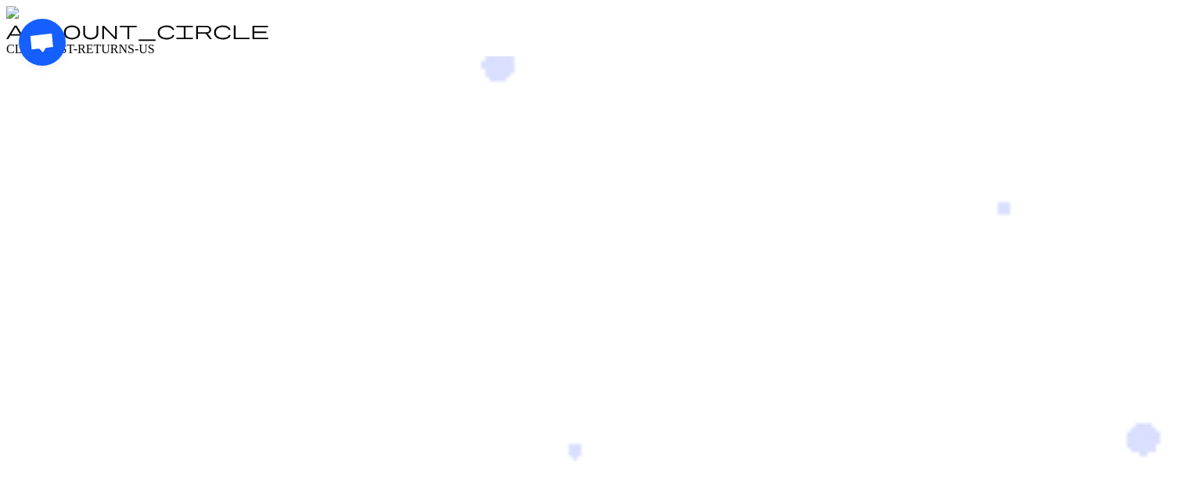
drag, startPoint x: 41, startPoint y: 51, endPoint x: 106, endPoint y: 99, distance: 81.7
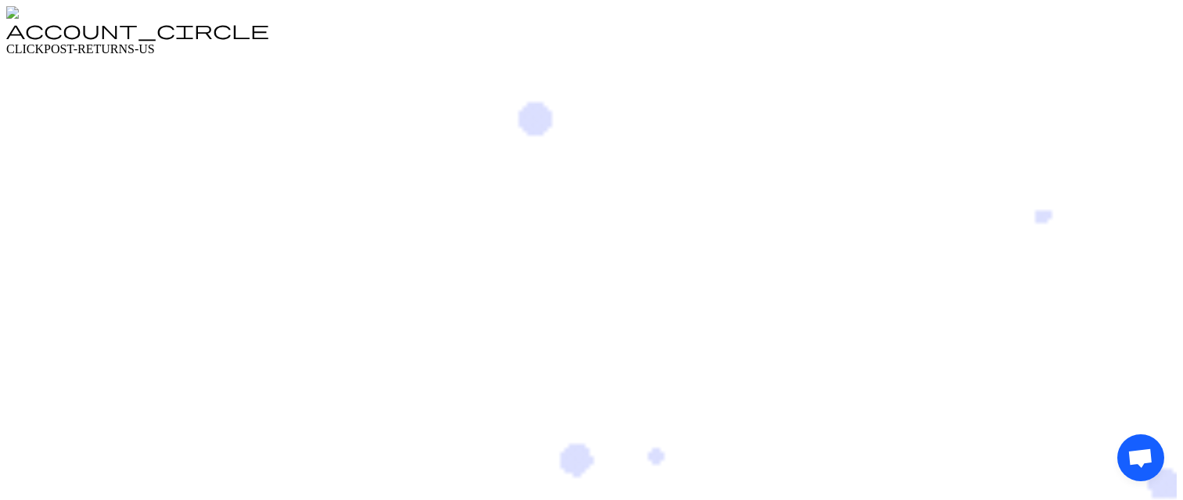
drag, startPoint x: 1138, startPoint y: 440, endPoint x: 1138, endPoint y: 405, distance: 34.4
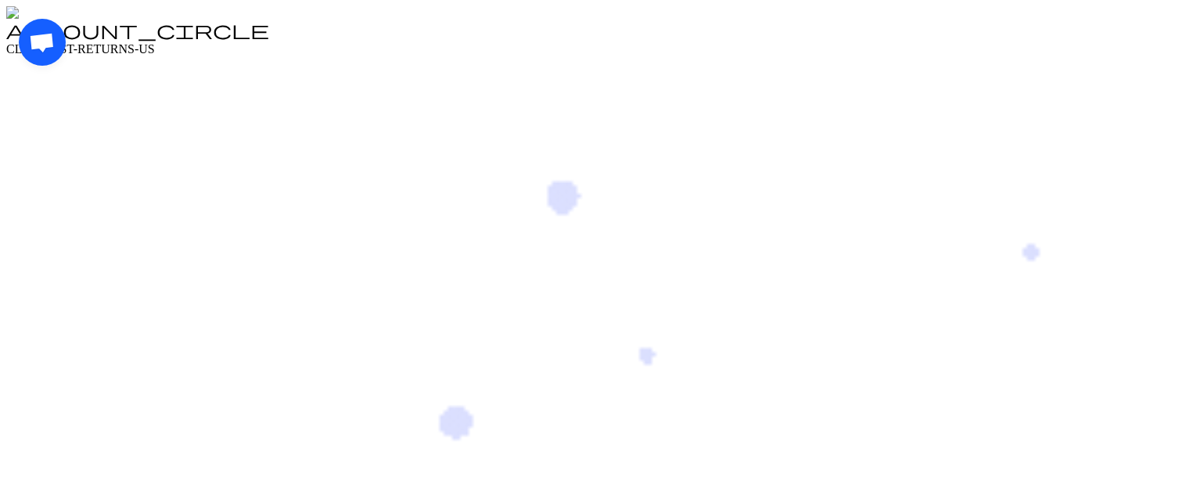
drag, startPoint x: 39, startPoint y: 59, endPoint x: 45, endPoint y: 221, distance: 162.9
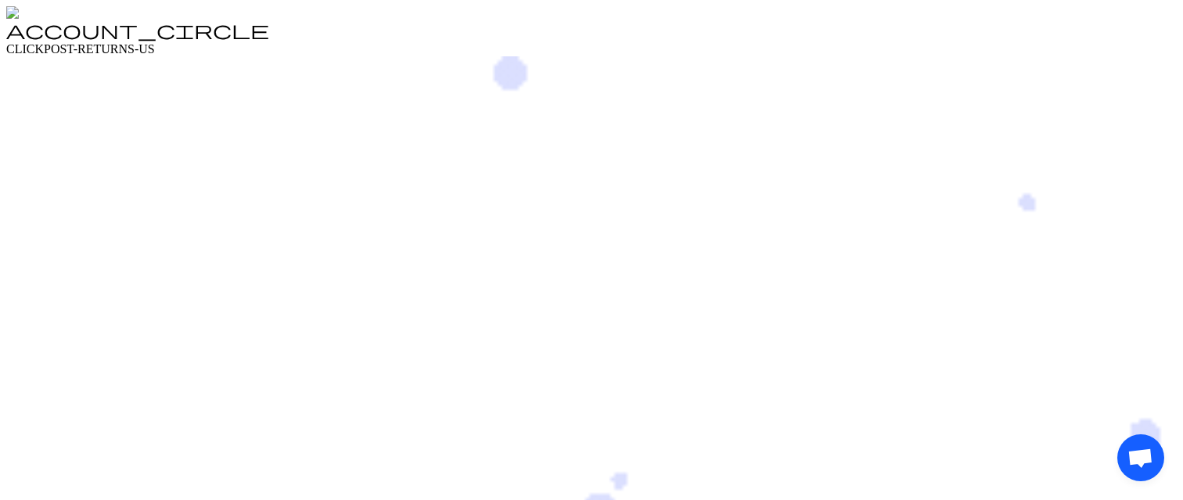
click at [1117, 434] on div "Open chat" at bounding box center [1140, 457] width 47 height 47
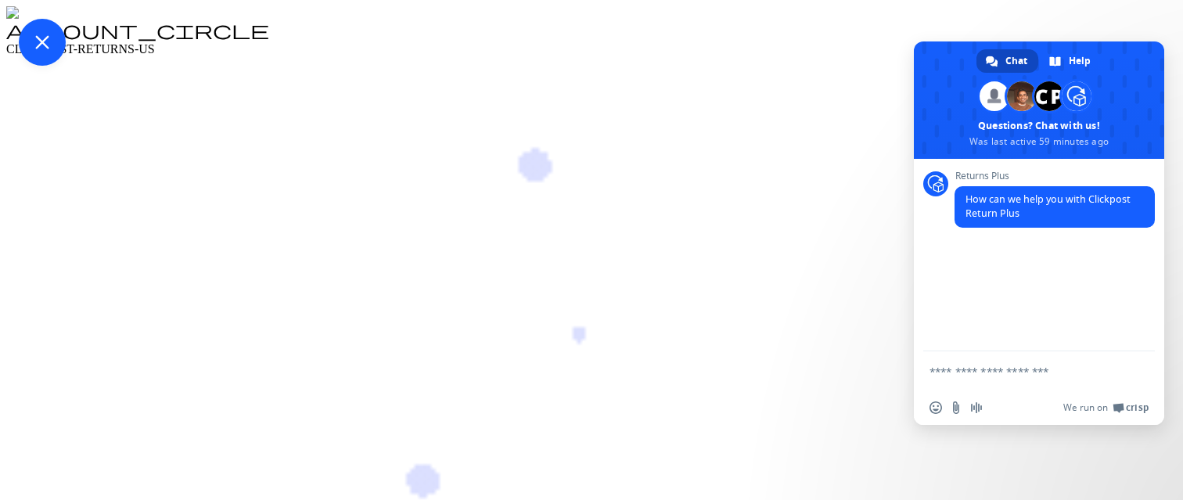
click at [49, 49] on span "Close chat" at bounding box center [42, 42] width 14 height 14
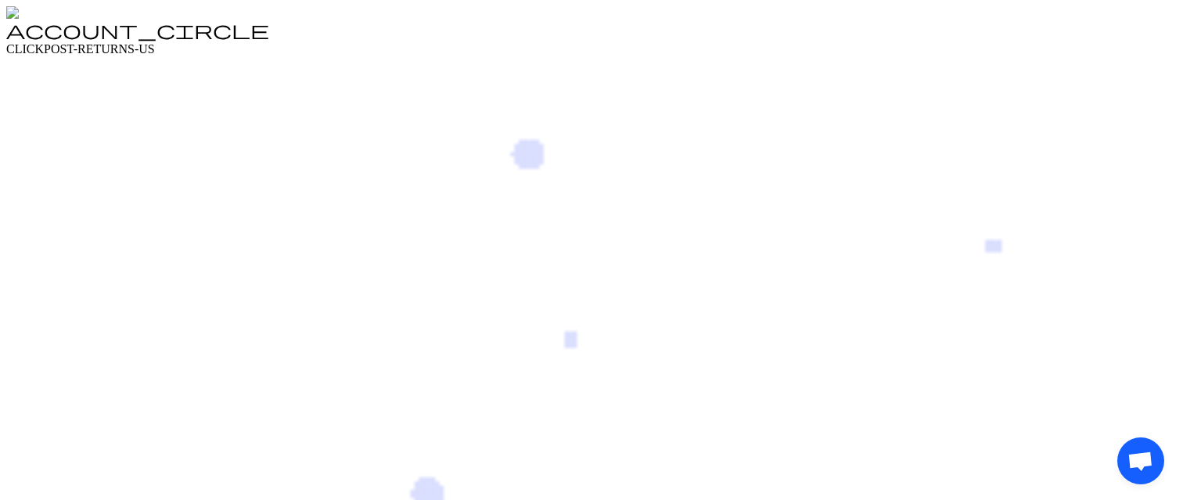
drag, startPoint x: 1132, startPoint y: 445, endPoint x: 1073, endPoint y: 430, distance: 60.5
click at [1117, 437] on div "Open chat" at bounding box center [1140, 460] width 47 height 47
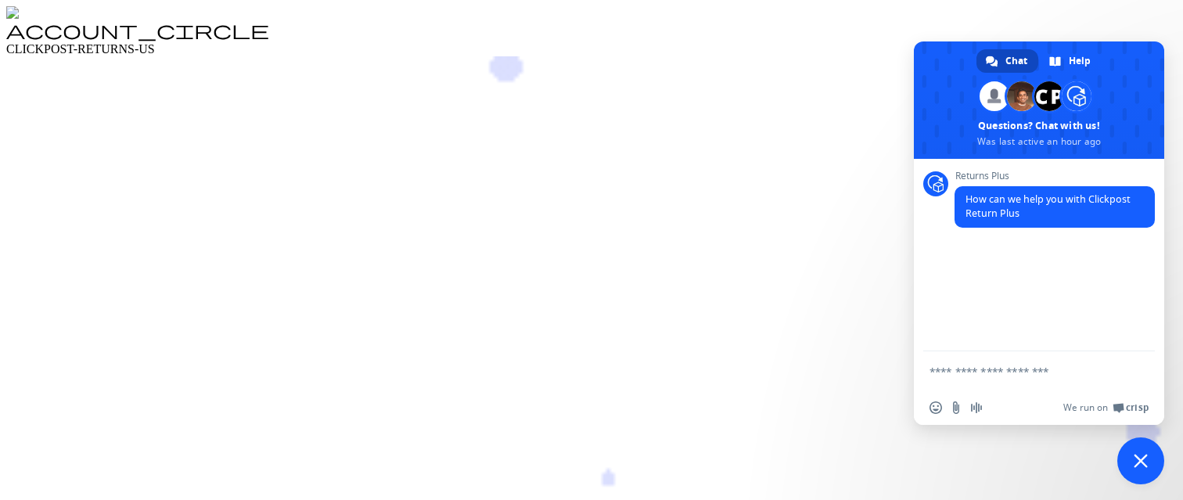
click at [1135, 452] on div "Close chat" at bounding box center [1140, 460] width 47 height 47
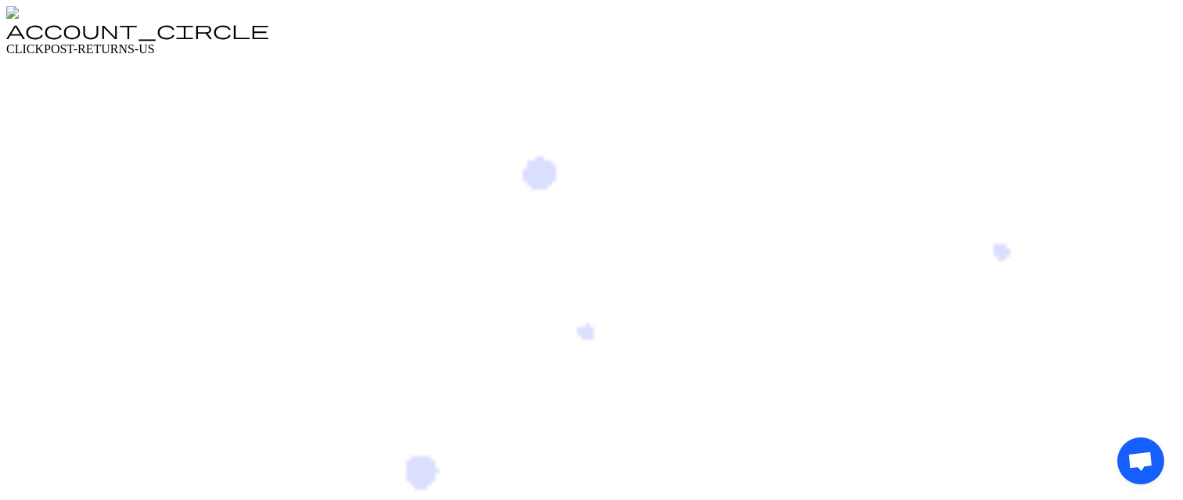
drag, startPoint x: 1135, startPoint y: 452, endPoint x: 1070, endPoint y: 452, distance: 65.0
click at [1117, 452] on div "Open chat" at bounding box center [1140, 460] width 47 height 47
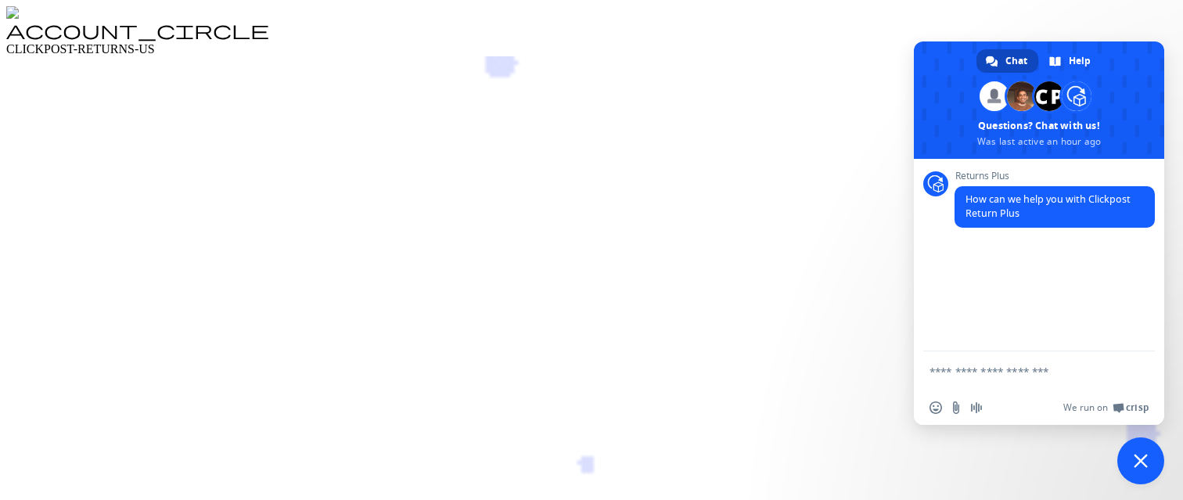
click at [1142, 456] on div "Close chat" at bounding box center [1140, 460] width 47 height 47
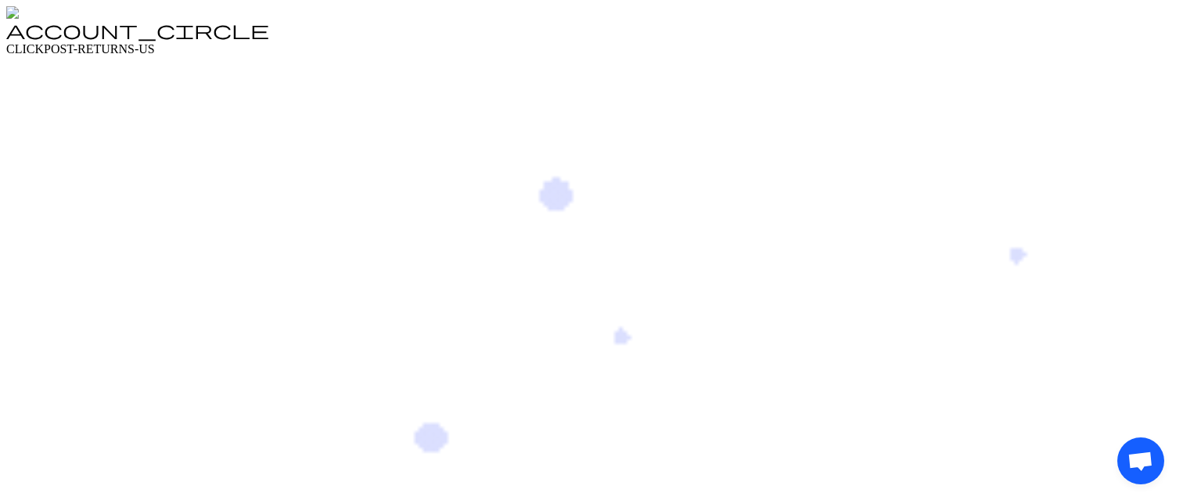
drag, startPoint x: 1147, startPoint y: 442, endPoint x: 1128, endPoint y: 413, distance: 34.9
click at [1128, 437] on div "Open chat" at bounding box center [1140, 460] width 47 height 47
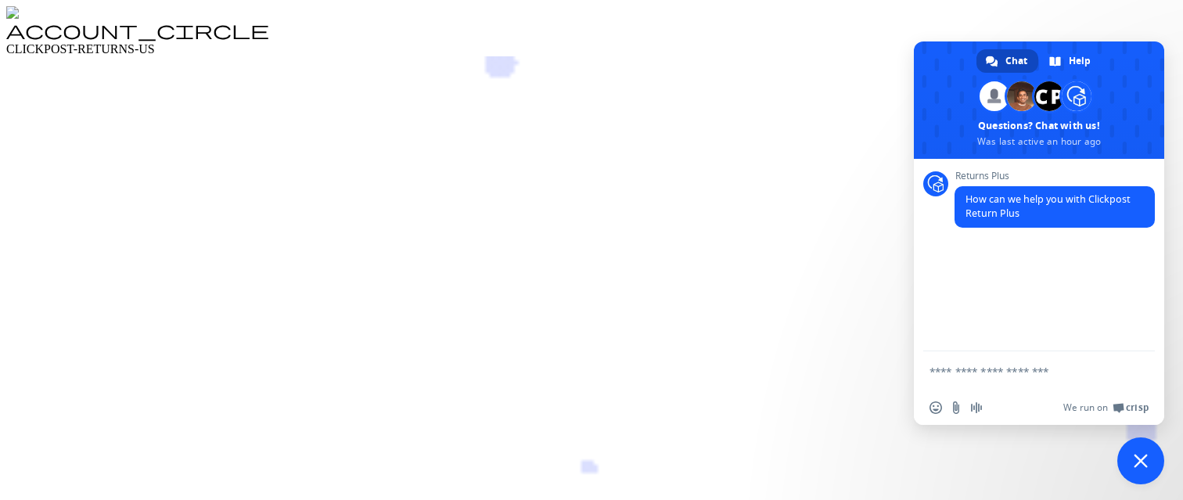
click at [1142, 454] on div "Close chat" at bounding box center [1140, 460] width 47 height 47
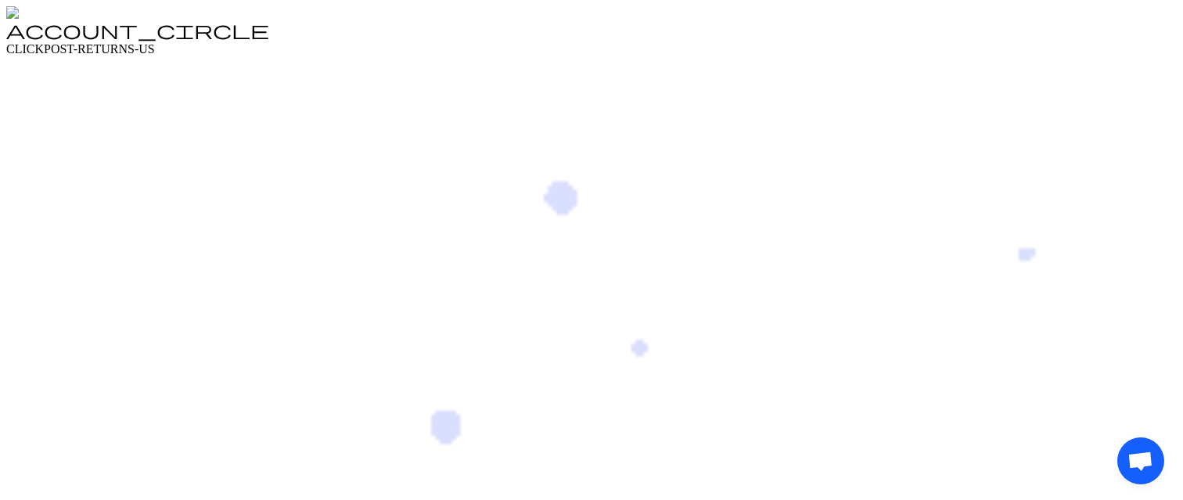
drag, startPoint x: 1146, startPoint y: 437, endPoint x: 1121, endPoint y: 371, distance: 71.1
drag, startPoint x: 1131, startPoint y: 440, endPoint x: 1114, endPoint y: 401, distance: 42.4
click at [1117, 437] on div "Open chat" at bounding box center [1140, 460] width 47 height 47
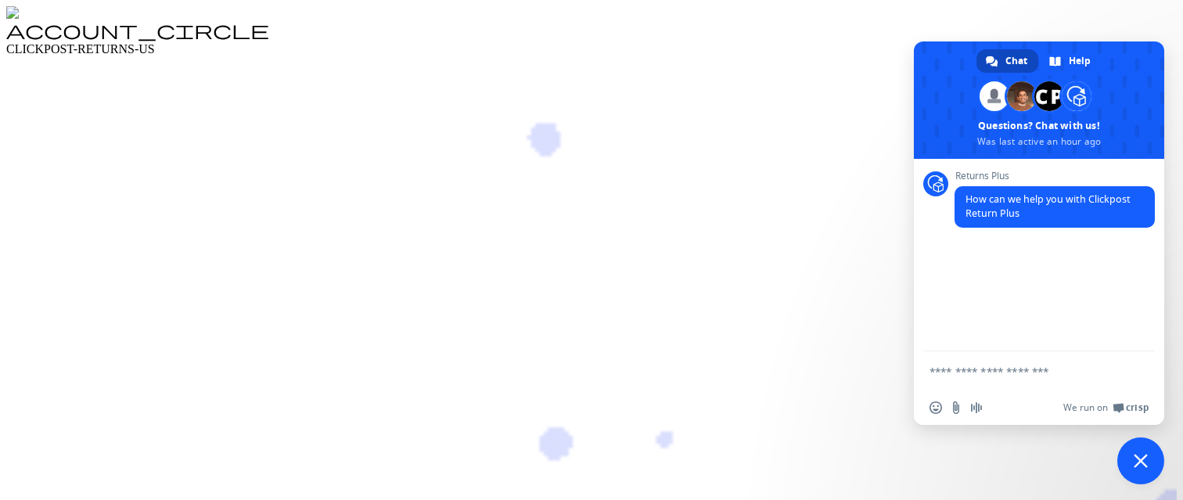
click at [1142, 462] on div "Close chat" at bounding box center [1140, 460] width 47 height 47
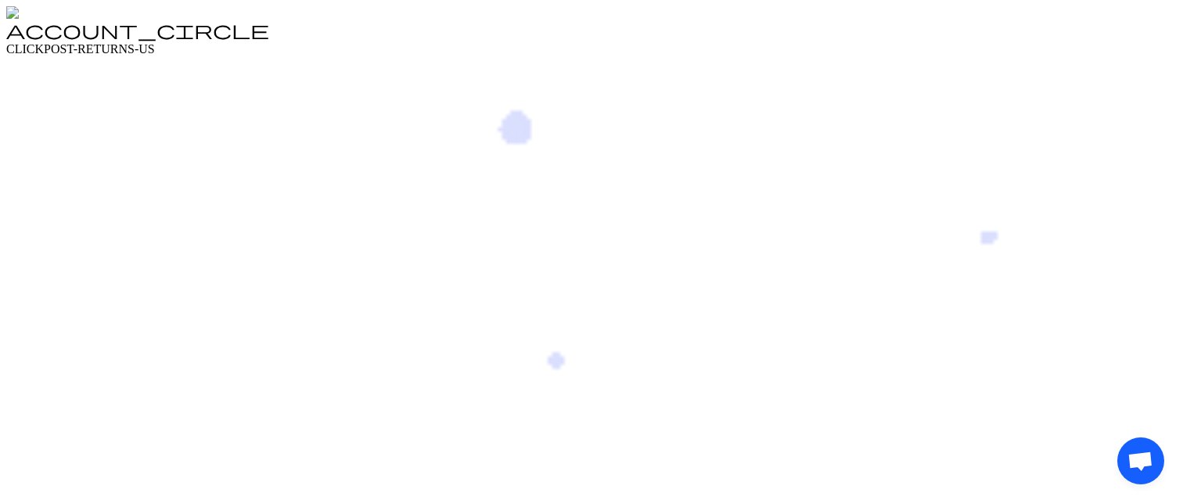
drag, startPoint x: 1132, startPoint y: 479, endPoint x: 1038, endPoint y: 484, distance: 94.0
click at [1117, 484] on div "Open chat" at bounding box center [1140, 460] width 47 height 47
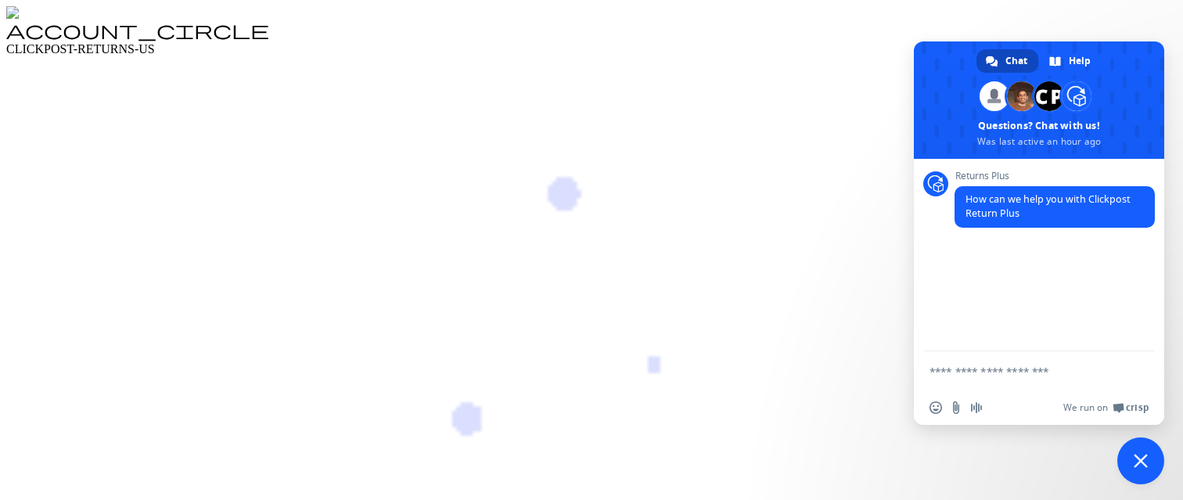
click at [1137, 460] on div "Close chat" at bounding box center [1140, 460] width 47 height 47
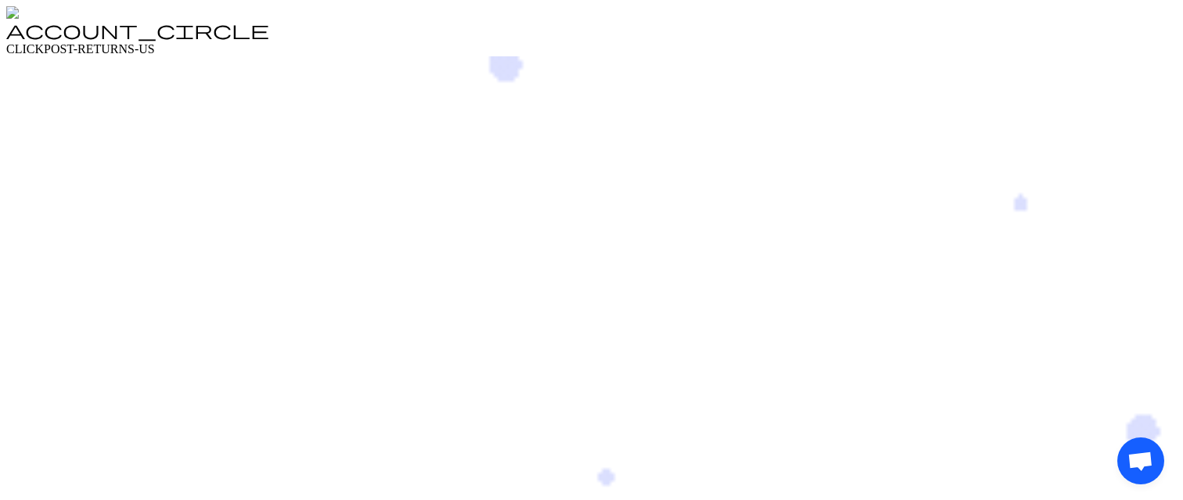
drag, startPoint x: 1150, startPoint y: 441, endPoint x: 1132, endPoint y: 390, distance: 54.7
click at [1132, 437] on div "Open chat" at bounding box center [1140, 460] width 47 height 47
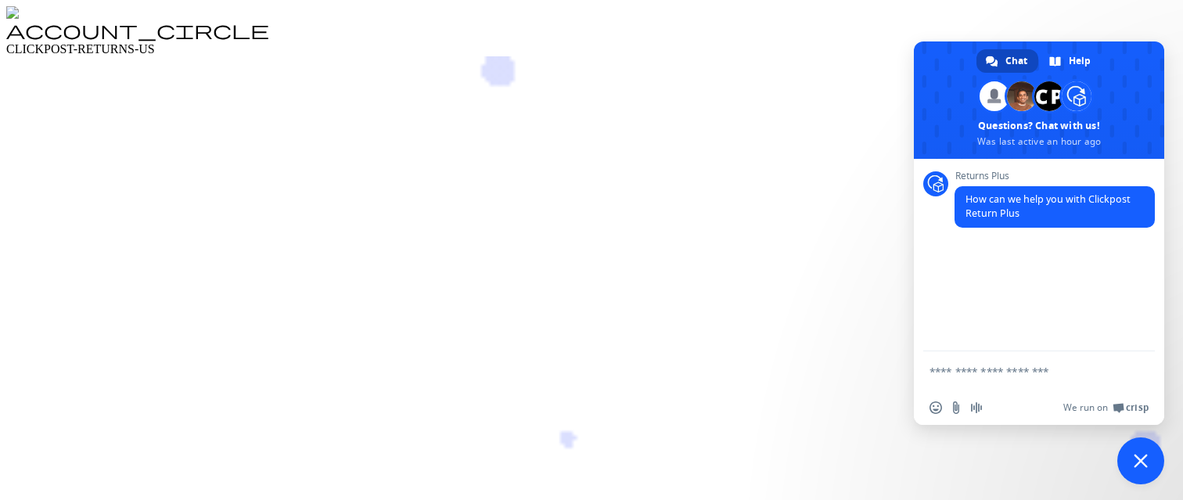
click at [1128, 449] on div "Close chat" at bounding box center [1140, 460] width 47 height 47
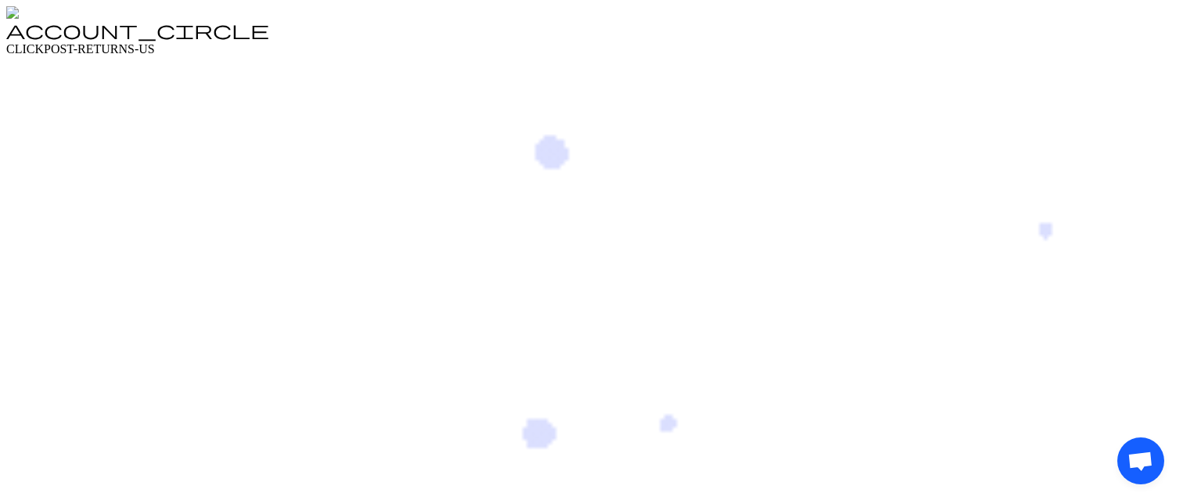
drag, startPoint x: 1144, startPoint y: 441, endPoint x: 1065, endPoint y: 439, distance: 79.1
click at [1117, 439] on div "Open chat" at bounding box center [1140, 460] width 47 height 47
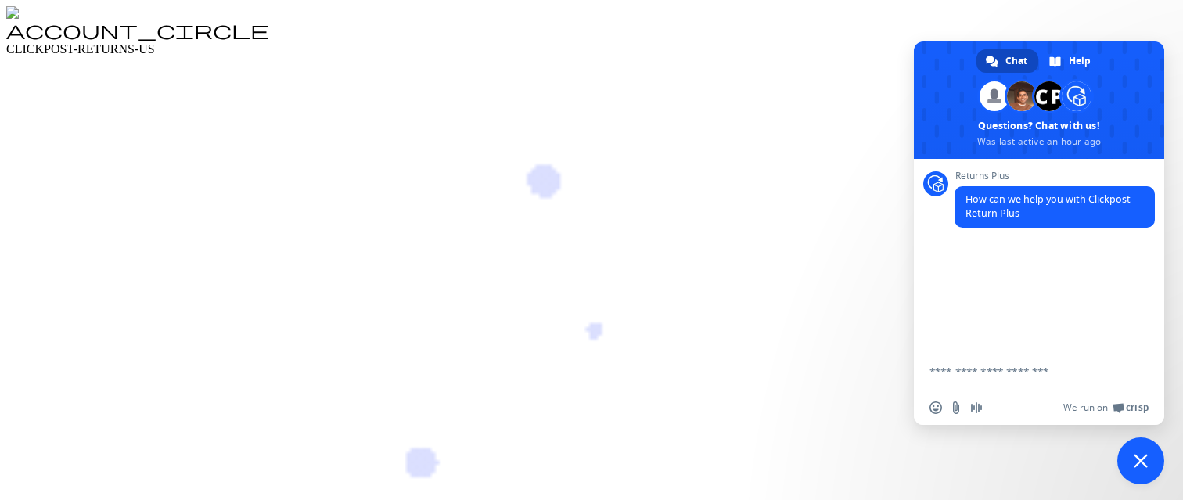
click at [1136, 456] on div "Close chat" at bounding box center [1140, 460] width 47 height 47
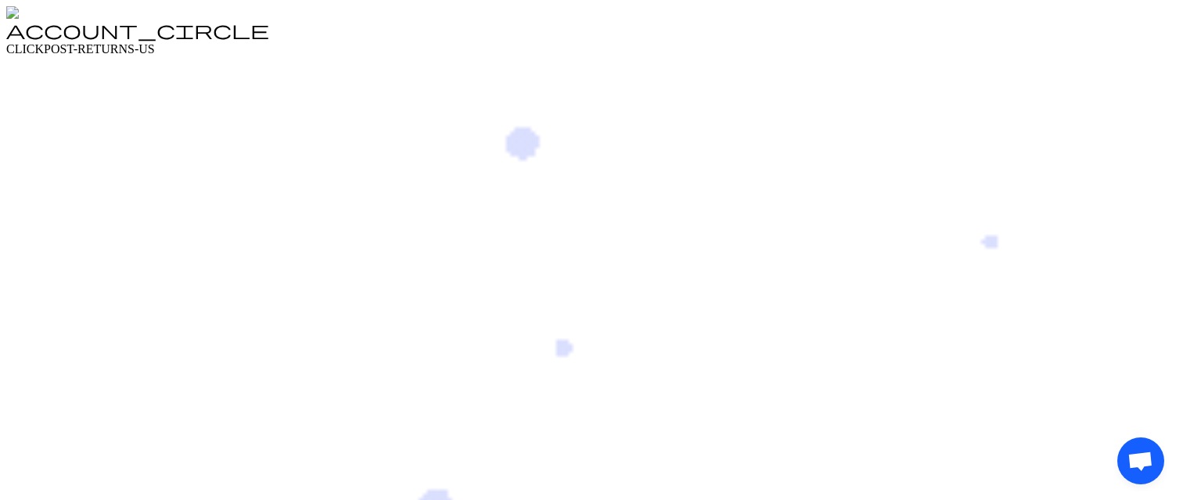
drag, startPoint x: 1139, startPoint y: 439, endPoint x: 1063, endPoint y: 263, distance: 191.4
click at [1117, 437] on div "Open chat" at bounding box center [1140, 460] width 47 height 47
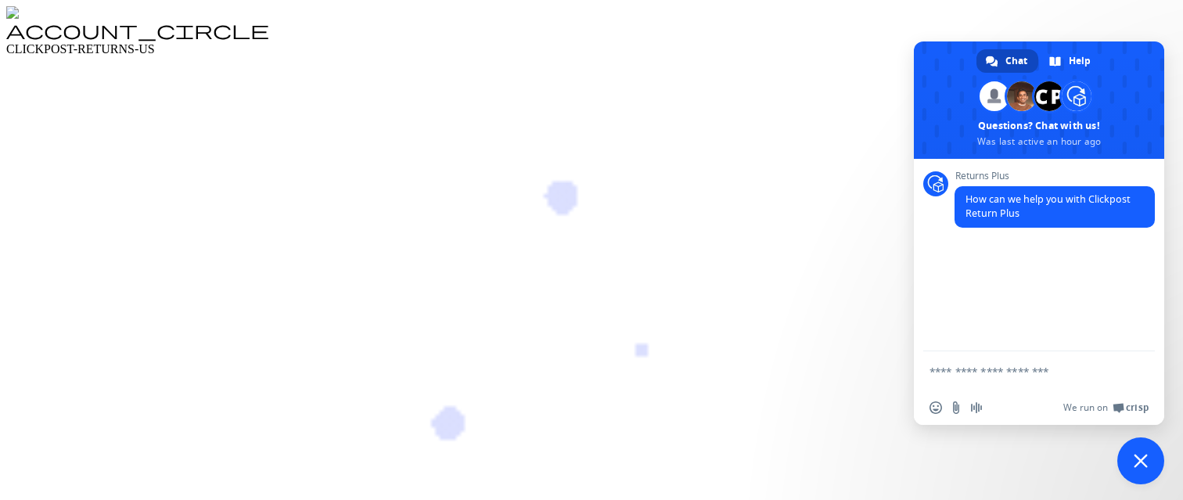
click at [1139, 451] on div "Close chat" at bounding box center [1140, 460] width 47 height 47
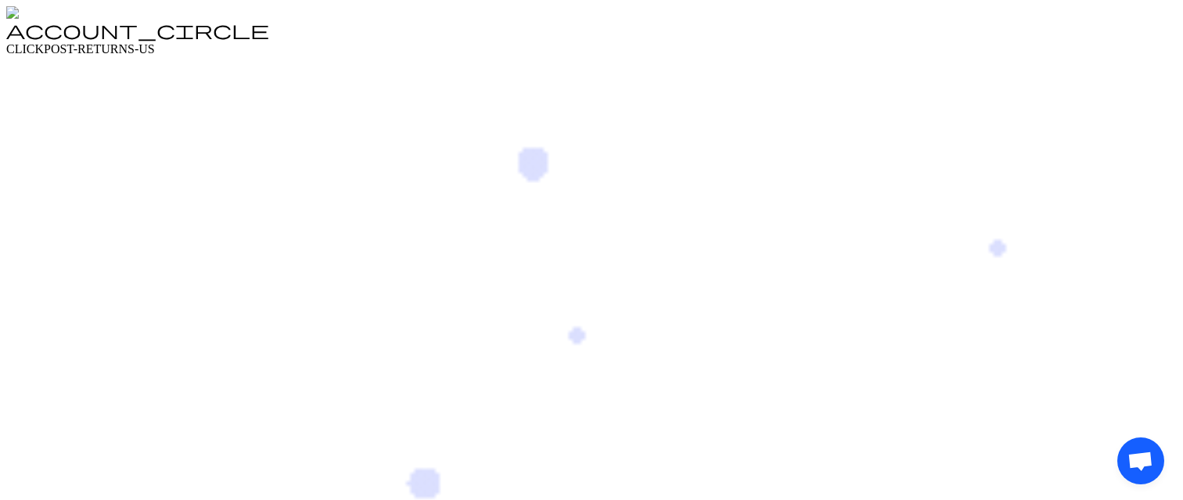
drag, startPoint x: 1142, startPoint y: 447, endPoint x: 1062, endPoint y: 404, distance: 90.7
click at [1117, 437] on div "Open chat" at bounding box center [1140, 460] width 47 height 47
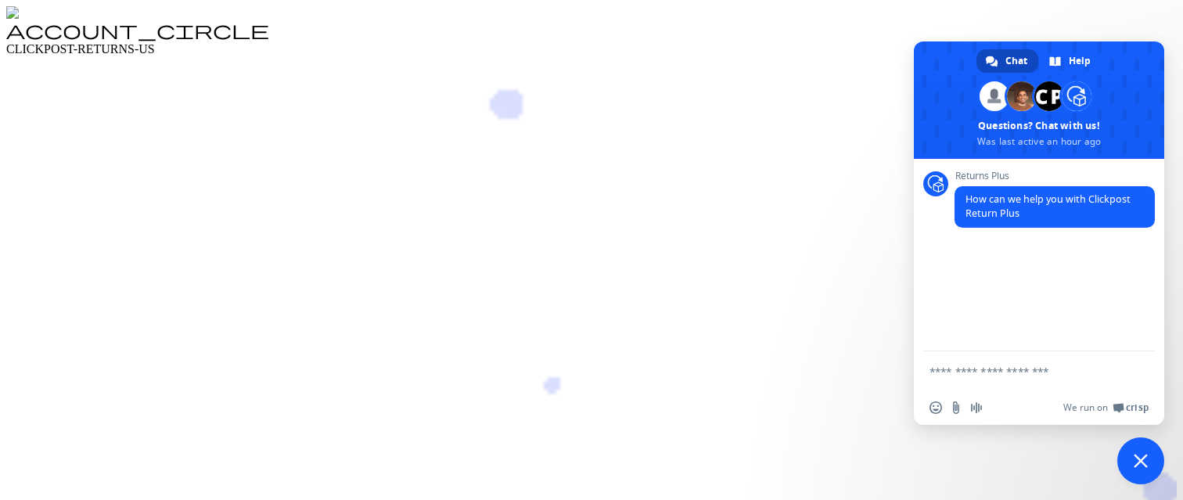
click at [1148, 456] on span "Close chat" at bounding box center [1141, 461] width 14 height 14
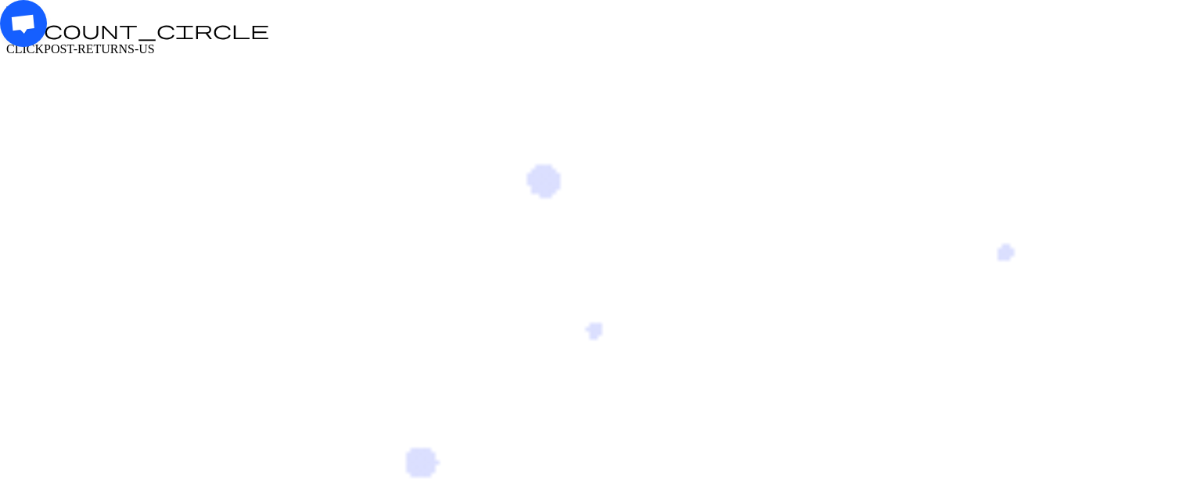
drag, startPoint x: 26, startPoint y: 5, endPoint x: 95, endPoint y: 22, distance: 71.7
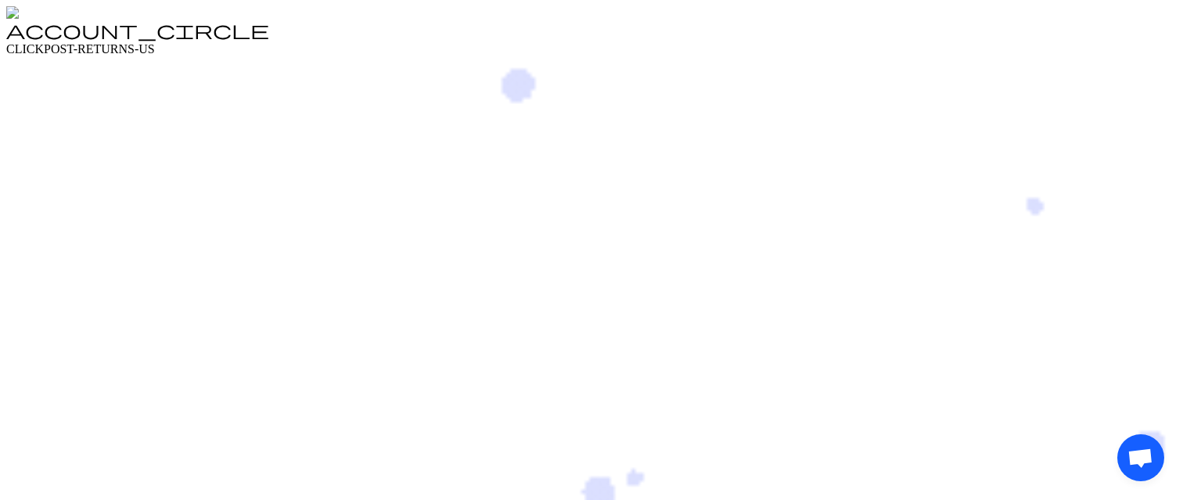
drag, startPoint x: 1135, startPoint y: 440, endPoint x: 1088, endPoint y: 434, distance: 46.6
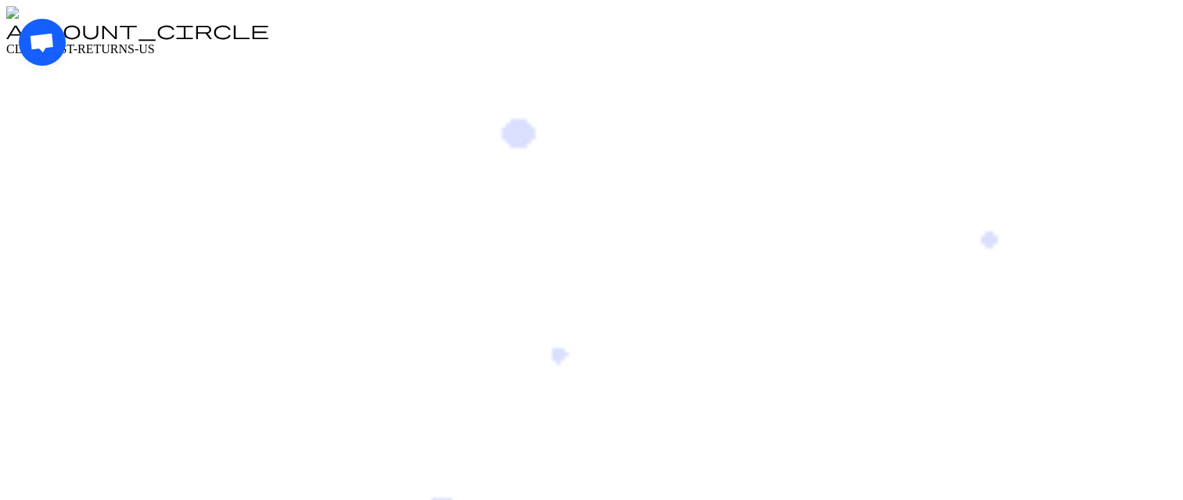
drag, startPoint x: 50, startPoint y: 55, endPoint x: 94, endPoint y: 55, distance: 43.8
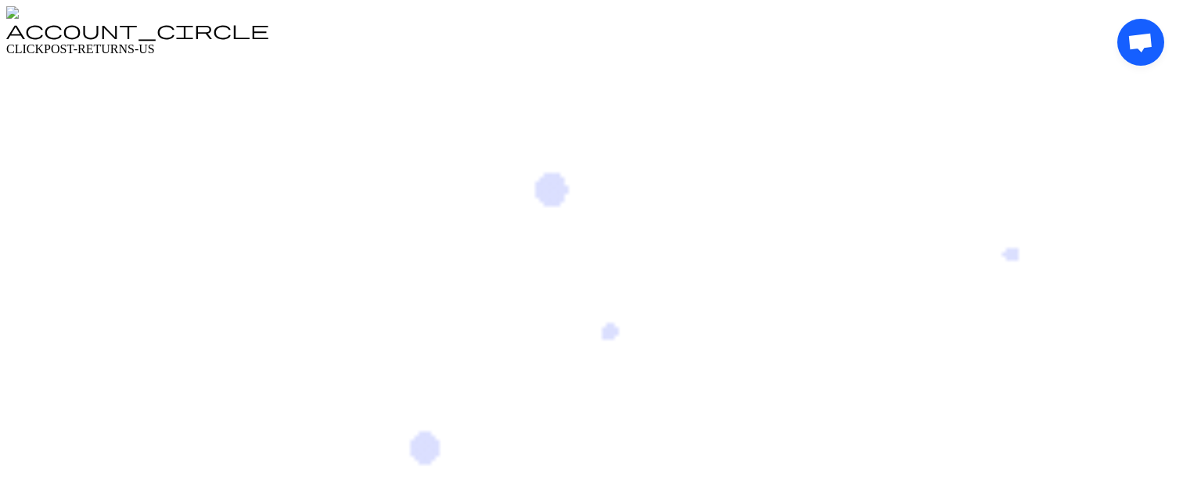
drag, startPoint x: 1142, startPoint y: 62, endPoint x: 1090, endPoint y: 95, distance: 62.3
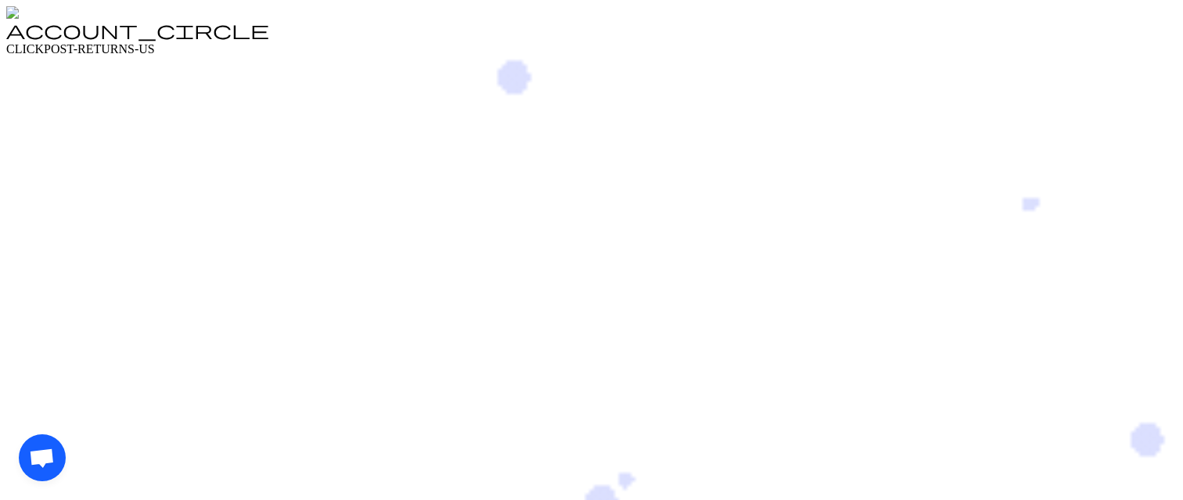
drag, startPoint x: 41, startPoint y: 440, endPoint x: 113, endPoint y: 440, distance: 71.2
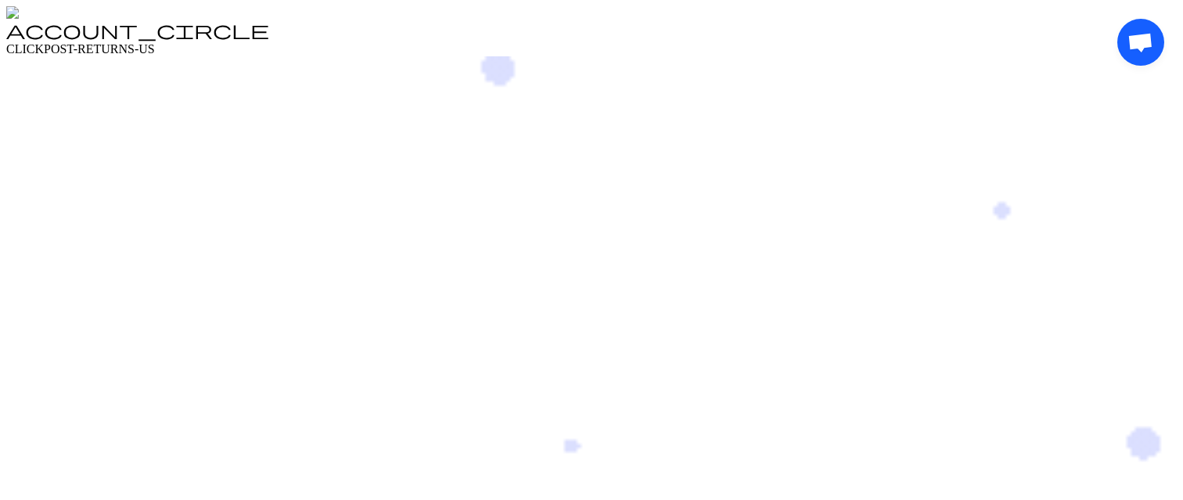
drag, startPoint x: 1137, startPoint y: 55, endPoint x: 1159, endPoint y: 152, distance: 99.5
click at [1159, 434] on div "Open chat" at bounding box center [1140, 457] width 47 height 47
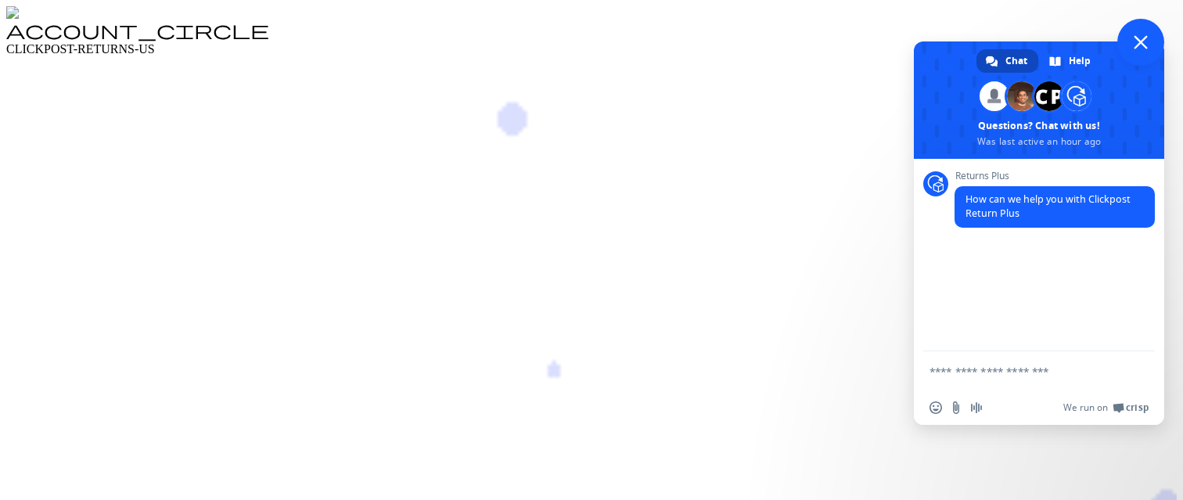
click at [1141, 49] on span "Close chat" at bounding box center [1141, 42] width 14 height 14
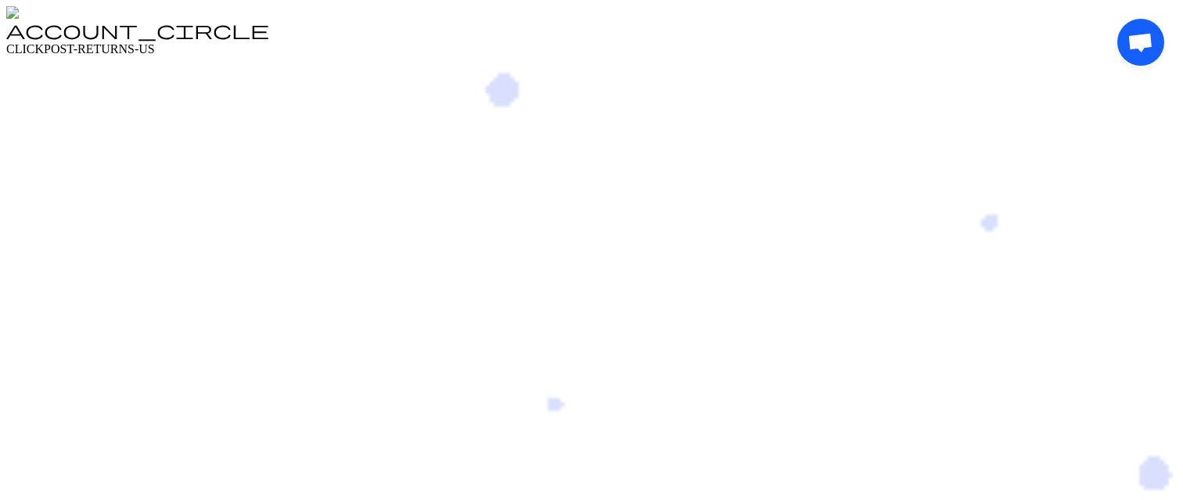
drag, startPoint x: 1137, startPoint y: 59, endPoint x: 1099, endPoint y: 59, distance: 38.3
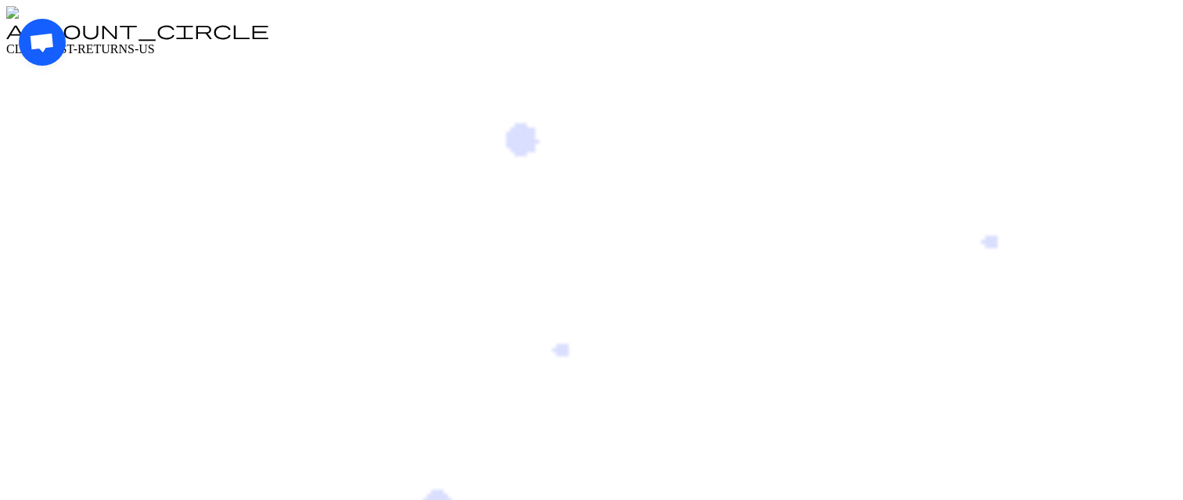
drag, startPoint x: 48, startPoint y: 54, endPoint x: 129, endPoint y: 113, distance: 100.8
click at [1117, 434] on div "Open chat" at bounding box center [1140, 457] width 47 height 47
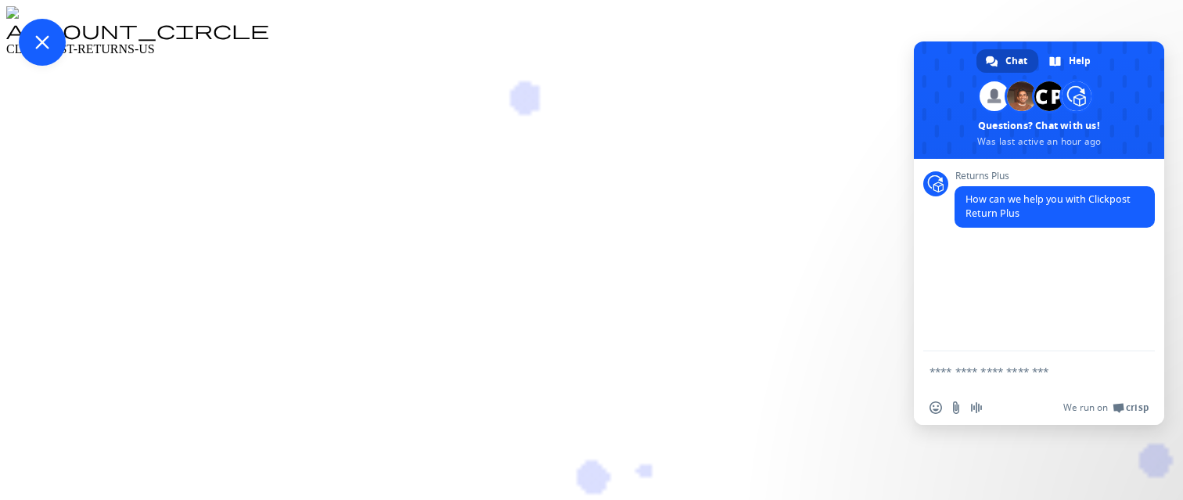
click at [66, 66] on span "Close chat" at bounding box center [42, 42] width 47 height 47
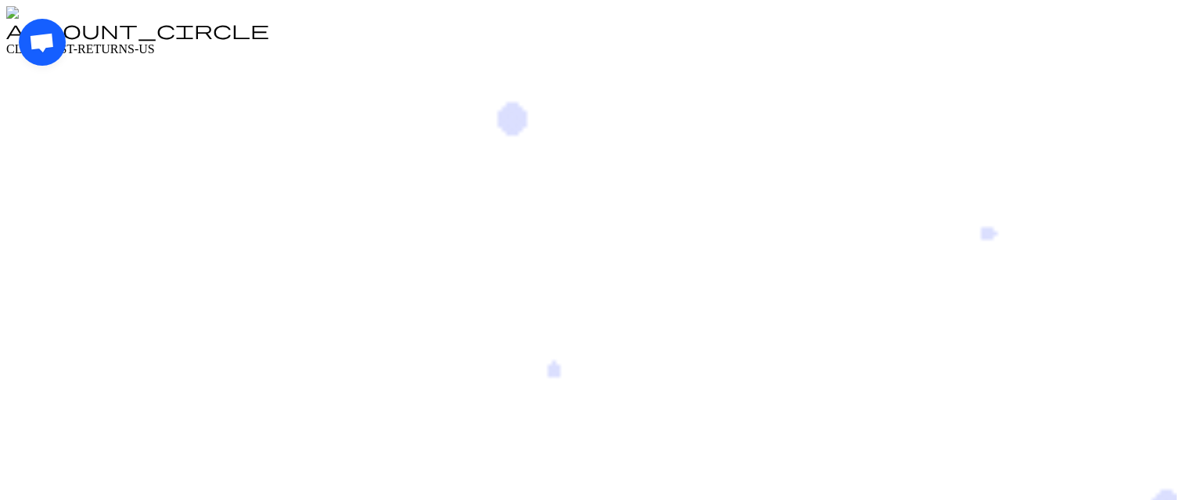
drag, startPoint x: 51, startPoint y: 57, endPoint x: 208, endPoint y: 143, distance: 179.3
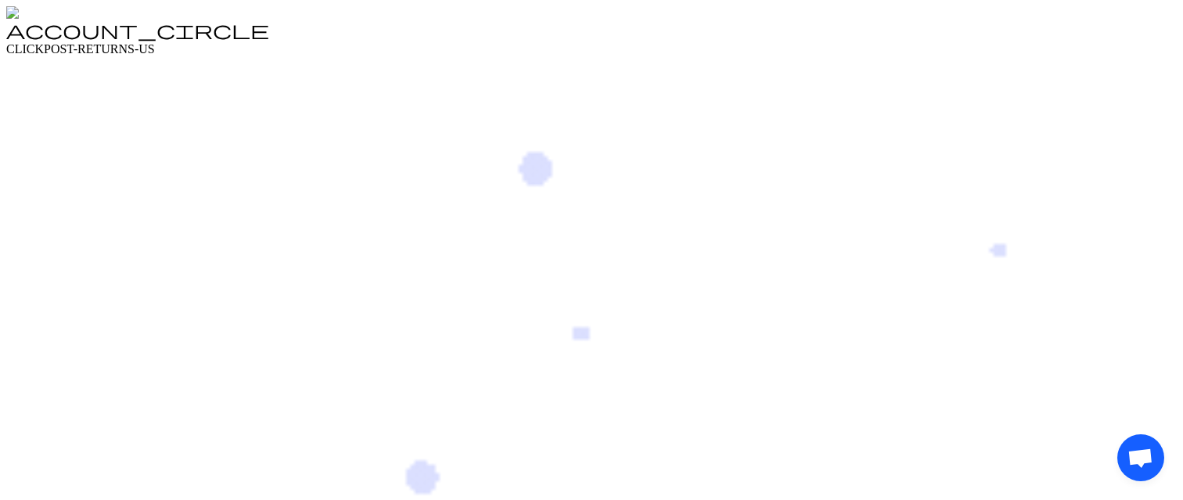
click at [1117, 434] on div "Open chat" at bounding box center [1140, 457] width 47 height 47
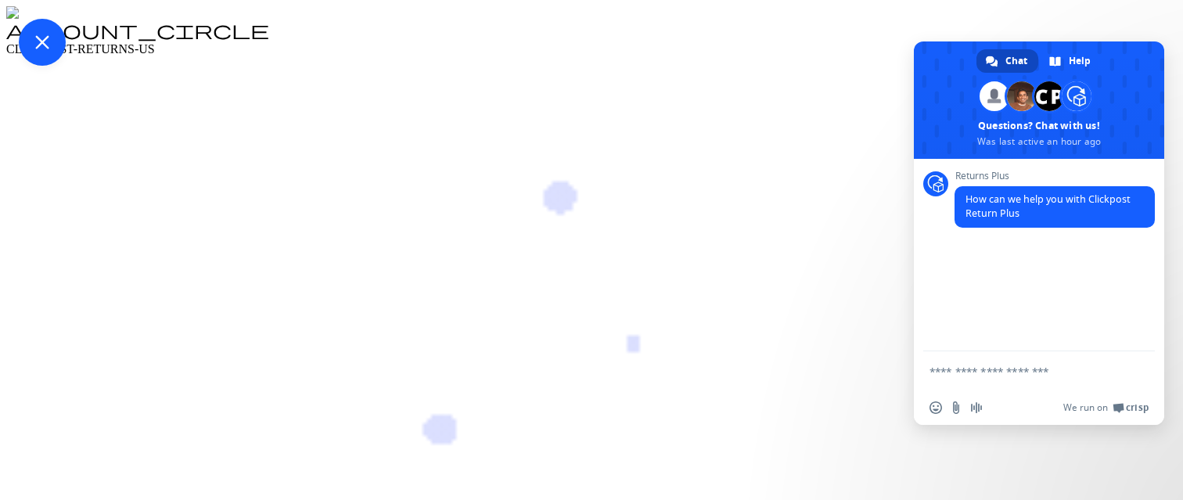
click at [66, 66] on span "Close chat" at bounding box center [42, 42] width 47 height 47
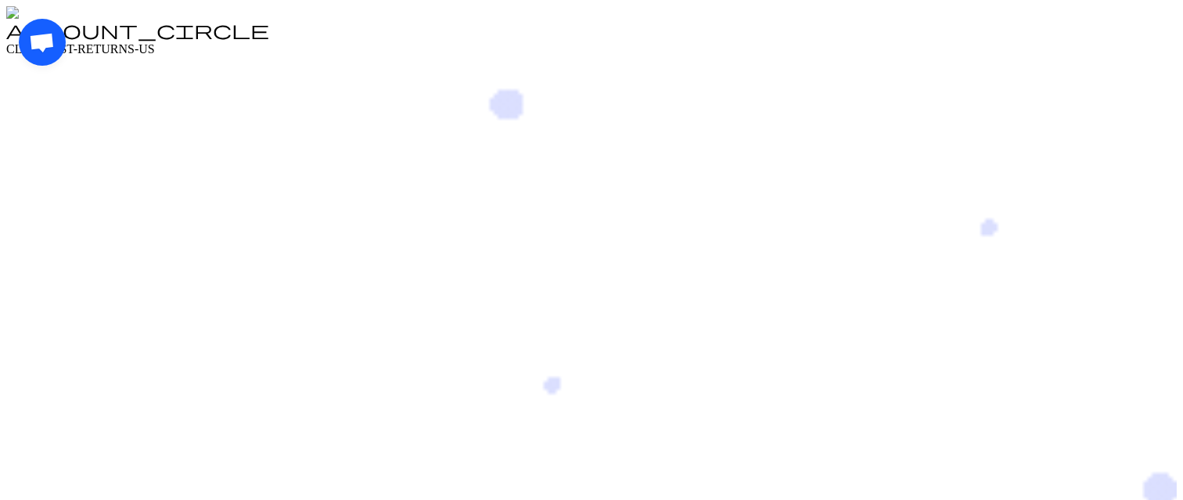
drag, startPoint x: 57, startPoint y: 55, endPoint x: 163, endPoint y: 102, distance: 115.6
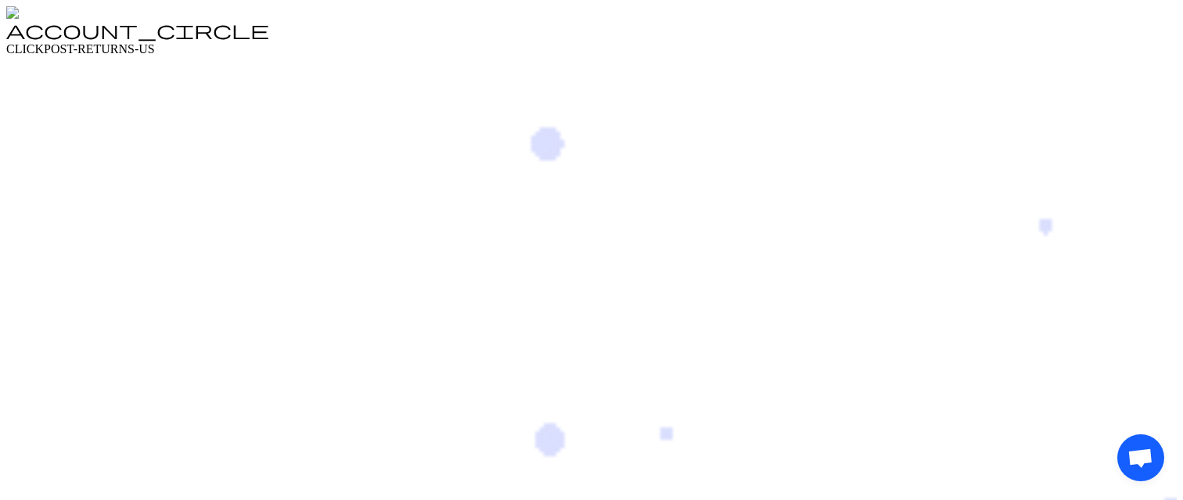
click at [1117, 434] on div "Open chat" at bounding box center [1140, 457] width 47 height 47
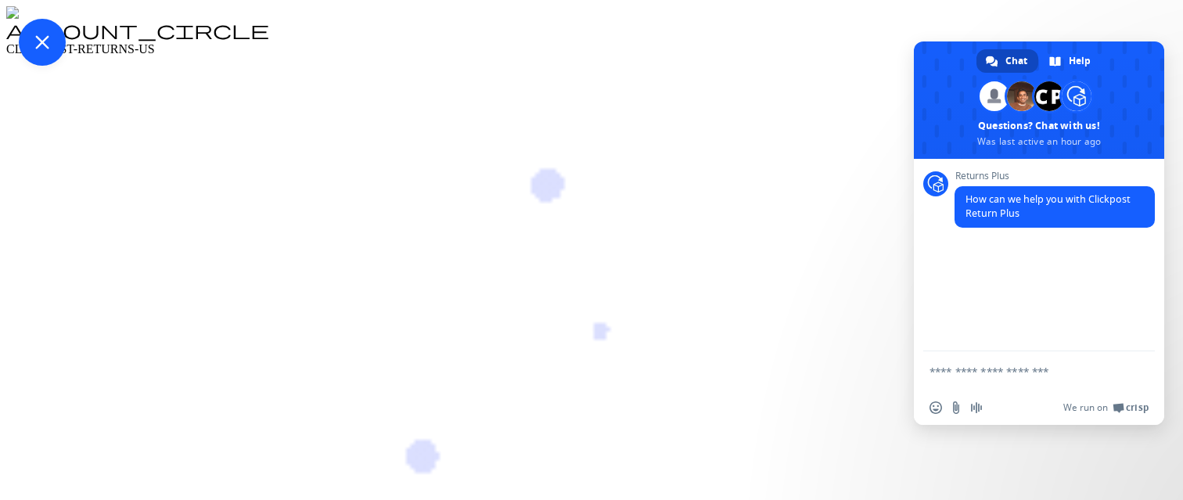
click at [66, 66] on span "Close chat" at bounding box center [42, 42] width 47 height 47
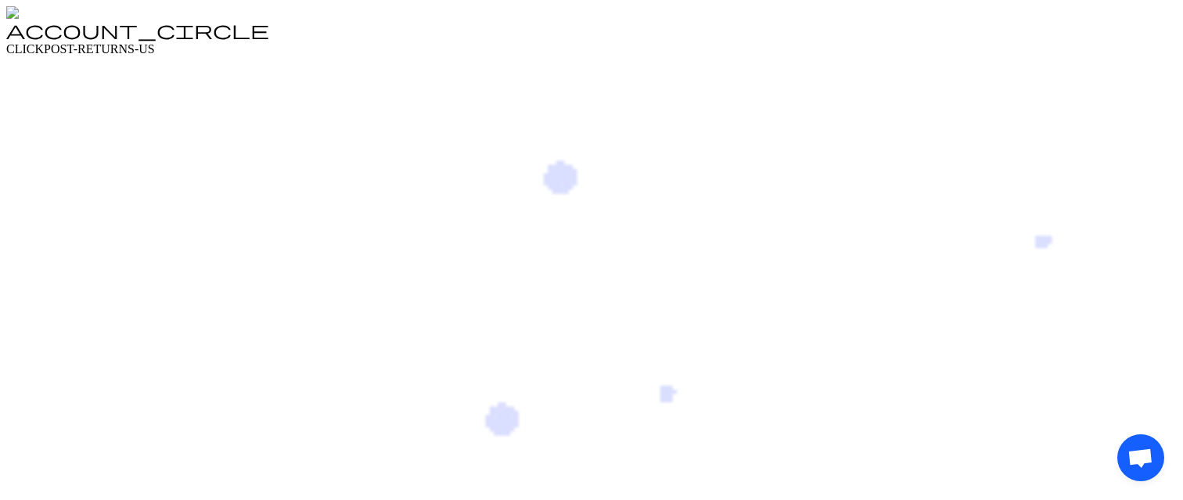
click at [1117, 434] on span "Open chat" at bounding box center [1140, 457] width 47 height 47
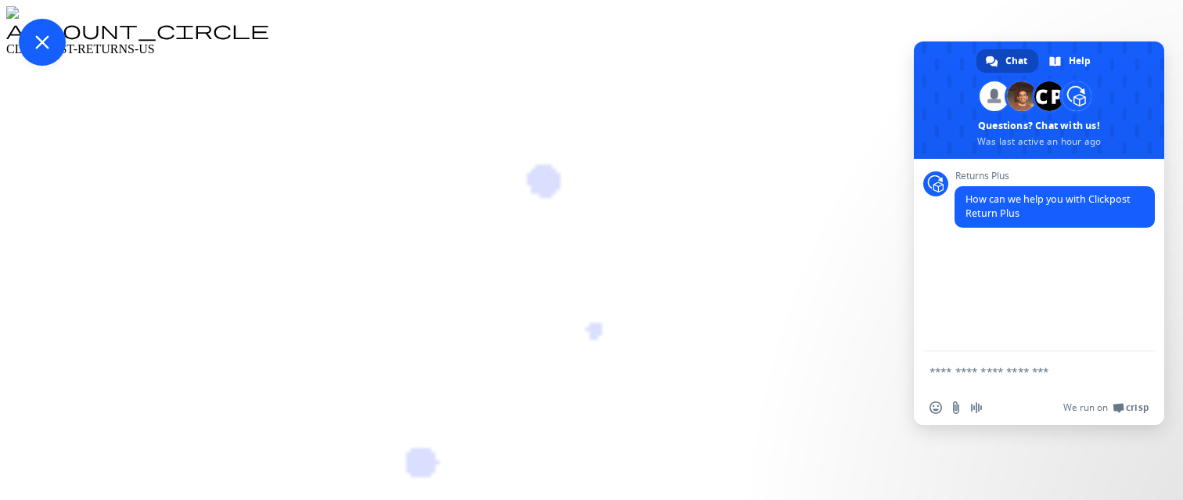
click at [66, 66] on span "Close chat" at bounding box center [42, 42] width 47 height 47
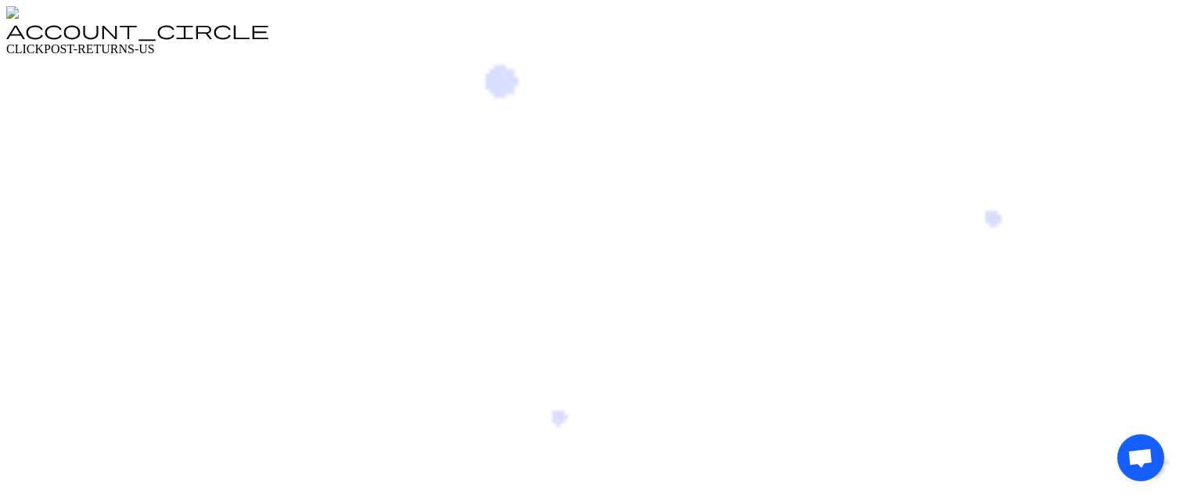
drag, startPoint x: 1135, startPoint y: 438, endPoint x: 1113, endPoint y: 436, distance: 22.8
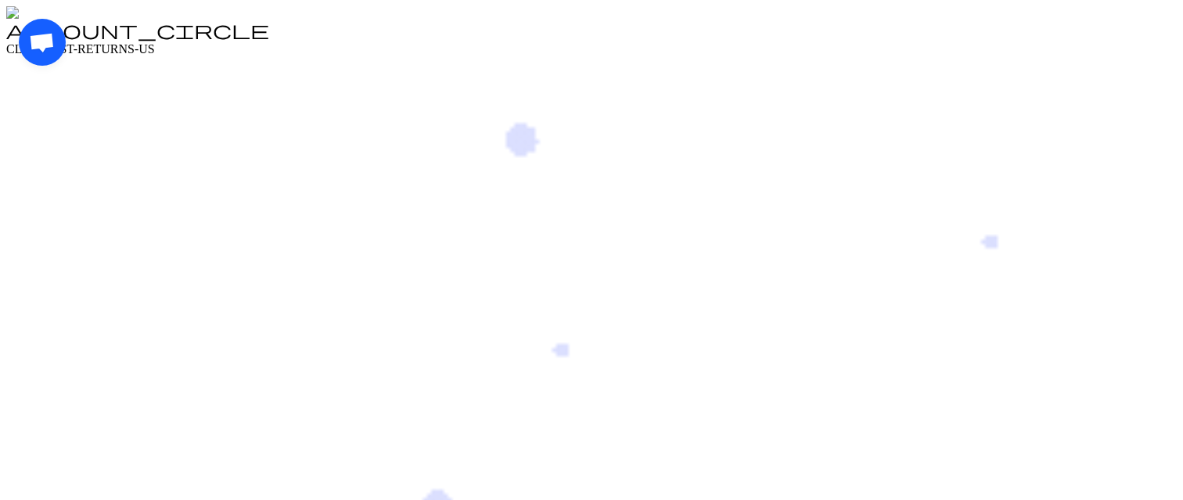
drag, startPoint x: 53, startPoint y: 55, endPoint x: 151, endPoint y: 77, distance: 100.2
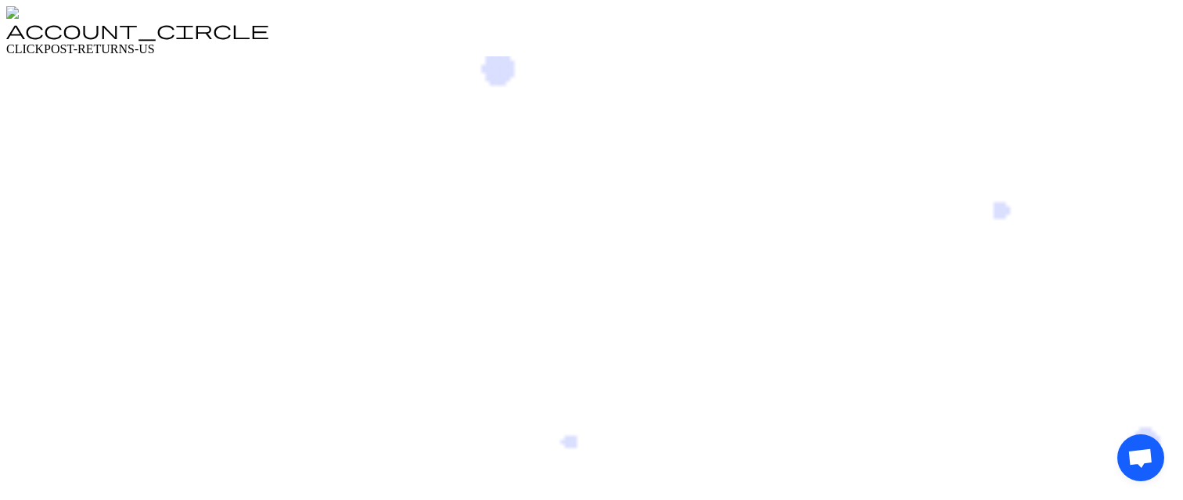
drag, startPoint x: 1139, startPoint y: 439, endPoint x: 1130, endPoint y: 379, distance: 60.9
click at [1128, 448] on span "Open chat" at bounding box center [1141, 459] width 26 height 22
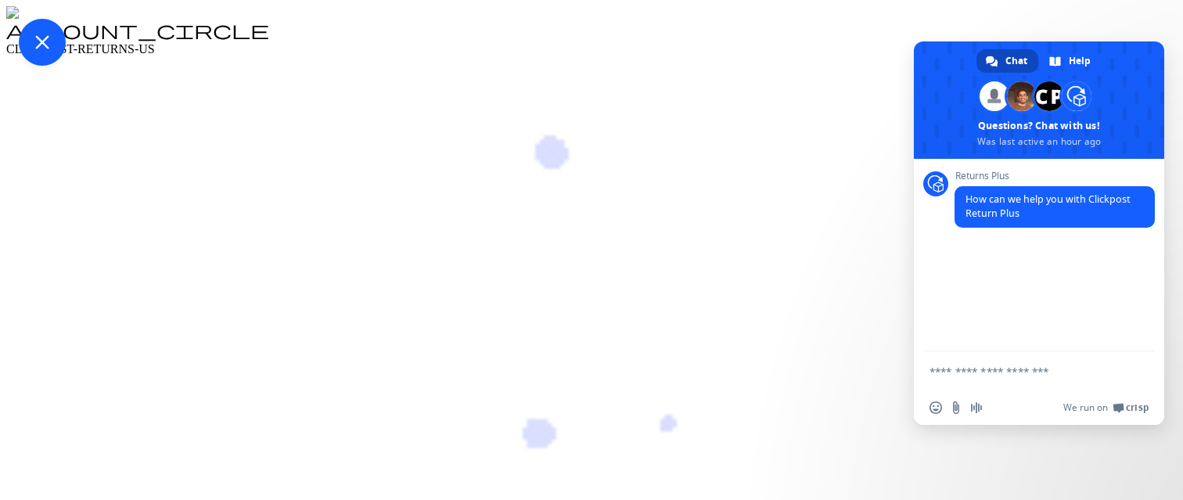
click at [49, 49] on span "Close chat" at bounding box center [42, 42] width 14 height 14
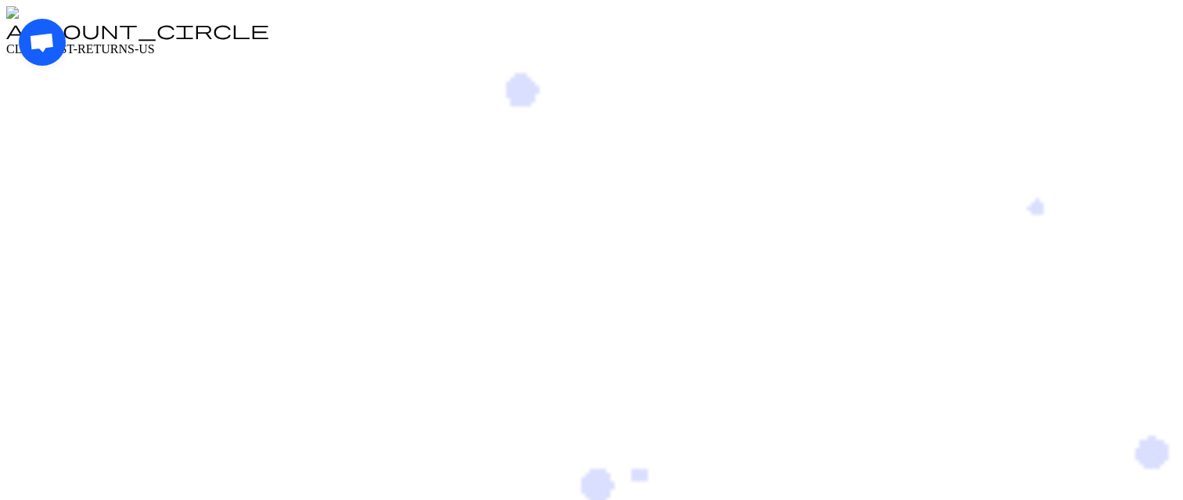
drag, startPoint x: 48, startPoint y: 57, endPoint x: 257, endPoint y: 50, distance: 209.1
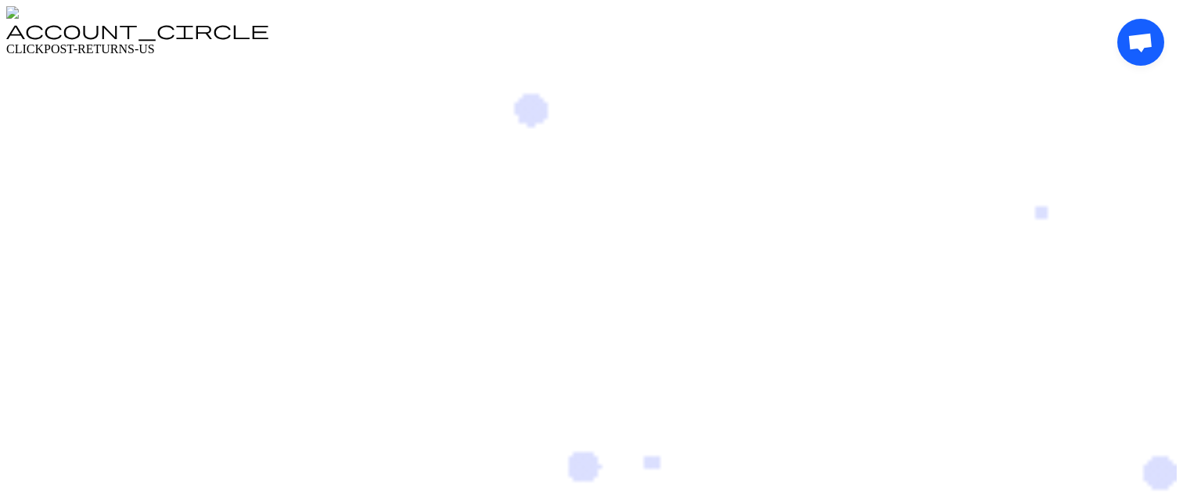
drag, startPoint x: 1136, startPoint y: 60, endPoint x: 1019, endPoint y: 195, distance: 178.6
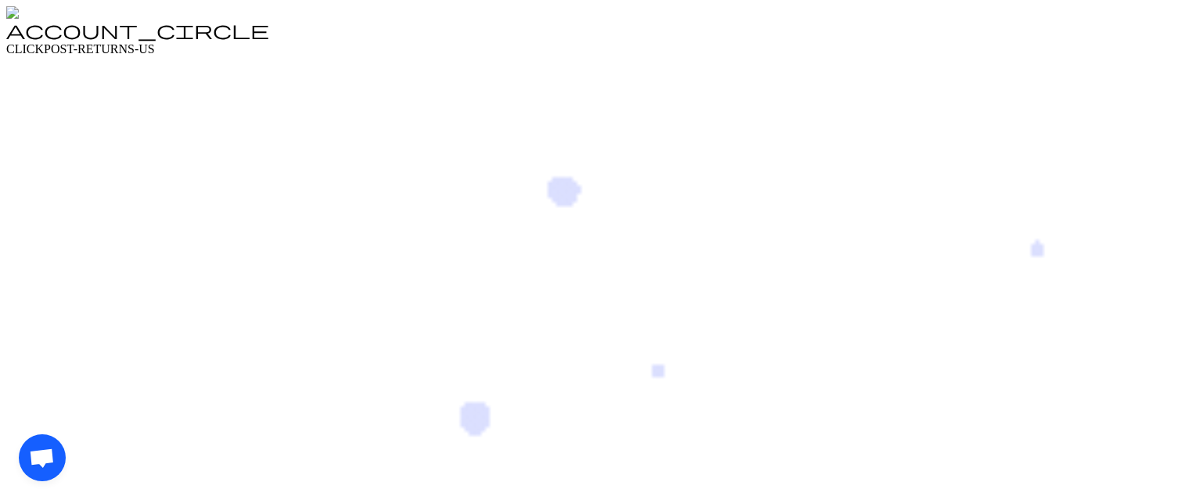
drag, startPoint x: 47, startPoint y: 444, endPoint x: 257, endPoint y: 441, distance: 209.7
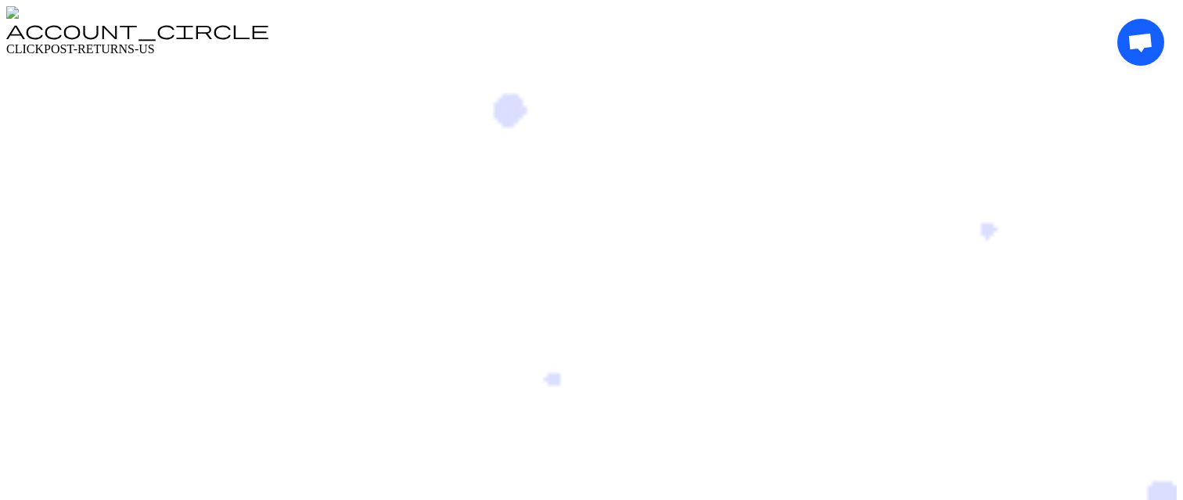
click at [1117, 441] on div "Open chat" at bounding box center [1140, 252] width 47 height 466
drag, startPoint x: 1131, startPoint y: 57, endPoint x: 1150, endPoint y: 200, distance: 143.8
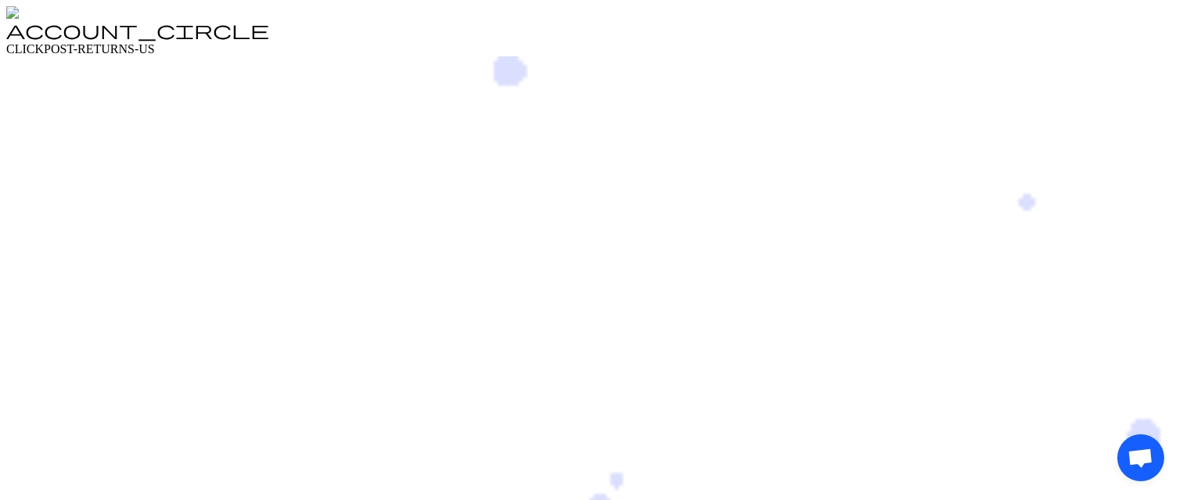
click at [1150, 434] on div "Open chat" at bounding box center [1140, 457] width 47 height 47
drag, startPoint x: 1142, startPoint y: 443, endPoint x: 1056, endPoint y: 417, distance: 89.1
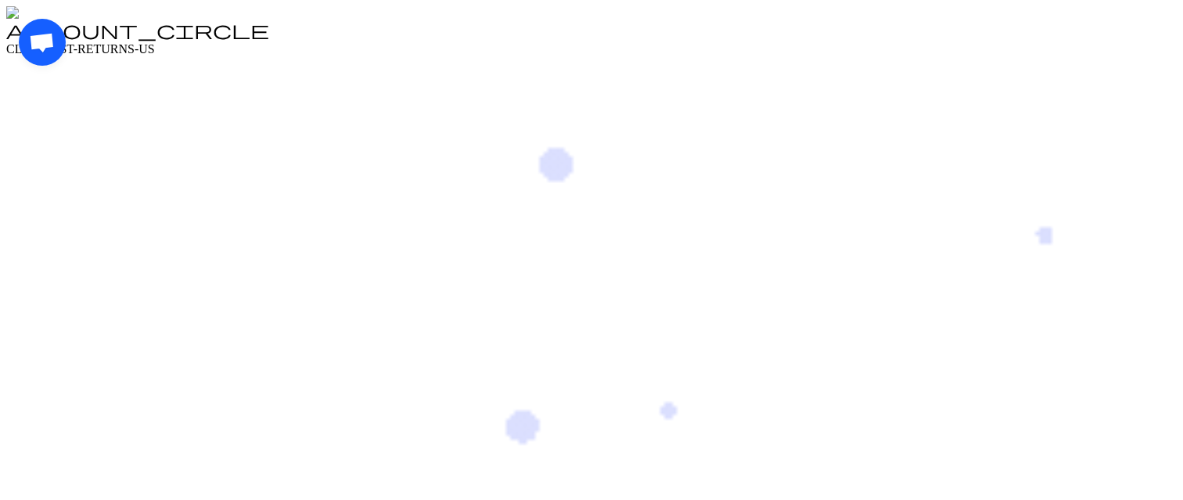
drag, startPoint x: 49, startPoint y: 58, endPoint x: 315, endPoint y: 106, distance: 269.5
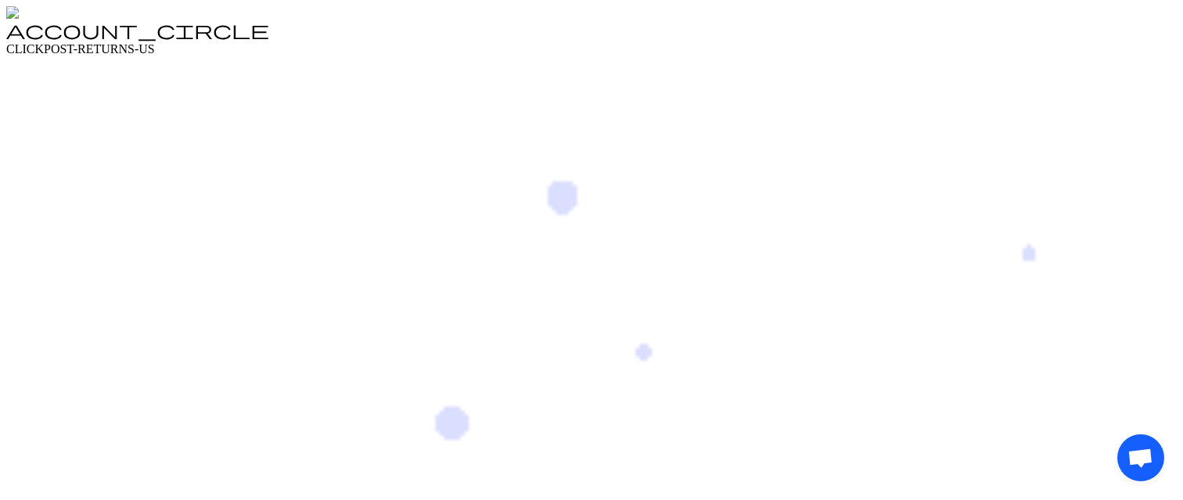
click at [1117, 434] on div "Open chat" at bounding box center [1140, 457] width 47 height 47
drag, startPoint x: 1154, startPoint y: 470, endPoint x: 995, endPoint y: 405, distance: 172.3
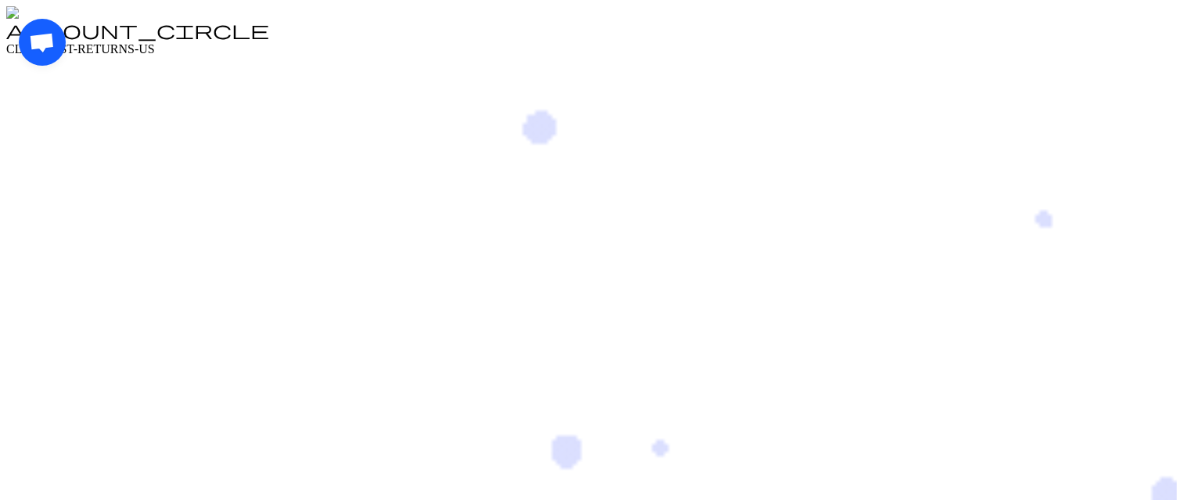
drag, startPoint x: 52, startPoint y: 51, endPoint x: 44, endPoint y: 304, distance: 252.9
click at [44, 304] on div "Open chat" at bounding box center [592, 252] width 1146 height 466
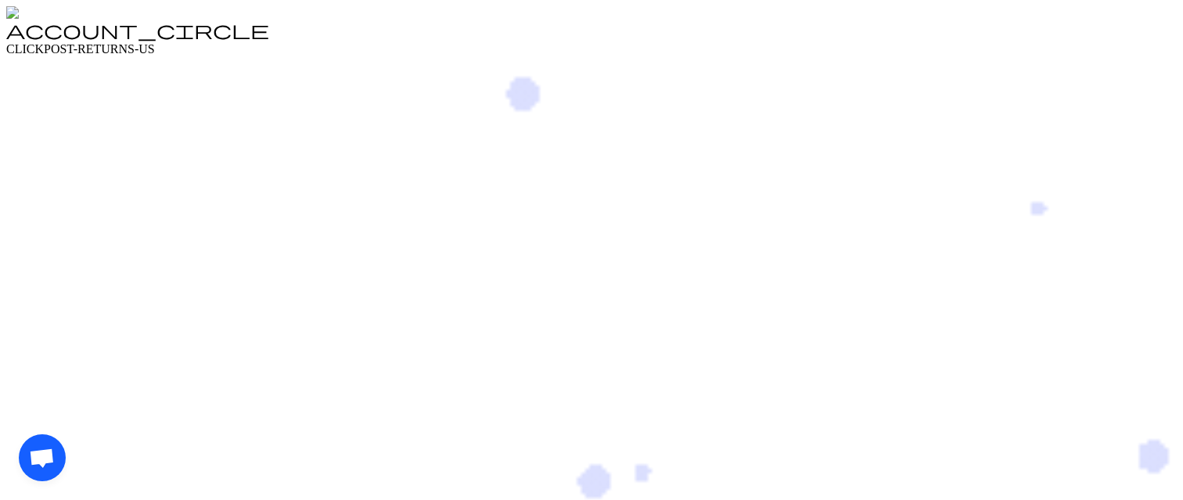
drag, startPoint x: 56, startPoint y: 443, endPoint x: 296, endPoint y: 460, distance: 240.1
click at [1117, 460] on div "Open chat" at bounding box center [1140, 457] width 47 height 47
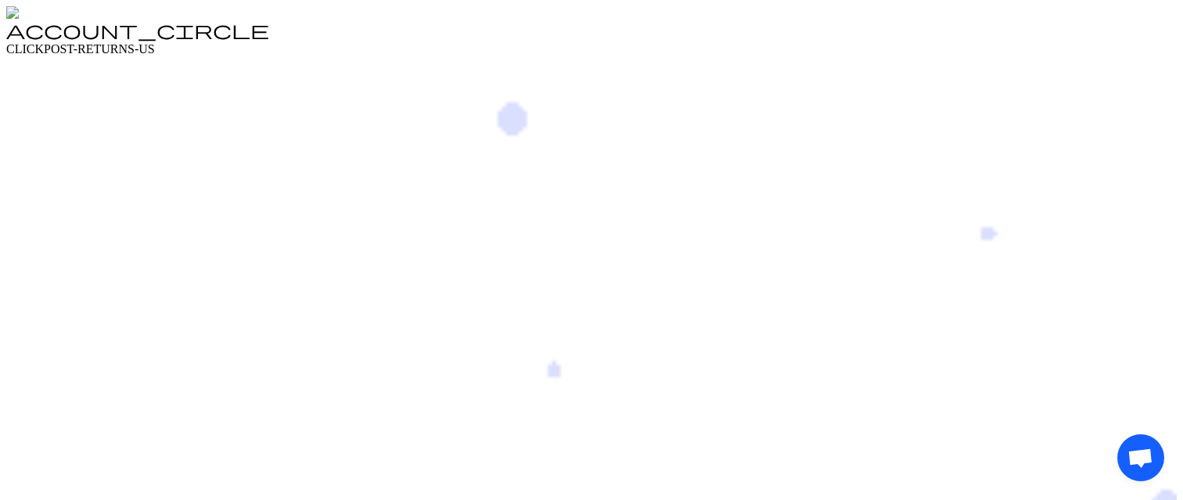
drag, startPoint x: 1142, startPoint y: 432, endPoint x: 1175, endPoint y: 175, distance: 258.9
drag, startPoint x: 1143, startPoint y: 444, endPoint x: 1182, endPoint y: 160, distance: 286.7
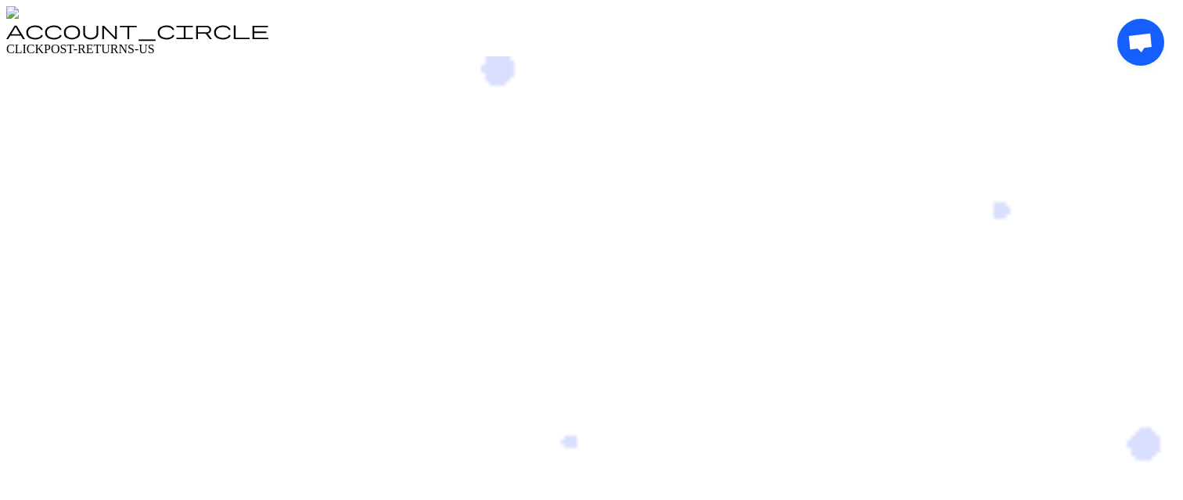
drag, startPoint x: 1138, startPoint y: 54, endPoint x: 930, endPoint y: 68, distance: 207.8
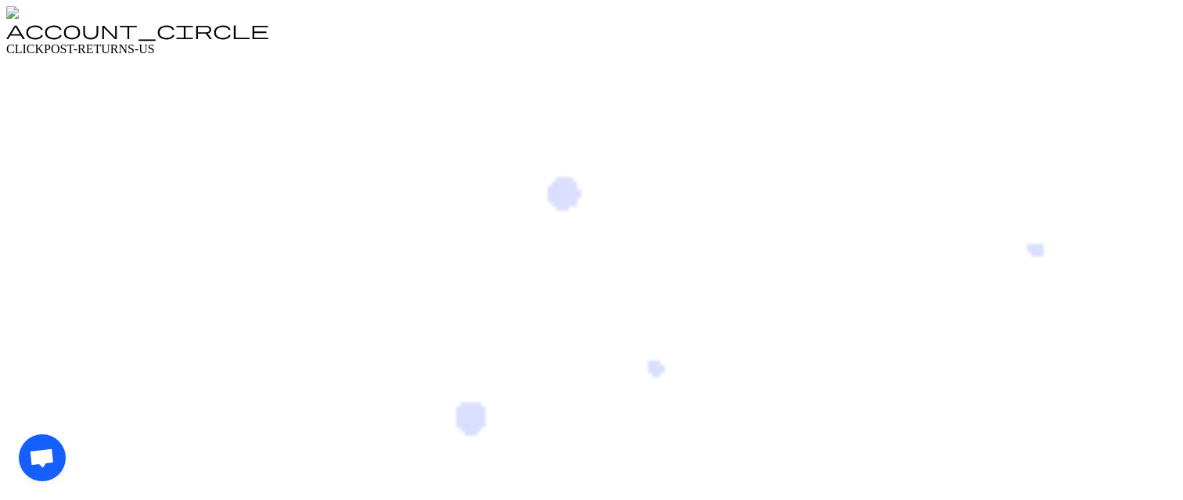
drag, startPoint x: 44, startPoint y: 441, endPoint x: 41, endPoint y: 251, distance: 189.4
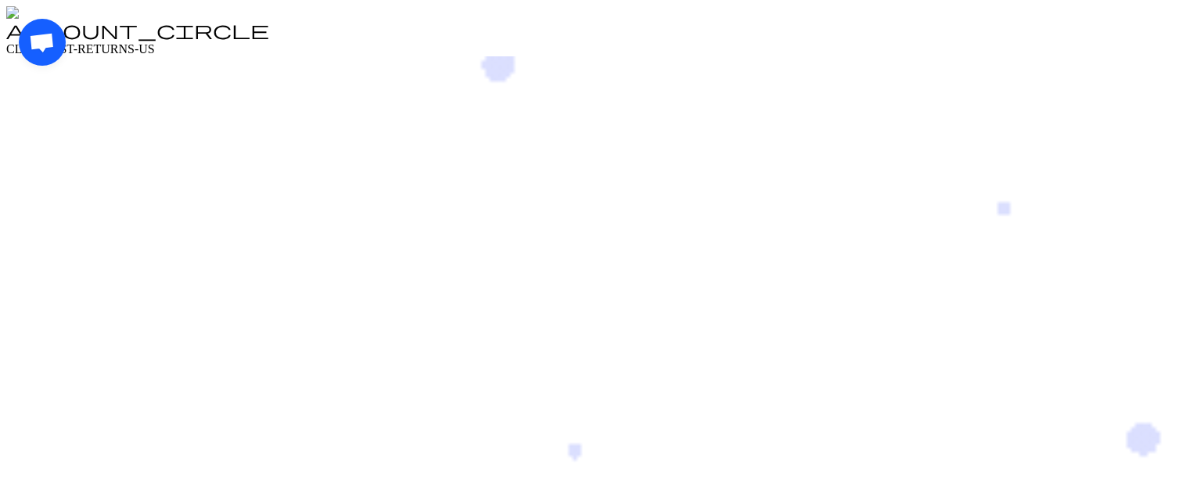
drag, startPoint x: 48, startPoint y: 56, endPoint x: 208, endPoint y: 77, distance: 161.8
